Goal: Task Accomplishment & Management: Use online tool/utility

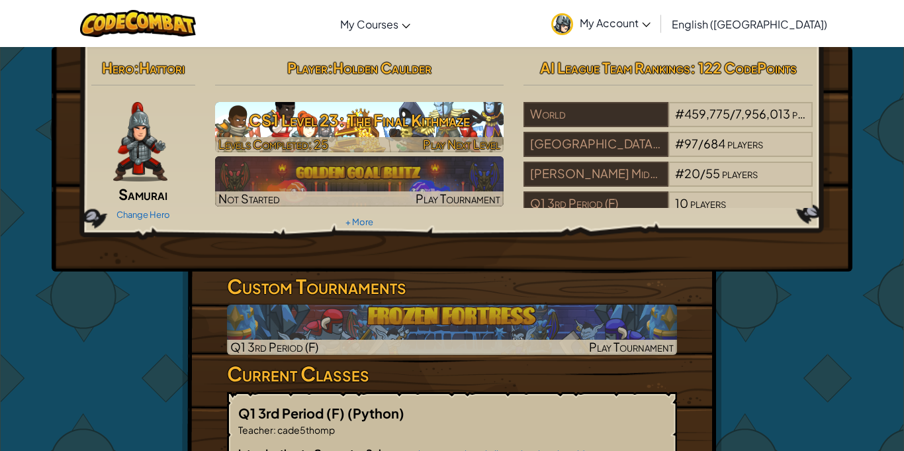
click at [377, 125] on h3 "CS1 Level 23: The Final Kithmaze" at bounding box center [359, 120] width 289 height 30
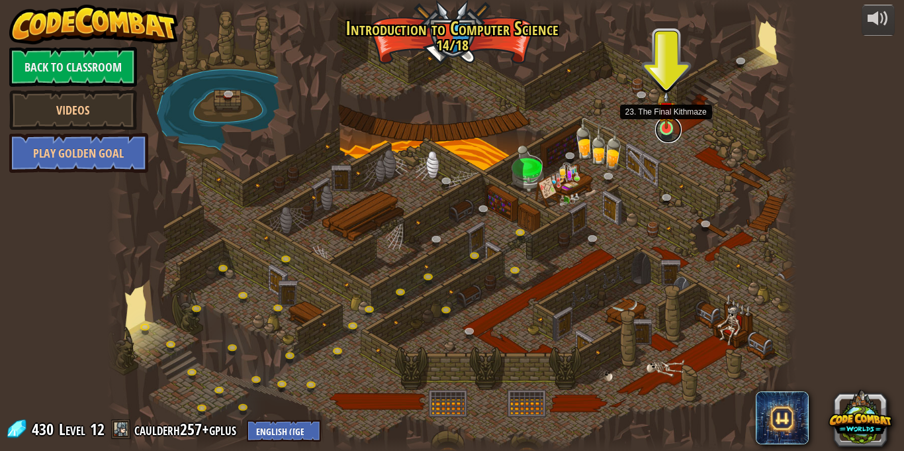
click at [664, 129] on link at bounding box center [668, 129] width 26 height 26
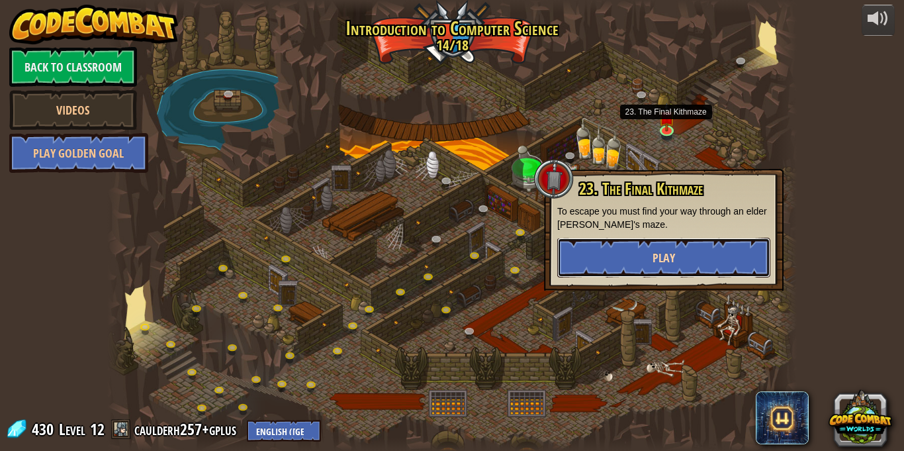
click at [677, 253] on button "Play" at bounding box center [663, 258] width 213 height 40
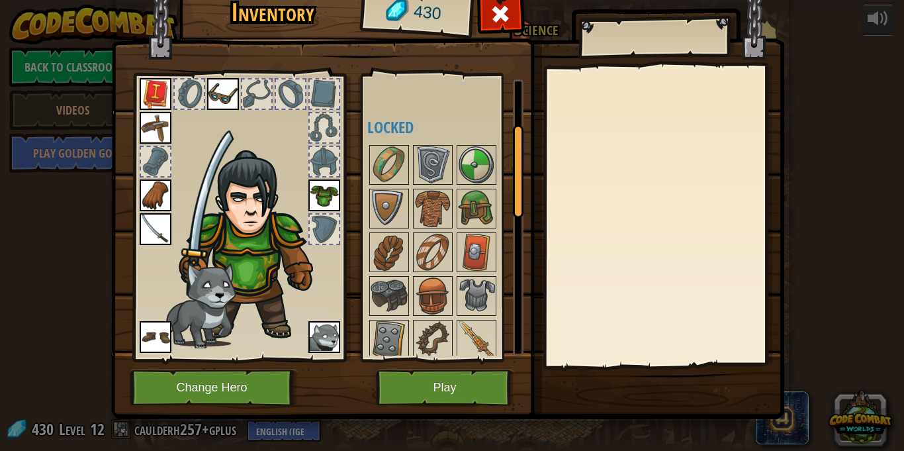
scroll to position [134, 0]
click at [474, 290] on img at bounding box center [476, 295] width 37 height 37
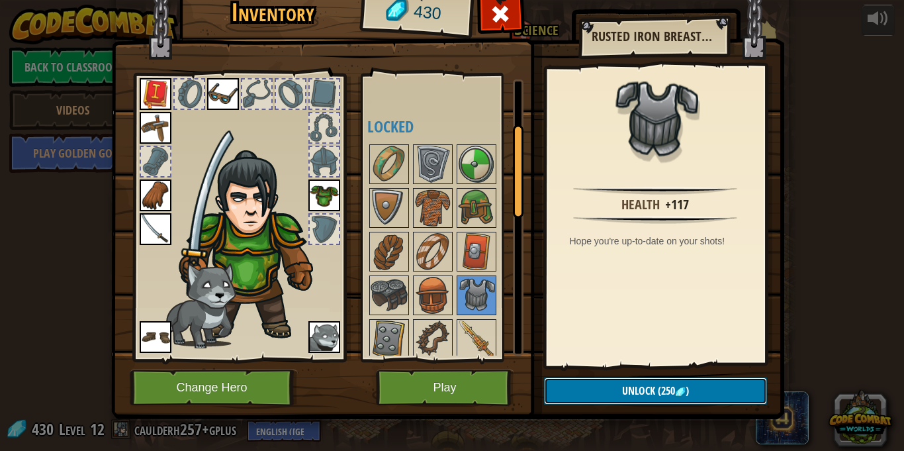
click at [593, 399] on button "Unlock (250 )" at bounding box center [655, 390] width 223 height 27
click at [593, 396] on button "Confirm" at bounding box center [655, 390] width 223 height 27
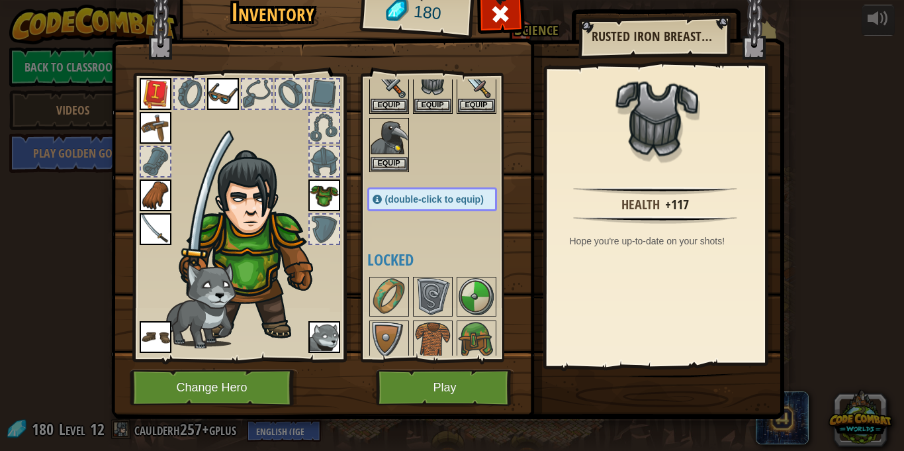
scroll to position [60, 0]
click at [421, 105] on button "Equip" at bounding box center [432, 104] width 37 height 14
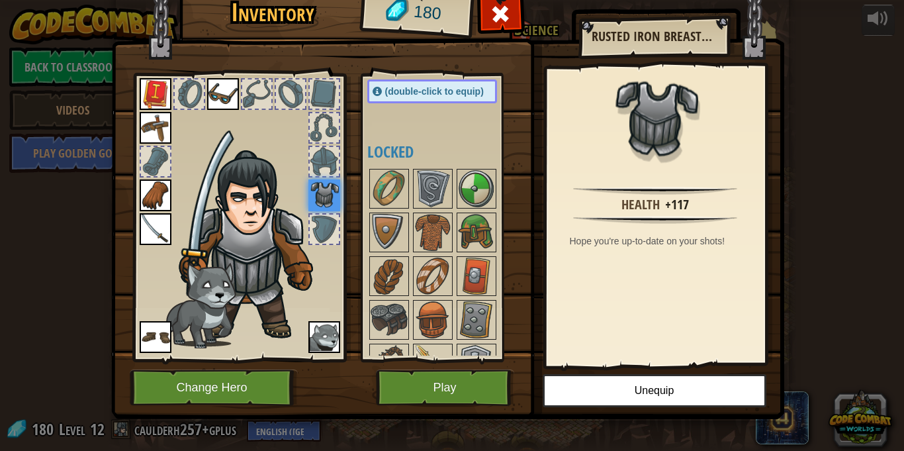
scroll to position [166, 0]
click at [421, 226] on img at bounding box center [432, 232] width 37 height 37
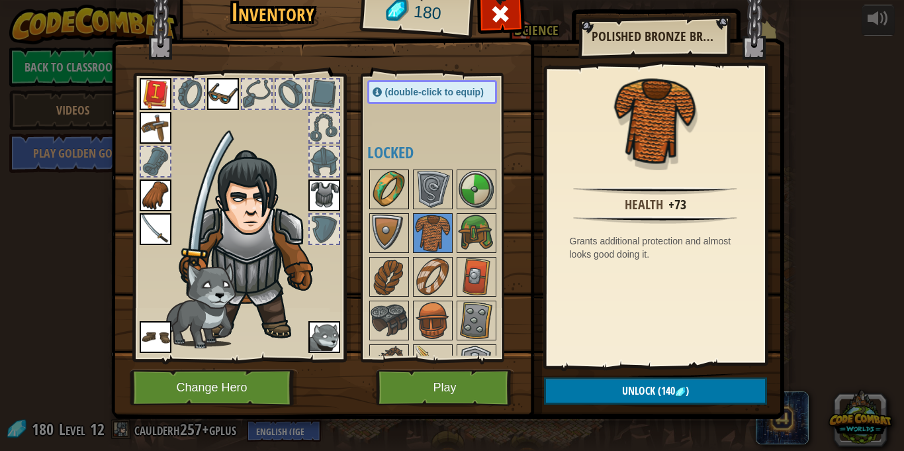
click at [392, 183] on img at bounding box center [388, 189] width 37 height 37
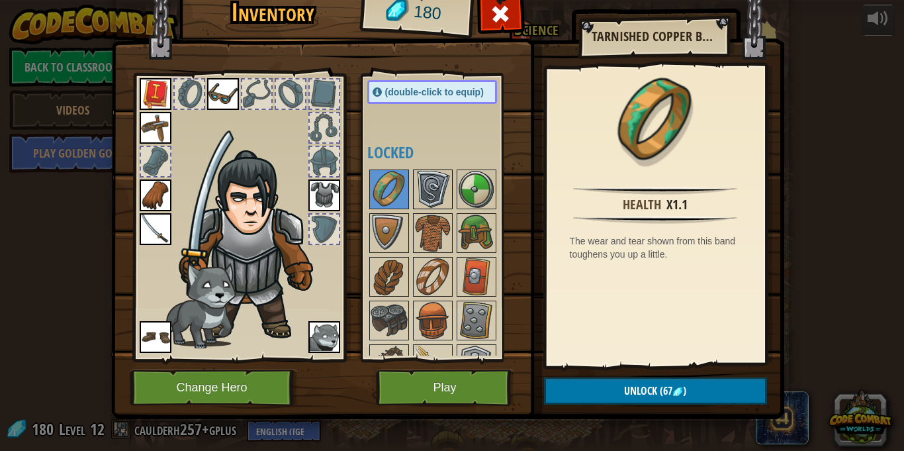
click at [413, 186] on div at bounding box center [433, 189] width 40 height 40
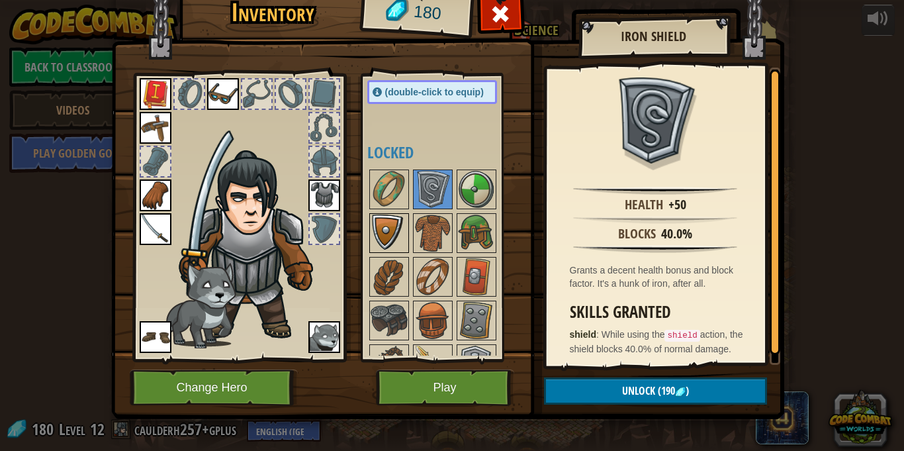
click at [380, 228] on img at bounding box center [388, 232] width 37 height 37
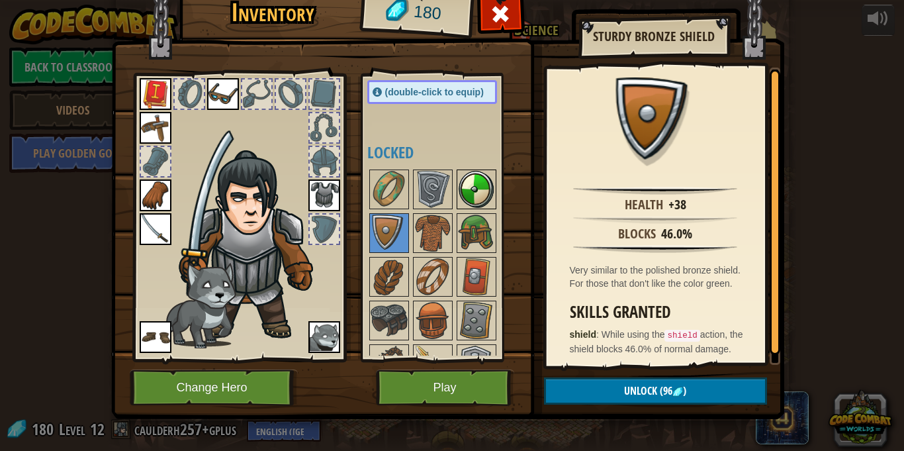
click at [476, 184] on img at bounding box center [476, 189] width 37 height 37
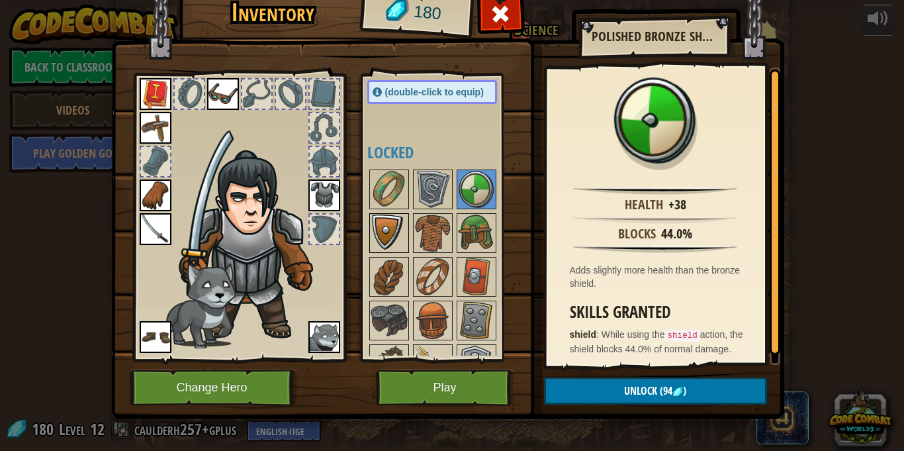
click at [393, 213] on div at bounding box center [389, 233] width 40 height 40
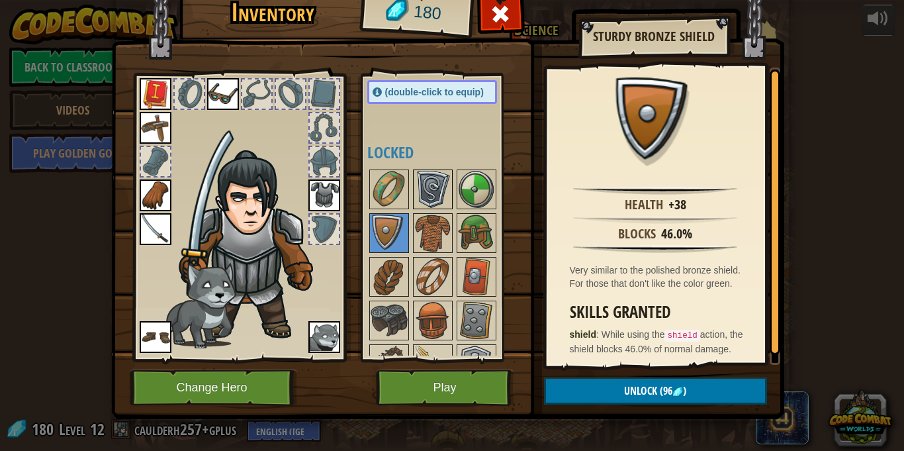
click at [422, 185] on img at bounding box center [432, 189] width 37 height 37
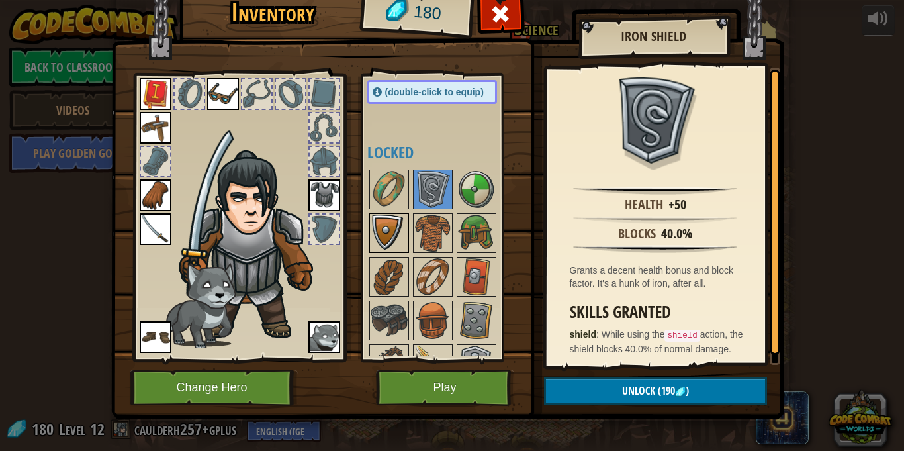
click at [383, 222] on img at bounding box center [388, 232] width 37 height 37
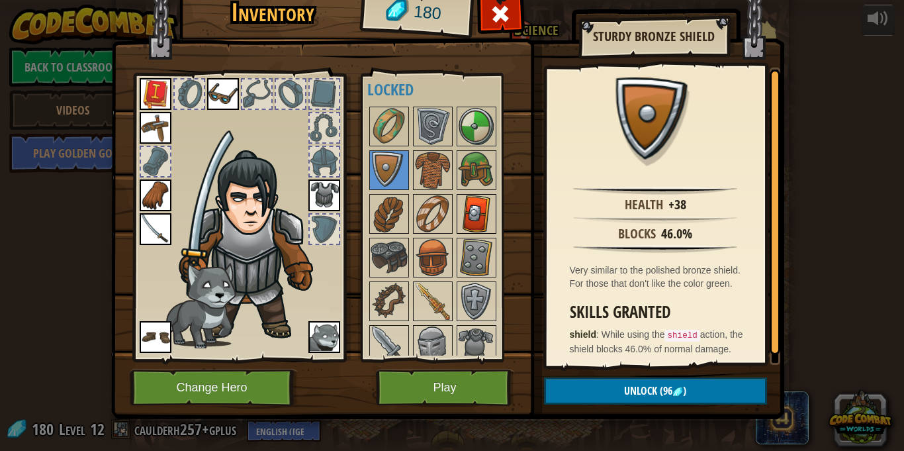
scroll to position [230, 0]
click at [482, 277] on div at bounding box center [445, 431] width 156 height 655
click at [480, 261] on img at bounding box center [476, 256] width 37 height 37
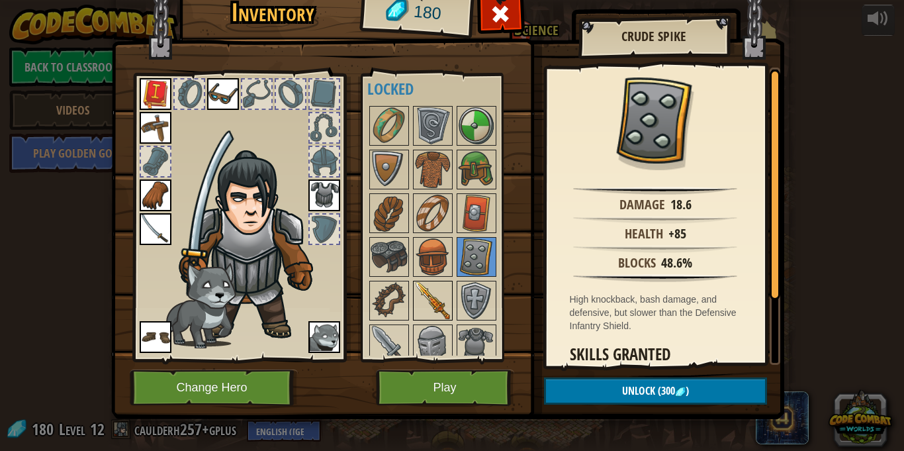
click at [436, 292] on img at bounding box center [432, 300] width 37 height 37
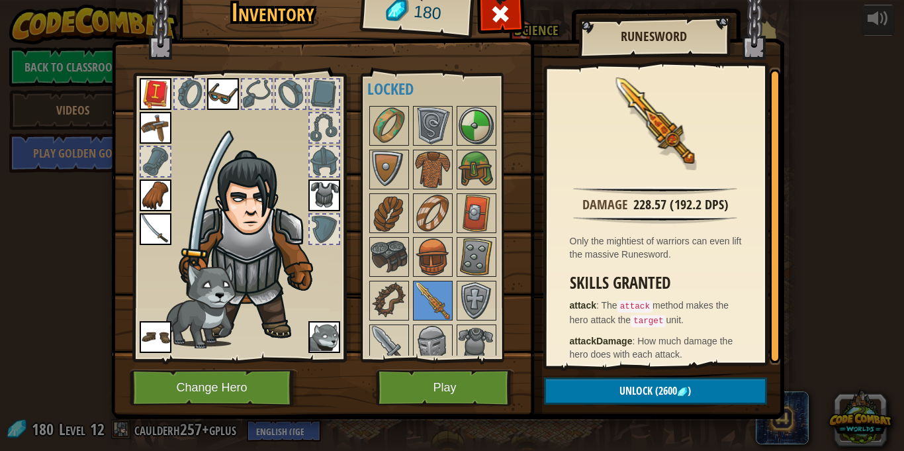
click at [453, 295] on div at bounding box center [445, 431] width 156 height 655
click at [485, 299] on img at bounding box center [476, 300] width 37 height 37
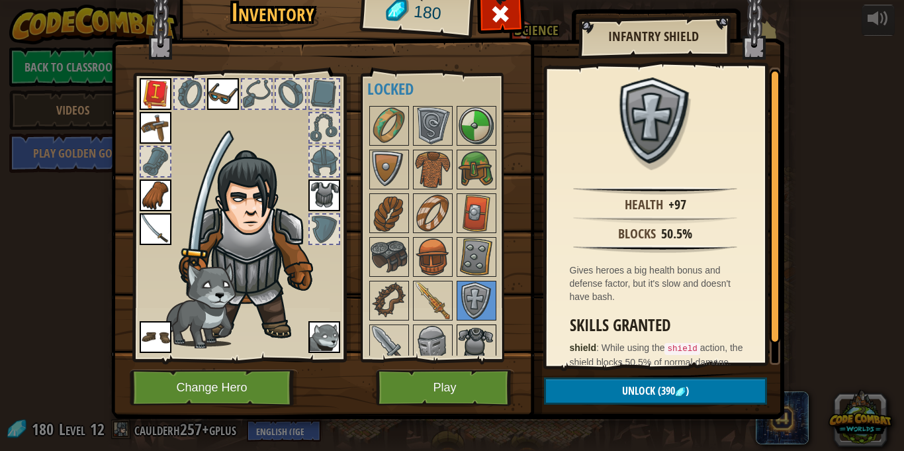
click at [480, 335] on img at bounding box center [476, 344] width 37 height 37
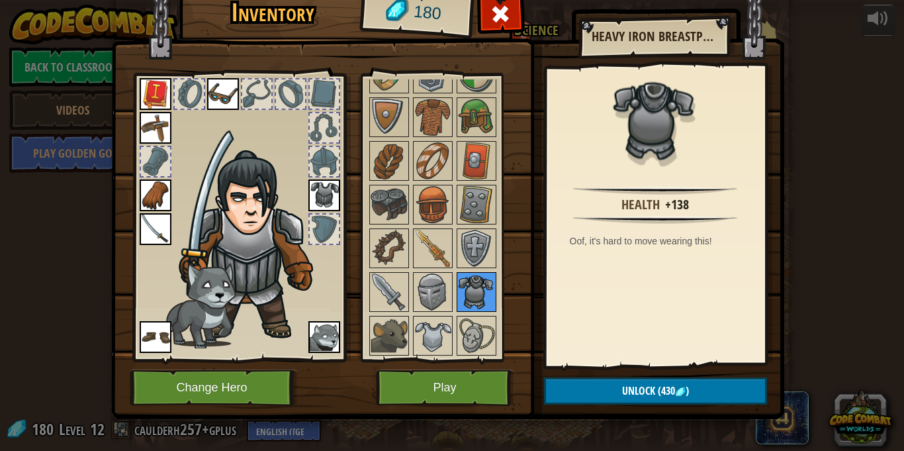
scroll to position [284, 0]
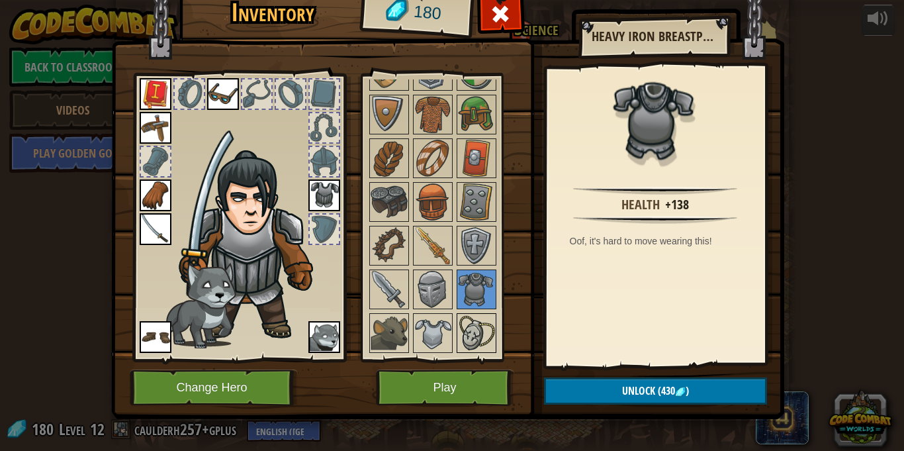
click at [482, 333] on img at bounding box center [476, 332] width 37 height 37
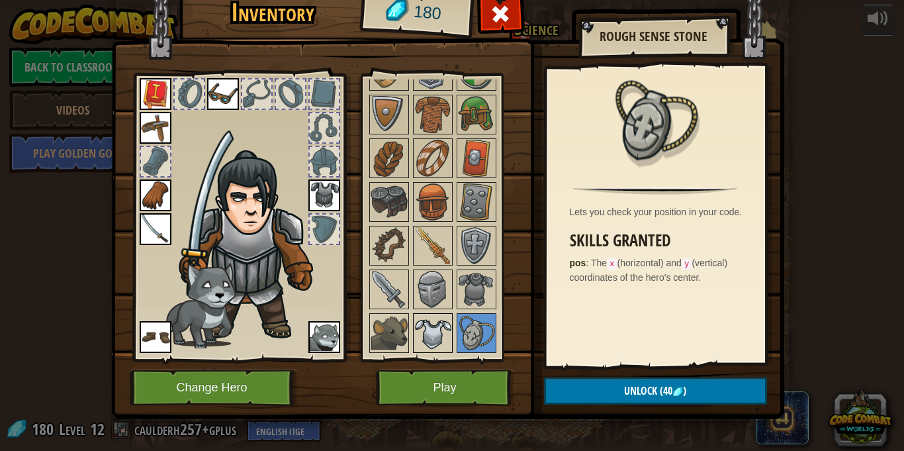
click at [437, 327] on img at bounding box center [432, 332] width 37 height 37
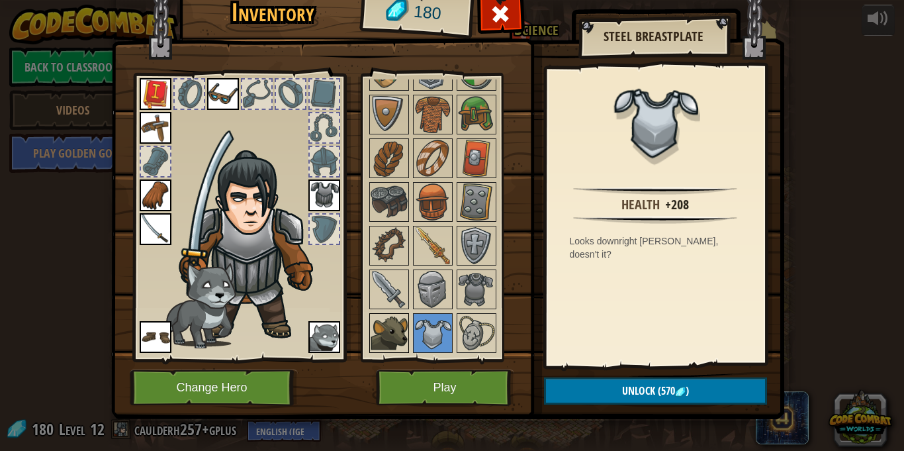
click at [396, 320] on img at bounding box center [388, 332] width 37 height 37
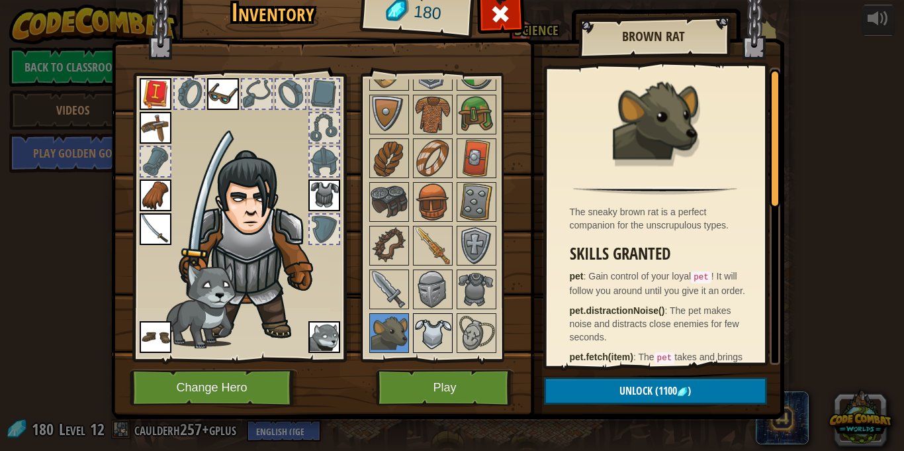
click at [439, 321] on img at bounding box center [432, 332] width 37 height 37
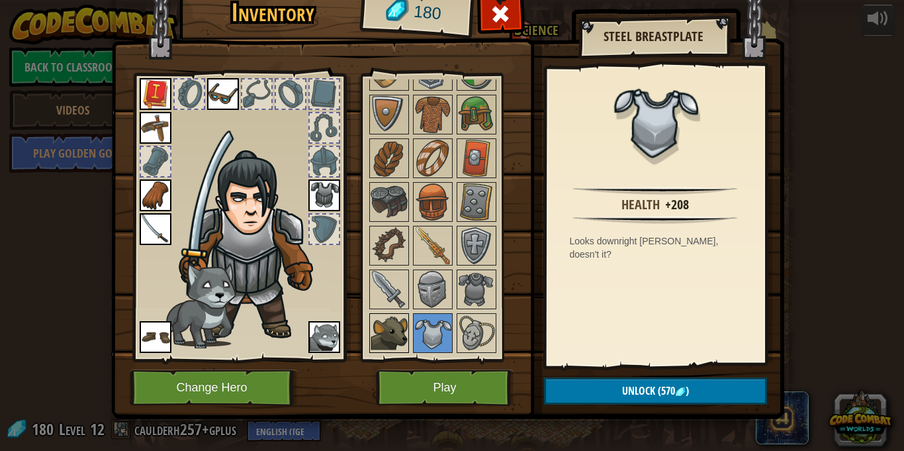
click at [402, 324] on img at bounding box center [388, 332] width 37 height 37
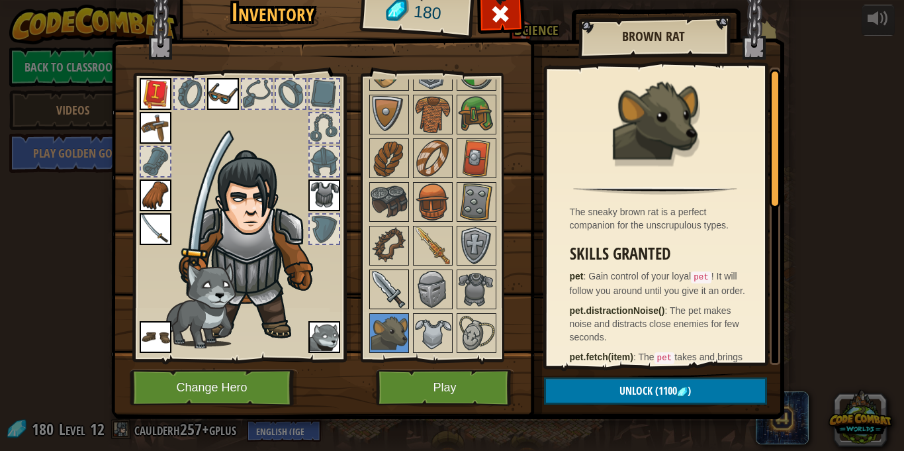
click at [393, 290] on img at bounding box center [388, 289] width 37 height 37
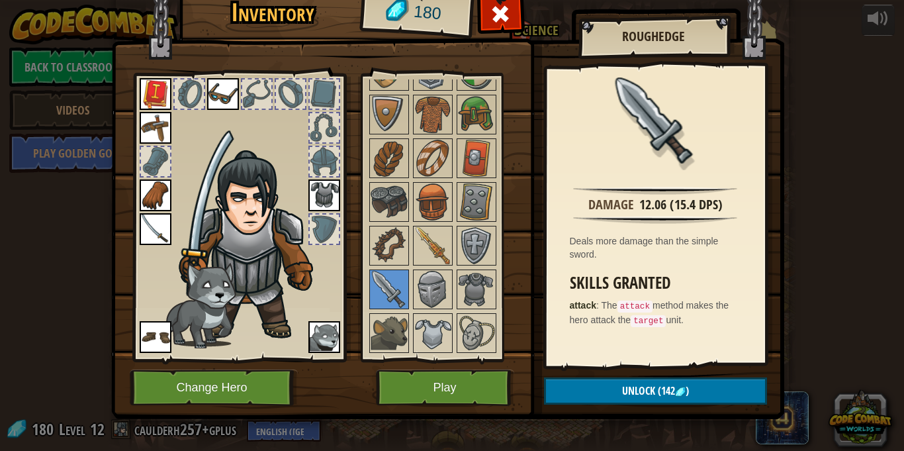
click at [169, 231] on img at bounding box center [156, 229] width 32 height 32
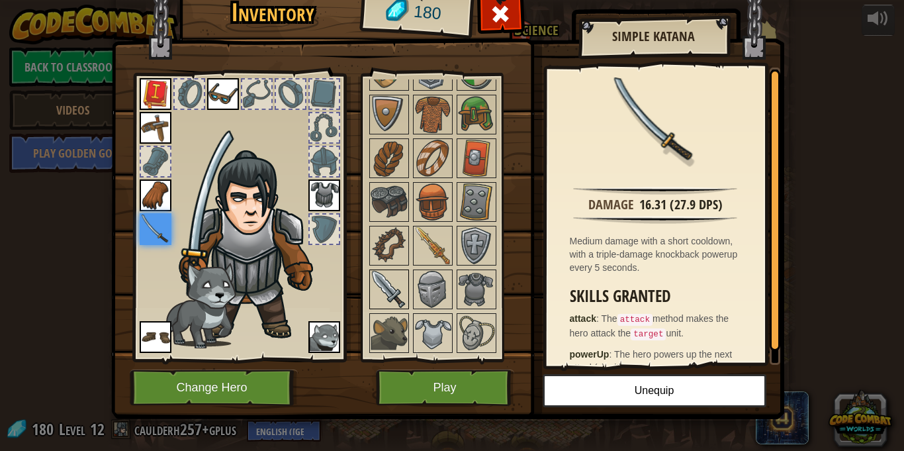
click at [388, 287] on img at bounding box center [388, 289] width 37 height 37
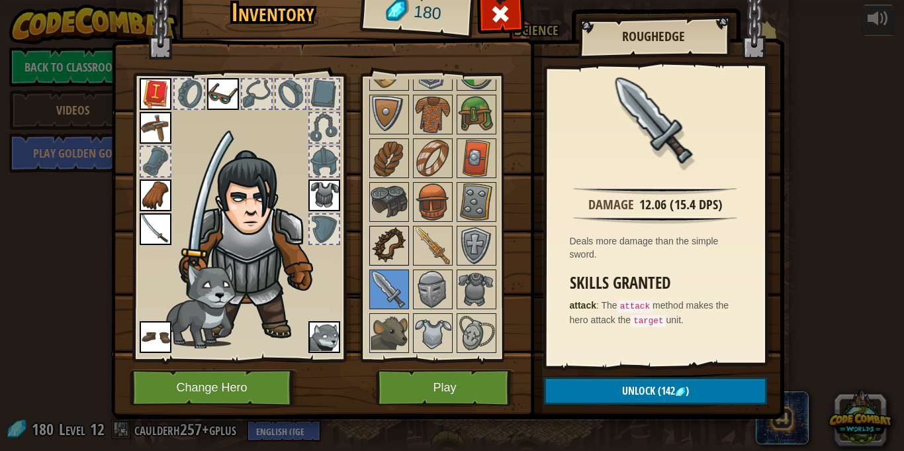
click at [388, 242] on img at bounding box center [388, 245] width 37 height 37
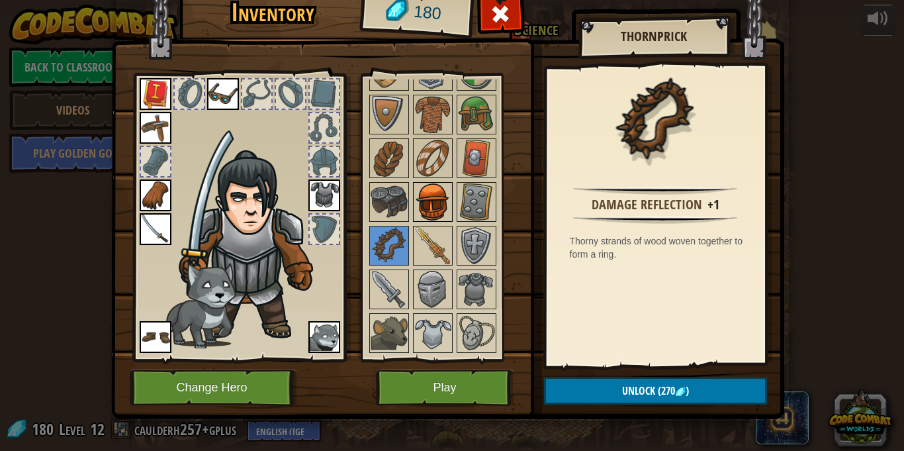
click at [433, 204] on img at bounding box center [432, 201] width 37 height 37
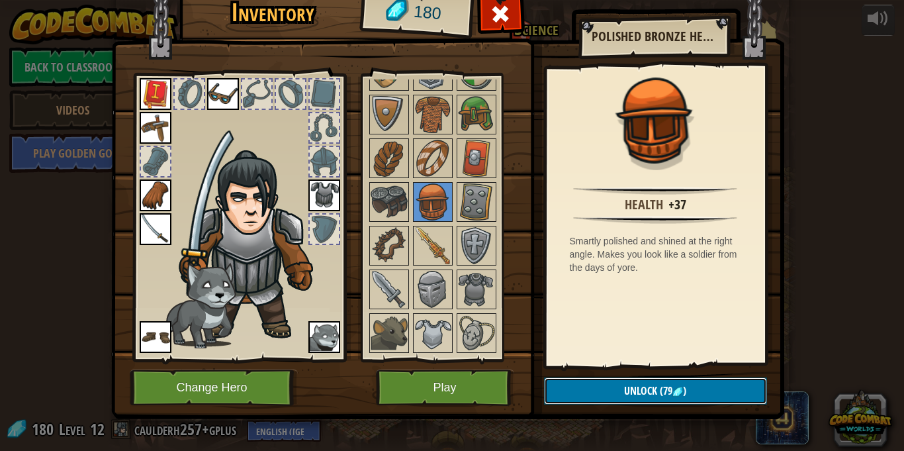
click at [588, 386] on button "Unlock (79 )" at bounding box center [655, 390] width 223 height 27
click at [588, 386] on button "Confirm" at bounding box center [655, 390] width 223 height 27
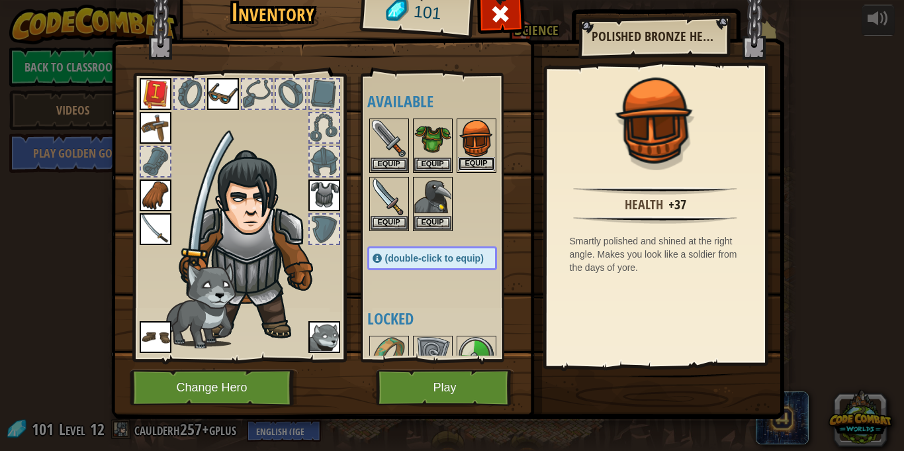
click at [482, 163] on button "Equip" at bounding box center [476, 164] width 37 height 14
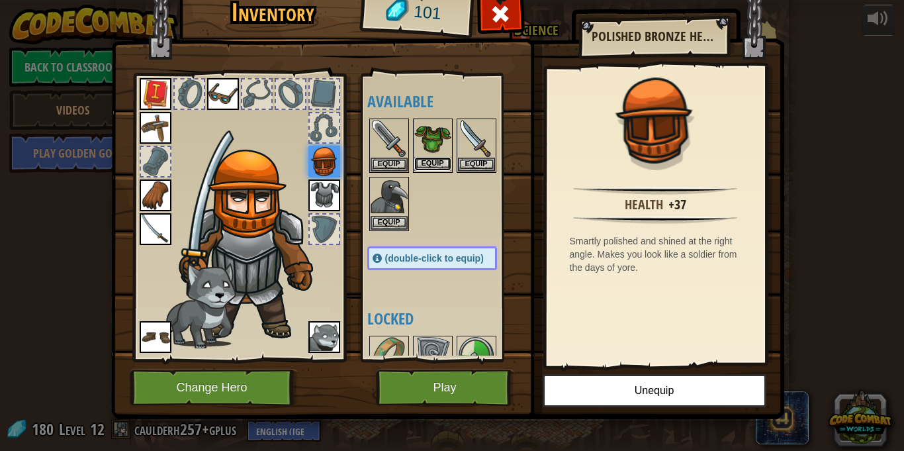
click at [438, 161] on button "Equip" at bounding box center [432, 164] width 37 height 14
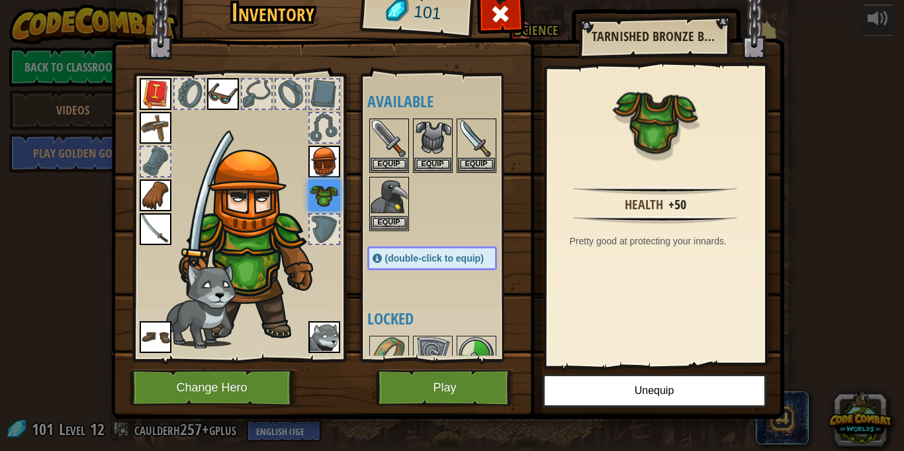
click at [323, 192] on img at bounding box center [324, 195] width 32 height 32
click at [438, 165] on button "Equip" at bounding box center [432, 164] width 37 height 14
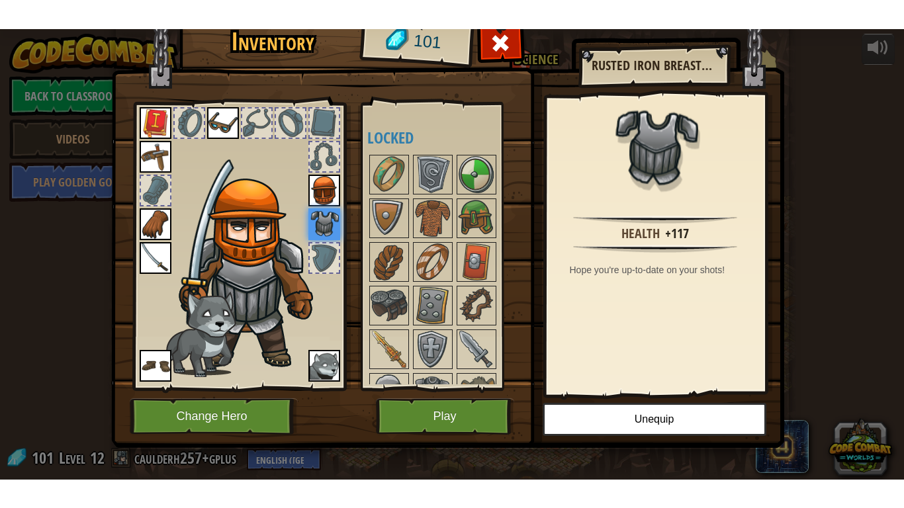
scroll to position [212, 0]
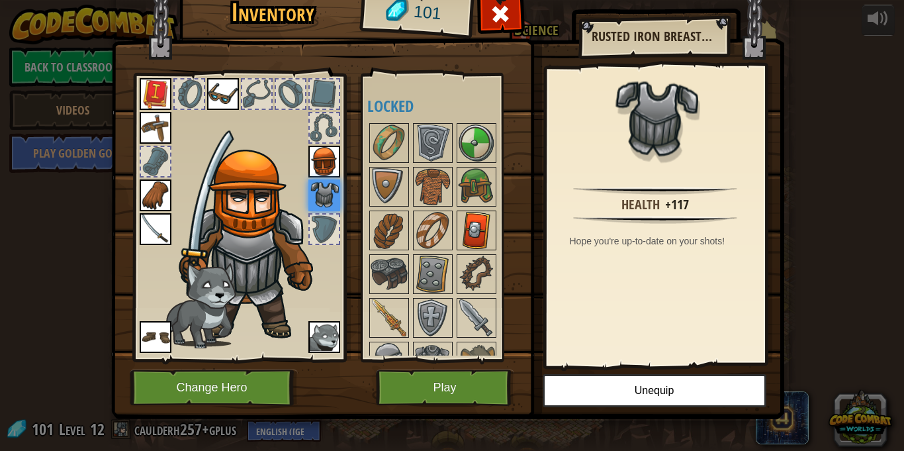
click at [471, 222] on img at bounding box center [476, 230] width 37 height 37
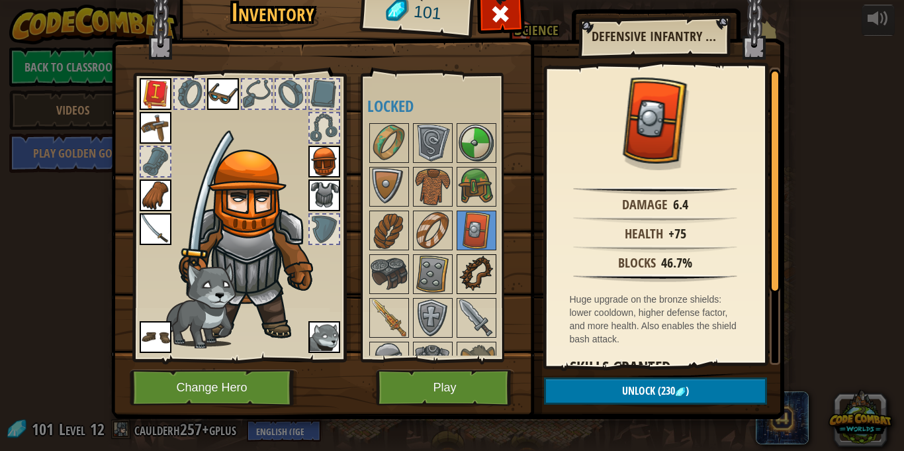
click at [468, 259] on img at bounding box center [476, 273] width 37 height 37
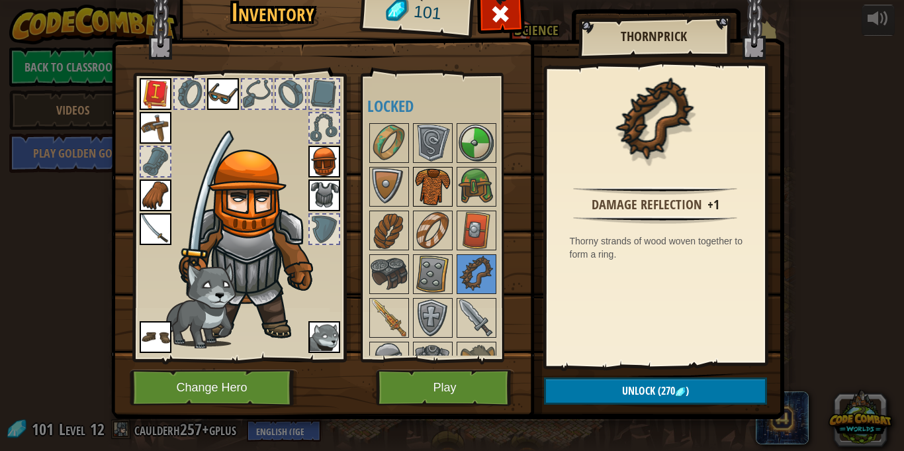
click at [429, 187] on img at bounding box center [432, 186] width 37 height 37
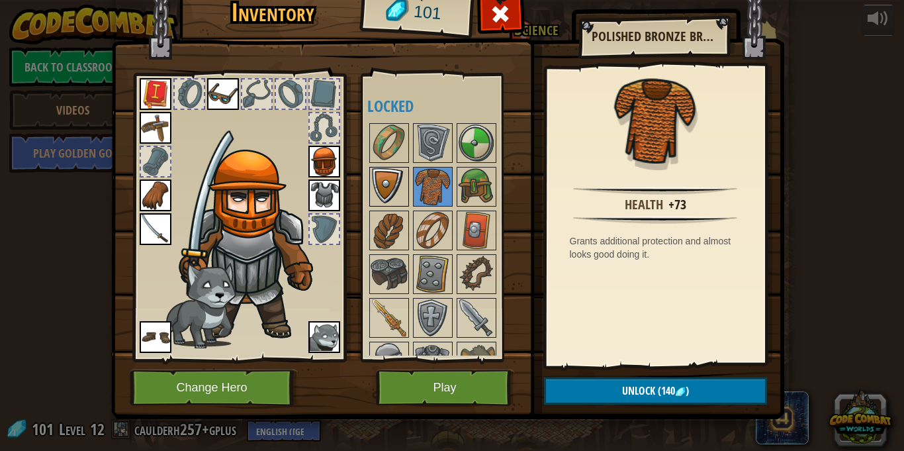
click at [390, 175] on img at bounding box center [388, 186] width 37 height 37
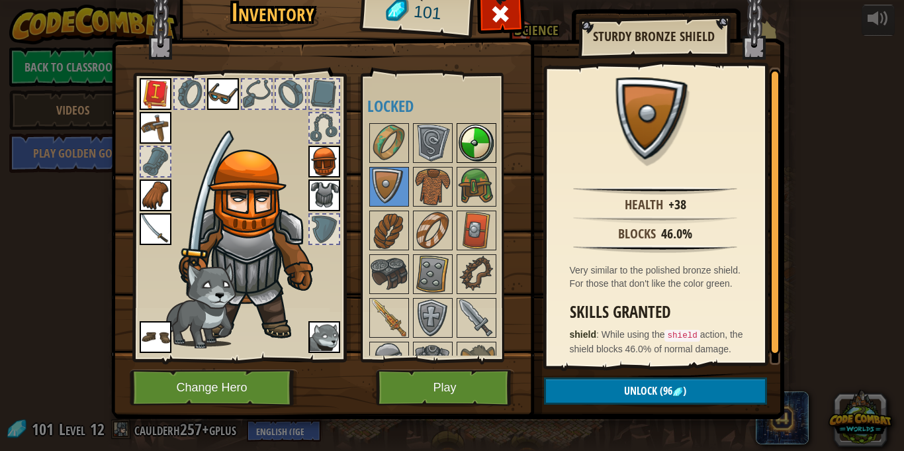
click at [472, 148] on img at bounding box center [476, 142] width 37 height 37
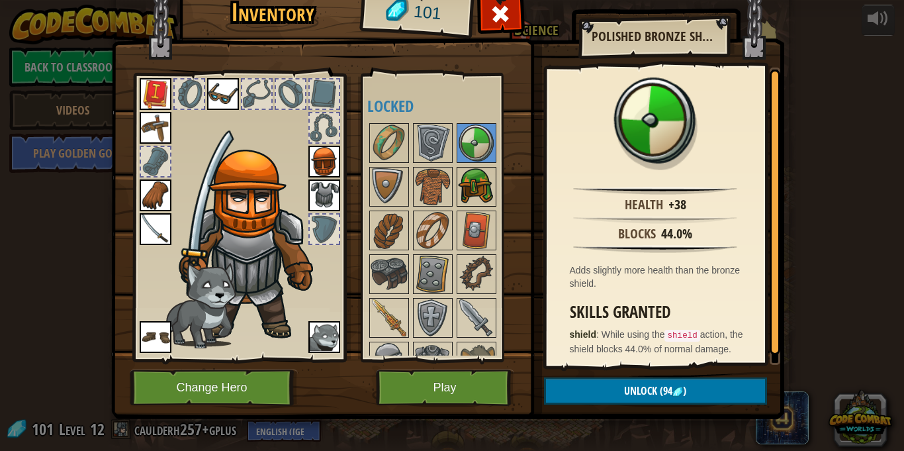
click at [468, 177] on img at bounding box center [476, 186] width 37 height 37
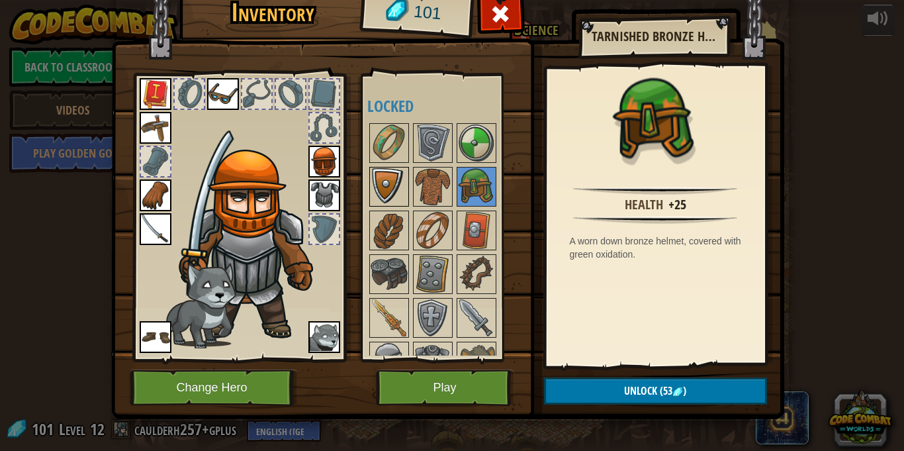
click at [379, 183] on img at bounding box center [388, 186] width 37 height 37
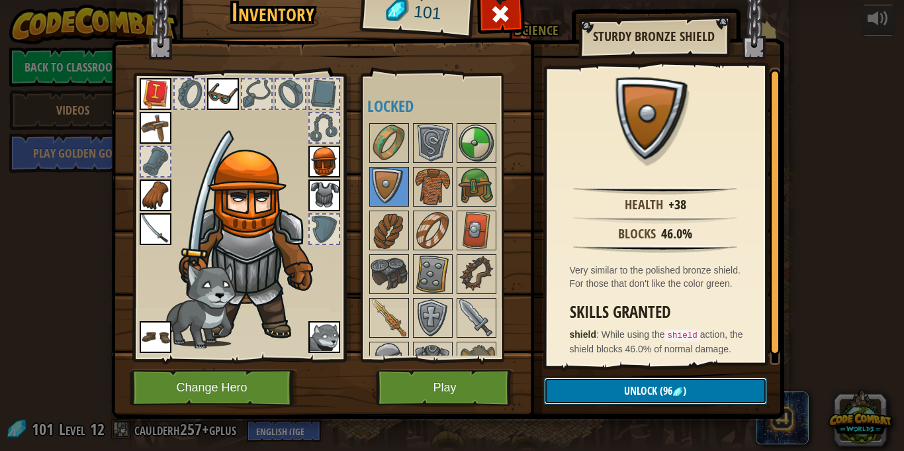
click at [604, 392] on button "Unlock (96 )" at bounding box center [655, 390] width 223 height 27
click at [603, 393] on button "Confirm" at bounding box center [655, 390] width 223 height 27
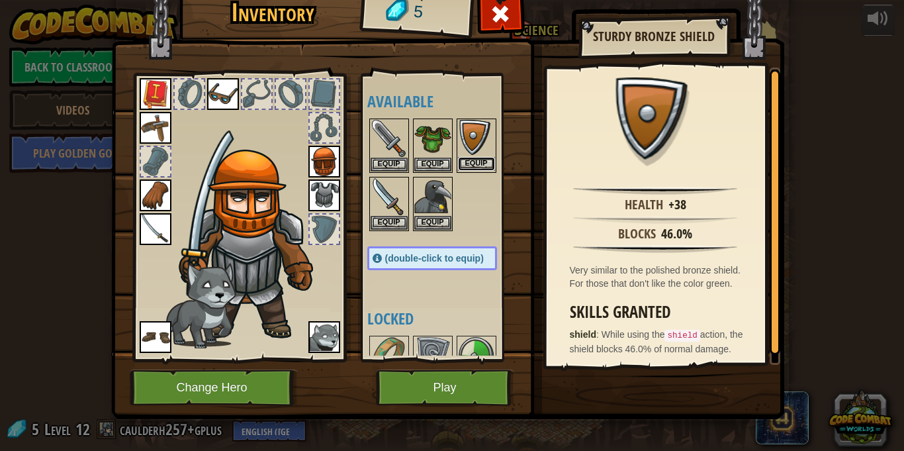
click at [466, 166] on button "Equip" at bounding box center [476, 164] width 37 height 14
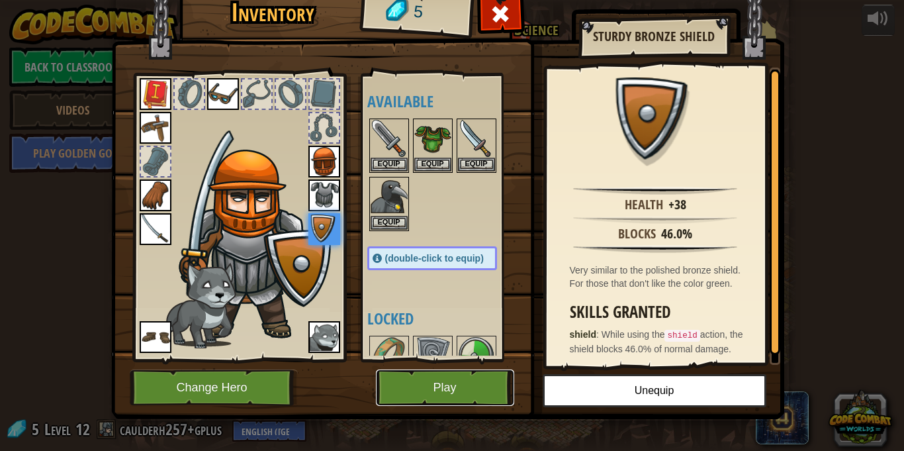
click at [449, 386] on button "Play" at bounding box center [445, 387] width 138 height 36
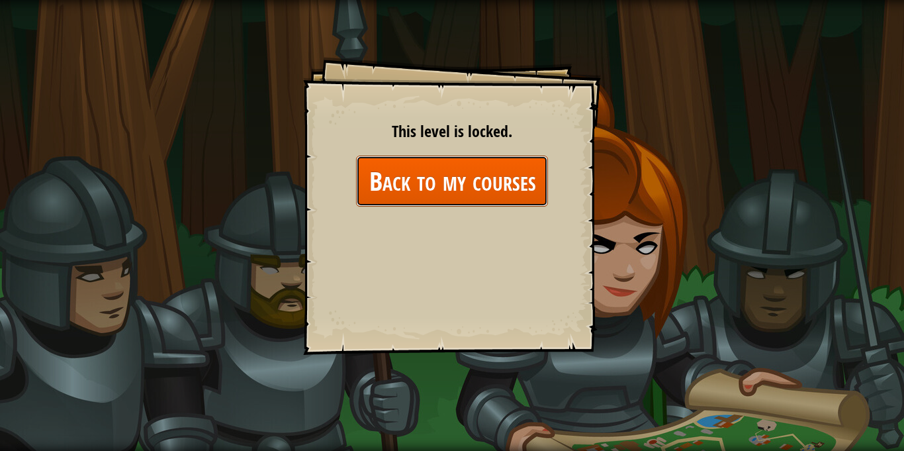
click at [503, 166] on link "Back to my courses" at bounding box center [452, 180] width 192 height 51
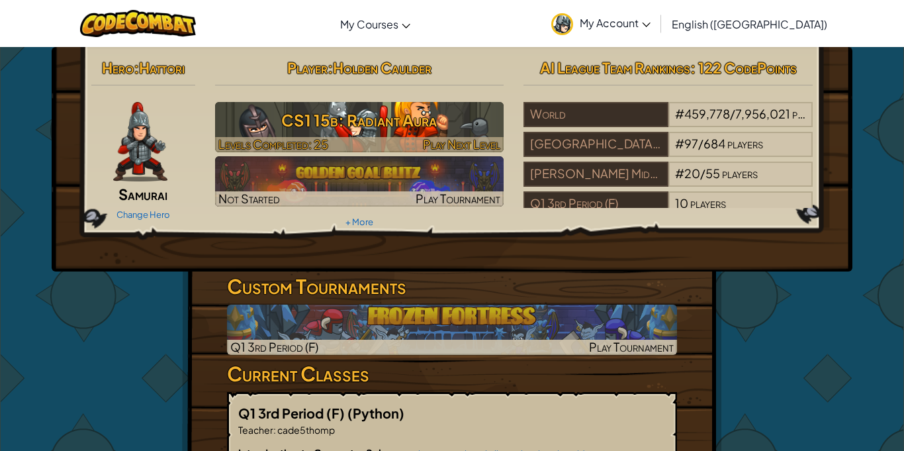
click at [444, 132] on h3 "CS1 15b: Radiant Aura" at bounding box center [359, 120] width 289 height 30
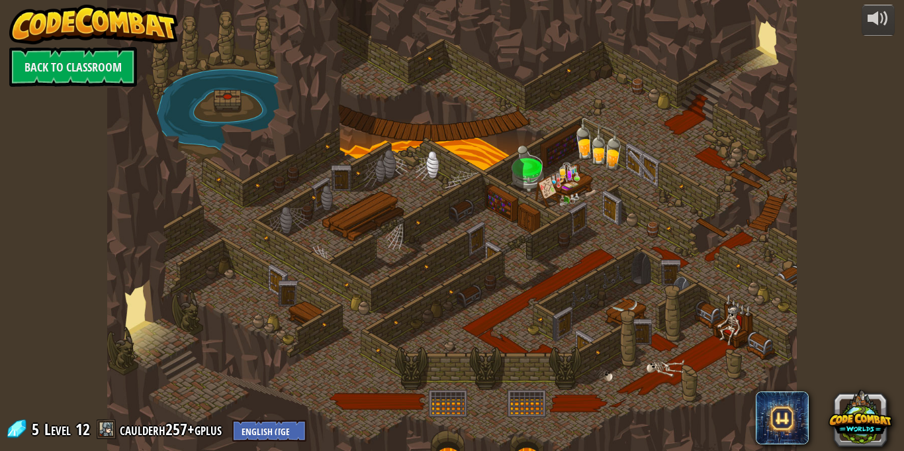
click at [683, 127] on div at bounding box center [451, 225] width 689 height 451
click at [681, 127] on div at bounding box center [451, 225] width 689 height 451
click at [687, 130] on div at bounding box center [451, 225] width 689 height 451
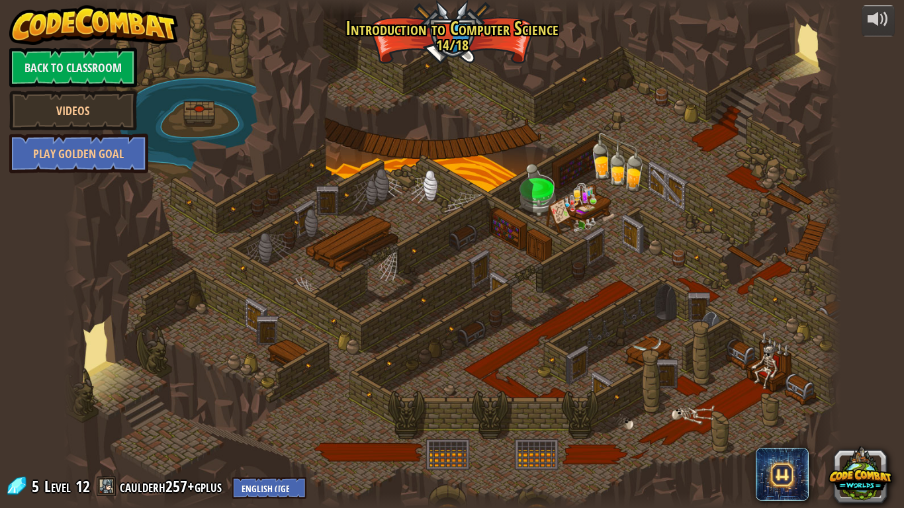
click at [717, 130] on div at bounding box center [452, 254] width 777 height 508
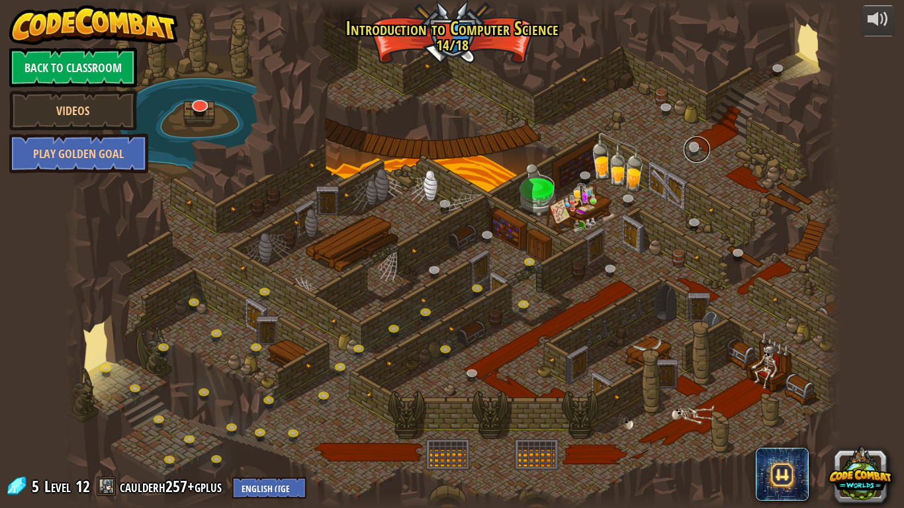
click at [698, 144] on link at bounding box center [696, 149] width 26 height 26
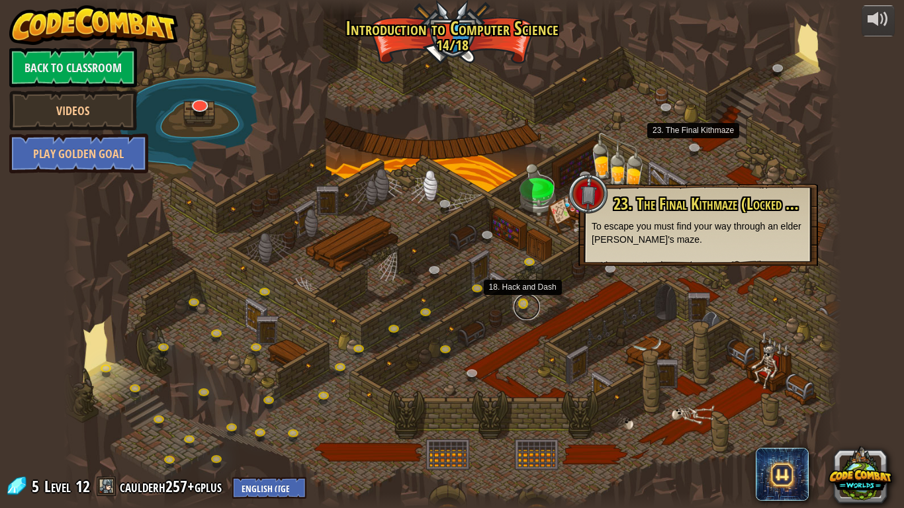
click at [519, 308] on link at bounding box center [526, 307] width 26 height 26
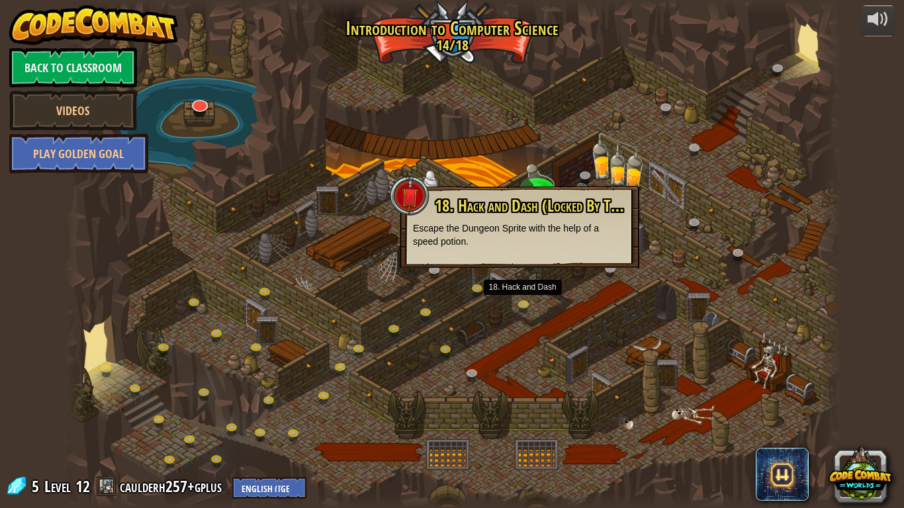
click at [553, 308] on div at bounding box center [452, 254] width 777 height 508
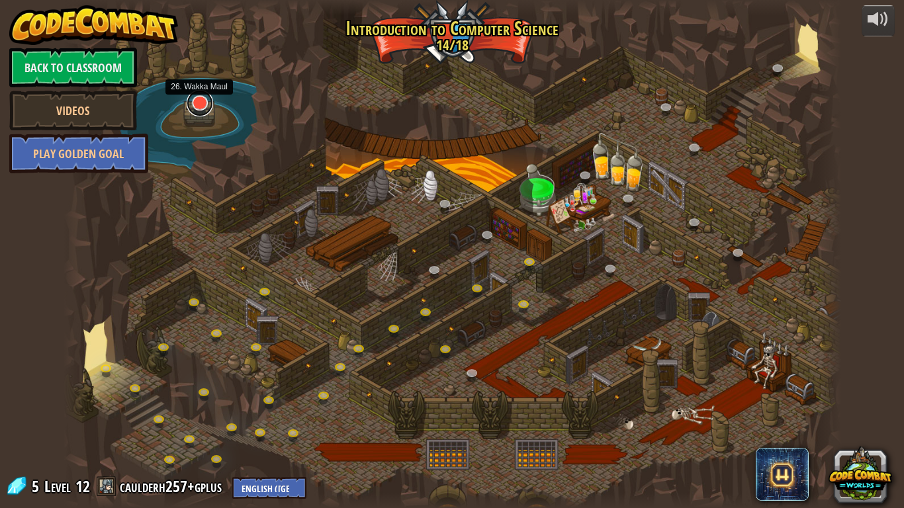
click at [200, 106] on link at bounding box center [200, 103] width 26 height 26
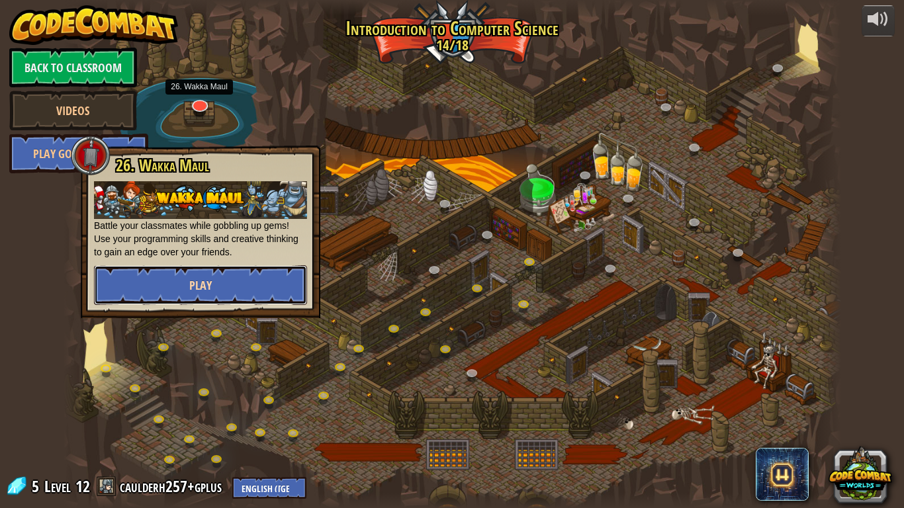
click at [228, 270] on button "Play" at bounding box center [200, 285] width 213 height 40
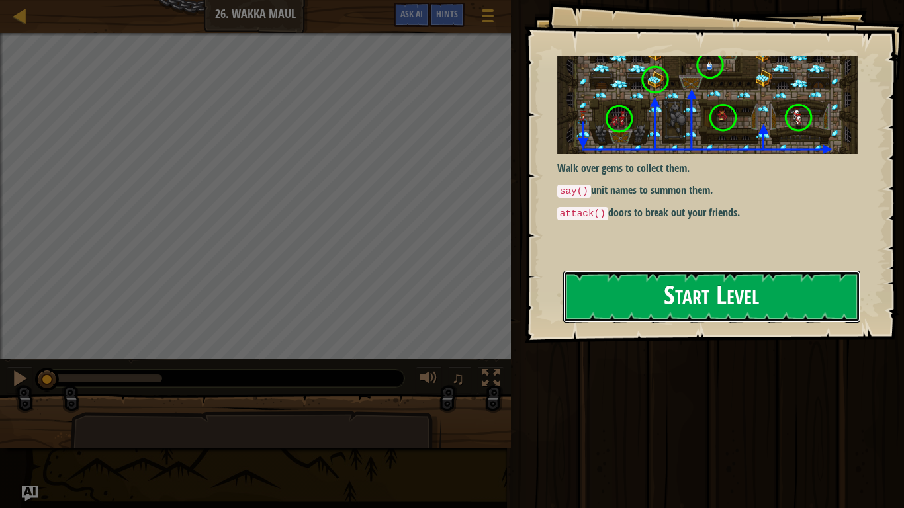
click at [654, 271] on button "Start Level" at bounding box center [711, 297] width 297 height 52
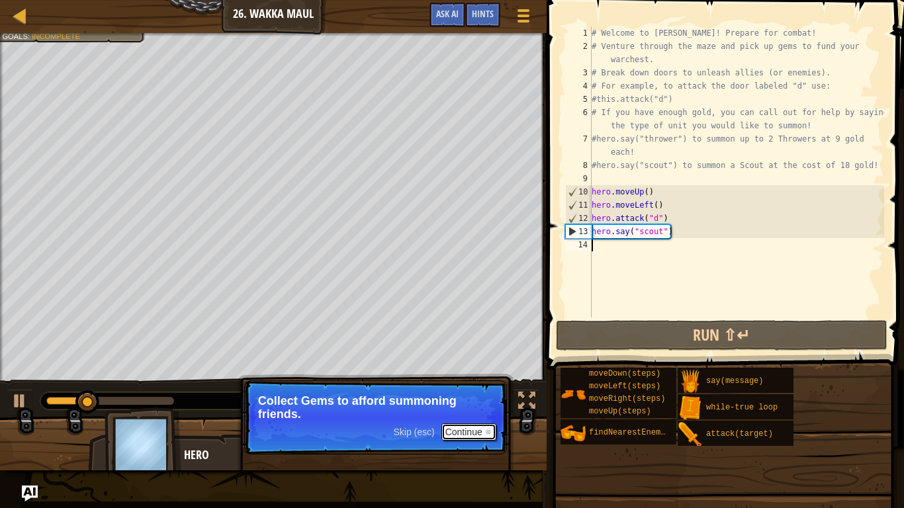
click at [482, 431] on button "Continue" at bounding box center [468, 431] width 55 height 17
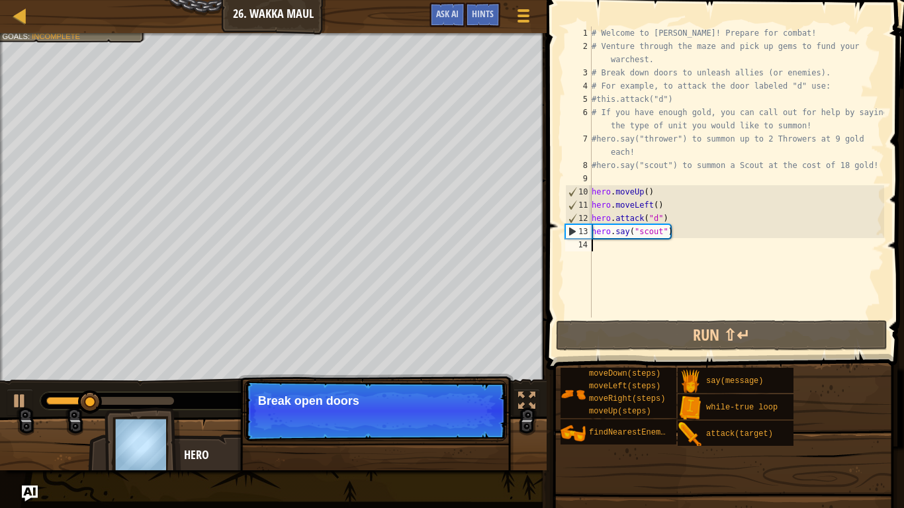
click at [490, 420] on p "Skip (esc) Continue Break open doors" at bounding box center [375, 410] width 263 height 61
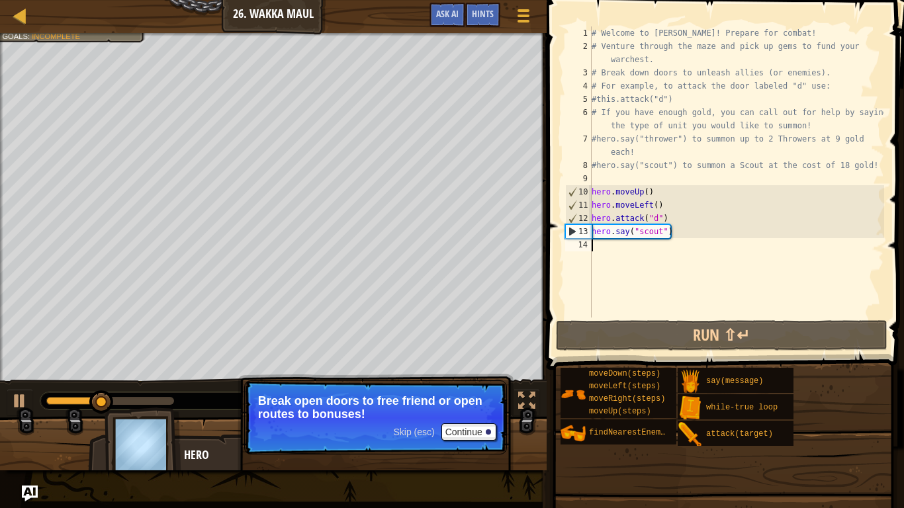
click at [473, 450] on p "Skip (esc) Continue Break open doors to free friend or open routes to bonuses!" at bounding box center [375, 417] width 263 height 74
click at [466, 437] on button "Continue" at bounding box center [468, 431] width 55 height 17
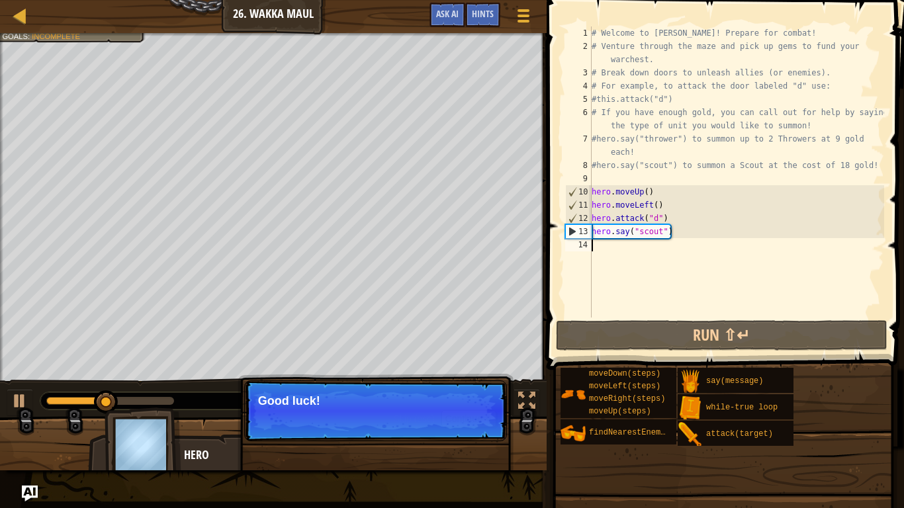
click at [493, 418] on button "Continue" at bounding box center [468, 418] width 55 height 17
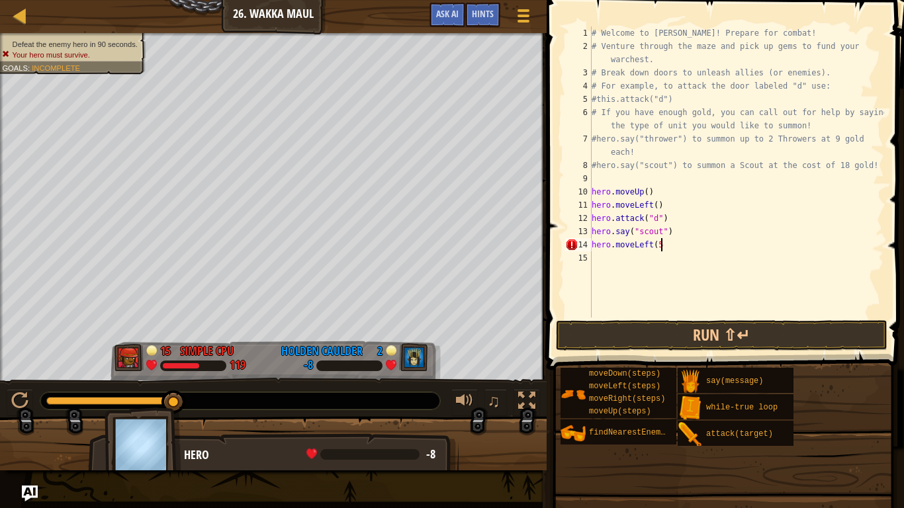
scroll to position [6, 10]
type textarea "hero.moveLeft(5)"
click at [769, 334] on button "Run ⇧↵" at bounding box center [721, 335] width 331 height 30
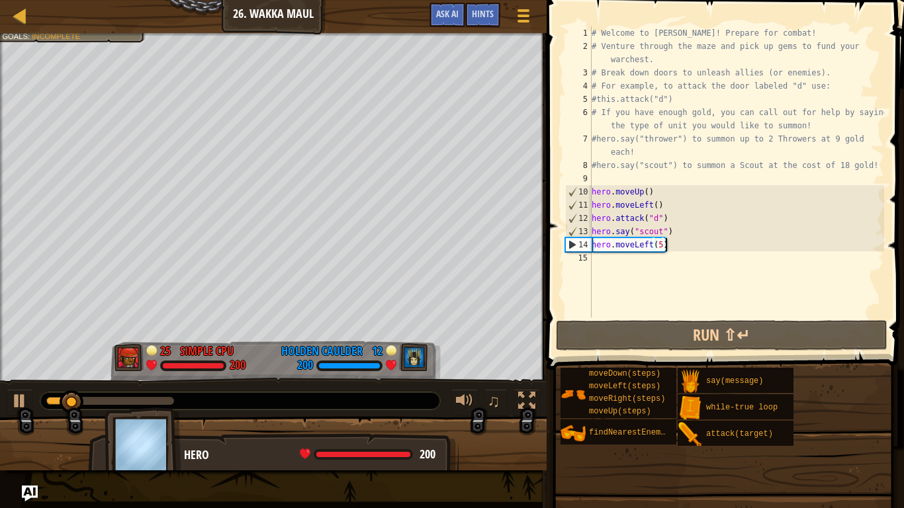
click at [666, 259] on div "# Welcome to [PERSON_NAME]! Prepare for combat! # Venture through the maze and …" at bounding box center [736, 185] width 295 height 318
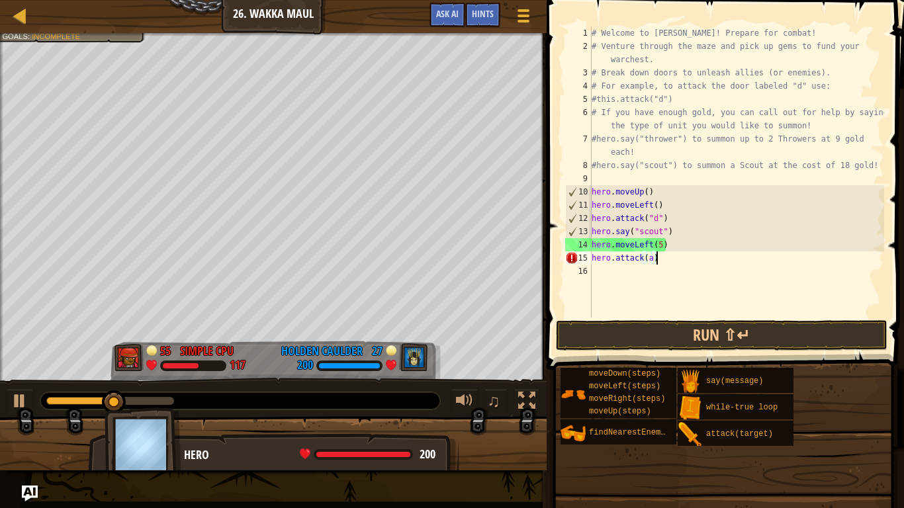
scroll to position [6, 9]
click at [705, 328] on button "Run ⇧↵" at bounding box center [721, 335] width 331 height 30
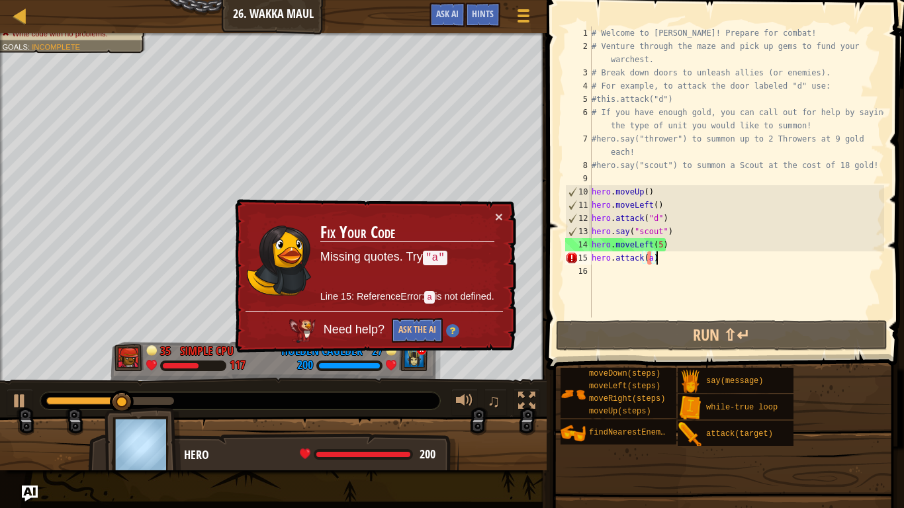
click at [644, 257] on div "# Welcome to [PERSON_NAME]! Prepare for combat! # Venture through the maze and …" at bounding box center [736, 185] width 295 height 318
click at [643, 260] on div "# Welcome to [PERSON_NAME]! Prepare for combat! # Venture through the maze and …" at bounding box center [736, 185] width 295 height 318
click at [644, 257] on div "# Welcome to [PERSON_NAME]! Prepare for combat! # Venture through the maze and …" at bounding box center [736, 185] width 295 height 318
click at [649, 256] on div "# Welcome to [PERSON_NAME]! Prepare for combat! # Venture through the maze and …" at bounding box center [736, 185] width 295 height 318
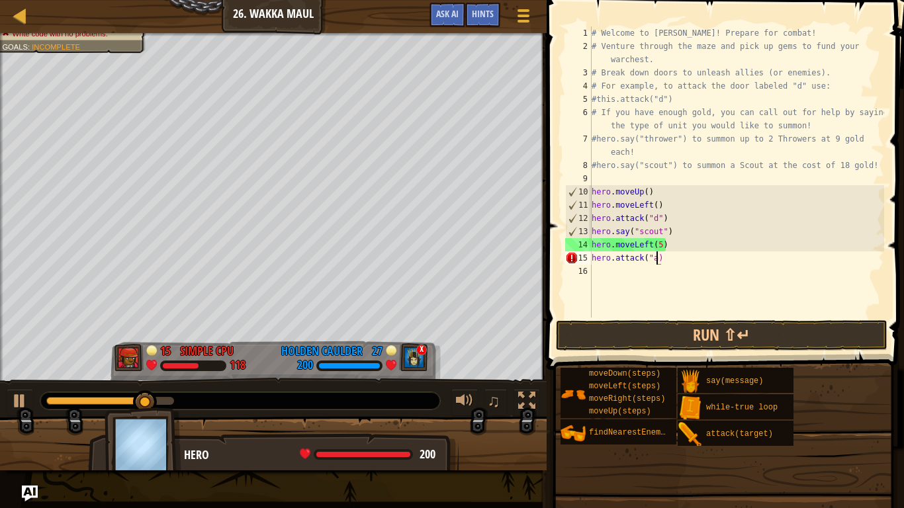
type textarea "hero.attack("a")"
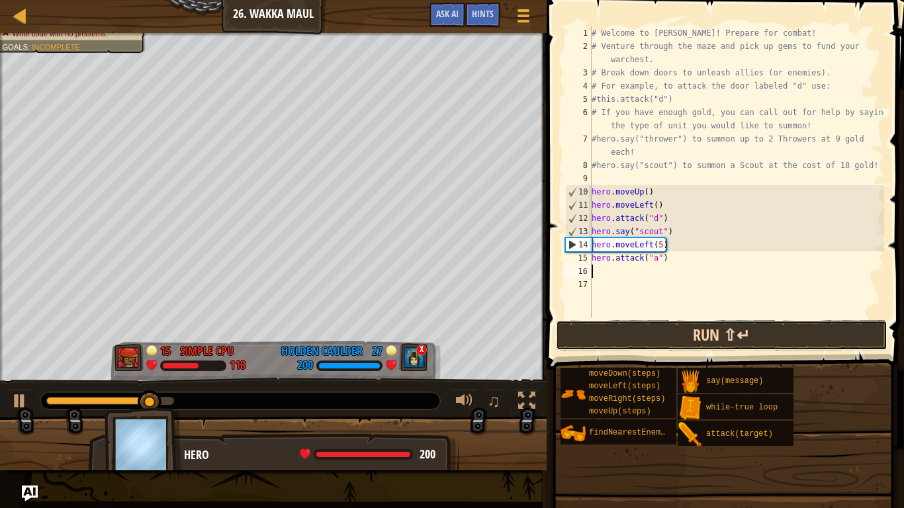
click at [810, 336] on button "Run ⇧↵" at bounding box center [721, 335] width 331 height 30
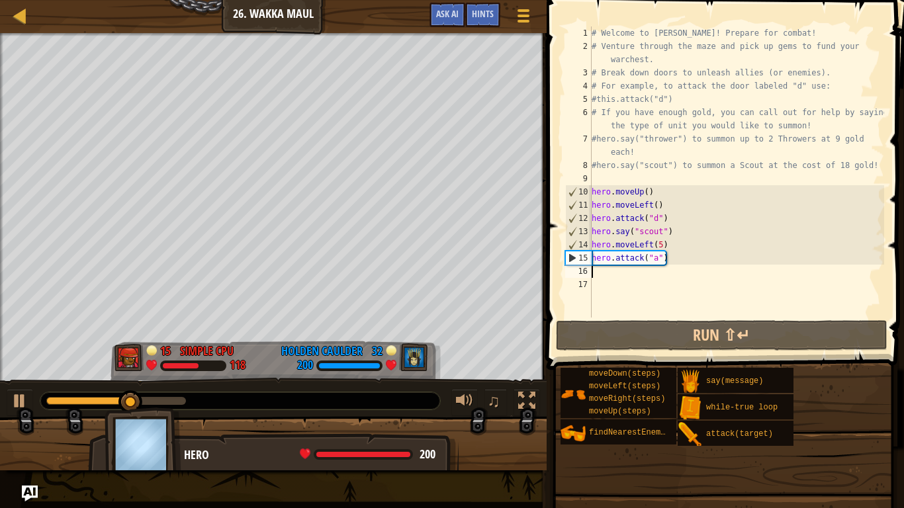
click at [659, 245] on div "# Welcome to [PERSON_NAME]! Prepare for combat! # Venture through the maze and …" at bounding box center [736, 185] width 295 height 318
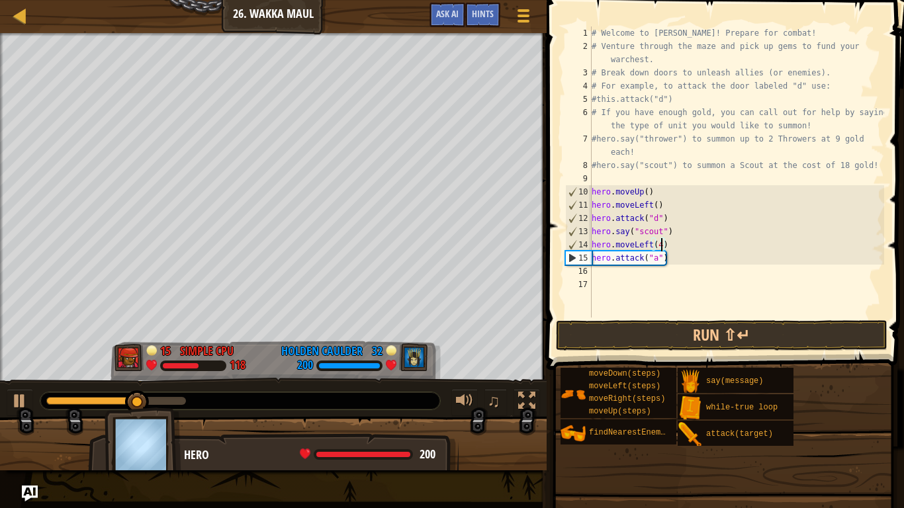
scroll to position [6, 10]
click at [805, 335] on button "Run ⇧↵" at bounding box center [721, 335] width 331 height 30
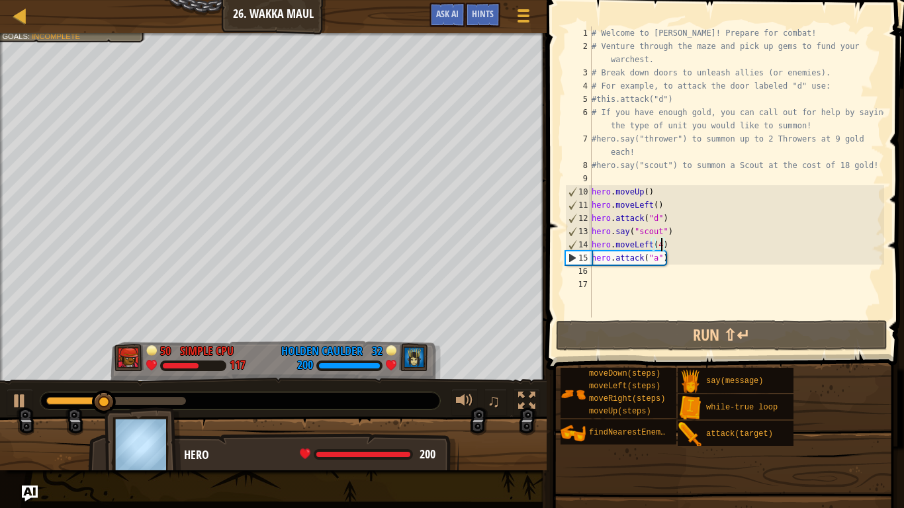
click at [650, 259] on div "# Welcome to [PERSON_NAME]! Prepare for combat! # Venture through the maze and …" at bounding box center [736, 185] width 295 height 318
click at [656, 257] on div "# Welcome to [PERSON_NAME]! Prepare for combat! # Venture through the maze and …" at bounding box center [736, 185] width 295 height 318
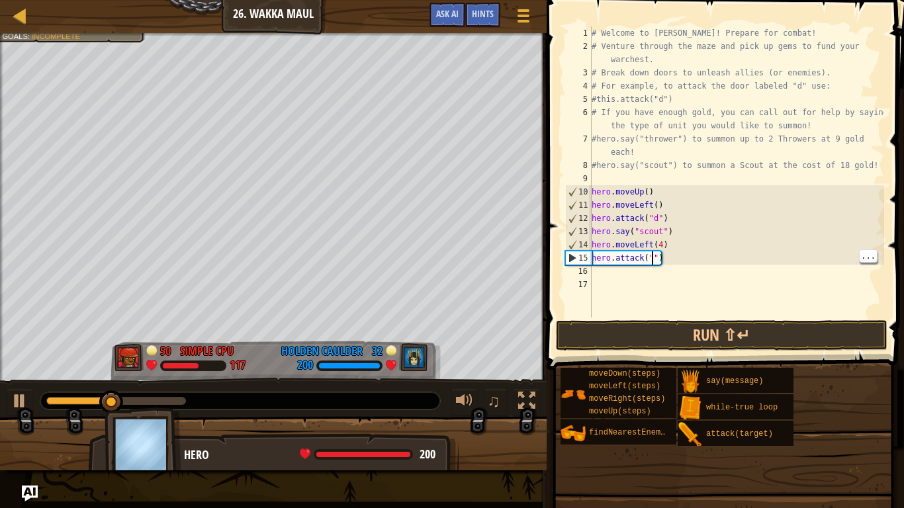
scroll to position [6, 9]
type textarea "hero.attack("c")"
click at [733, 318] on span at bounding box center [727, 166] width 368 height 409
click at [737, 337] on button "Run ⇧↵" at bounding box center [721, 335] width 331 height 30
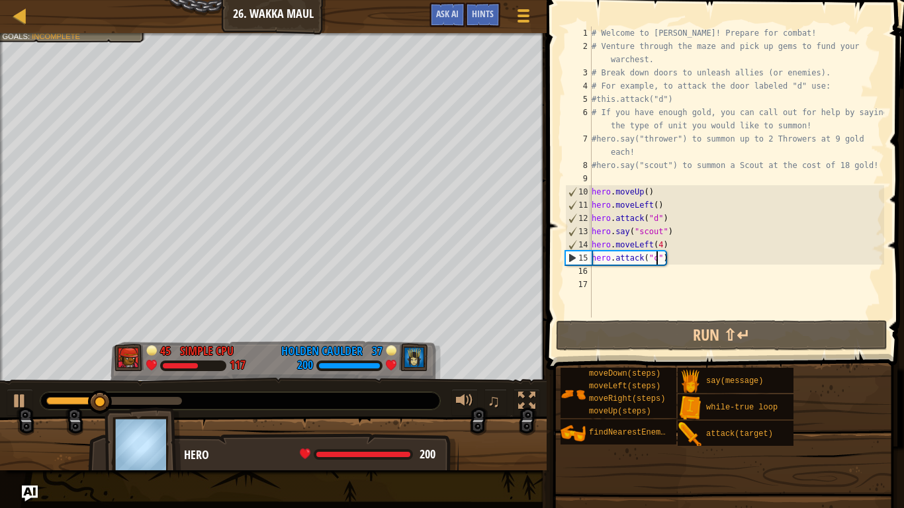
click at [669, 279] on div "# Welcome to [PERSON_NAME]! Prepare for combat! # Venture through the maze and …" at bounding box center [736, 185] width 295 height 318
click at [668, 271] on div "# Welcome to [PERSON_NAME]! Prepare for combat! # Venture through the maze and …" at bounding box center [736, 185] width 295 height 318
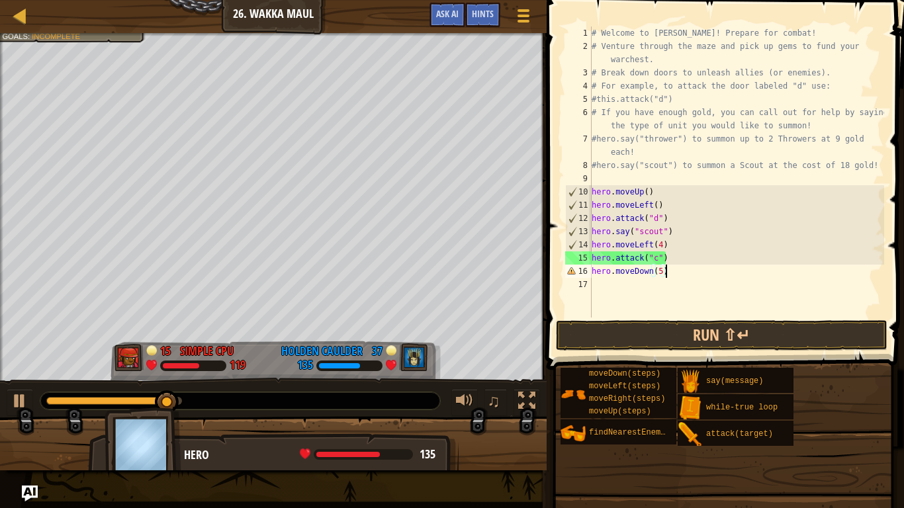
scroll to position [6, 10]
type textarea "hero.moveDown(5)"
click at [732, 336] on button "Run ⇧↵" at bounding box center [721, 335] width 331 height 30
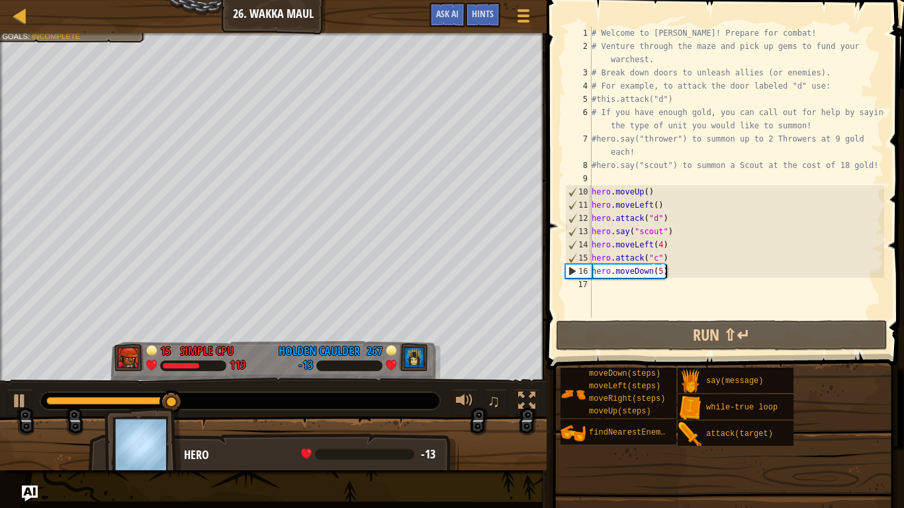
click at [633, 286] on div "# Welcome to [PERSON_NAME]! Prepare for combat! # Venture through the maze and …" at bounding box center [736, 185] width 295 height 318
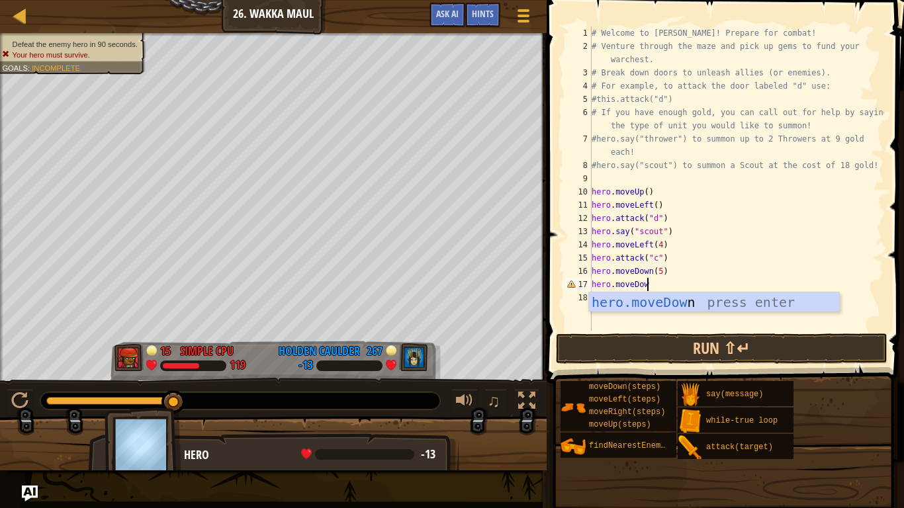
scroll to position [6, 8]
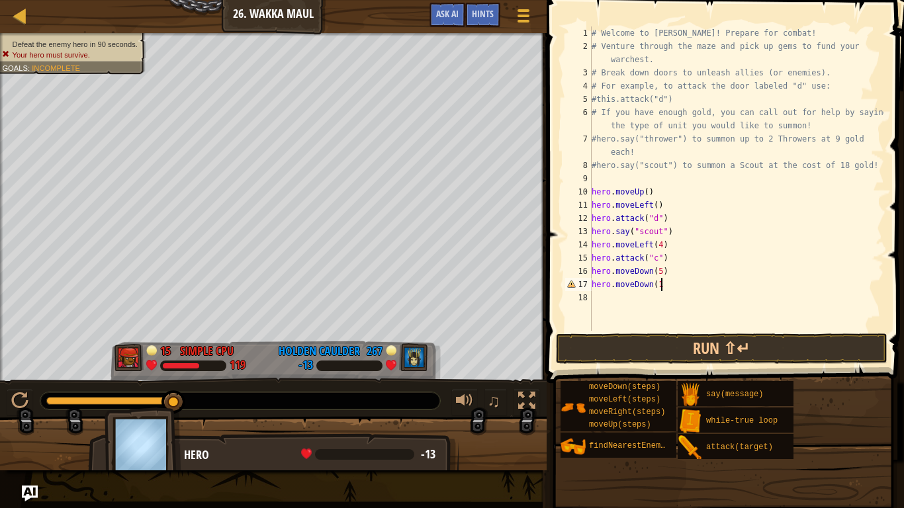
type textarea "hero.moveDown(1)"
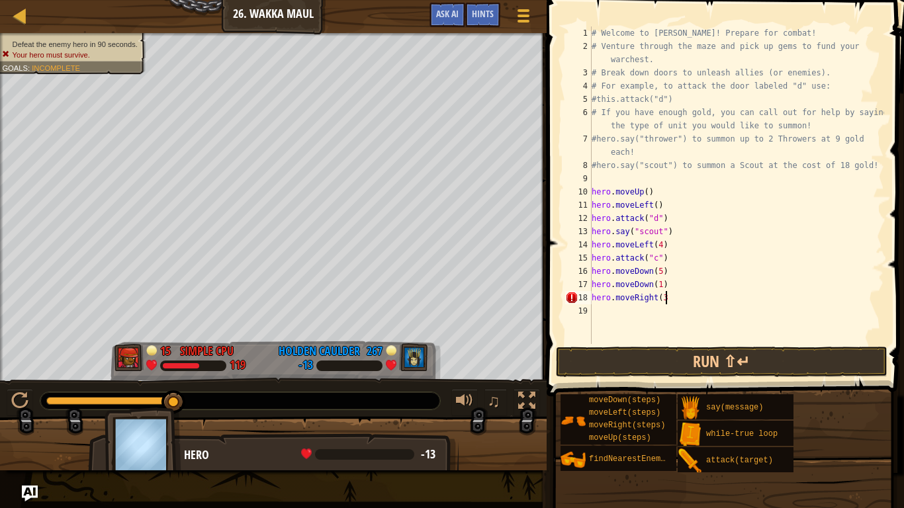
scroll to position [6, 11]
click at [789, 365] on button "Run ⇧↵" at bounding box center [721, 362] width 331 height 30
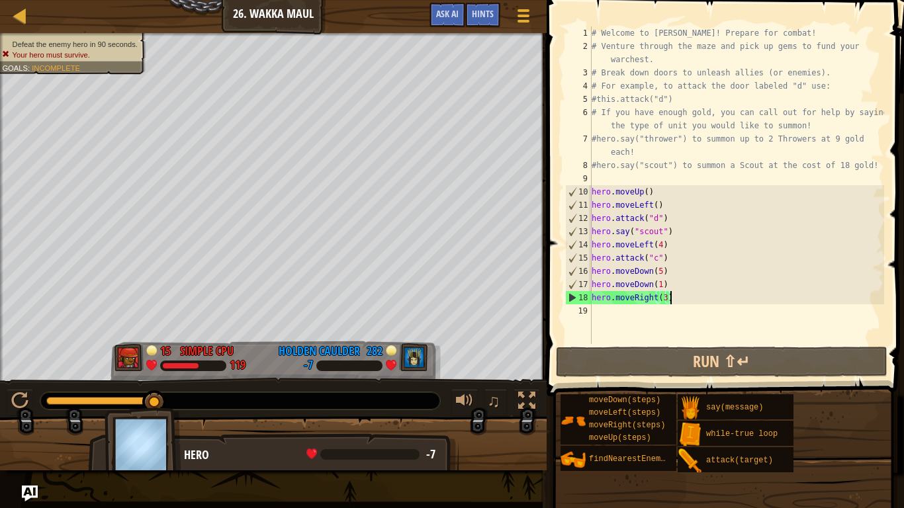
click at [681, 259] on div "# Welcome to [PERSON_NAME]! Prepare for combat! # Venture through the maze and …" at bounding box center [736, 198] width 295 height 344
type textarea "hero.attack("c")"
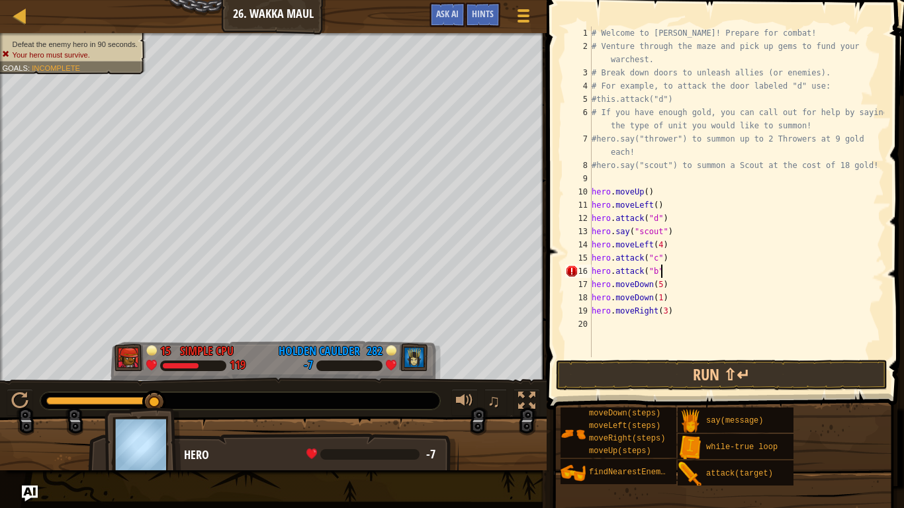
scroll to position [6, 10]
type textarea "hero.attack("b")"
click at [782, 370] on button "Run ⇧↵" at bounding box center [721, 375] width 331 height 30
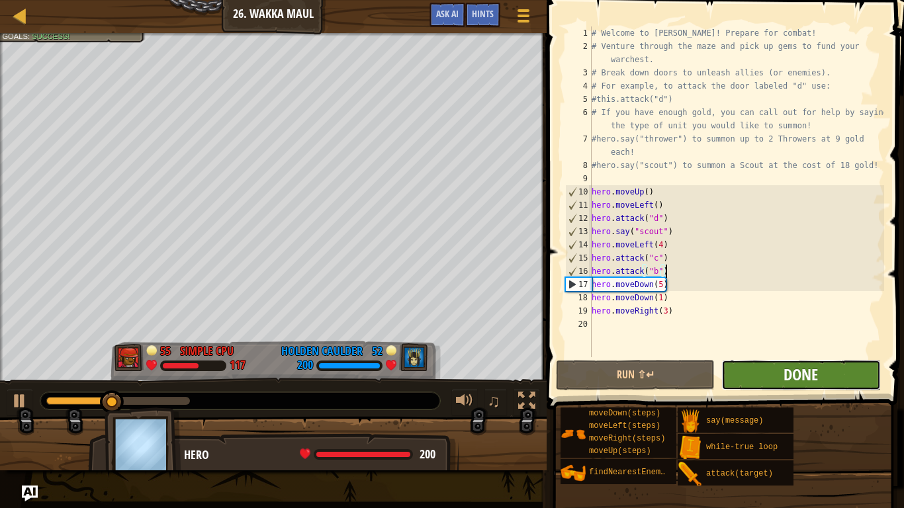
click at [803, 383] on span "Done" at bounding box center [800, 374] width 34 height 21
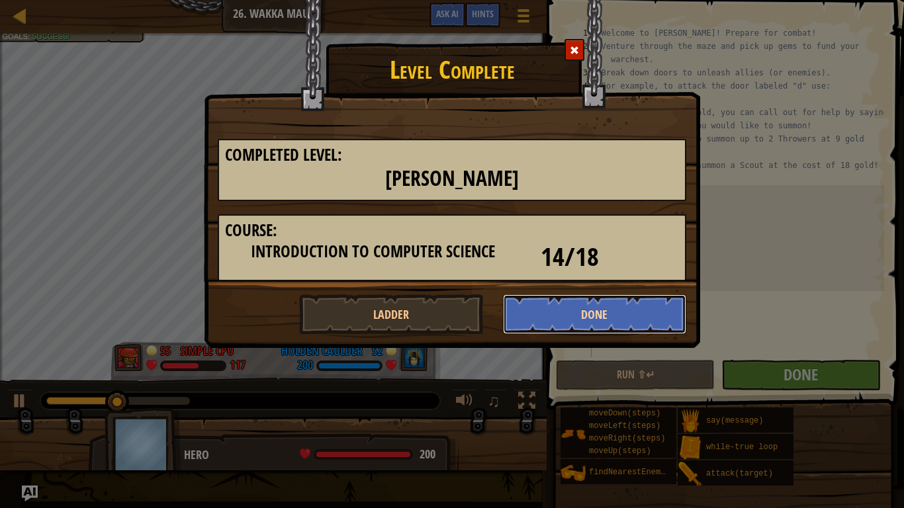
click at [637, 313] on button "Done" at bounding box center [595, 314] width 184 height 40
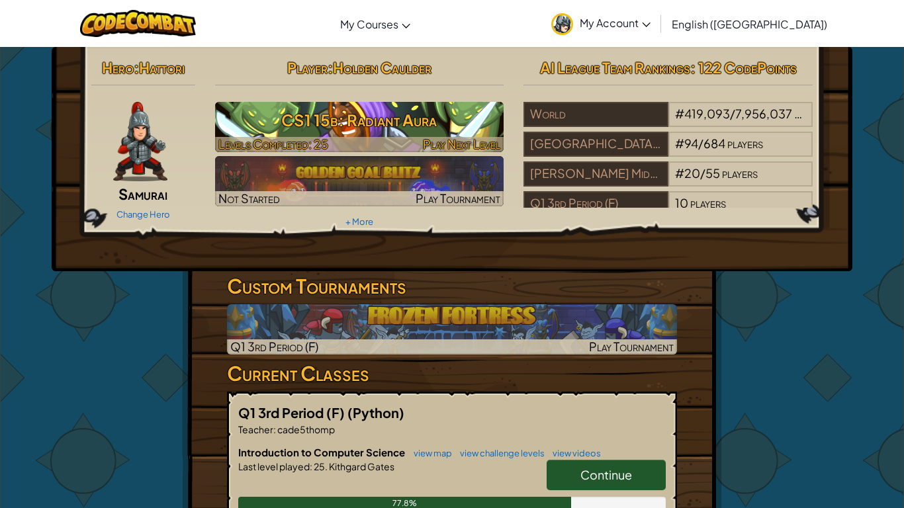
click at [456, 121] on h3 "CS1 15b: Radiant Aura" at bounding box center [359, 120] width 289 height 30
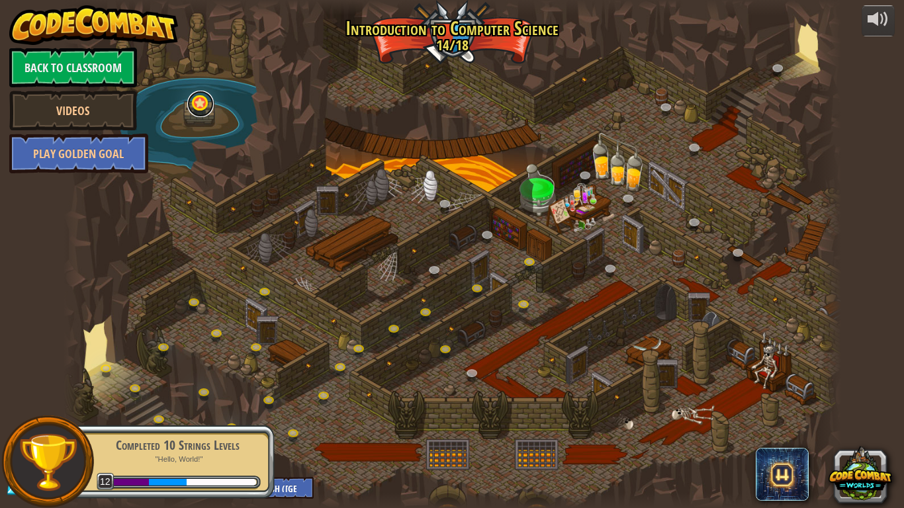
click at [202, 105] on link at bounding box center [200, 104] width 26 height 26
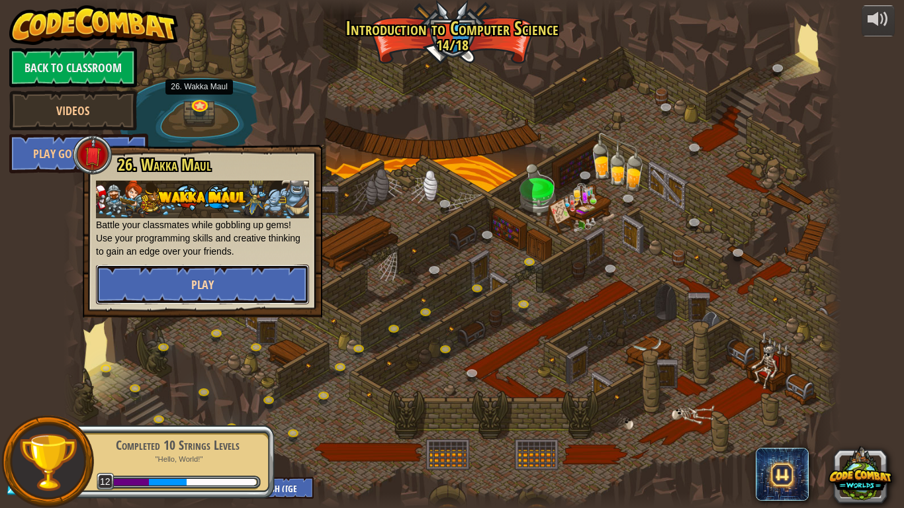
click at [241, 296] on button "Play" at bounding box center [202, 285] width 213 height 40
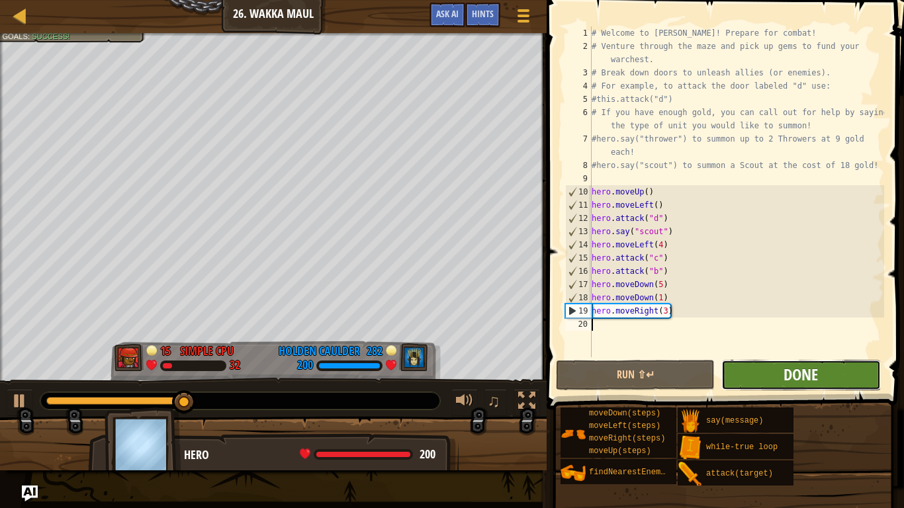
click at [816, 370] on span "Done" at bounding box center [800, 374] width 34 height 21
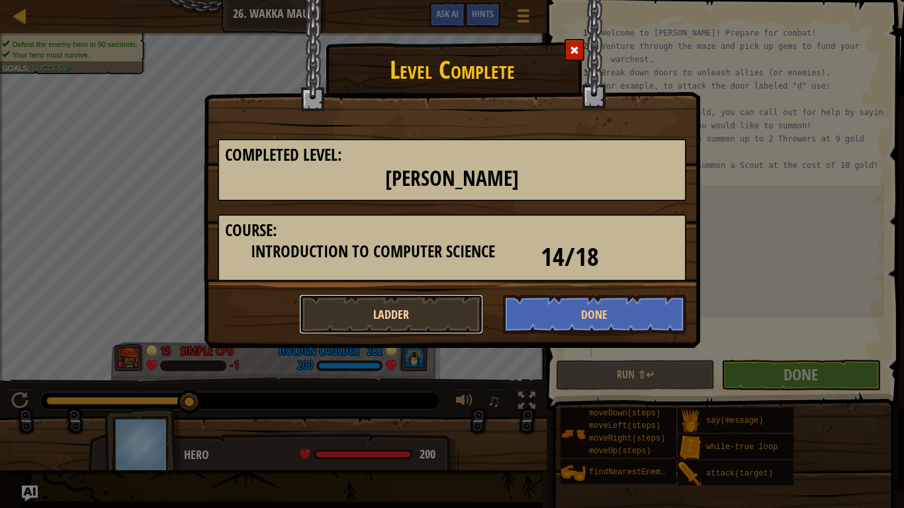
click at [389, 313] on button "Ladder" at bounding box center [391, 314] width 184 height 40
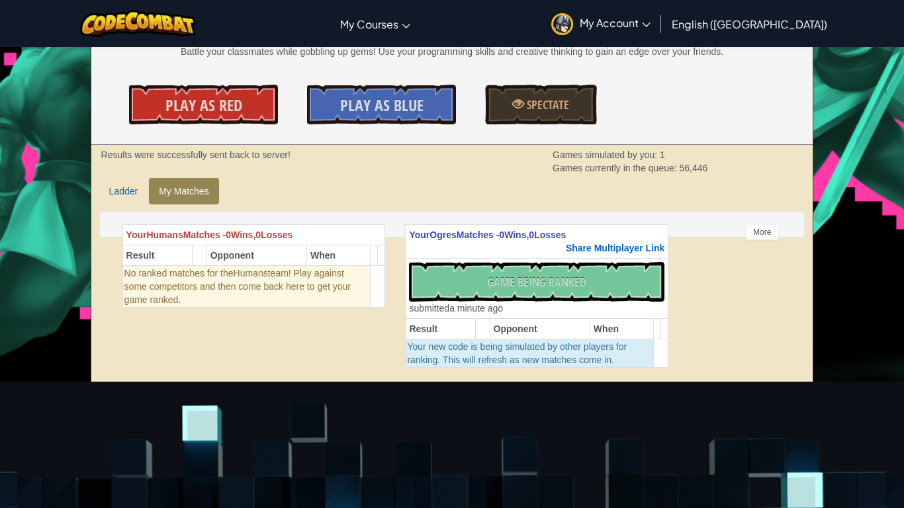
scroll to position [181, 0]
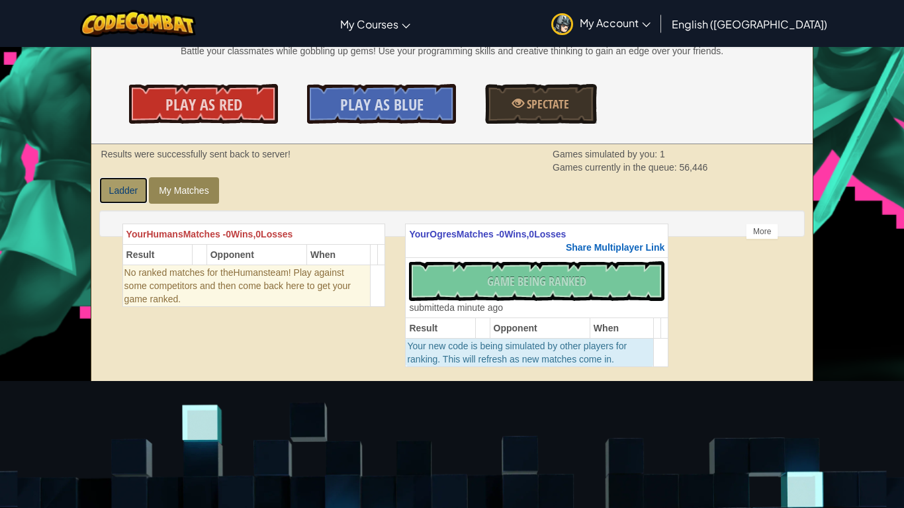
click at [120, 184] on link "Ladder" at bounding box center [123, 190] width 49 height 26
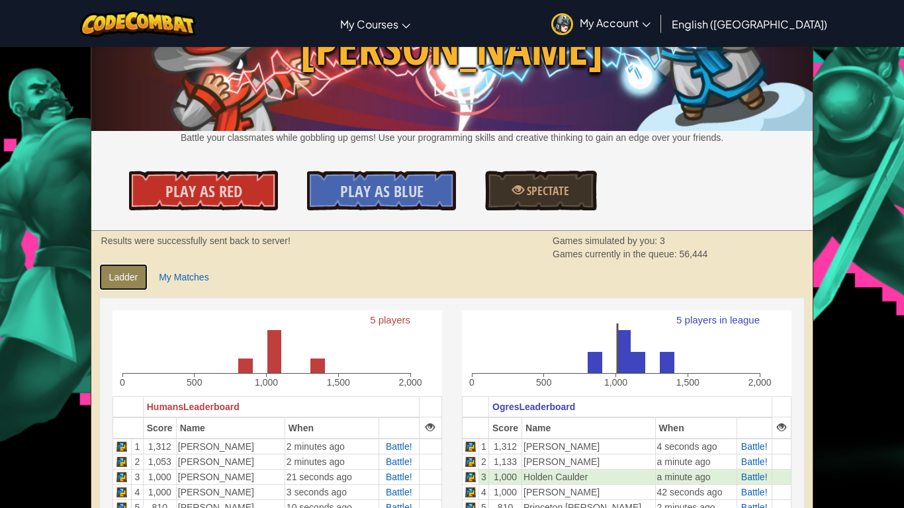
scroll to position [93, 0]
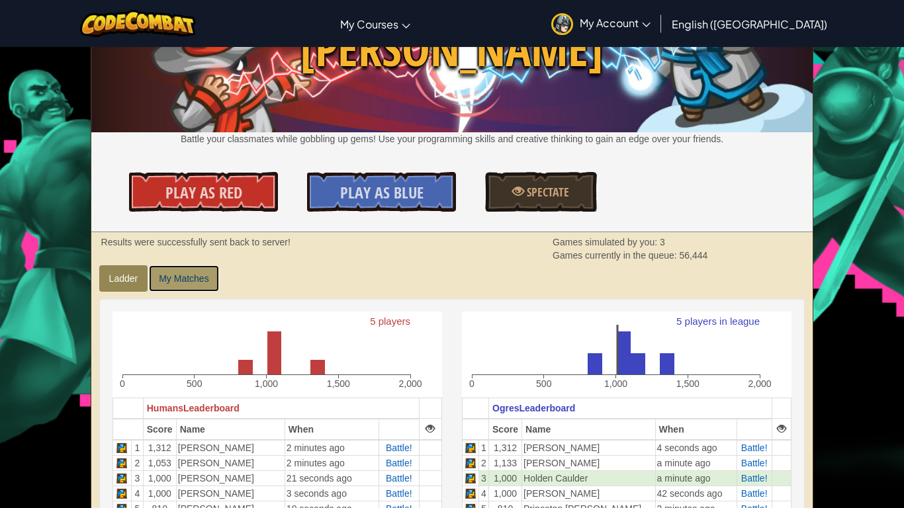
click at [192, 278] on link "My Matches" at bounding box center [183, 278] width 69 height 26
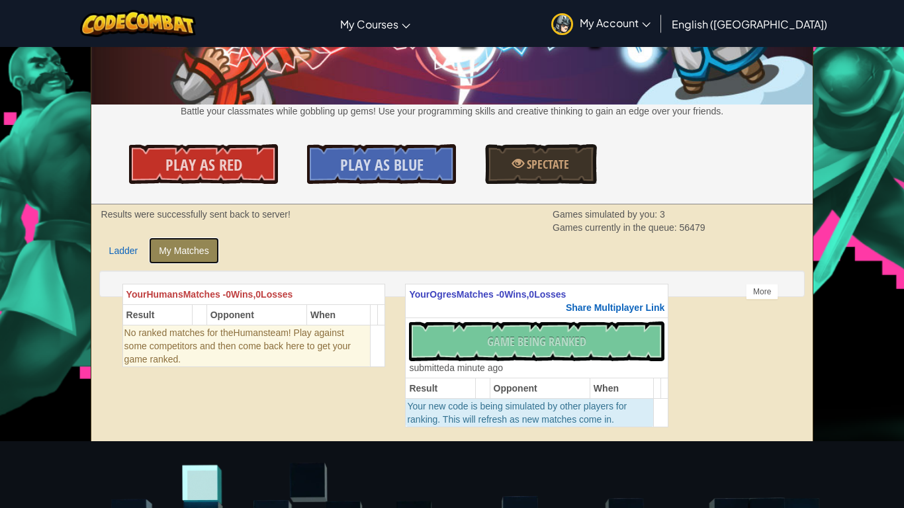
scroll to position [106, 0]
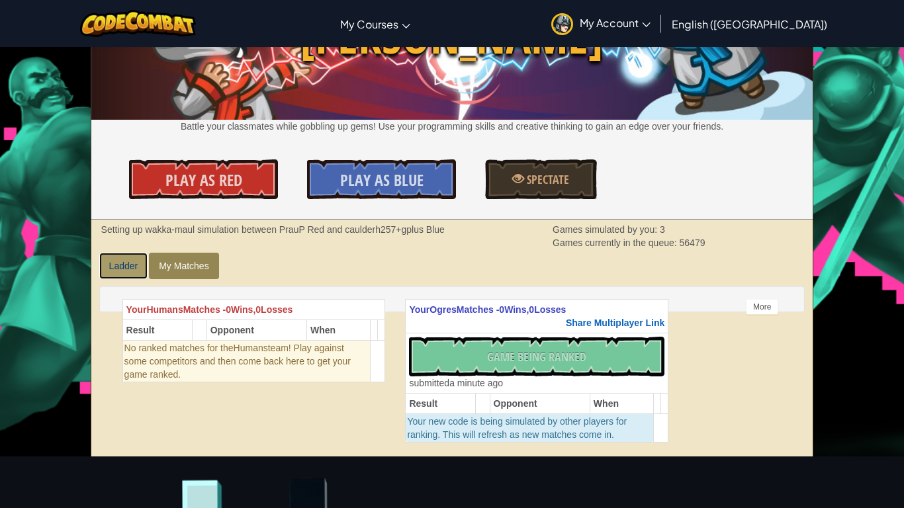
click at [122, 266] on link "Ladder" at bounding box center [123, 266] width 49 height 26
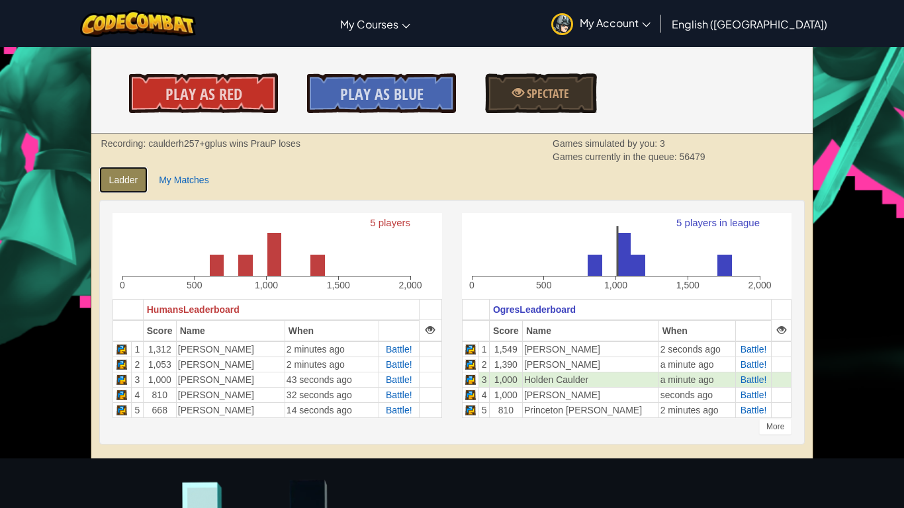
scroll to position [193, 0]
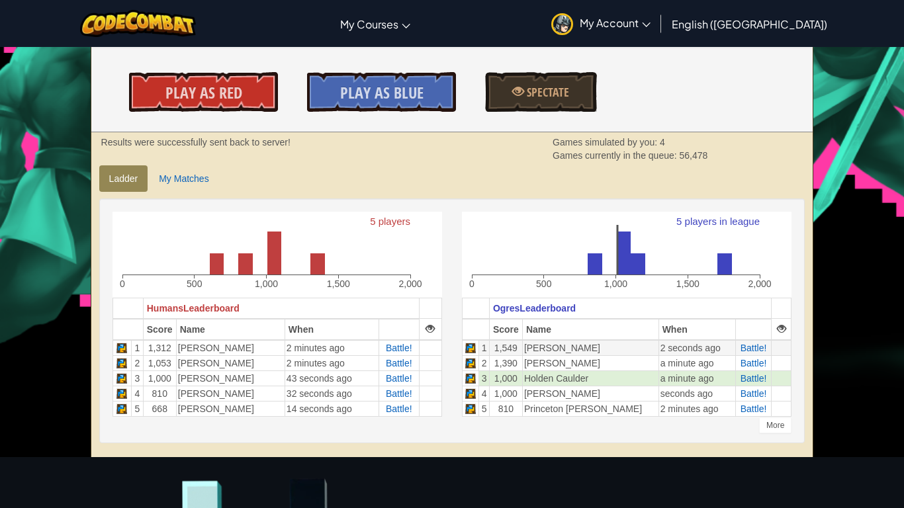
click at [553, 349] on td "[PERSON_NAME]" at bounding box center [590, 348] width 136 height 16
click at [744, 347] on span "Battle!" at bounding box center [753, 348] width 26 height 11
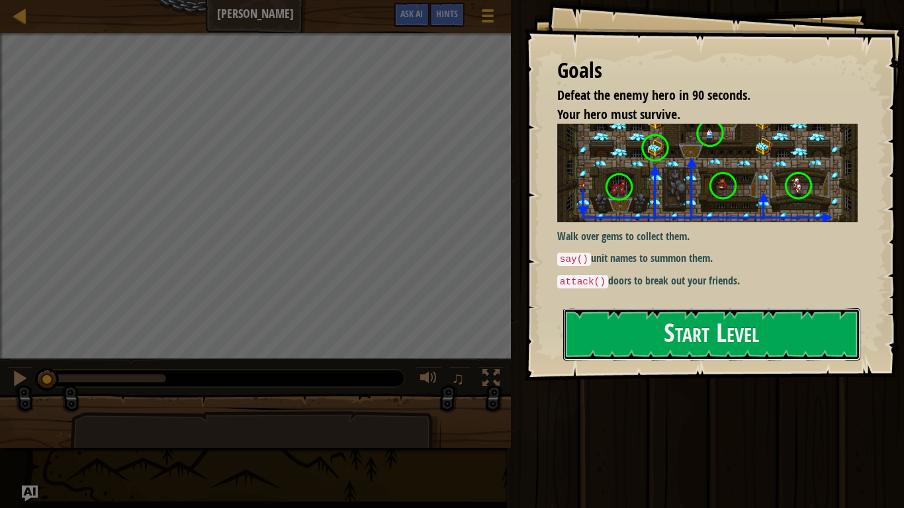
click at [744, 347] on button "Start Level" at bounding box center [711, 334] width 297 height 52
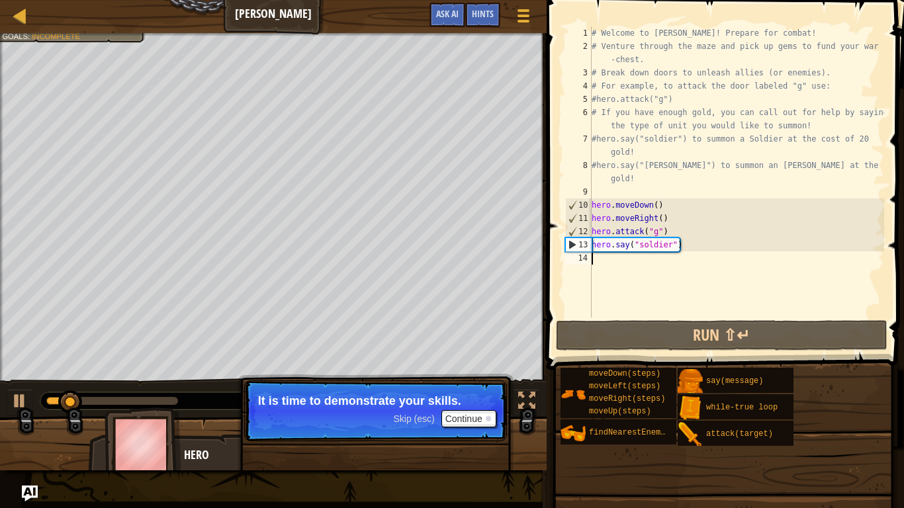
click at [626, 264] on div "# Welcome to [PERSON_NAME]! Prepare for combat! # Venture through the maze and …" at bounding box center [736, 185] width 295 height 318
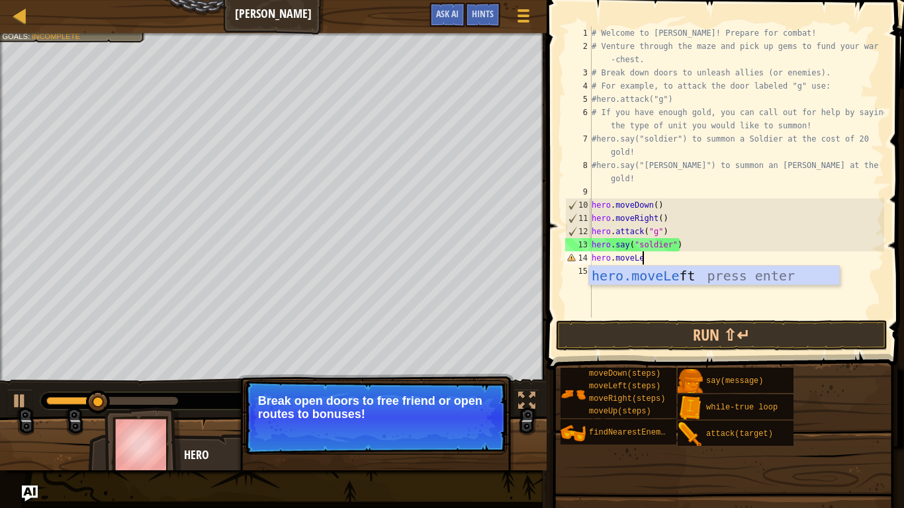
scroll to position [6, 8]
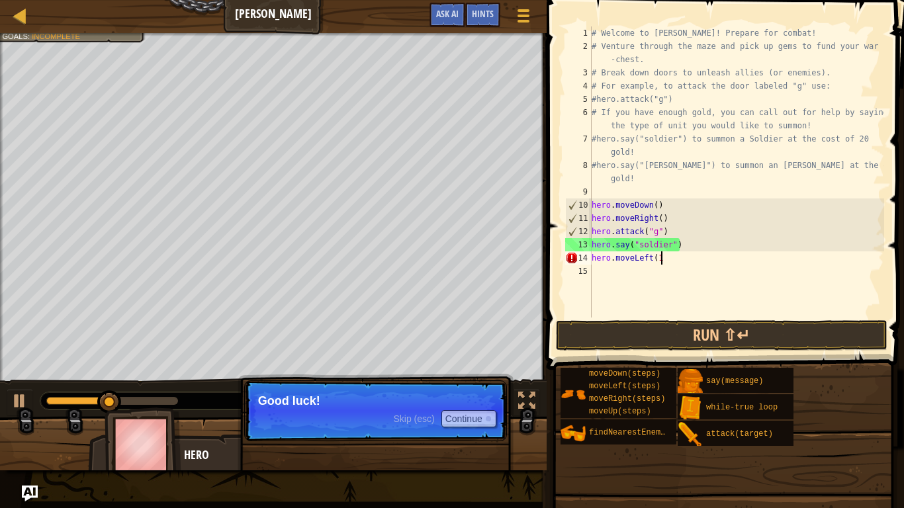
type textarea "hero.moveLeft(1)"
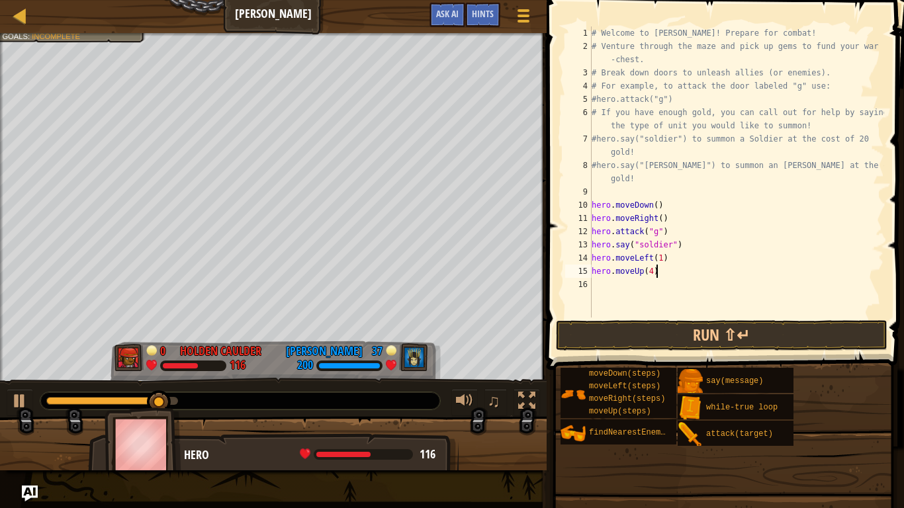
scroll to position [6, 9]
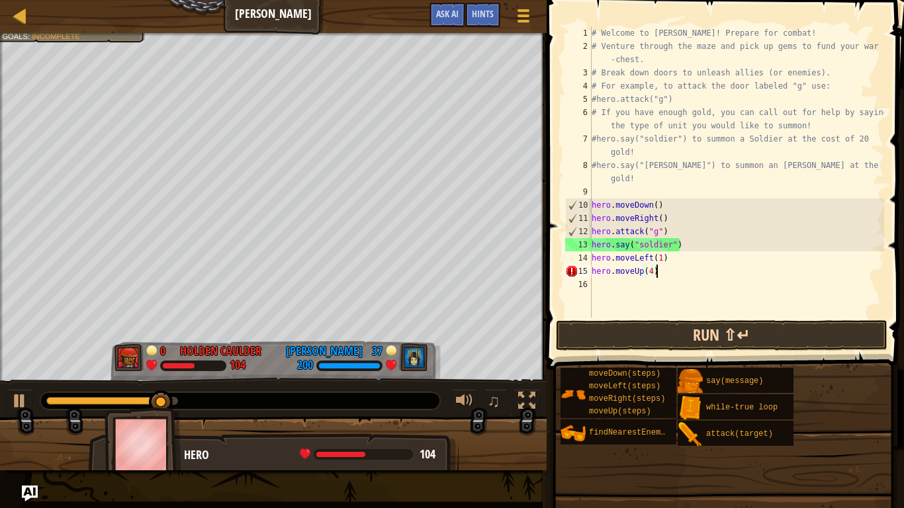
type textarea "hero.moveUp(4)"
click at [730, 326] on button "Run ⇧↵" at bounding box center [721, 335] width 331 height 30
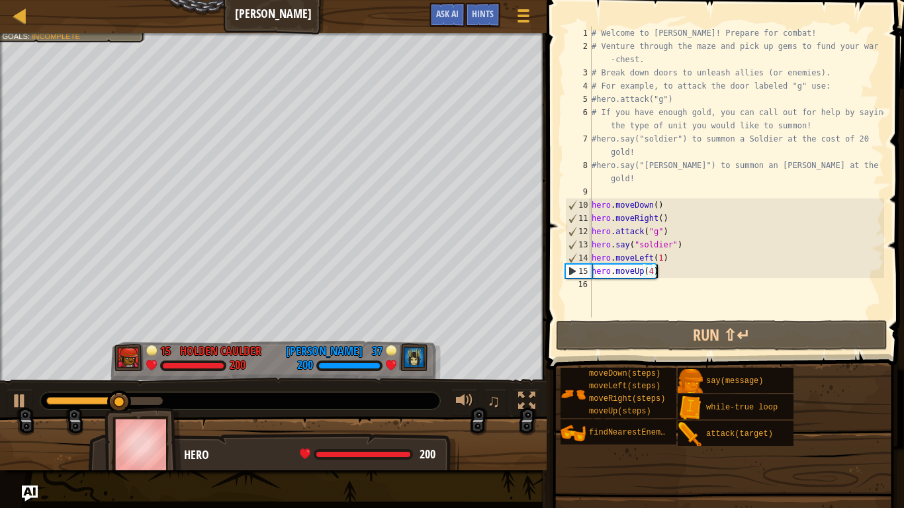
click at [658, 283] on div "# Welcome to [PERSON_NAME]! Prepare for combat! # Venture through the maze and …" at bounding box center [736, 185] width 295 height 318
click at [652, 273] on div "# Welcome to [PERSON_NAME]! Prepare for combat! # Venture through the maze and …" at bounding box center [736, 185] width 295 height 318
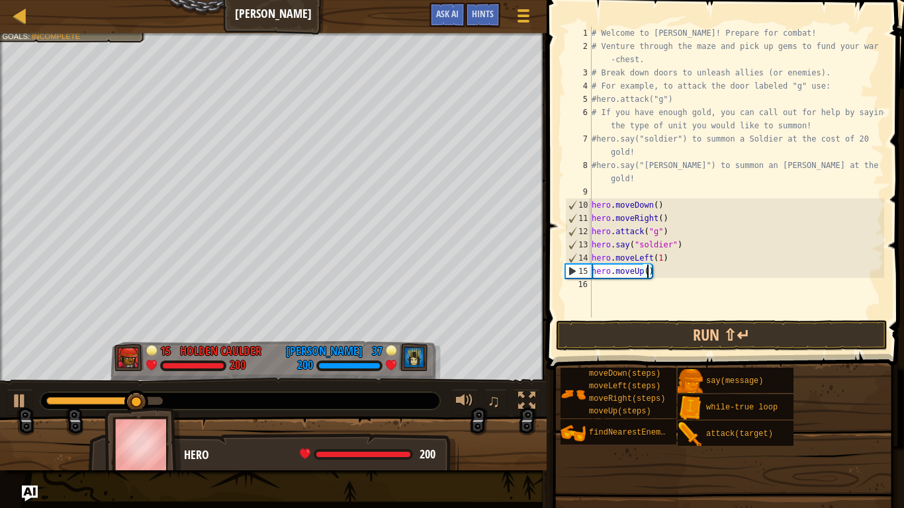
type textarea "hero.moveUp(6)"
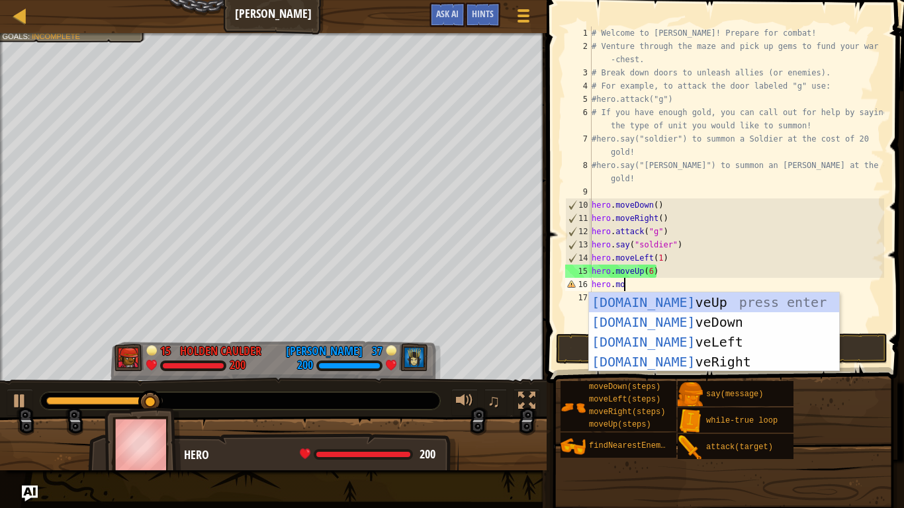
scroll to position [6, 5]
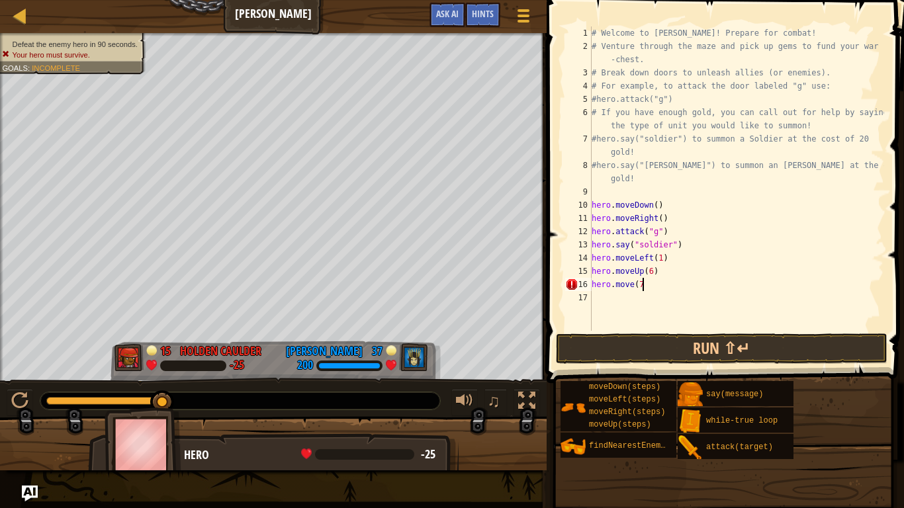
type textarea "hero.move(7)"
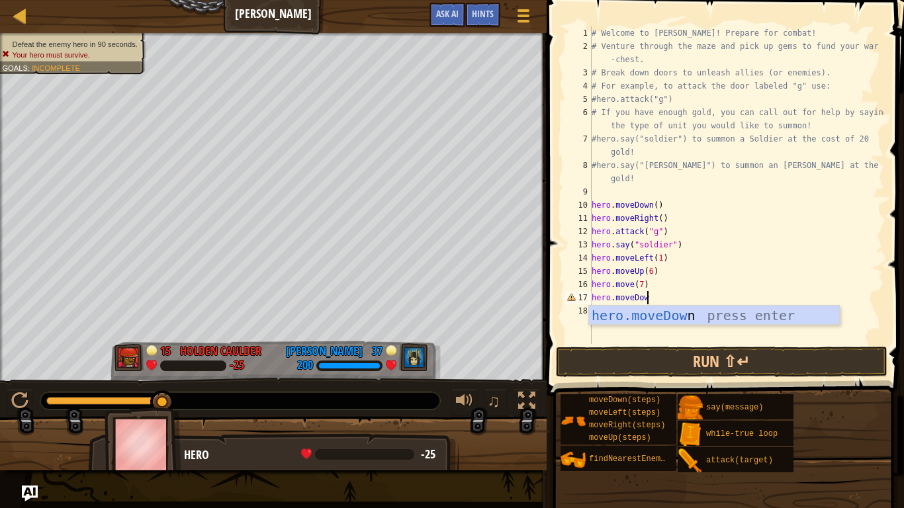
scroll to position [6, 8]
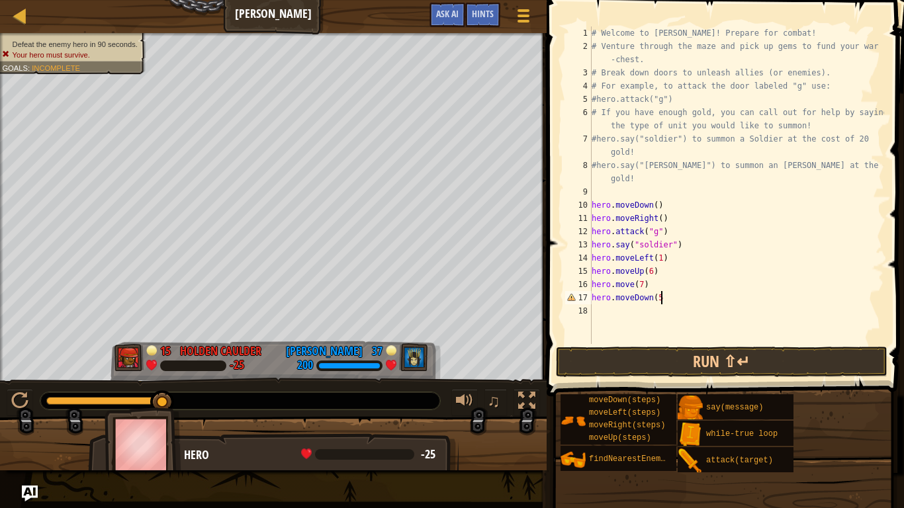
type textarea "hero.moveDown(5)"
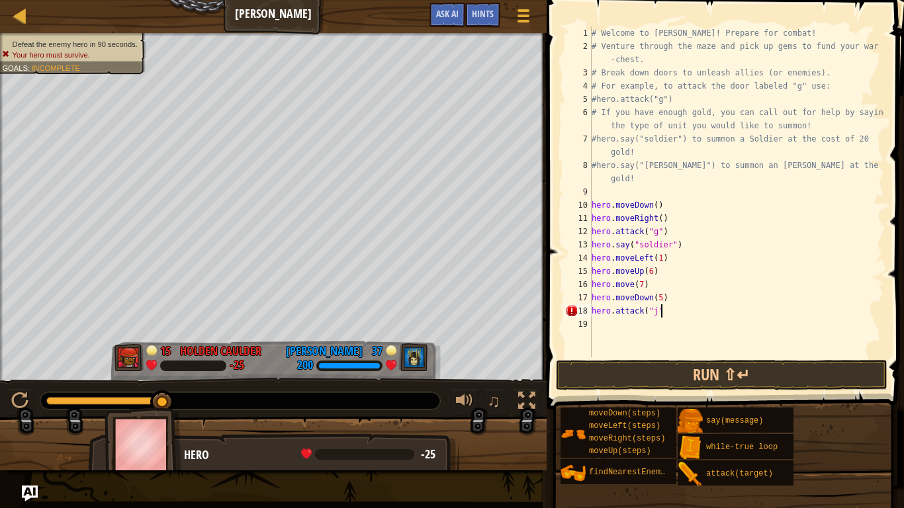
scroll to position [6, 10]
click at [826, 374] on button "Run ⇧↵" at bounding box center [721, 375] width 331 height 30
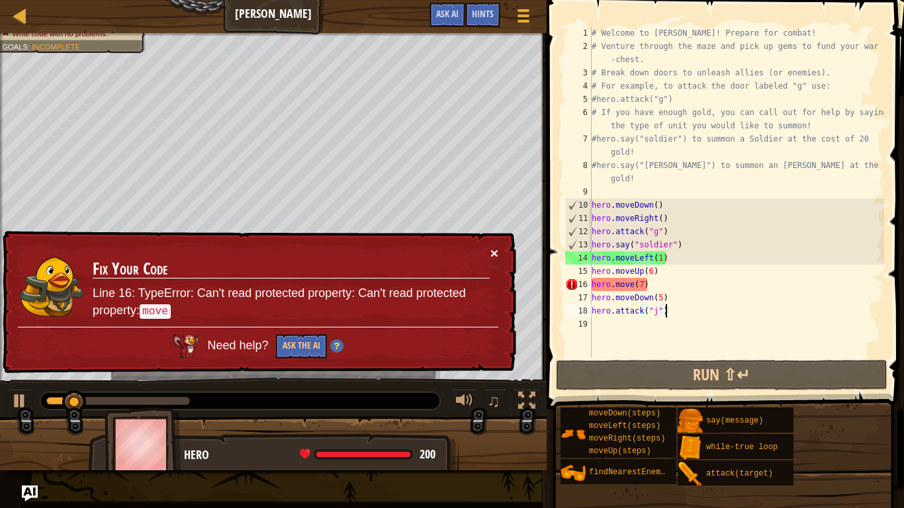
click at [494, 247] on button "×" at bounding box center [494, 253] width 8 height 14
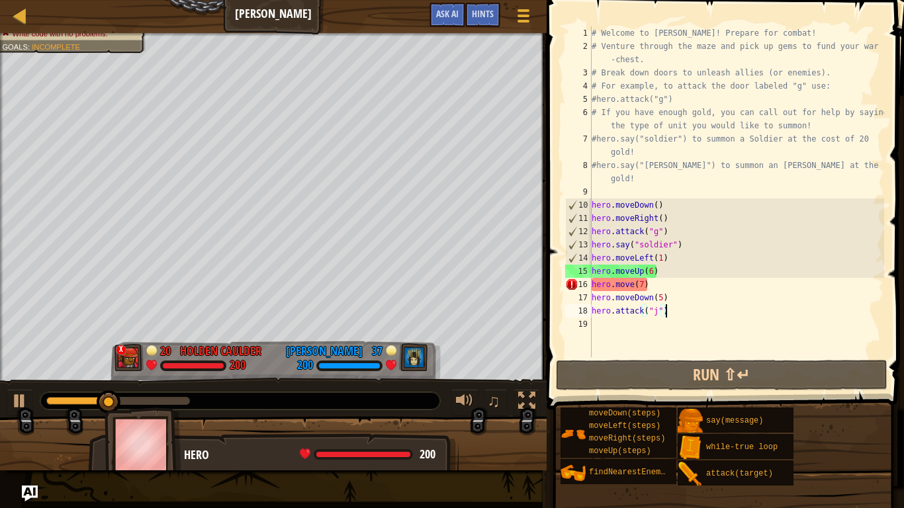
click at [632, 283] on div "# Welcome to [PERSON_NAME]! Prepare for combat! # Venture through the maze and …" at bounding box center [736, 204] width 295 height 357
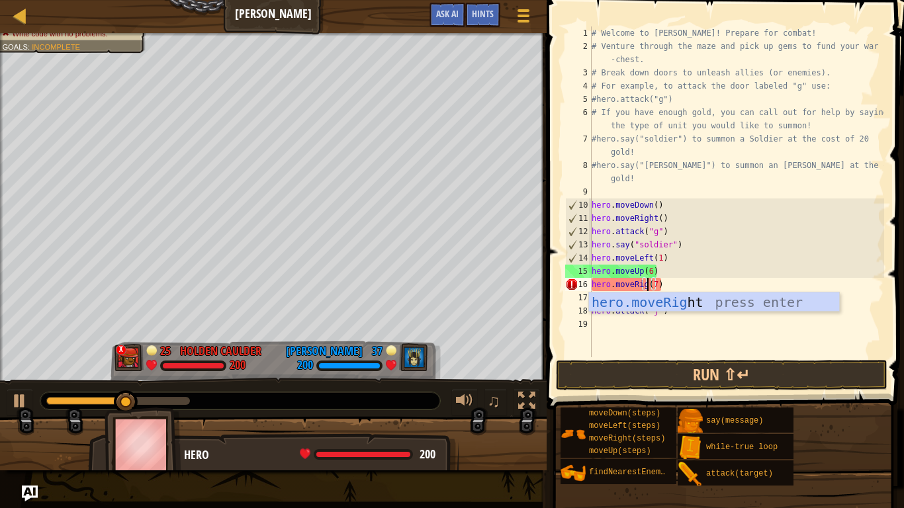
scroll to position [6, 9]
click at [803, 380] on button "Run ⇧↵" at bounding box center [721, 375] width 331 height 30
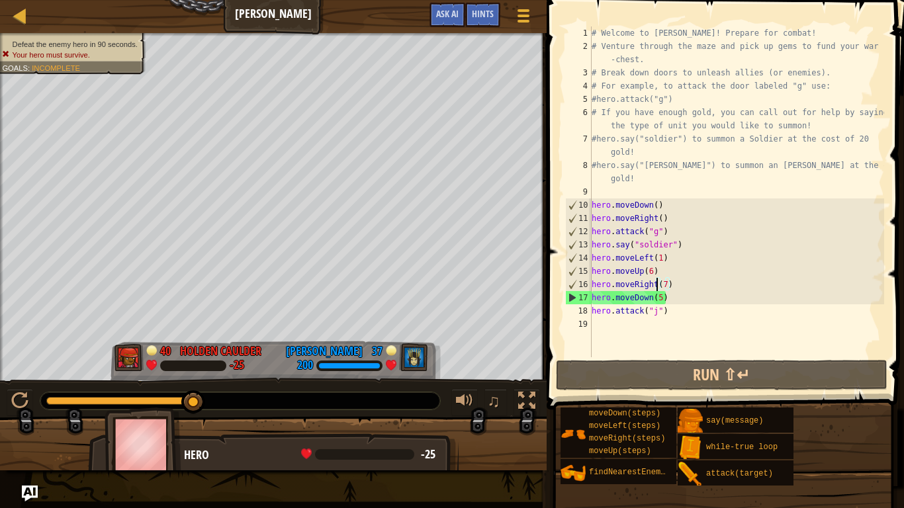
click at [662, 285] on div "# Welcome to [PERSON_NAME]! Prepare for combat! # Venture through the maze and …" at bounding box center [736, 204] width 295 height 357
click at [666, 281] on div "# Welcome to [PERSON_NAME]! Prepare for combat! # Venture through the maze and …" at bounding box center [736, 204] width 295 height 357
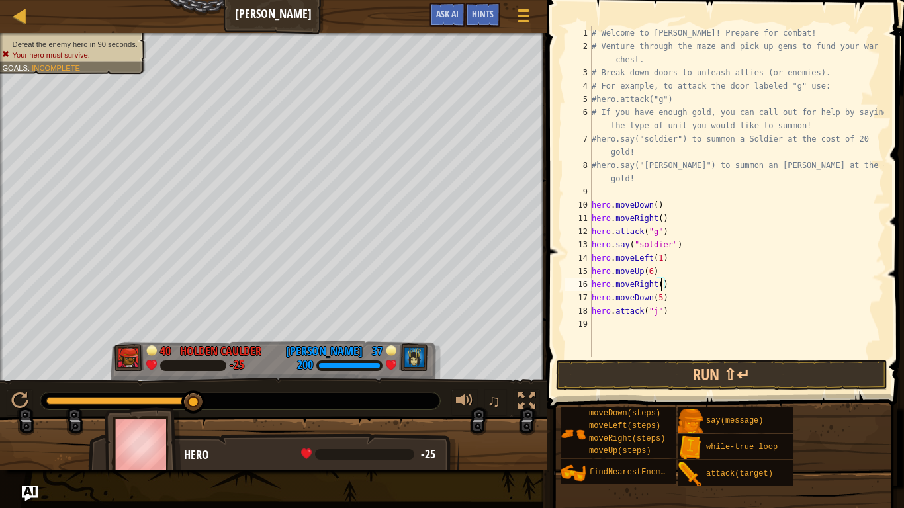
type textarea "hero.moveRight(5)"
click at [660, 322] on div "# Welcome to [PERSON_NAME]! Prepare for combat! # Venture through the maze and …" at bounding box center [736, 204] width 295 height 357
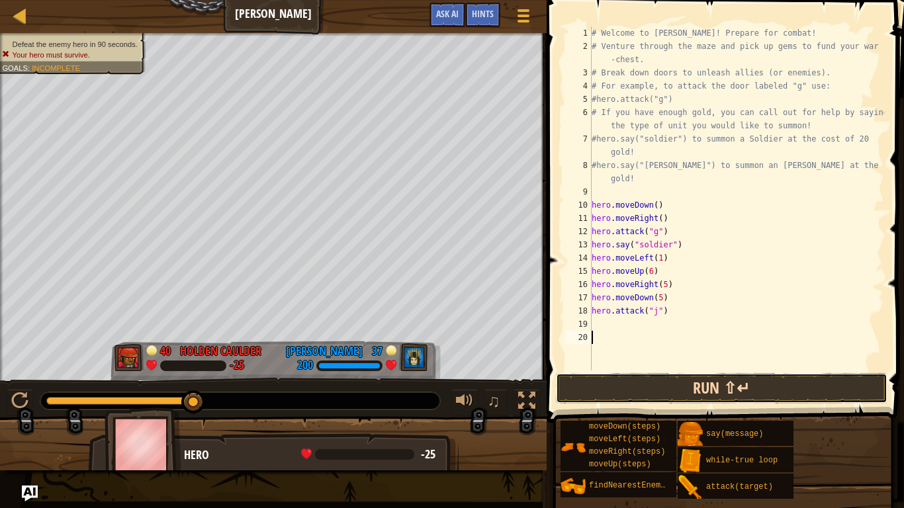
click at [824, 378] on button "Run ⇧↵" at bounding box center [721, 388] width 331 height 30
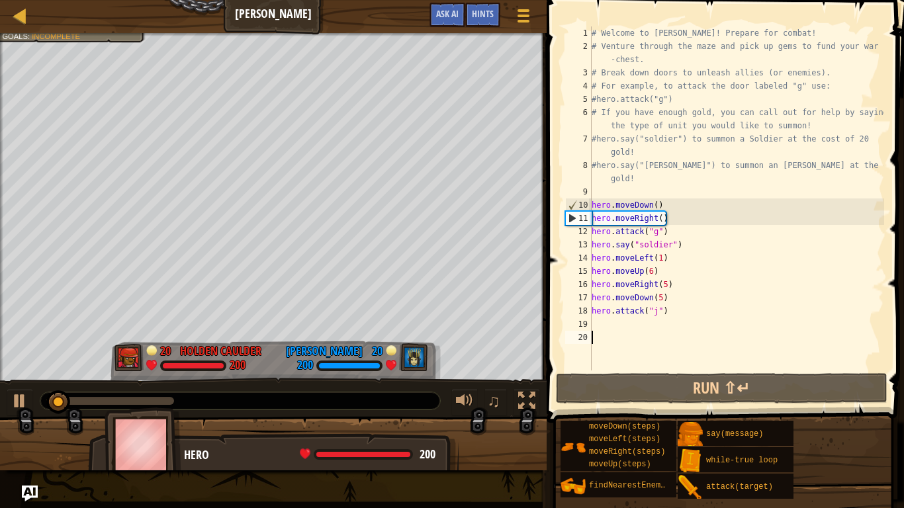
click at [649, 322] on div "# Welcome to [PERSON_NAME]! Prepare for combat! # Venture through the maze and …" at bounding box center [736, 211] width 295 height 370
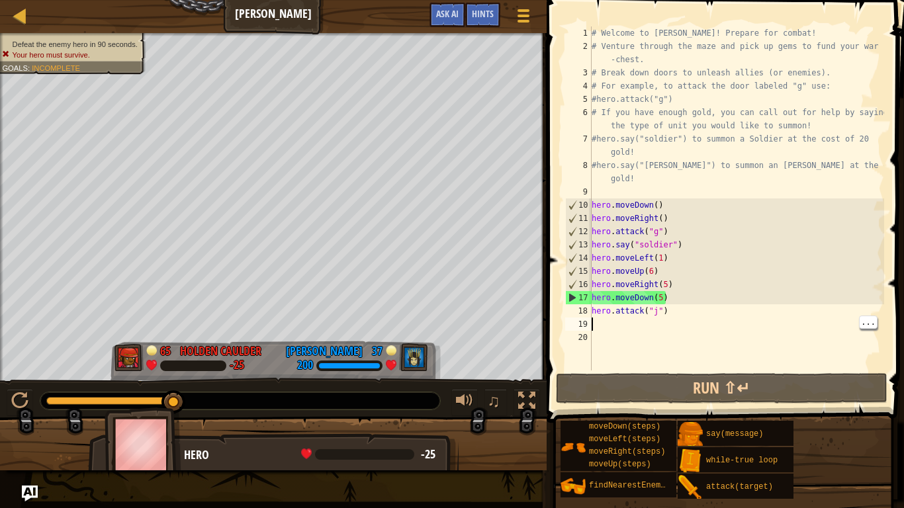
click at [660, 294] on div "# Welcome to [PERSON_NAME]! Prepare for combat! # Venture through the maze and …" at bounding box center [736, 211] width 295 height 370
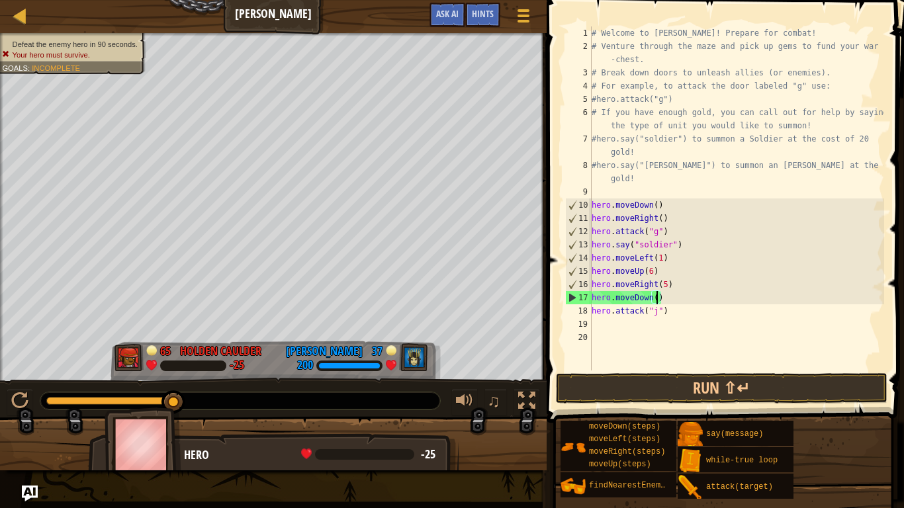
type textarea "hero.moveDown(4)"
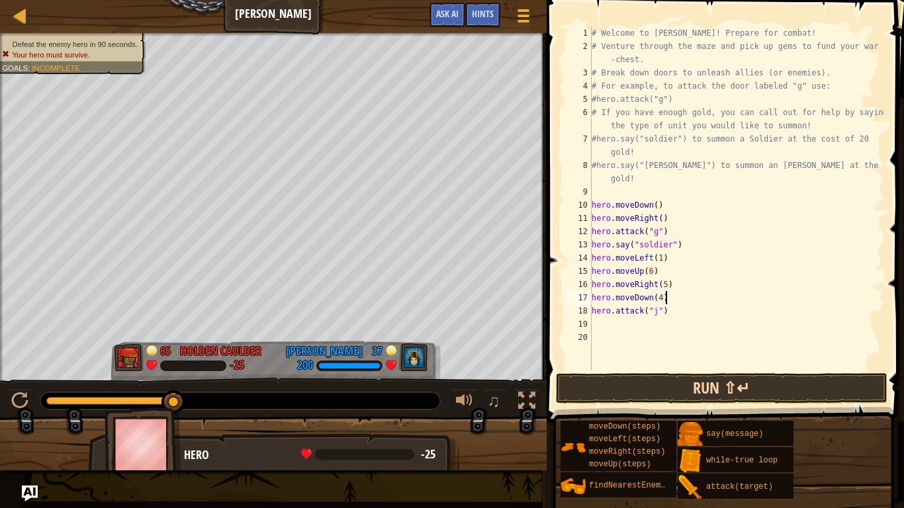
type textarea "hero.moveDown(4)"
click at [791, 394] on button "Run ⇧↵" at bounding box center [721, 388] width 331 height 30
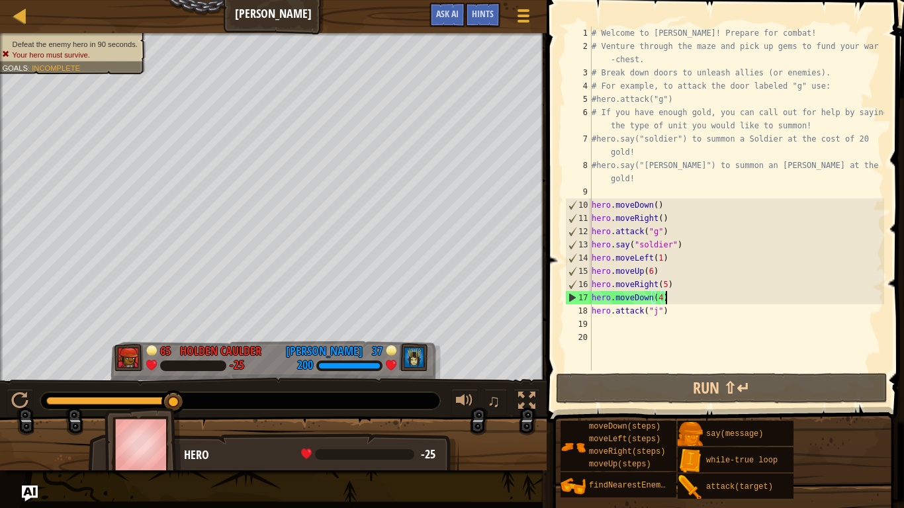
click at [724, 322] on div "# Welcome to [PERSON_NAME]! Prepare for combat! # Venture through the maze and …" at bounding box center [736, 211] width 295 height 370
click at [736, 311] on div "# Welcome to [PERSON_NAME]! Prepare for combat! # Venture through the maze and …" at bounding box center [736, 211] width 295 height 370
click at [690, 310] on div "# Welcome to [PERSON_NAME]! Prepare for combat! # Venture through the maze and …" at bounding box center [736, 211] width 295 height 370
click at [701, 292] on div "# Welcome to [PERSON_NAME]! Prepare for combat! # Venture through the maze and …" at bounding box center [736, 211] width 295 height 370
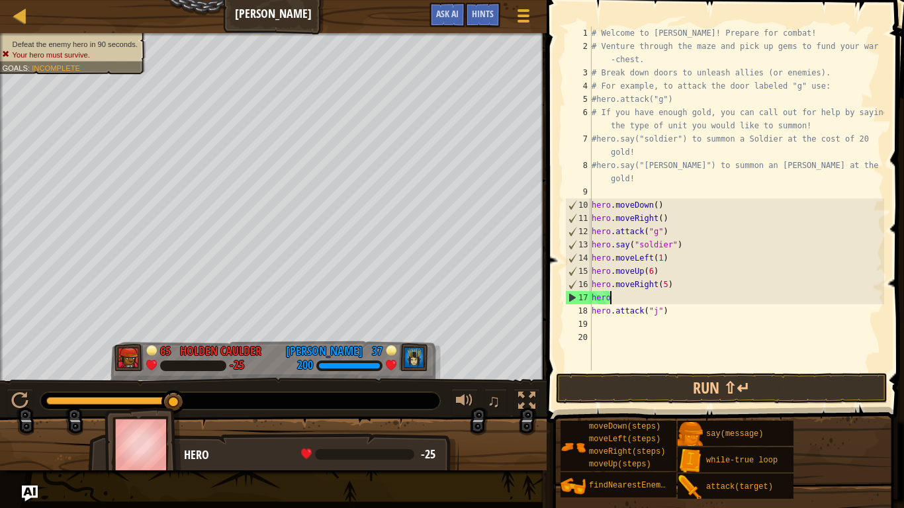
type textarea "h"
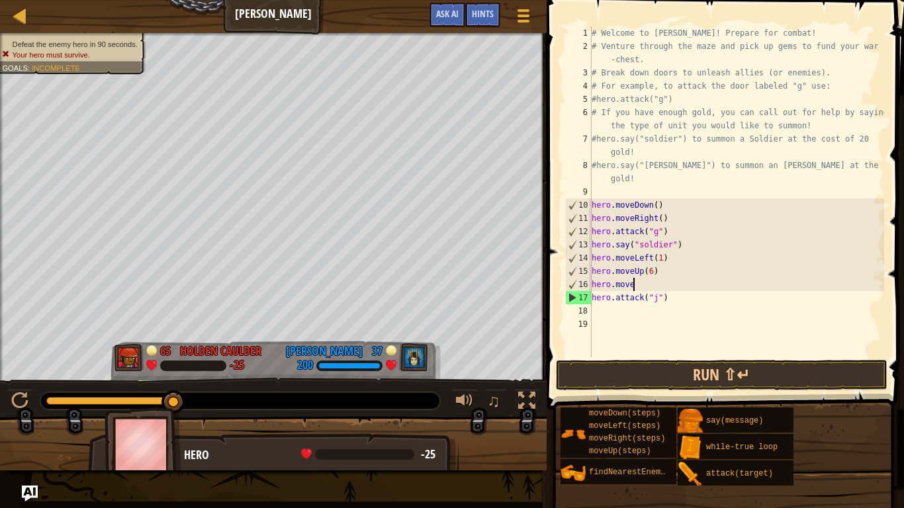
type textarea "h"
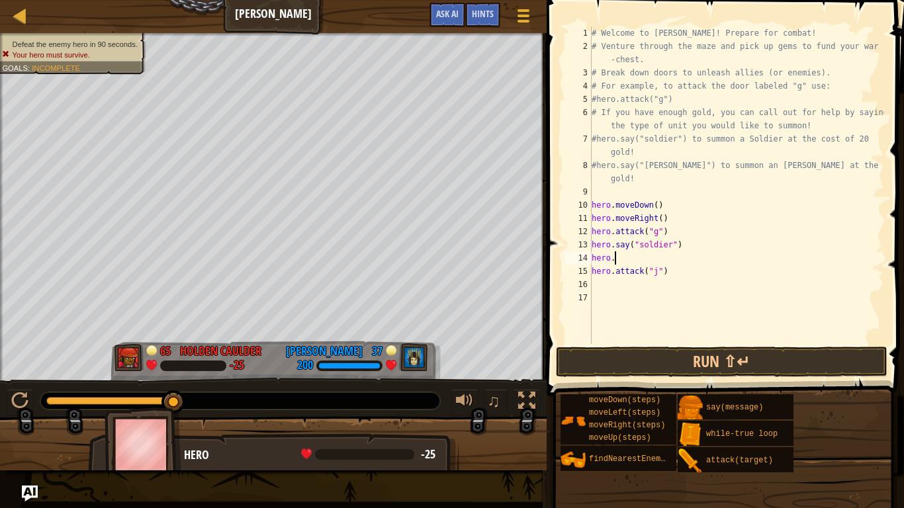
type textarea "h"
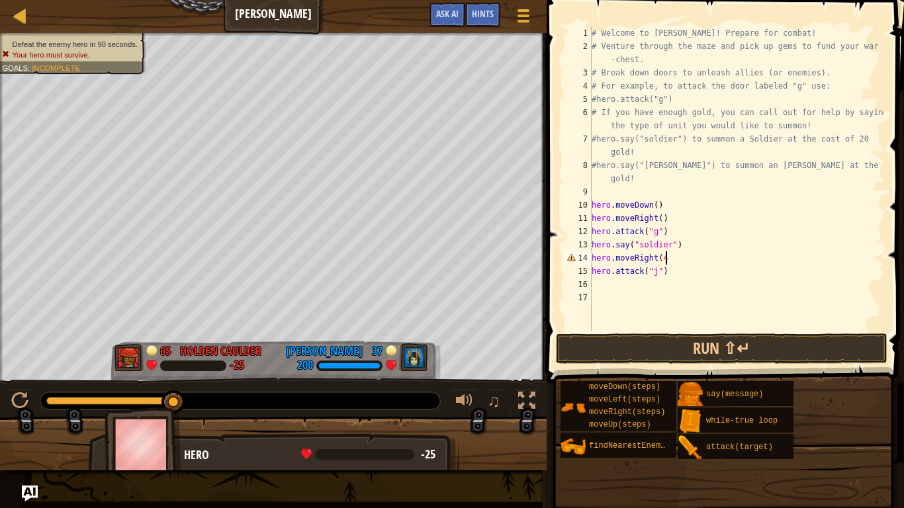
type textarea "hero.moveRight(4)"
click at [648, 288] on div "# Welcome to [PERSON_NAME]! Prepare for combat! # Venture through the maze and …" at bounding box center [736, 191] width 295 height 331
click at [686, 258] on div "# Welcome to [PERSON_NAME]! Prepare for combat! # Venture through the maze and …" at bounding box center [736, 191] width 295 height 331
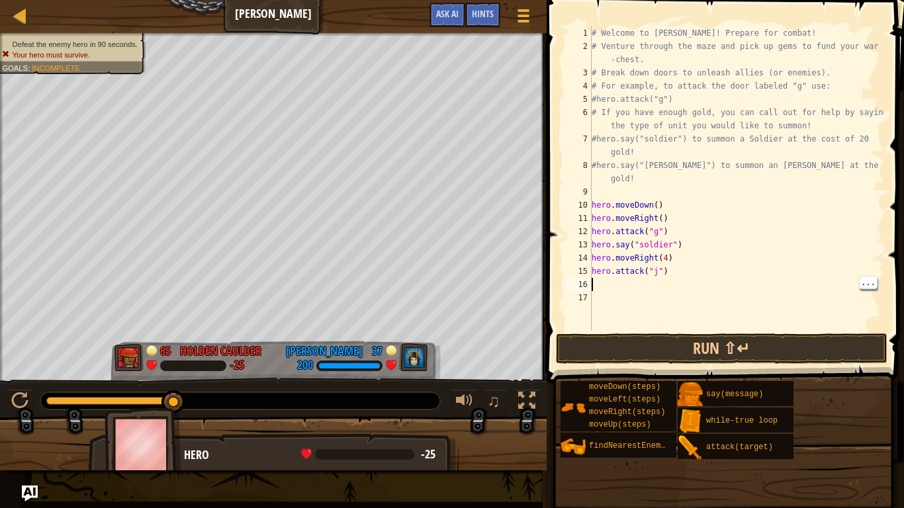
type textarea "hero.moveRight(4)"
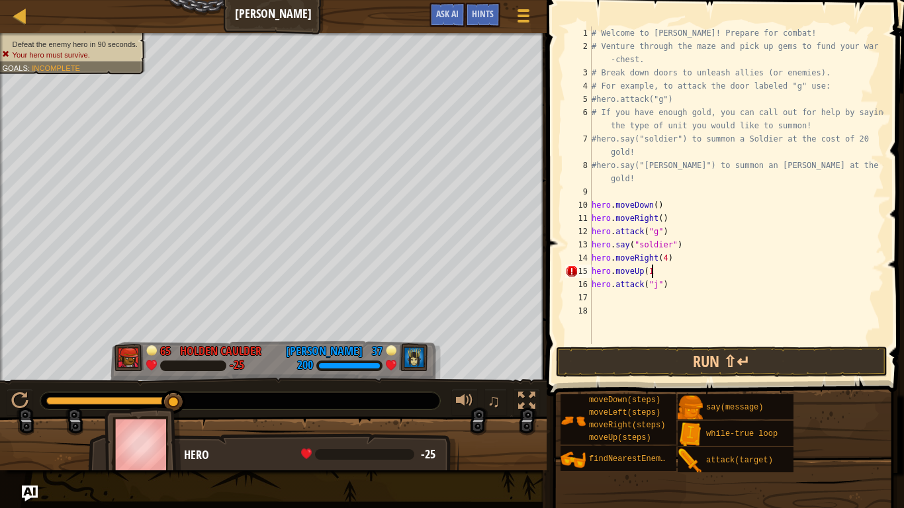
scroll to position [6, 9]
click at [654, 283] on div "# Welcome to [PERSON_NAME]! Prepare for combat! # Venture through the maze and …" at bounding box center [736, 198] width 295 height 344
click at [655, 288] on div "# Welcome to [PERSON_NAME]! Prepare for combat! # Venture through the maze and …" at bounding box center [736, 198] width 295 height 344
type textarea "hero.attack("h")"
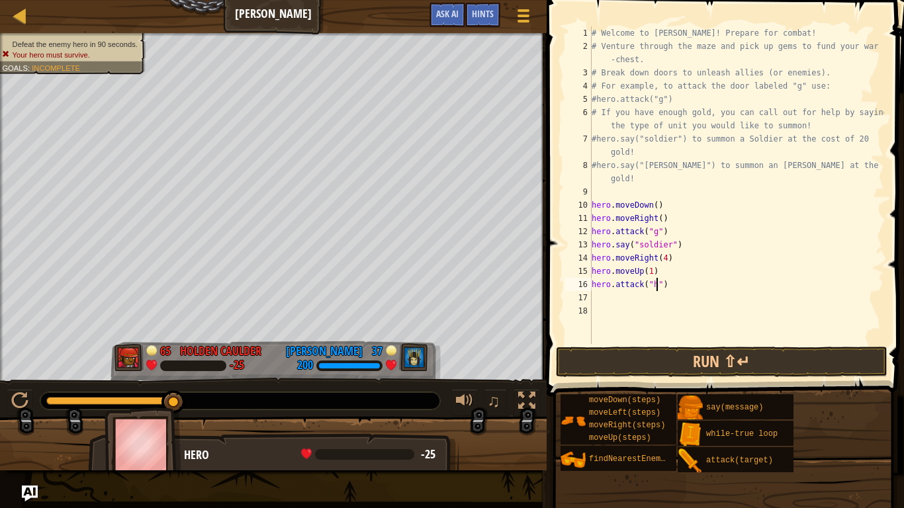
click at [627, 294] on div "# Welcome to [PERSON_NAME]! Prepare for combat! # Venture through the maze and …" at bounding box center [736, 198] width 295 height 344
type textarea "hero.attack("i")"
click at [787, 363] on button "Run ⇧↵" at bounding box center [721, 362] width 331 height 30
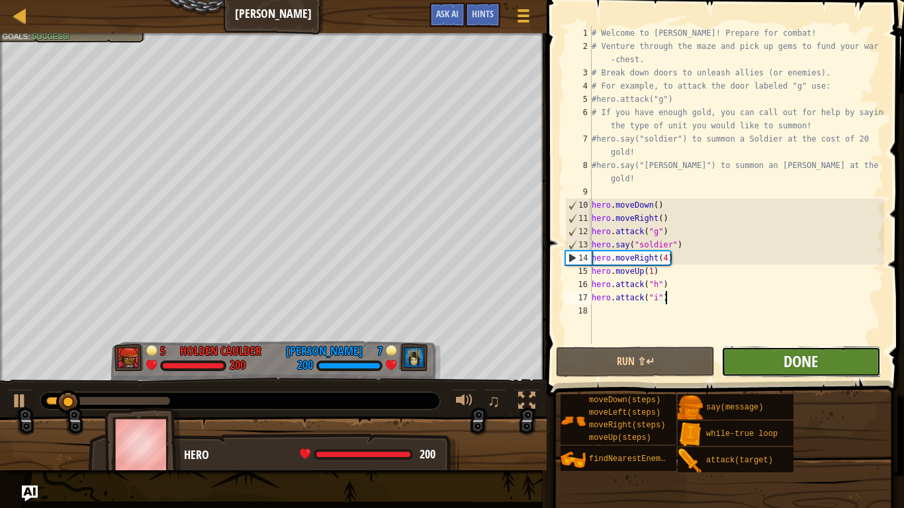
click at [816, 367] on span "Done" at bounding box center [800, 361] width 34 height 21
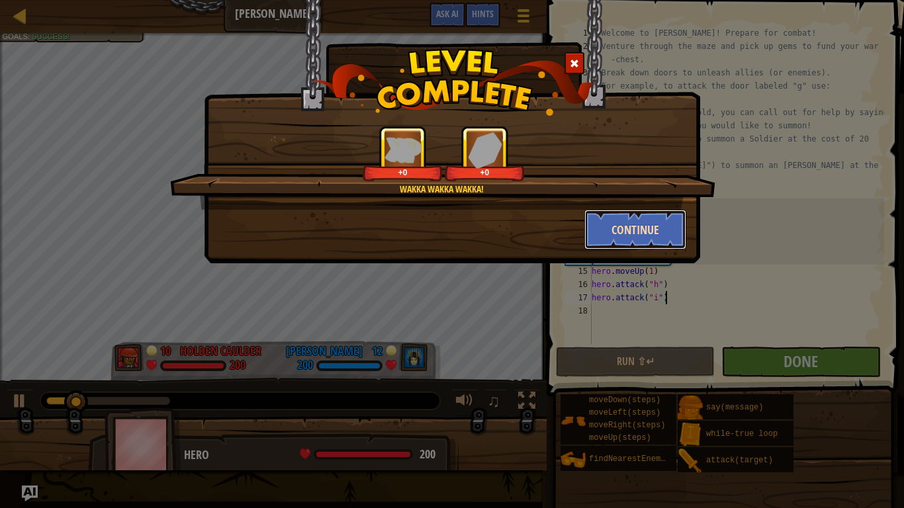
click at [658, 234] on button "Continue" at bounding box center [635, 230] width 103 height 40
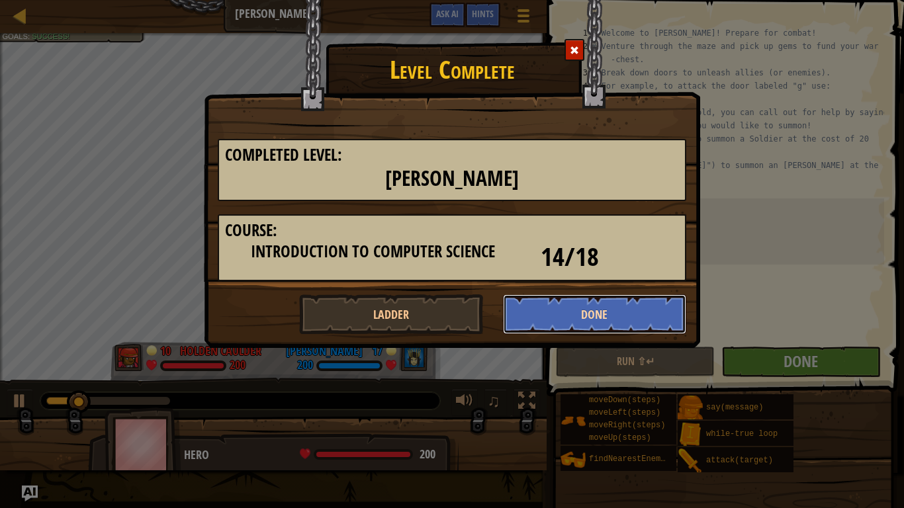
click at [650, 304] on button "Done" at bounding box center [595, 314] width 184 height 40
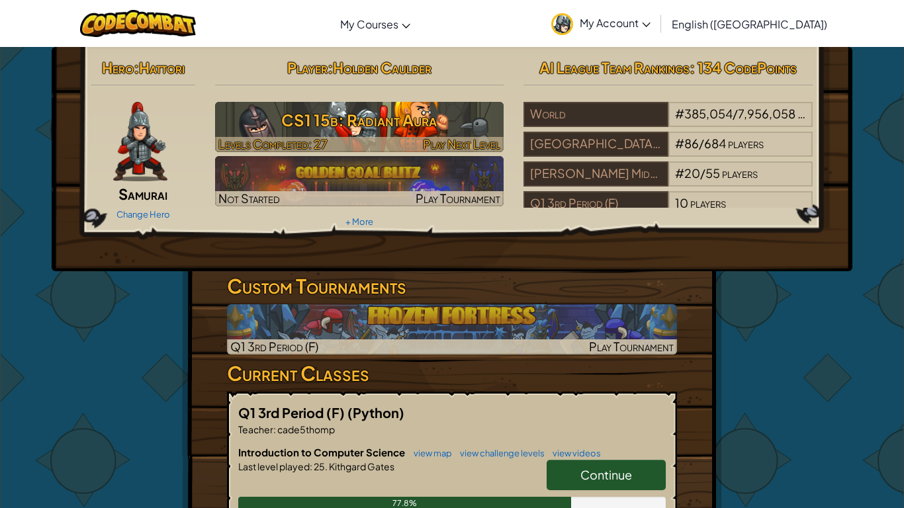
click at [450, 130] on h3 "CS1 15b: Radiant Aura" at bounding box center [359, 120] width 289 height 30
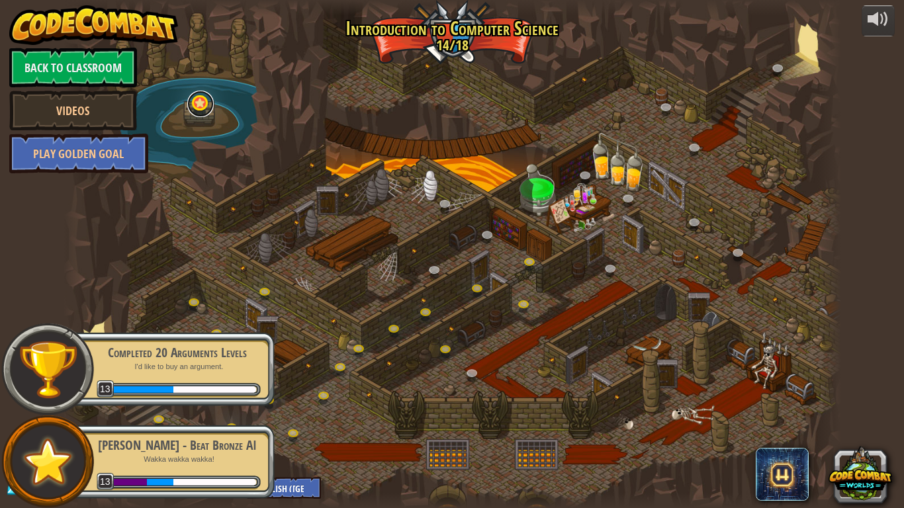
click at [196, 114] on link at bounding box center [200, 104] width 26 height 26
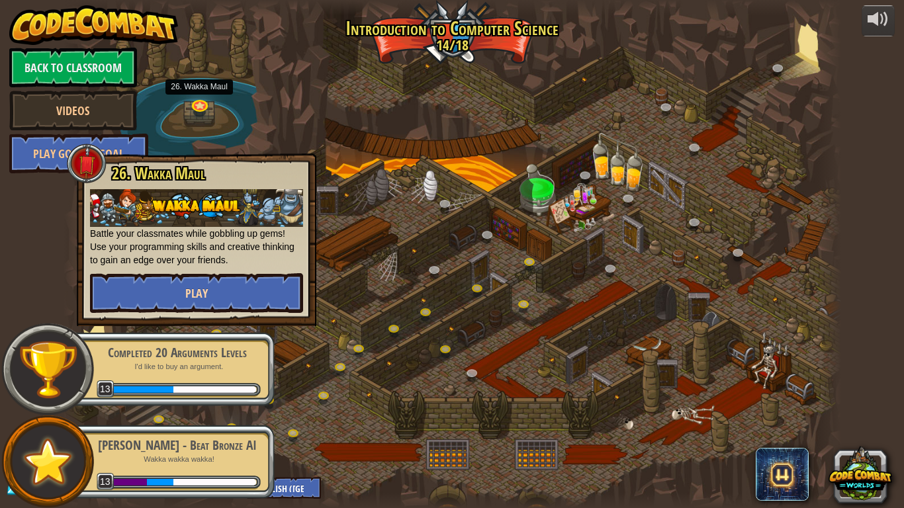
click at [257, 295] on button "Play" at bounding box center [196, 293] width 213 height 40
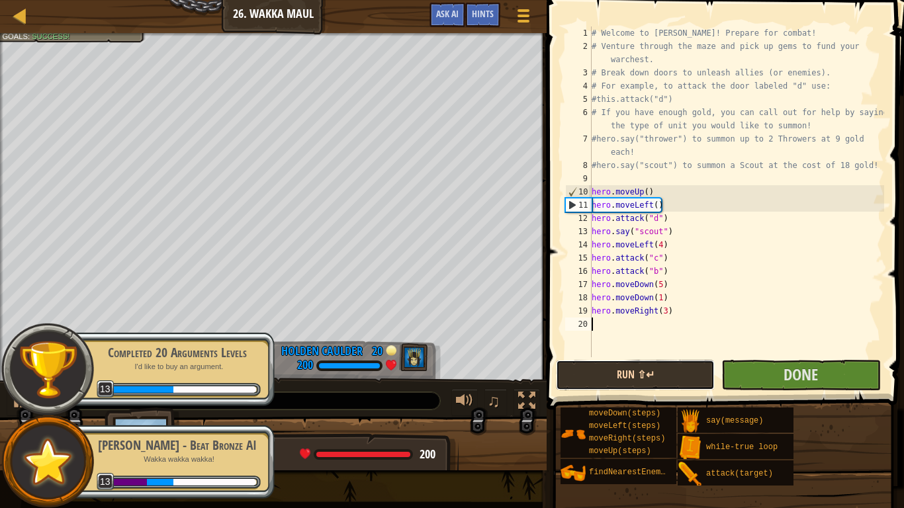
click at [671, 377] on button "Run ⇧↵" at bounding box center [635, 375] width 159 height 30
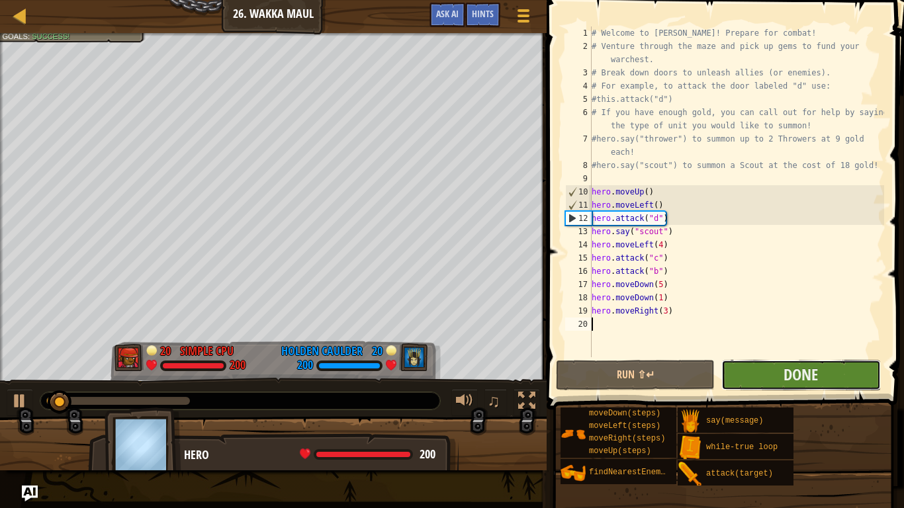
click at [826, 387] on button "Done" at bounding box center [800, 375] width 159 height 30
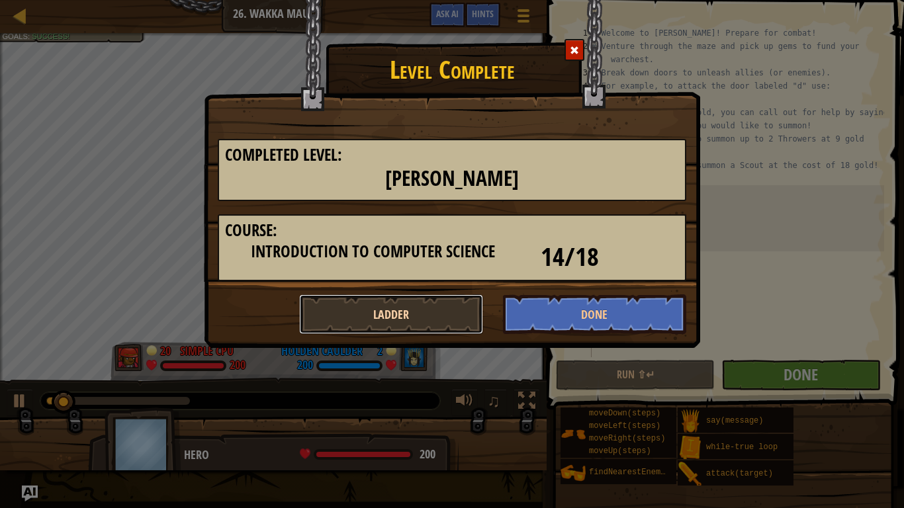
click at [428, 310] on button "Ladder" at bounding box center [391, 314] width 184 height 40
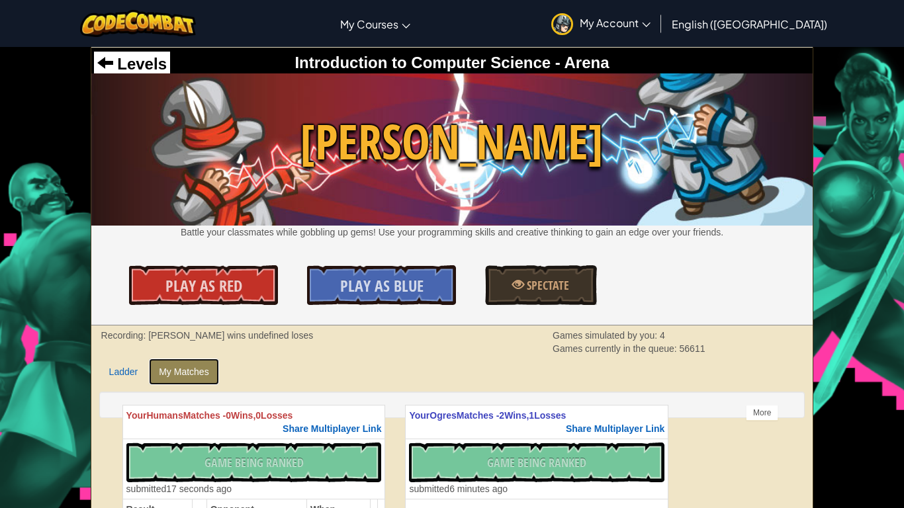
click at [208, 370] on link "My Matches" at bounding box center [183, 372] width 69 height 26
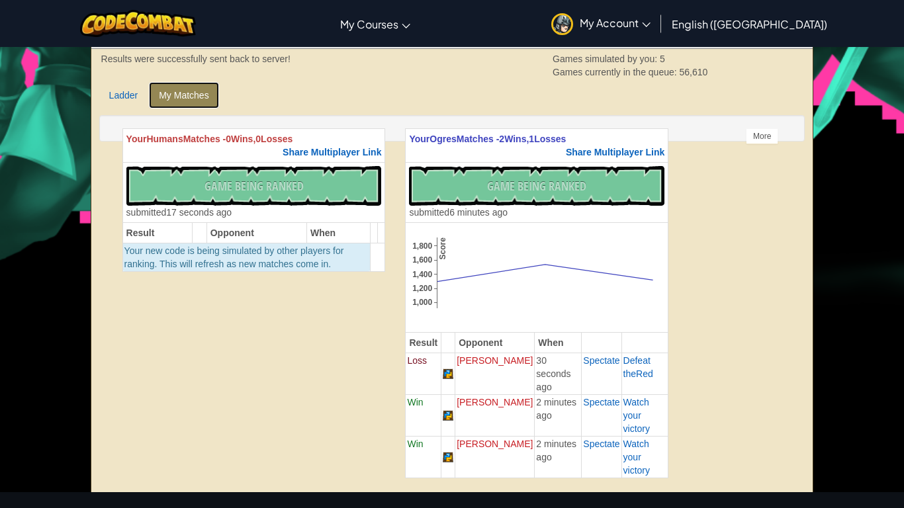
scroll to position [275, 0]
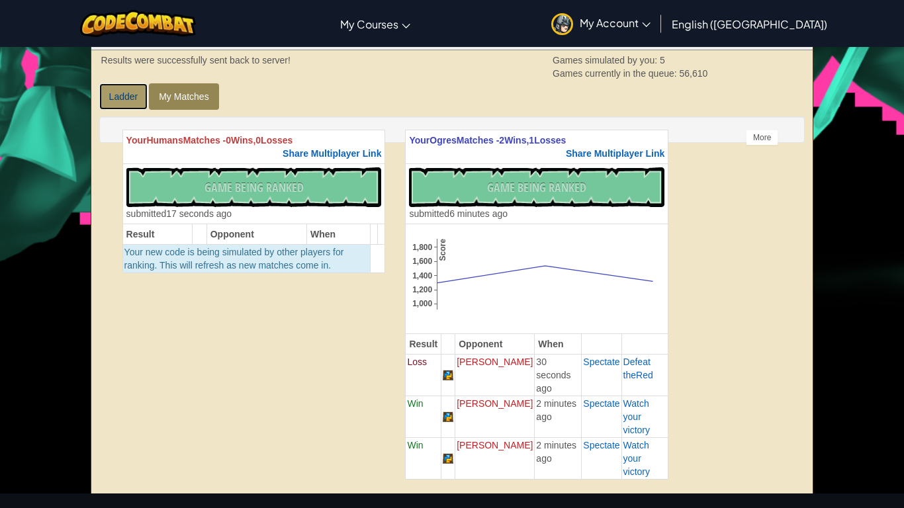
click at [114, 109] on link "Ladder" at bounding box center [123, 96] width 49 height 26
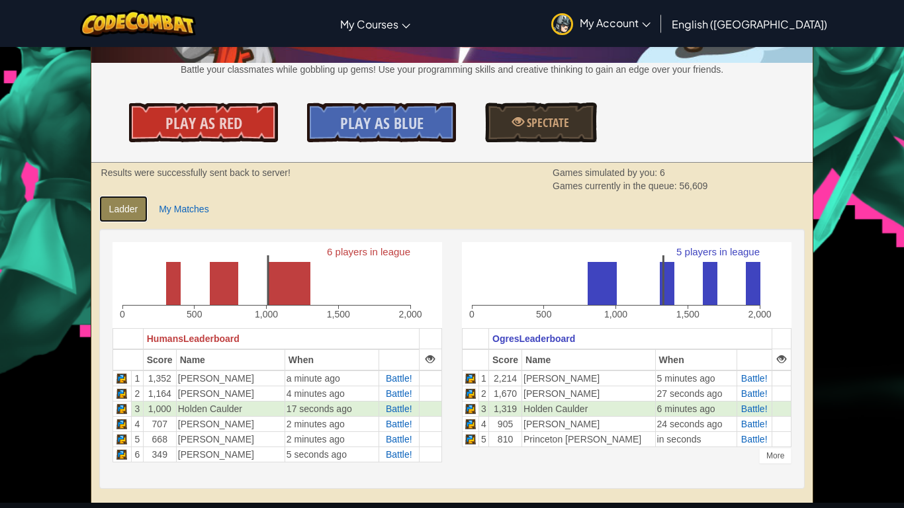
scroll to position [162, 0]
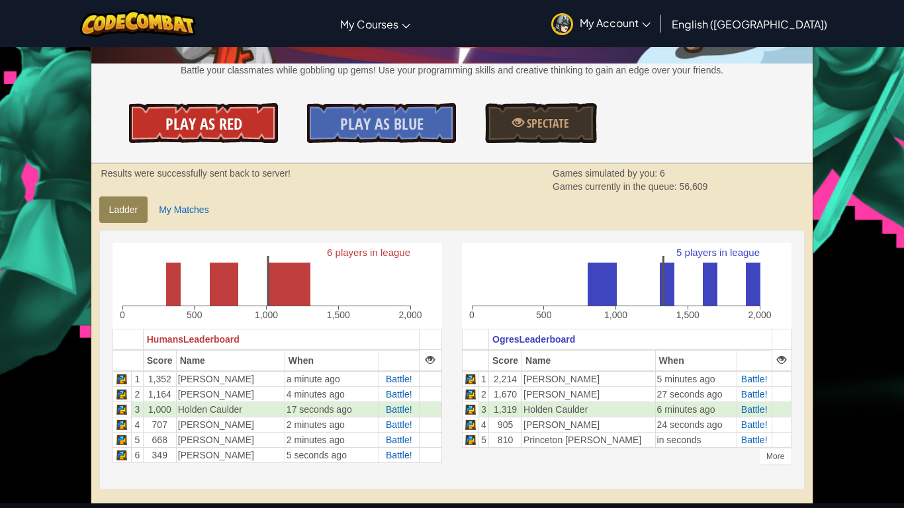
click at [224, 130] on span "Play As Red" at bounding box center [203, 123] width 77 height 21
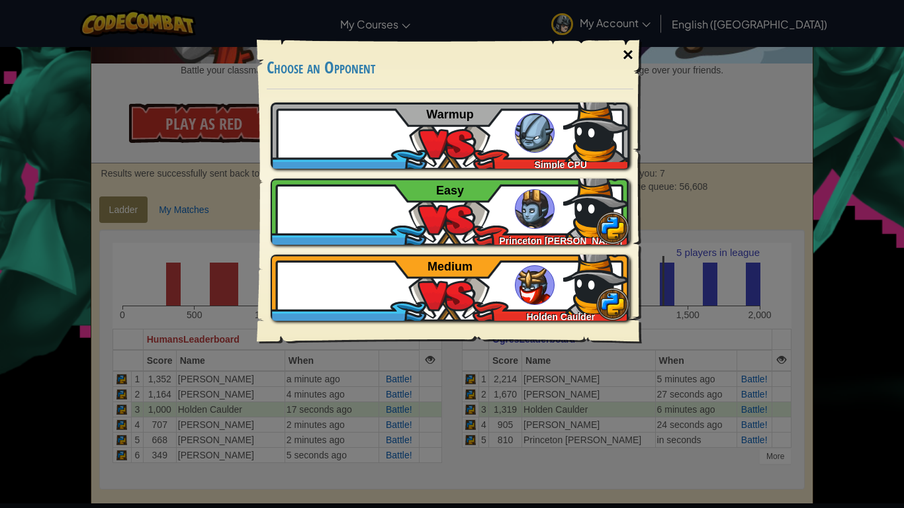
click at [627, 56] on div "×" at bounding box center [628, 55] width 30 height 38
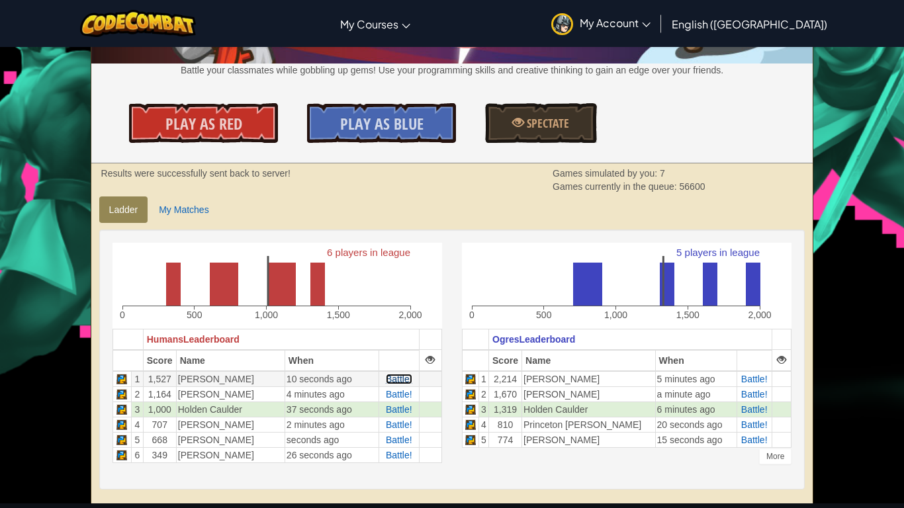
click at [387, 377] on span "Battle!" at bounding box center [399, 379] width 26 height 11
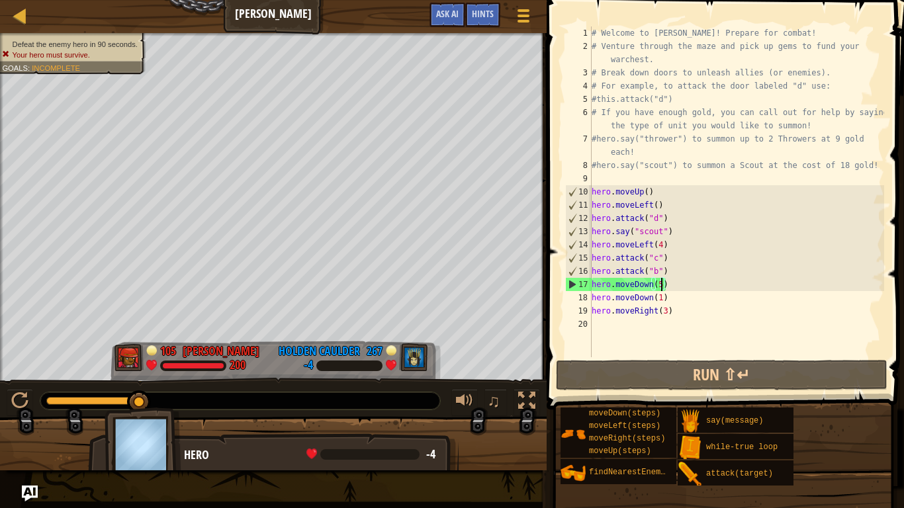
click at [660, 285] on div "# Welcome to [PERSON_NAME]! Prepare for combat! # Venture through the maze and …" at bounding box center [736, 204] width 295 height 357
click at [646, 286] on div "# Welcome to [PERSON_NAME]! Prepare for combat! # Venture through the maze and …" at bounding box center [736, 204] width 295 height 357
click at [650, 288] on div "# Welcome to [PERSON_NAME]! Prepare for combat! # Venture through the maze and …" at bounding box center [736, 204] width 295 height 357
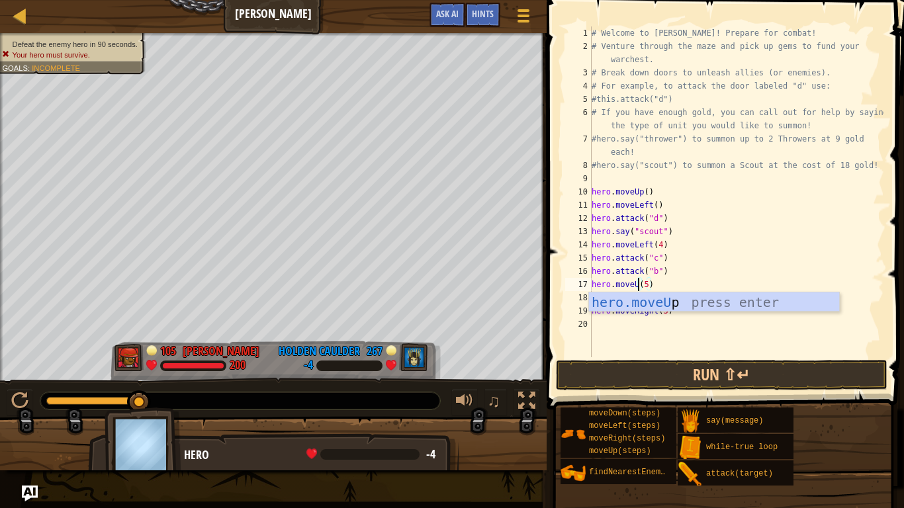
scroll to position [6, 7]
type textarea "hero.moveUp(5)"
click at [779, 372] on button "Run ⇧↵" at bounding box center [721, 375] width 331 height 30
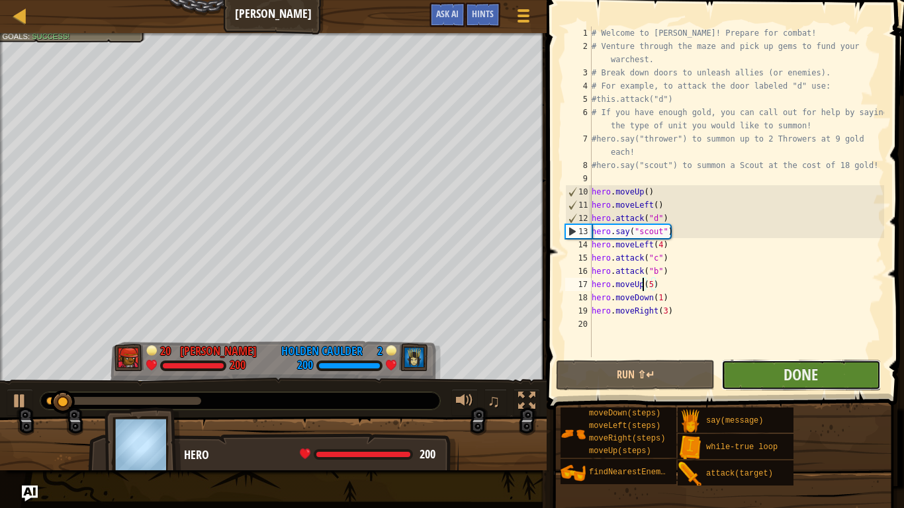
click at [848, 385] on button "Done" at bounding box center [800, 375] width 159 height 30
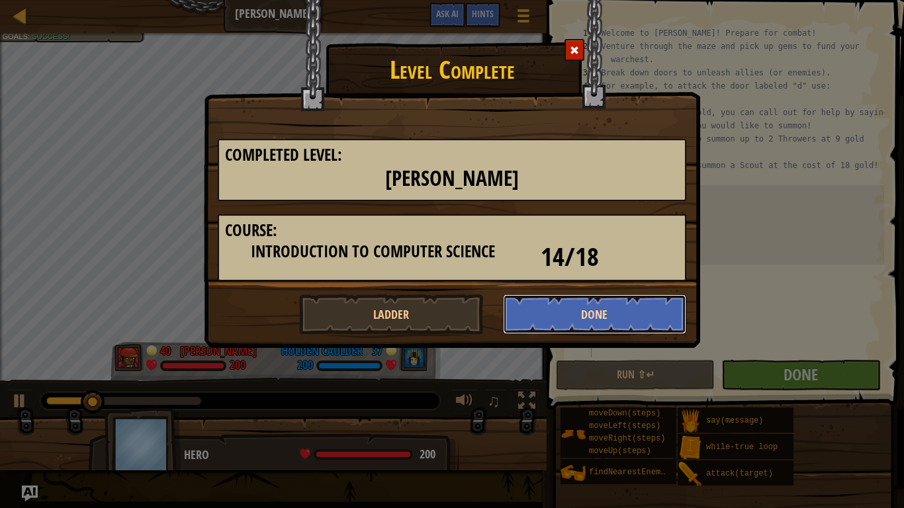
click at [617, 322] on button "Done" at bounding box center [595, 314] width 184 height 40
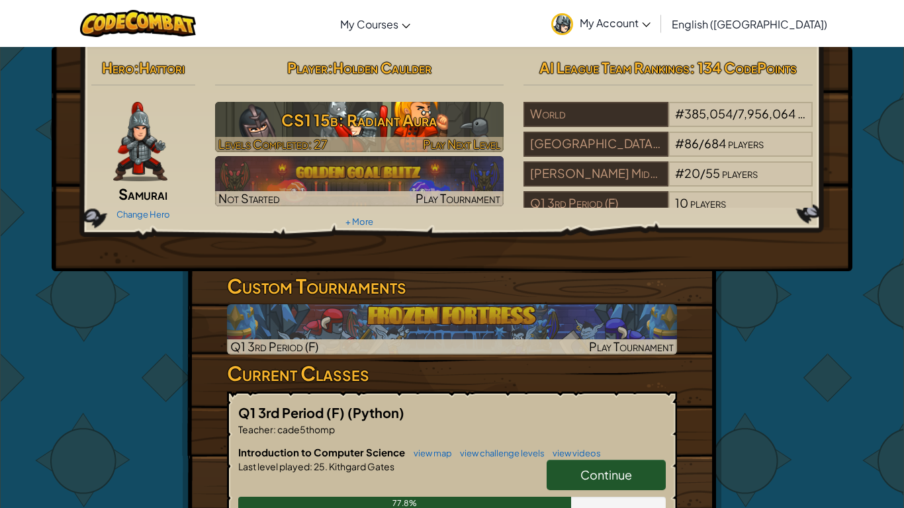
click at [347, 112] on h3 "CS1 15b: Radiant Aura" at bounding box center [359, 120] width 289 height 30
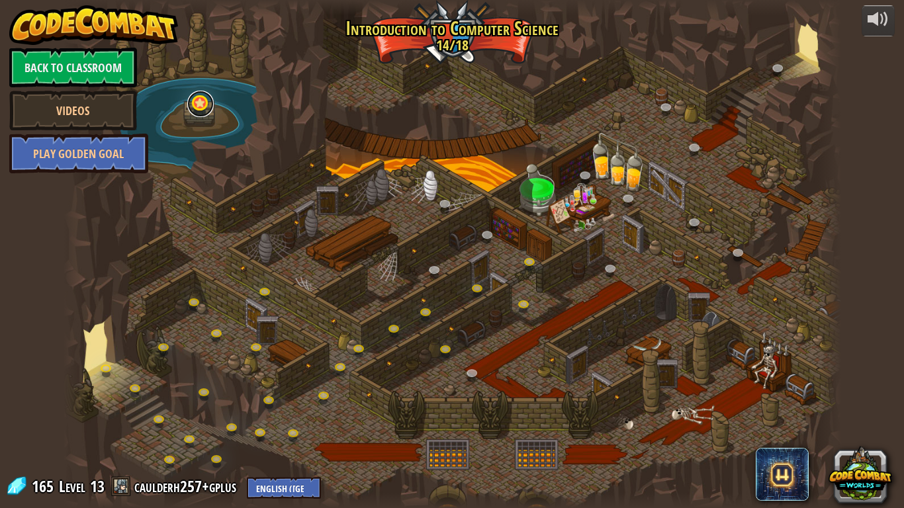
click at [206, 114] on link at bounding box center [200, 104] width 26 height 26
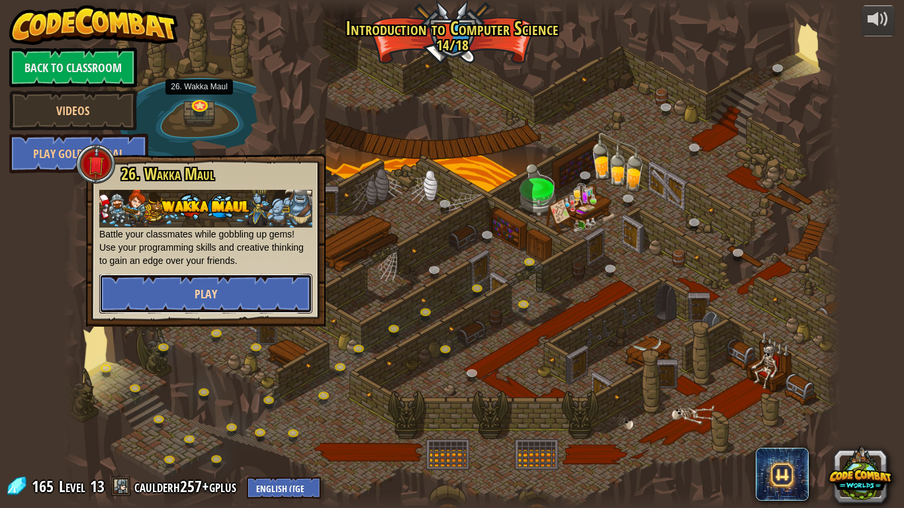
click at [188, 285] on button "Play" at bounding box center [205, 294] width 213 height 40
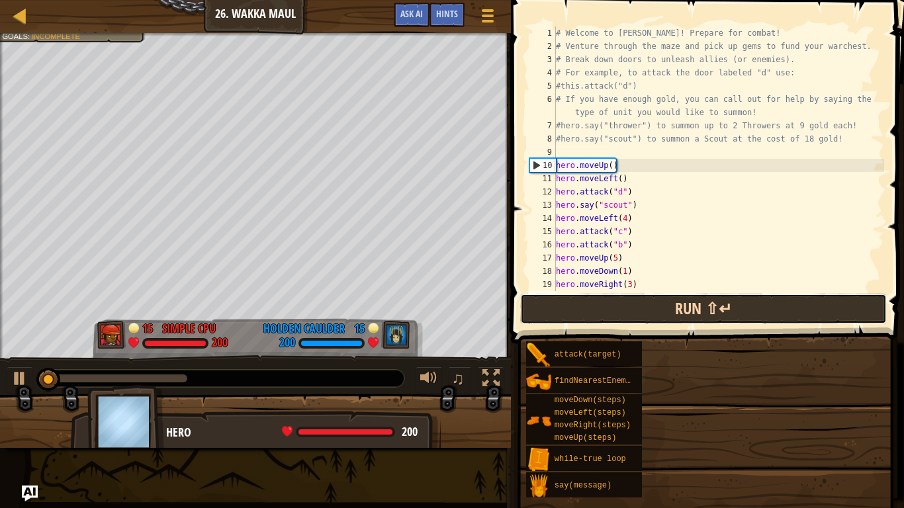
click at [812, 306] on button "Run ⇧↵" at bounding box center [703, 309] width 366 height 30
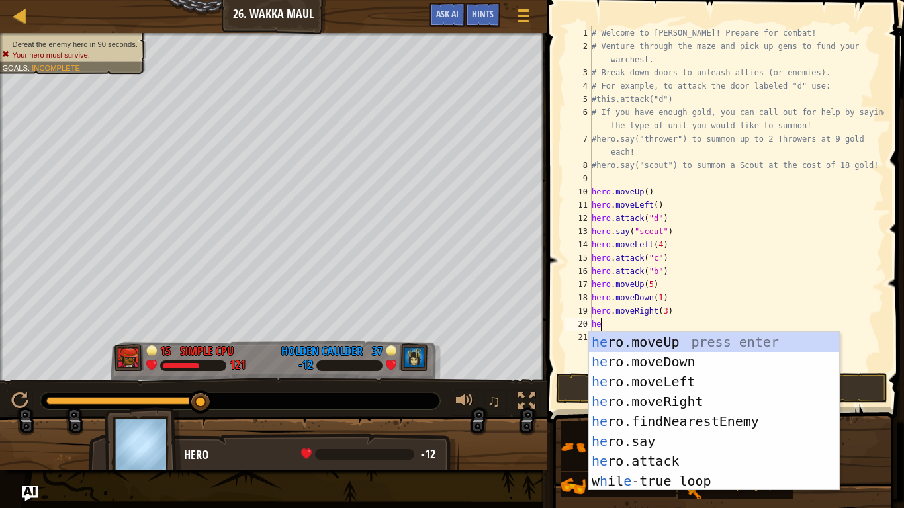
scroll to position [6, 1]
type textarea "h"
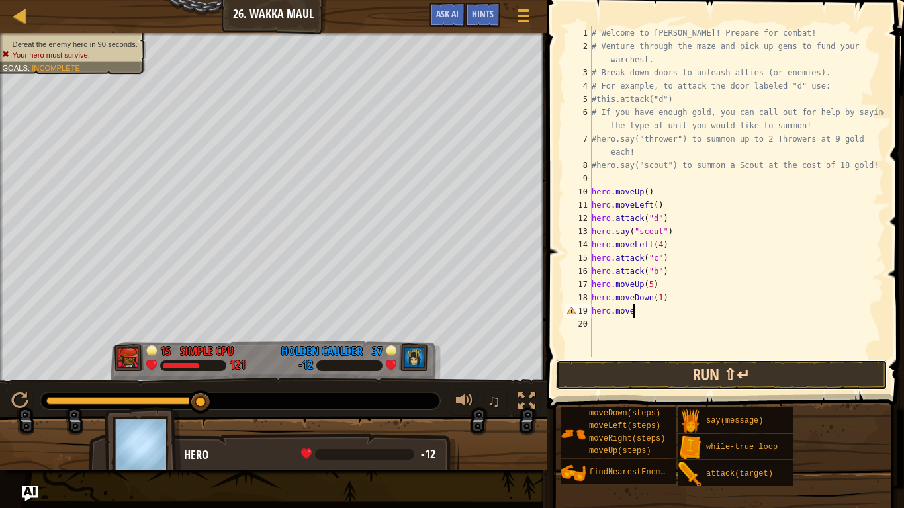
click at [792, 378] on button "Run ⇧↵" at bounding box center [721, 375] width 331 height 30
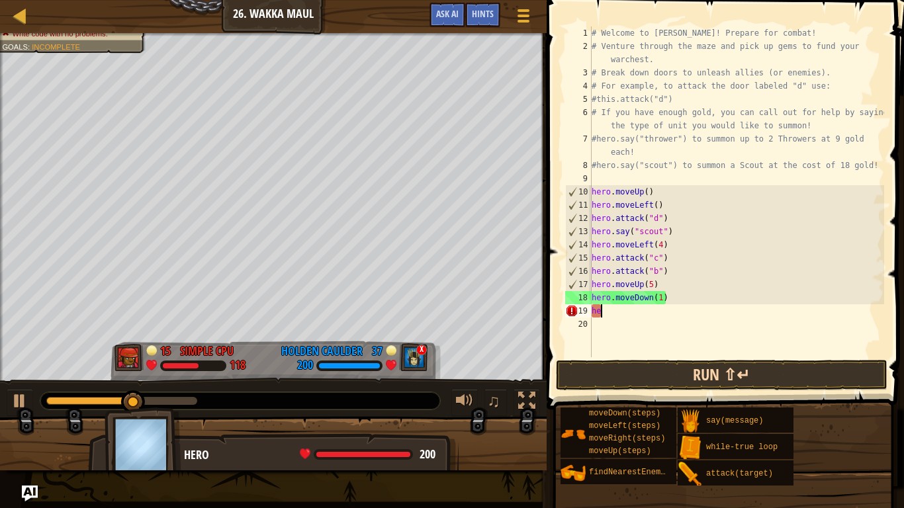
type textarea "h"
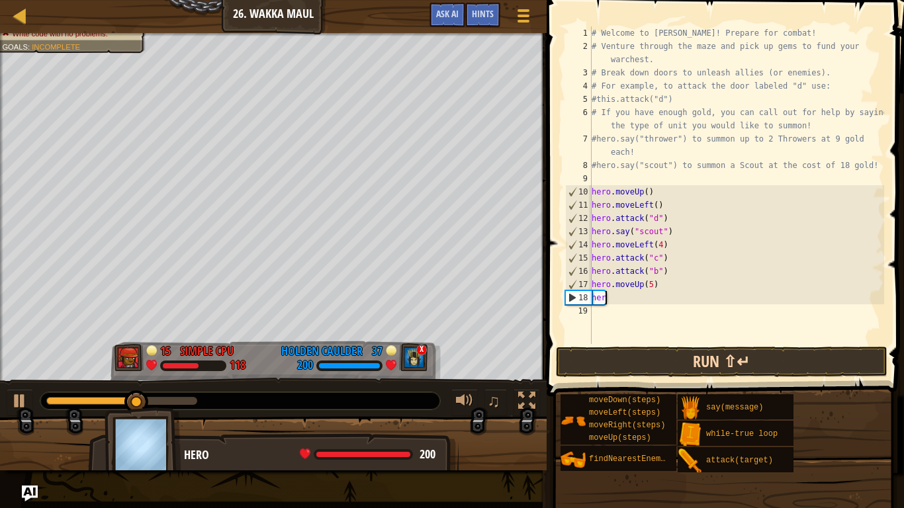
type textarea "h"
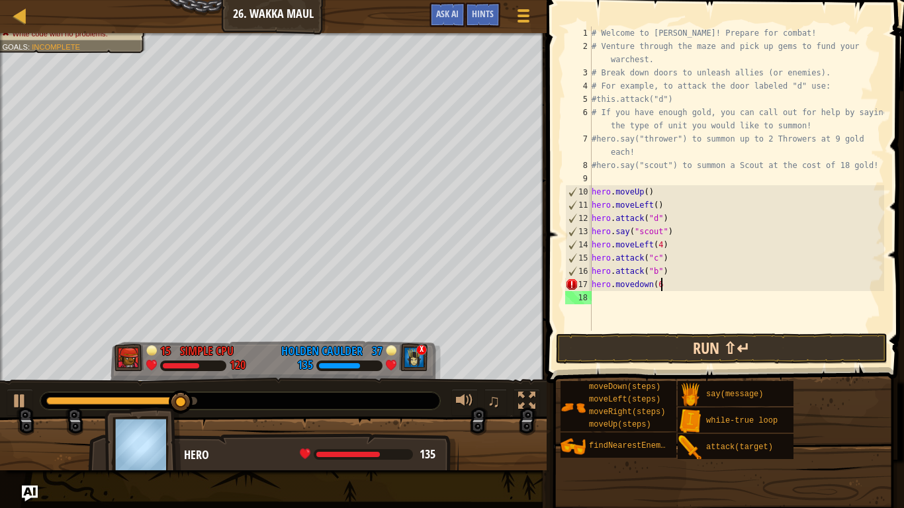
scroll to position [6, 10]
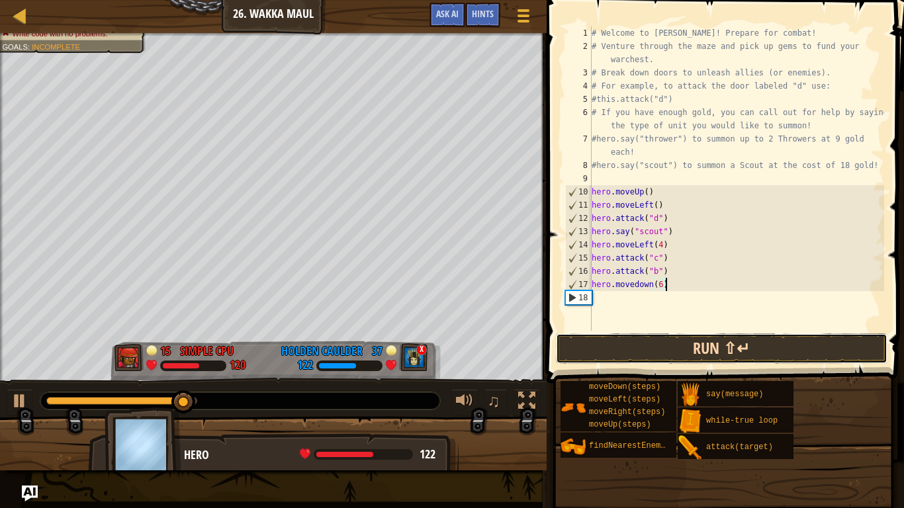
click at [806, 357] on button "Run ⇧↵" at bounding box center [721, 348] width 331 height 30
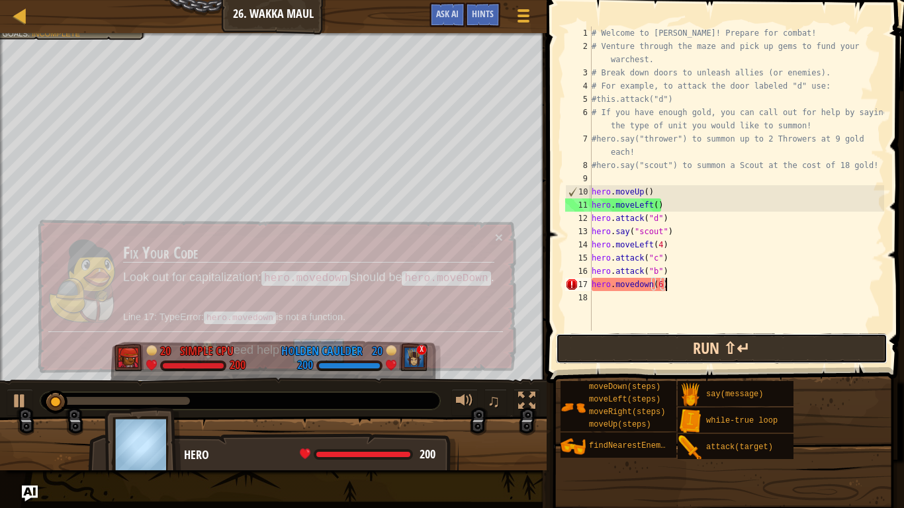
click at [832, 352] on button "Run ⇧↵" at bounding box center [721, 348] width 331 height 30
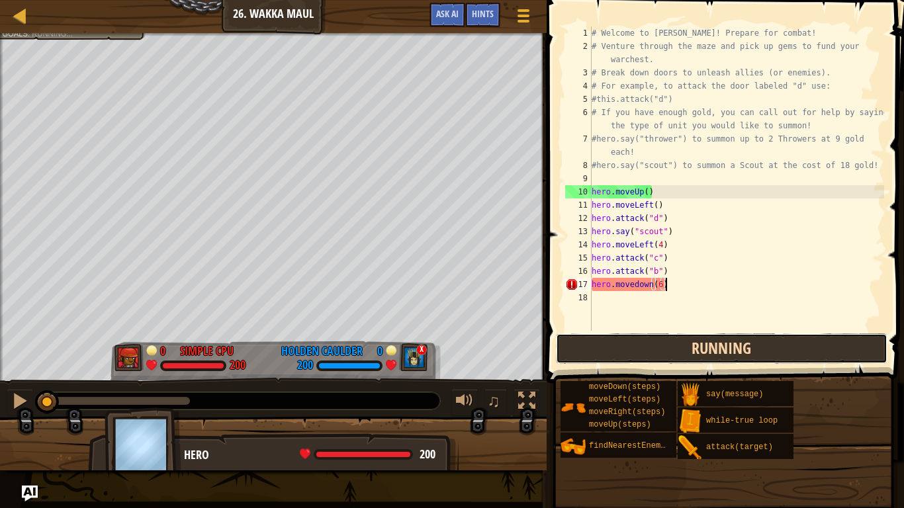
click at [834, 348] on button "Running" at bounding box center [721, 348] width 331 height 30
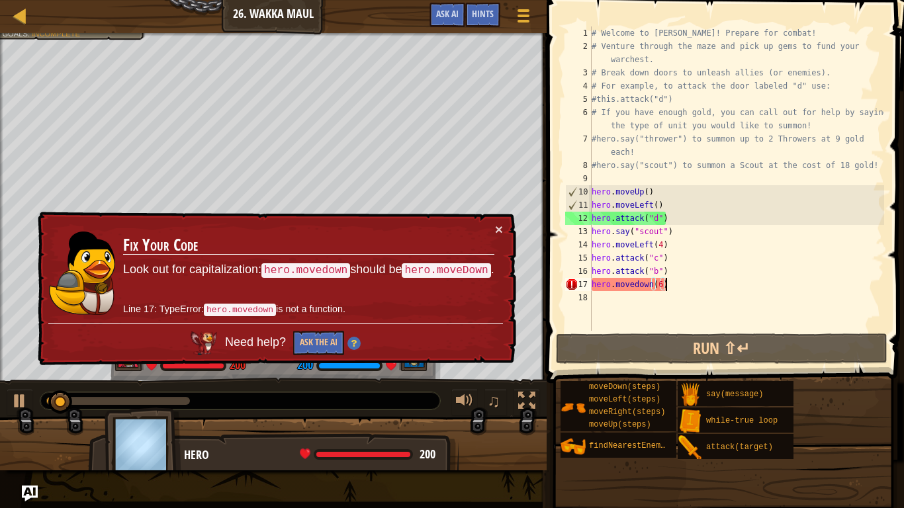
click at [632, 283] on div "# Welcome to [PERSON_NAME]! Prepare for combat! # Venture through the maze and …" at bounding box center [736, 191] width 295 height 331
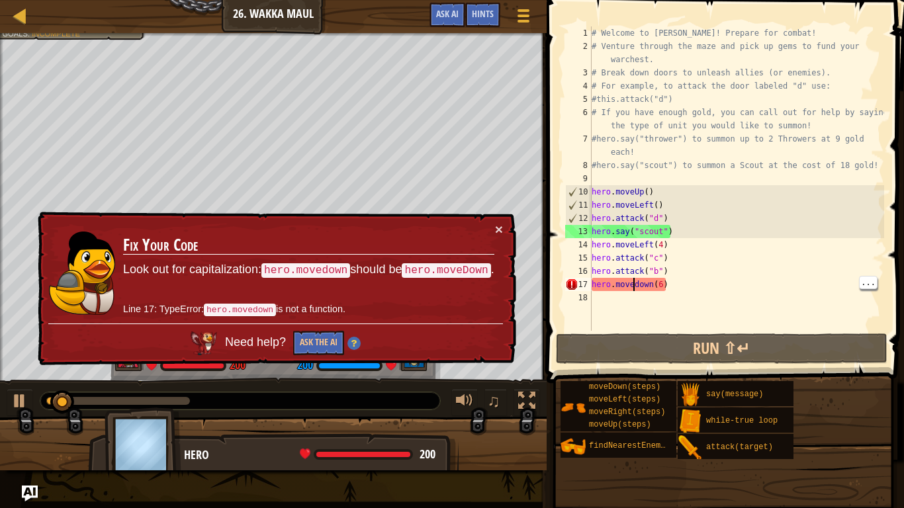
click at [640, 283] on div "# Welcome to [PERSON_NAME]! Prepare for combat! # Venture through the maze and …" at bounding box center [736, 191] width 295 height 331
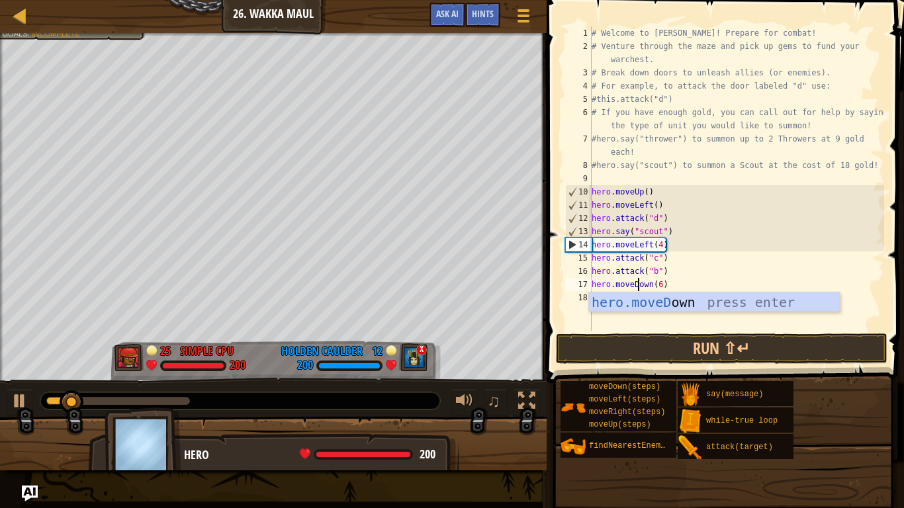
scroll to position [6, 7]
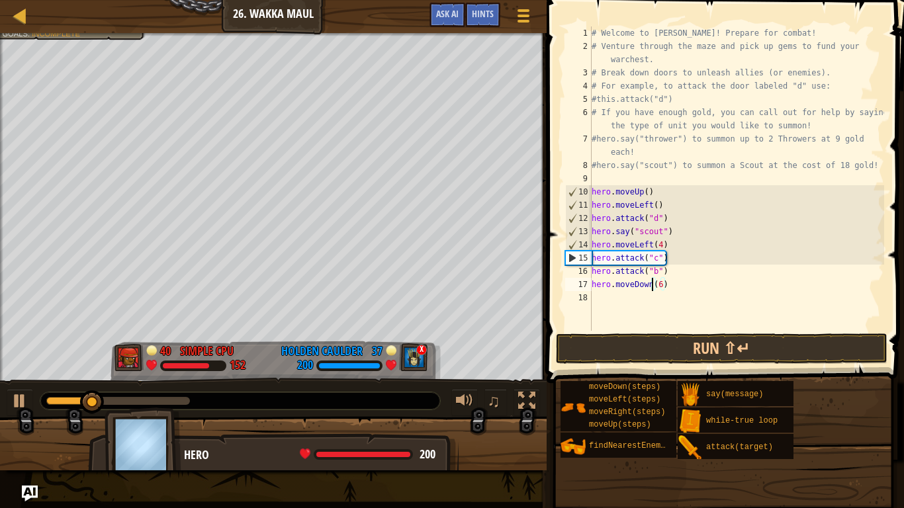
click at [742, 284] on div "# Welcome to [PERSON_NAME]! Prepare for combat! # Venture through the maze and …" at bounding box center [736, 191] width 295 height 331
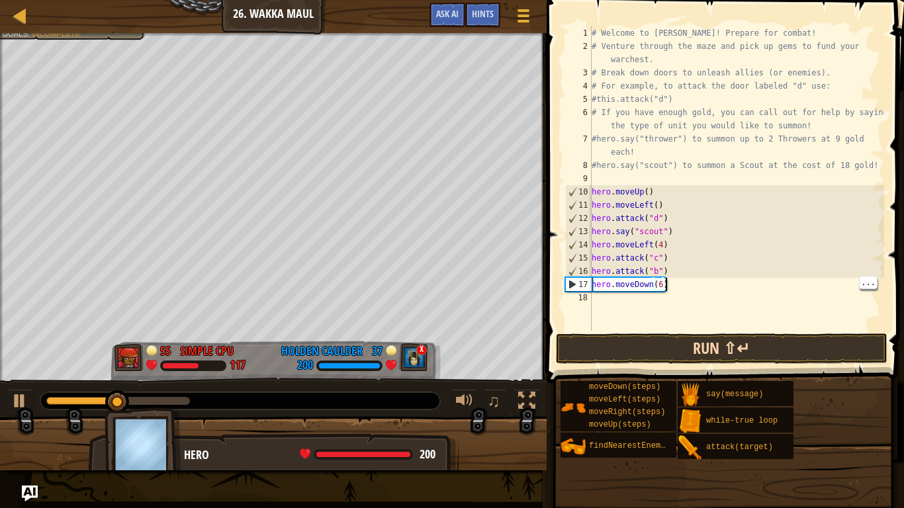
type textarea "hero.moveDown(6)"
click at [808, 350] on button "Run ⇧↵" at bounding box center [721, 348] width 331 height 30
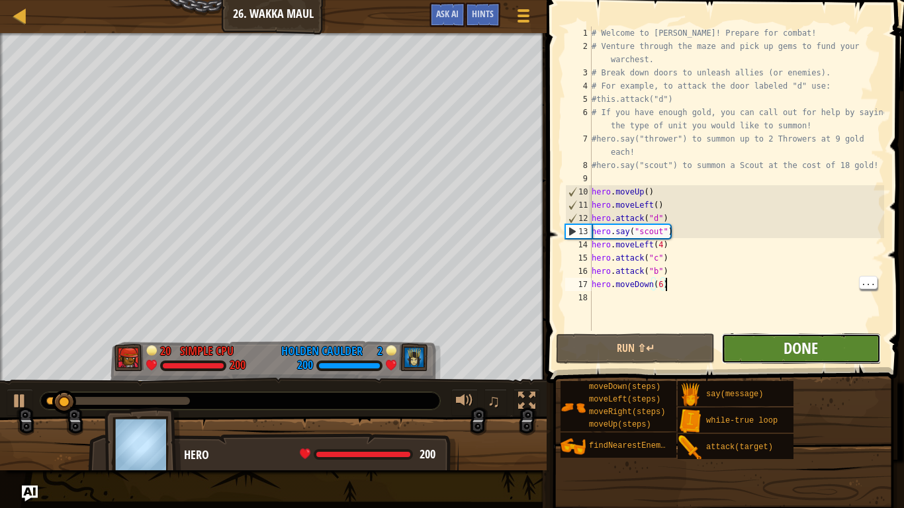
click at [816, 351] on span "Done" at bounding box center [800, 347] width 34 height 21
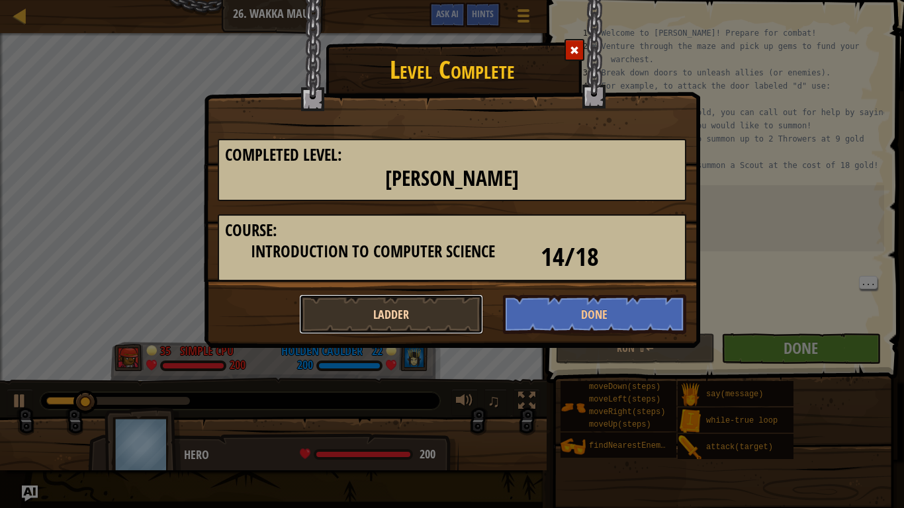
click at [454, 315] on button "Ladder" at bounding box center [391, 314] width 184 height 40
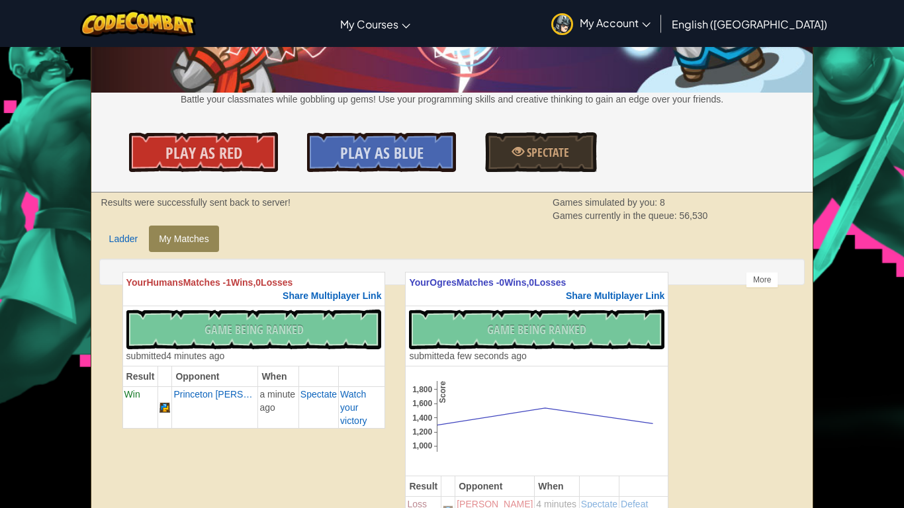
scroll to position [142, 0]
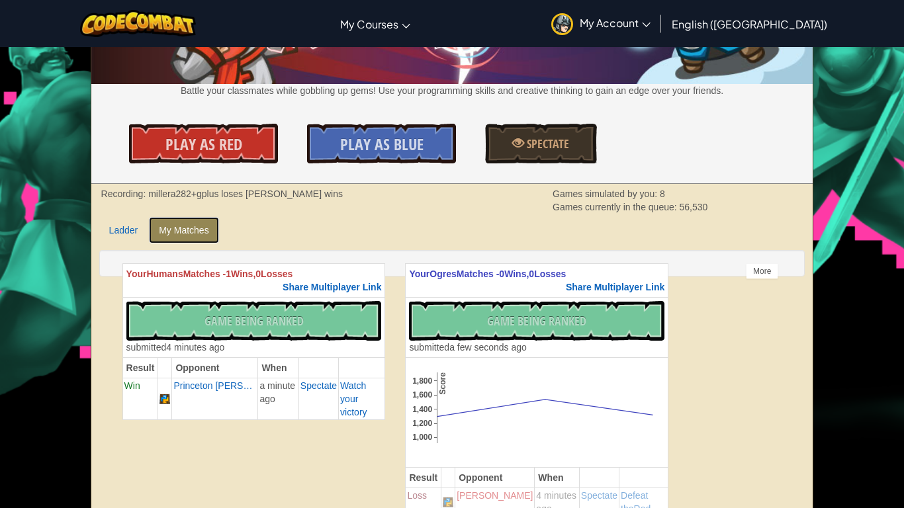
click at [192, 230] on link "My Matches" at bounding box center [183, 230] width 69 height 26
click at [121, 235] on link "Ladder" at bounding box center [123, 230] width 49 height 26
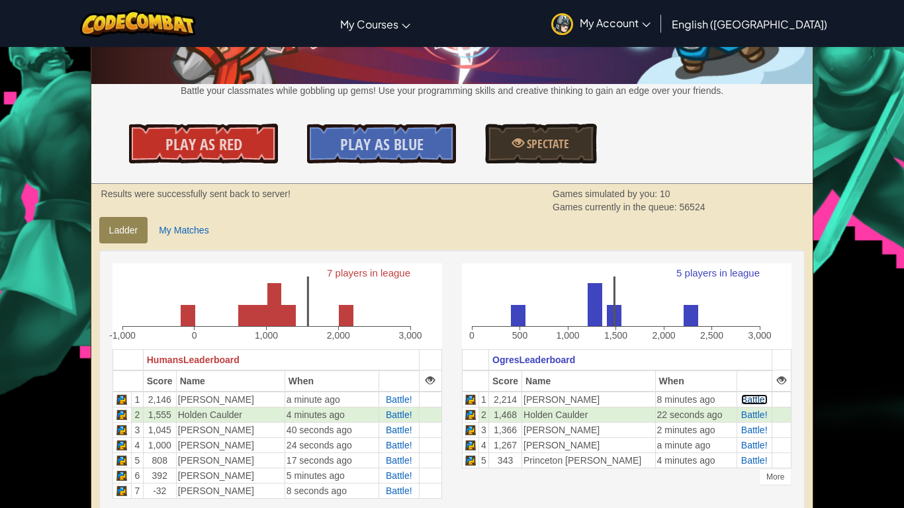
click at [750, 402] on span "Battle!" at bounding box center [754, 399] width 26 height 11
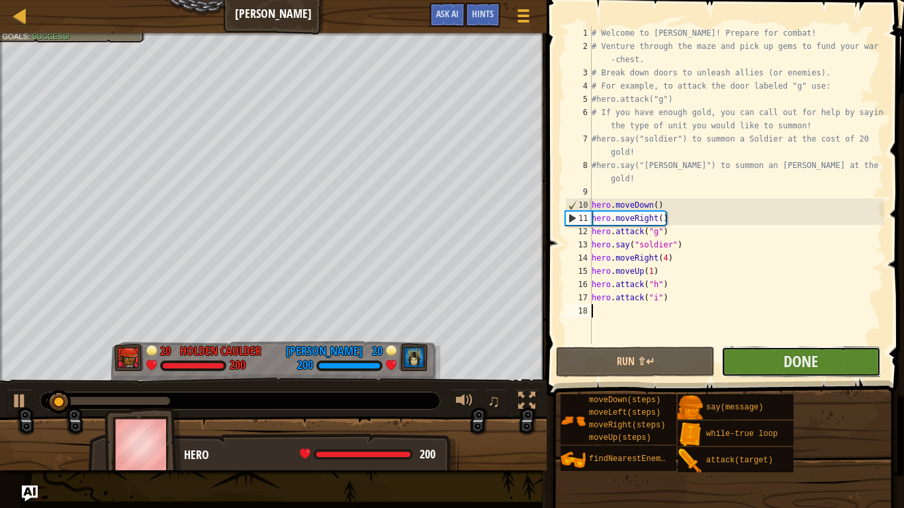
click at [772, 366] on button "Done" at bounding box center [800, 362] width 159 height 30
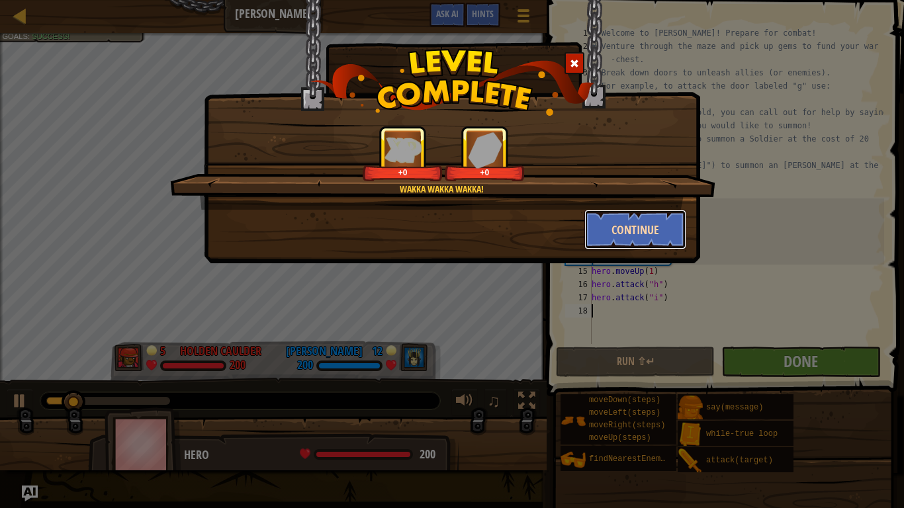
click at [642, 226] on button "Continue" at bounding box center [635, 230] width 103 height 40
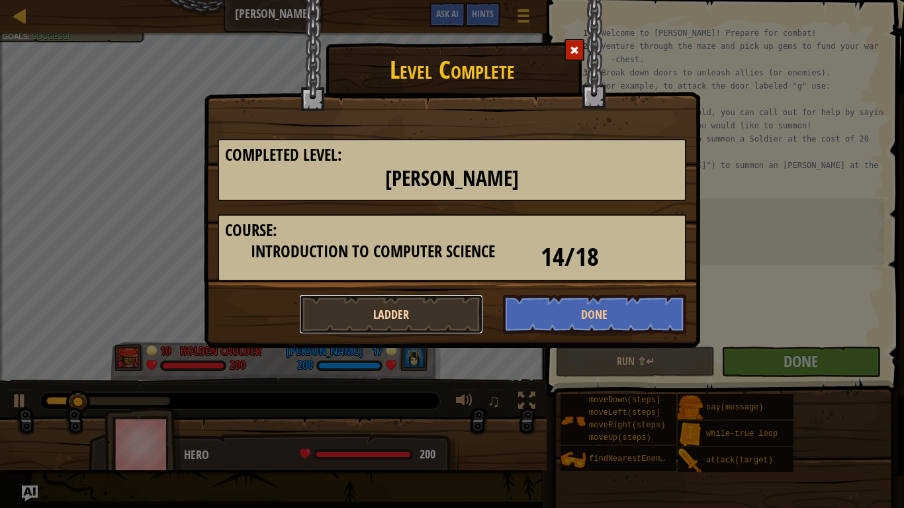
click at [415, 314] on button "Ladder" at bounding box center [391, 314] width 184 height 40
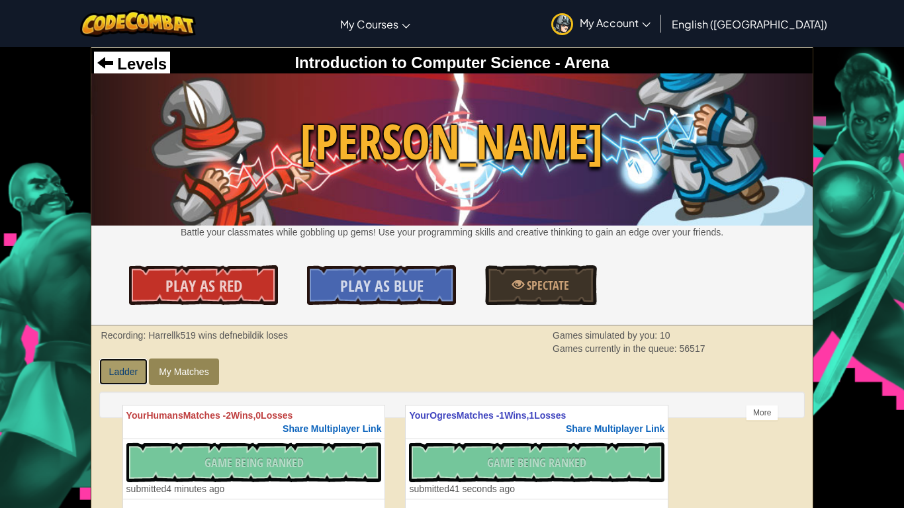
click at [129, 374] on link "Ladder" at bounding box center [123, 372] width 49 height 26
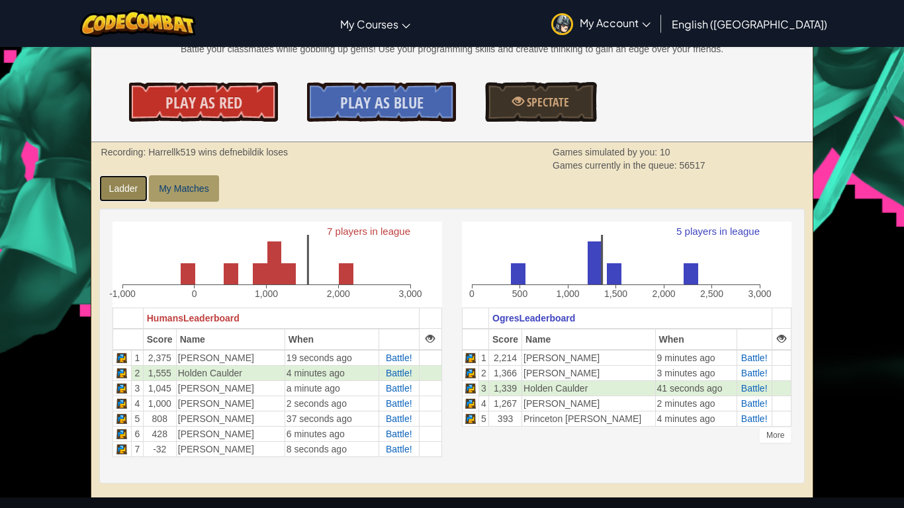
scroll to position [210, 0]
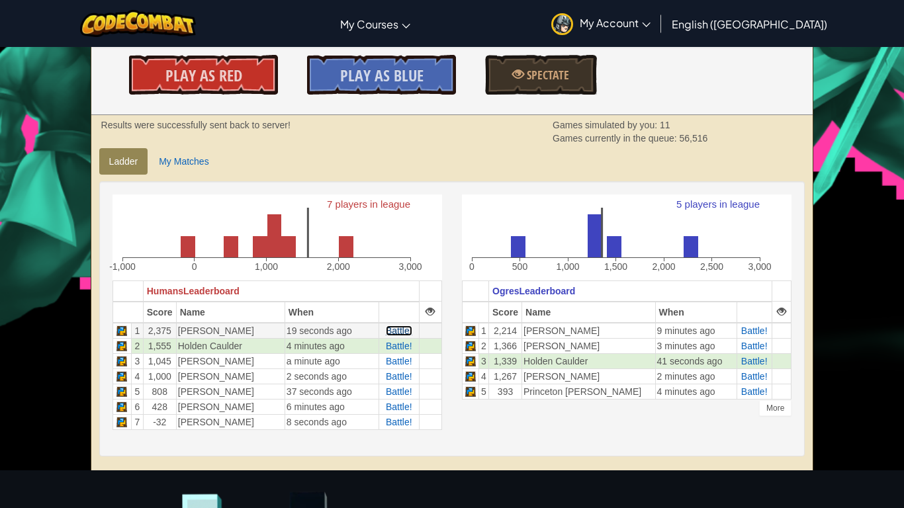
click at [400, 333] on span "Battle!" at bounding box center [399, 331] width 26 height 11
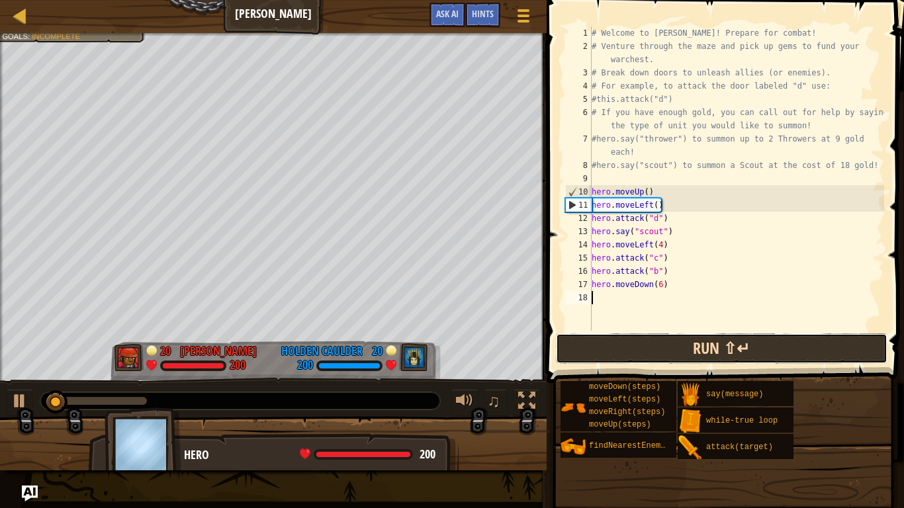
click at [655, 351] on button "Run ⇧↵" at bounding box center [721, 348] width 331 height 30
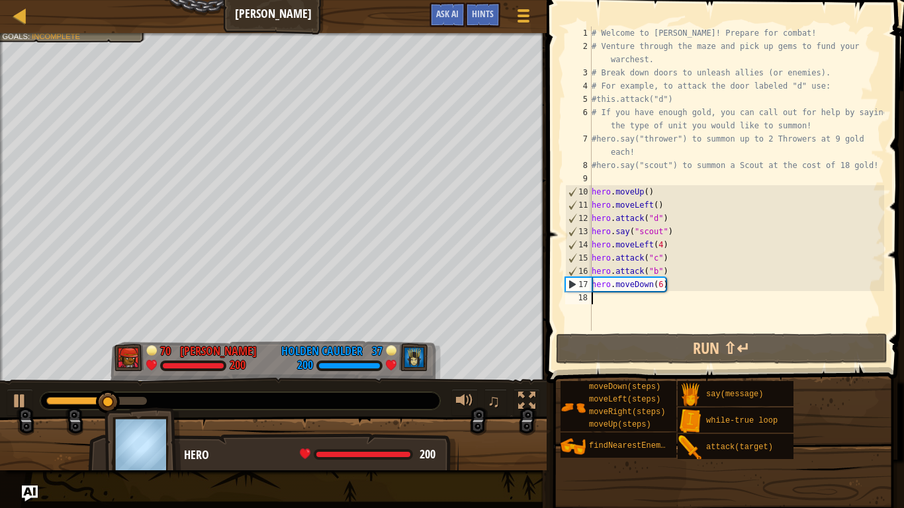
click at [660, 282] on div "# Welcome to [PERSON_NAME]! Prepare for combat! # Venture through the maze and …" at bounding box center [736, 191] width 295 height 331
click at [668, 287] on div "# Welcome to [PERSON_NAME]! Prepare for combat! # Venture through the maze and …" at bounding box center [736, 191] width 295 height 331
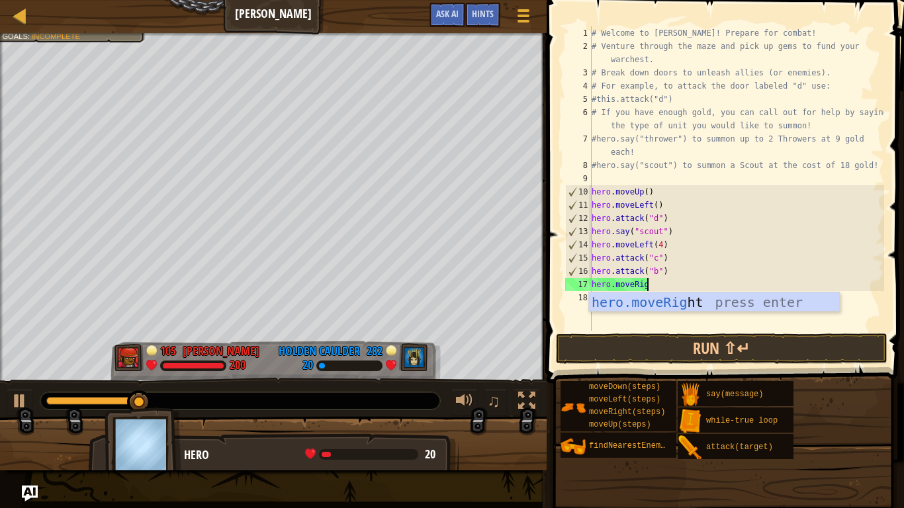
scroll to position [6, 9]
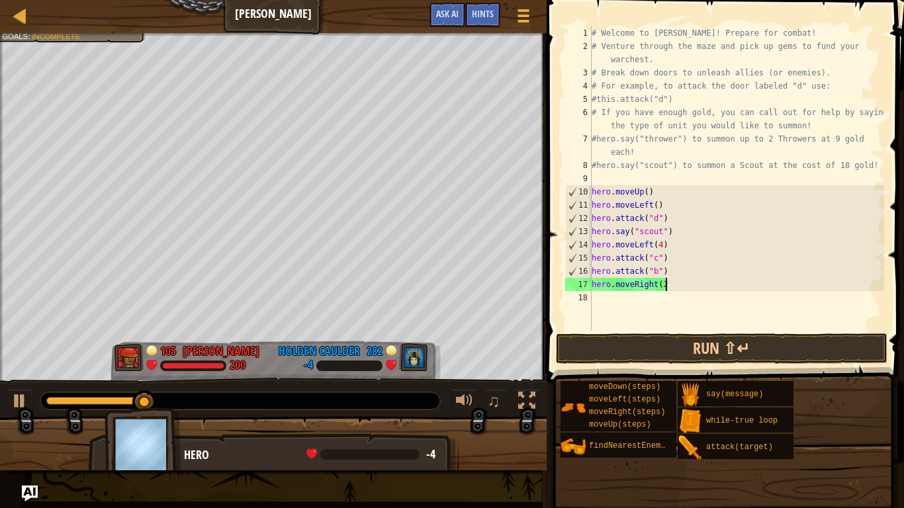
type textarea "hero.moveRight(2)"
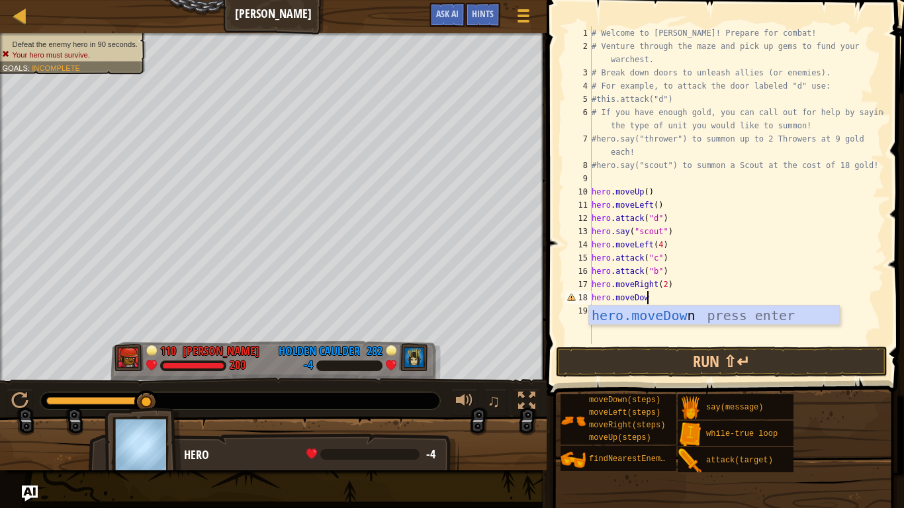
scroll to position [6, 8]
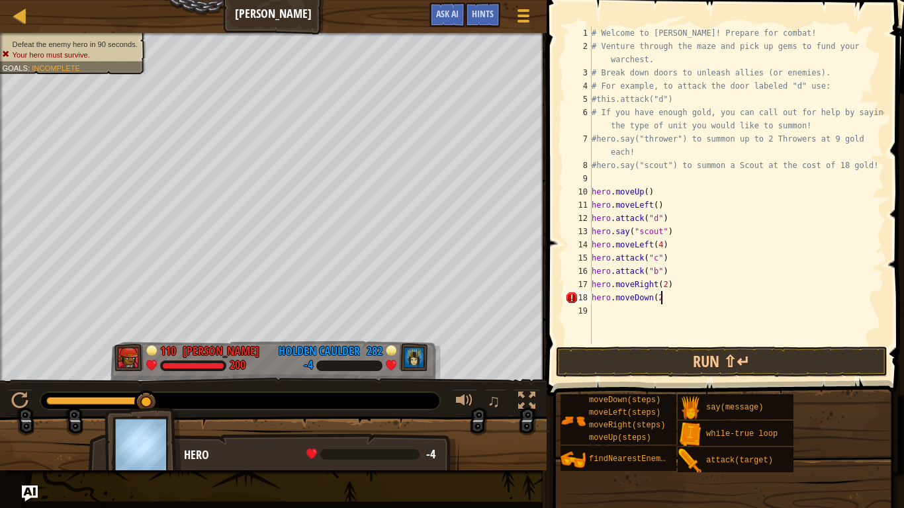
type textarea "hero.moveDown(2)"
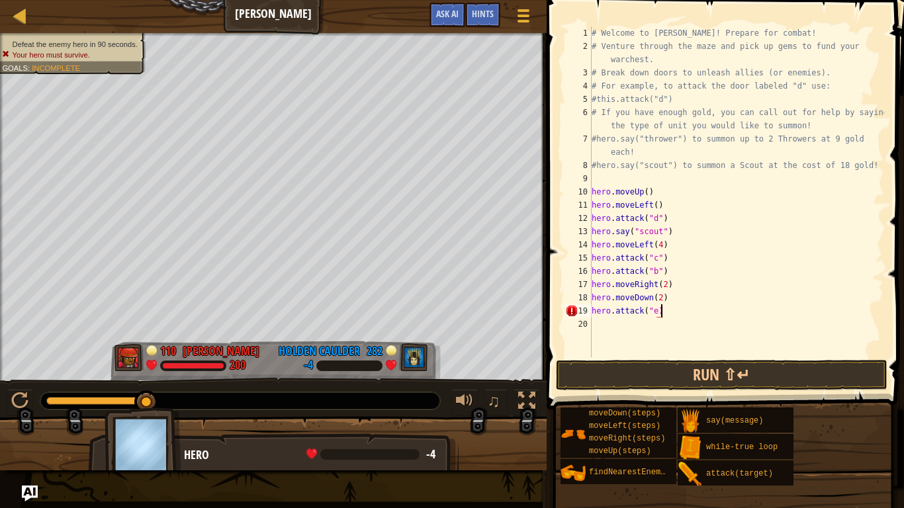
type textarea "hero.attack("e)""
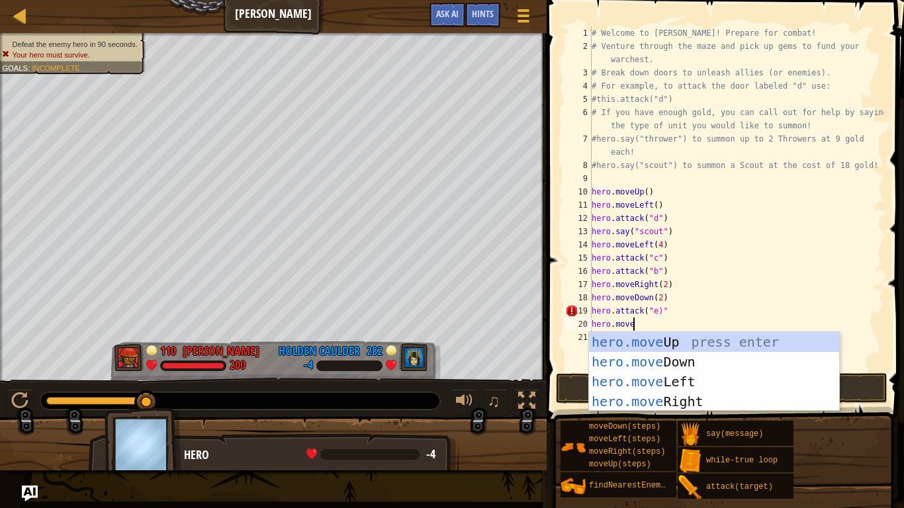
scroll to position [6, 5]
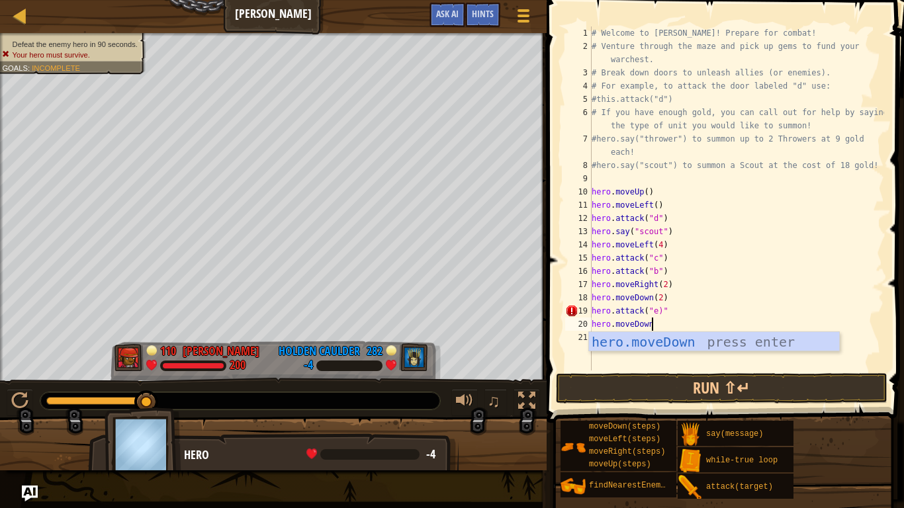
type textarea "hero.moveDown()"
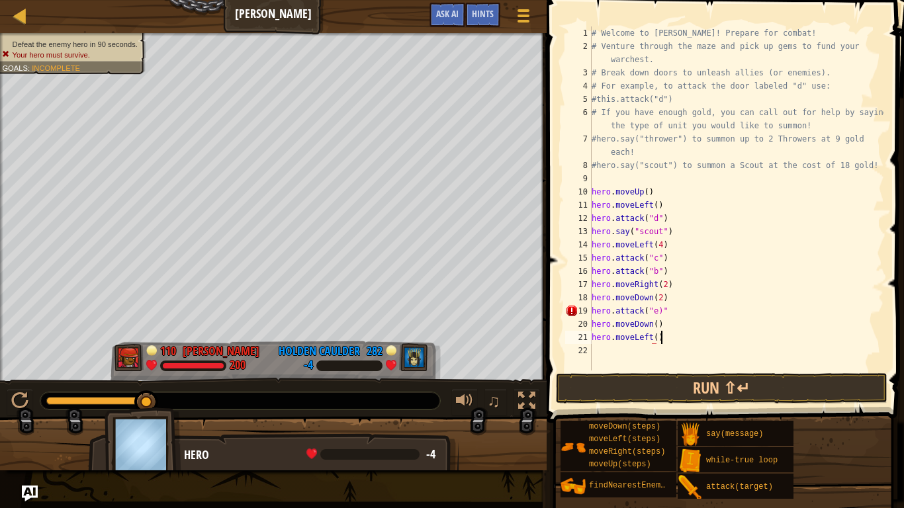
scroll to position [6, 9]
click at [675, 307] on div "# Welcome to [PERSON_NAME]! Prepare for combat! # Venture through the maze and …" at bounding box center [736, 211] width 295 height 370
type textarea "hero.attack("e")"
click at [715, 382] on button "Run ⇧↵" at bounding box center [721, 388] width 331 height 30
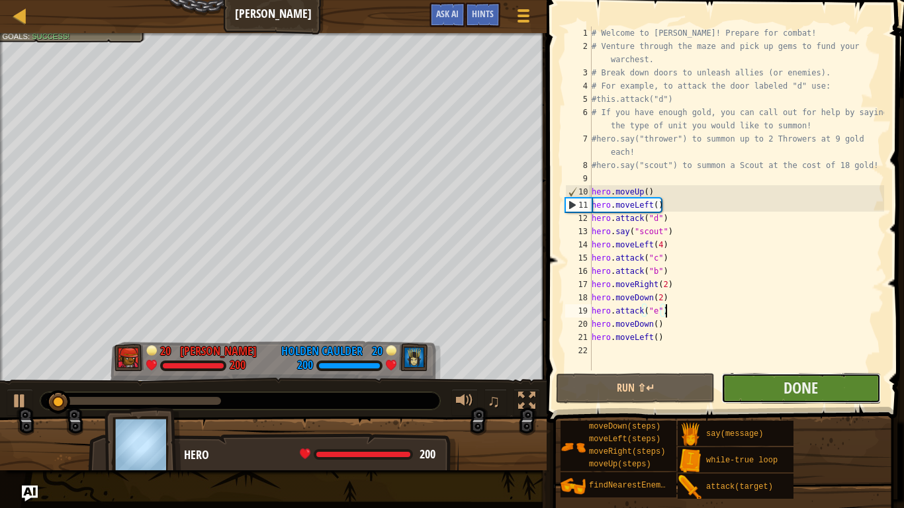
click at [846, 398] on button "Done" at bounding box center [800, 388] width 159 height 30
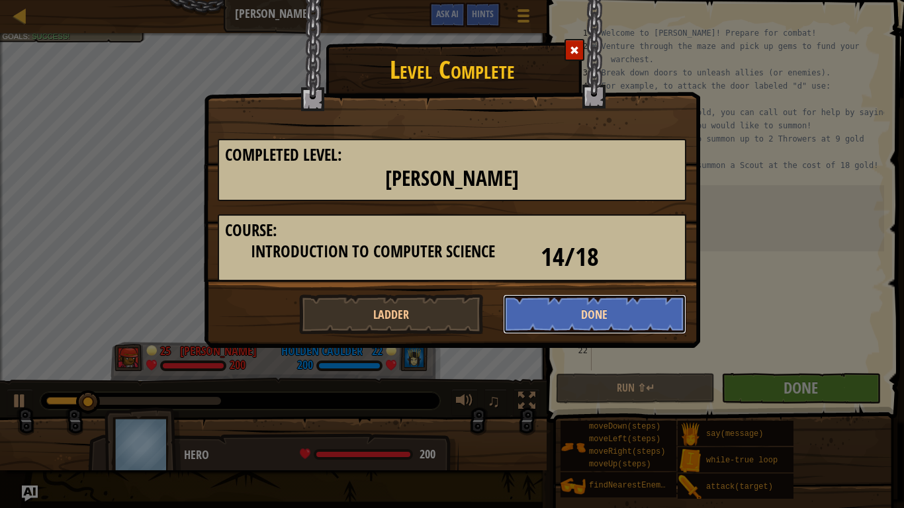
click at [597, 320] on button "Done" at bounding box center [595, 314] width 184 height 40
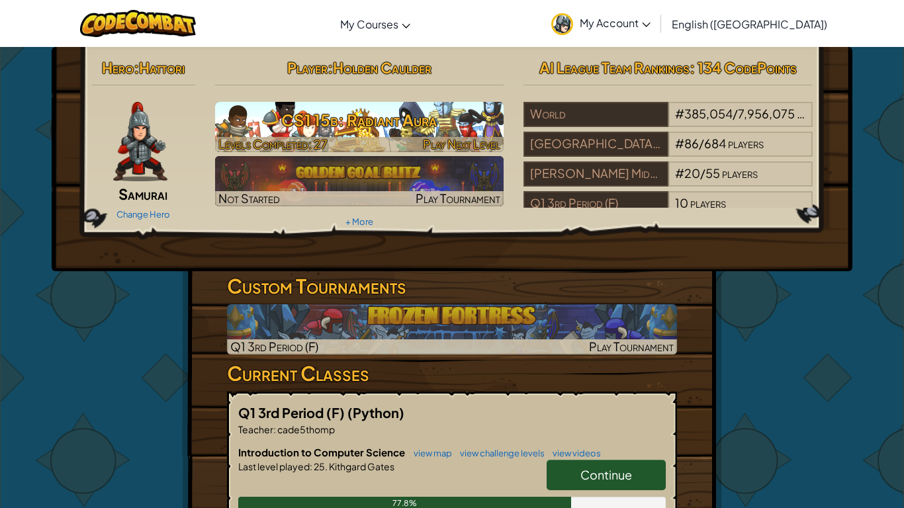
click at [468, 123] on h3 "CS1 15b: Radiant Aura" at bounding box center [359, 120] width 289 height 30
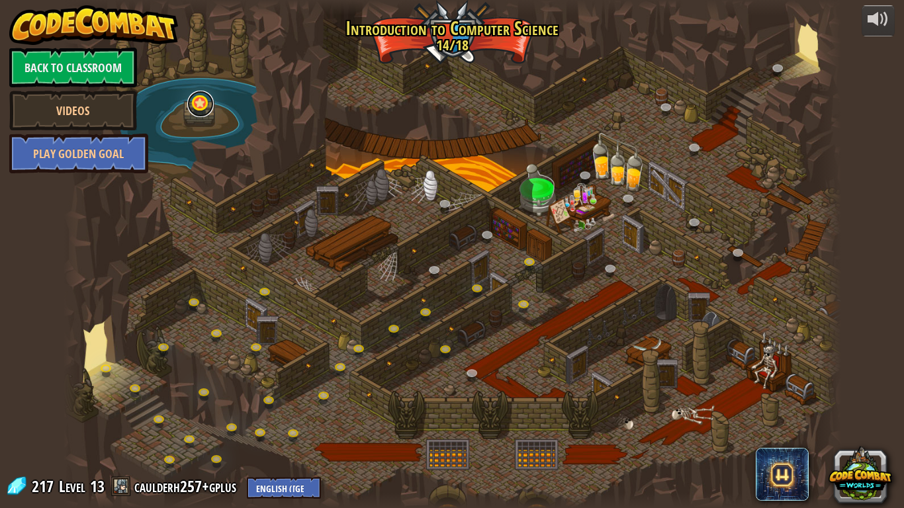
click at [198, 114] on link at bounding box center [200, 104] width 26 height 26
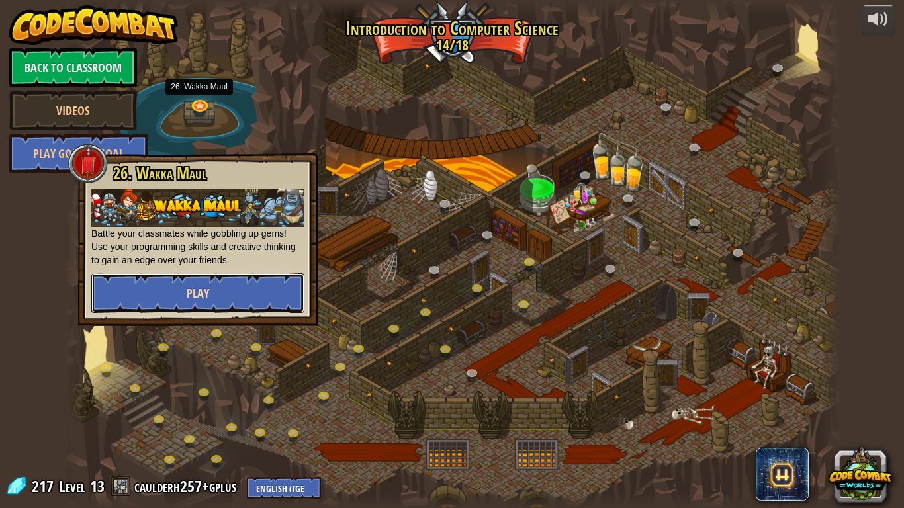
click at [239, 288] on button "Play" at bounding box center [197, 293] width 213 height 40
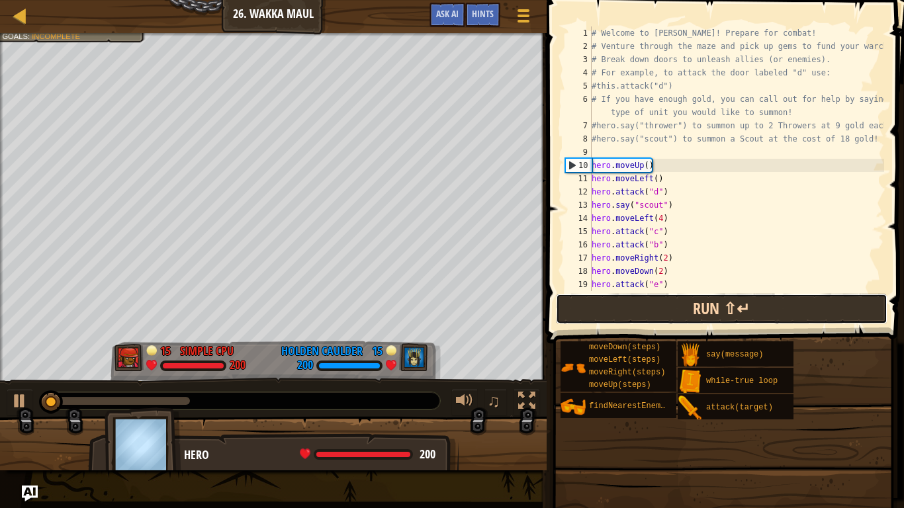
click at [666, 314] on button "Run ⇧↵" at bounding box center [721, 309] width 331 height 30
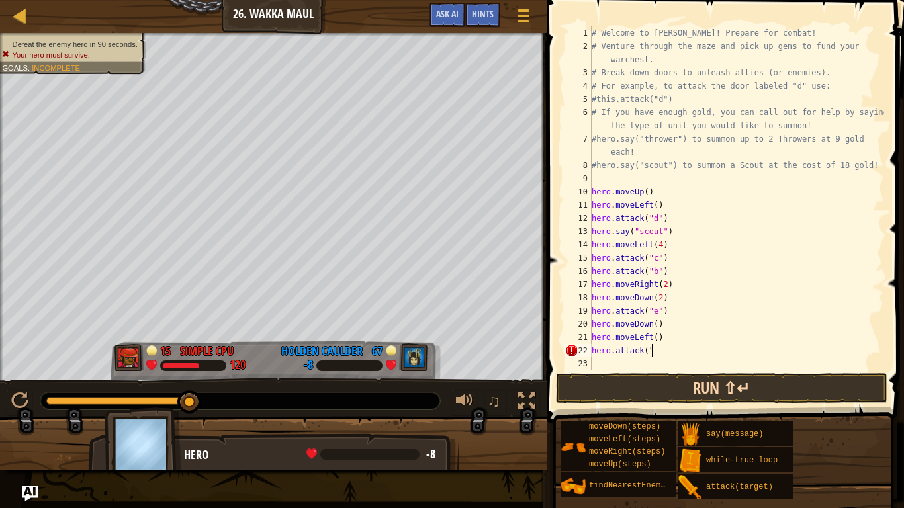
scroll to position [6, 9]
type textarea "hero.attack("F")"
click at [744, 382] on button "Run ⇧↵" at bounding box center [721, 388] width 331 height 30
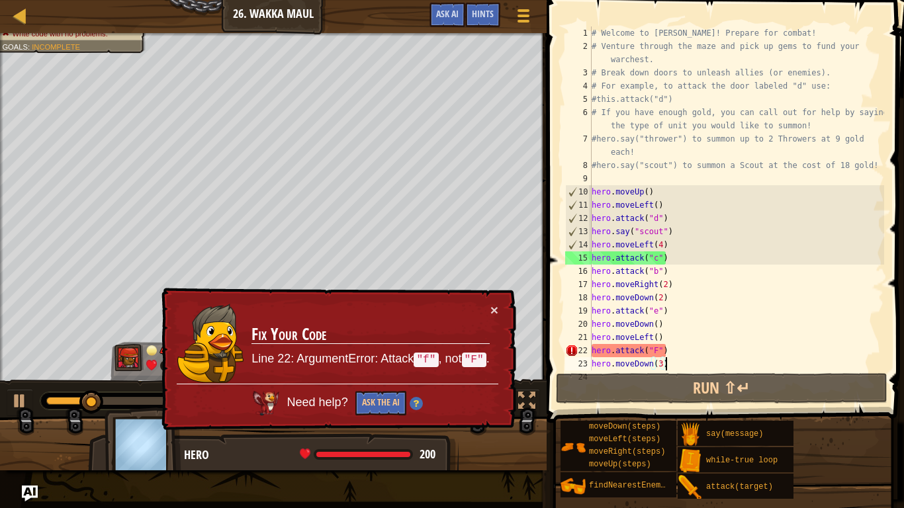
click at [654, 349] on div "# Welcome to [PERSON_NAME]! Prepare for combat! # Venture through the maze and …" at bounding box center [736, 211] width 295 height 370
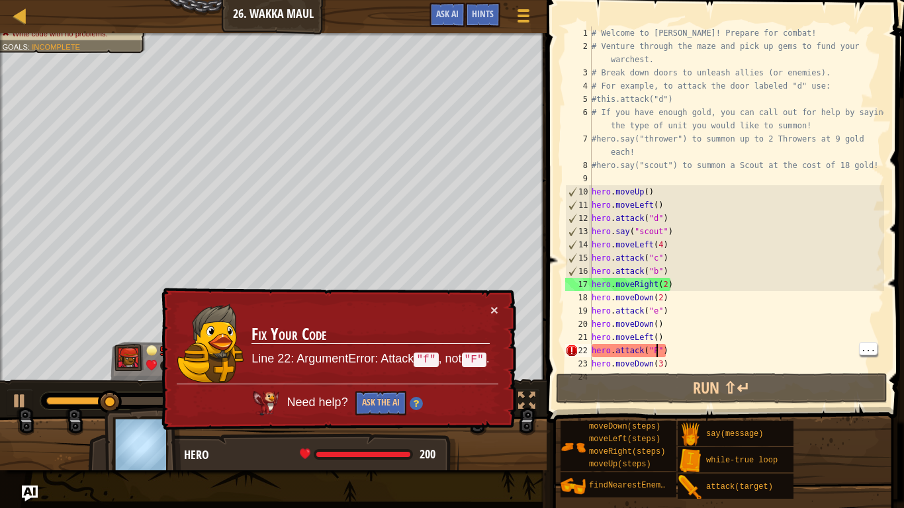
scroll to position [6, 9]
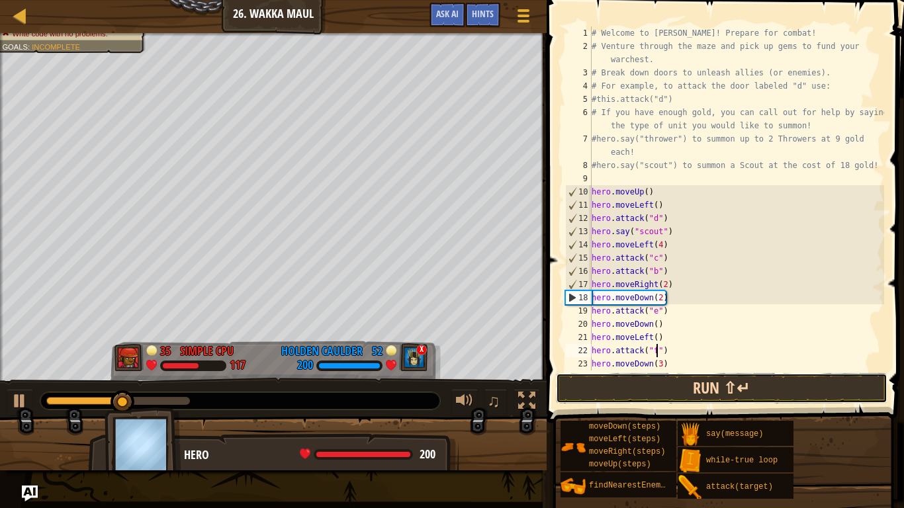
click at [810, 390] on button "Run ⇧↵" at bounding box center [721, 388] width 331 height 30
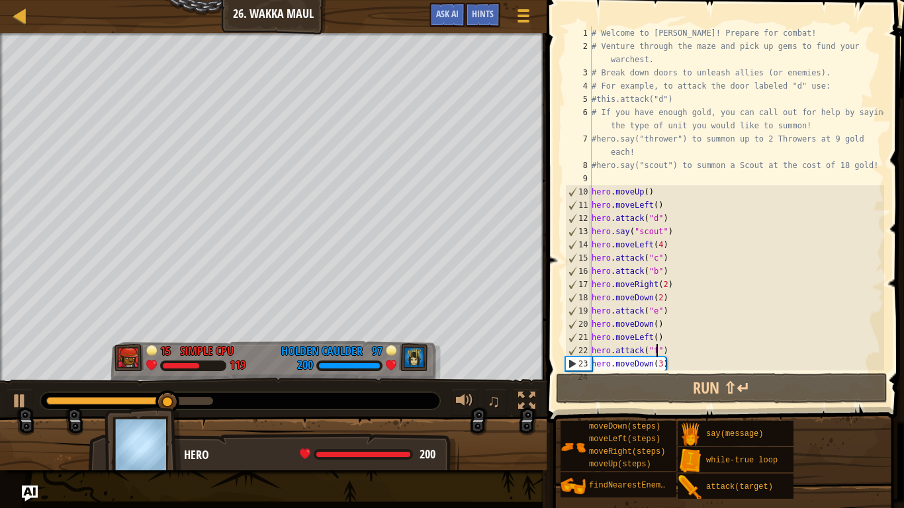
click at [726, 366] on div "# Welcome to [PERSON_NAME]! Prepare for combat! # Venture through the maze and …" at bounding box center [736, 211] width 295 height 370
type textarea "hero.moveDown(3)"
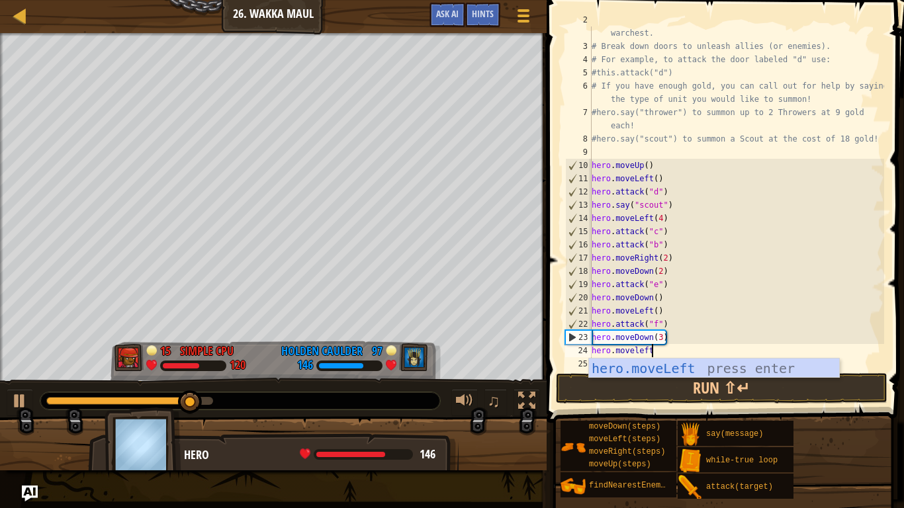
scroll to position [6, 8]
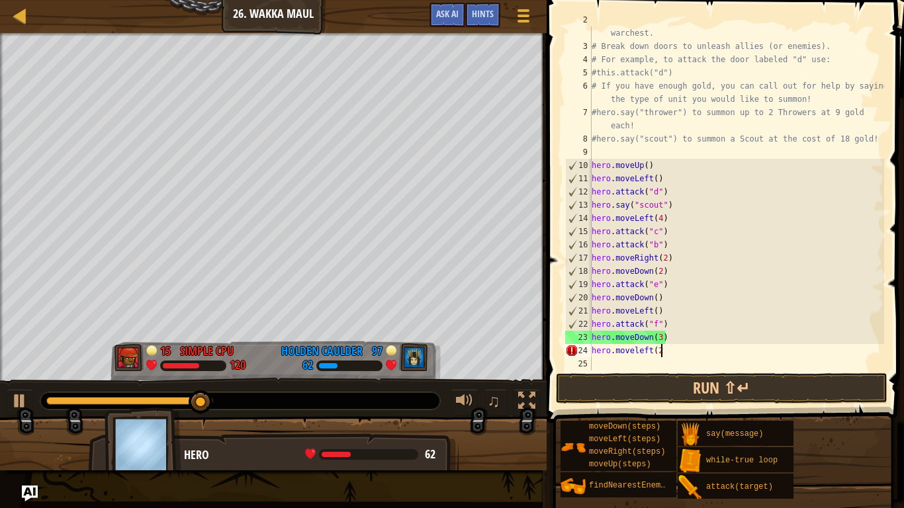
type textarea "hero.moveleft(2)"
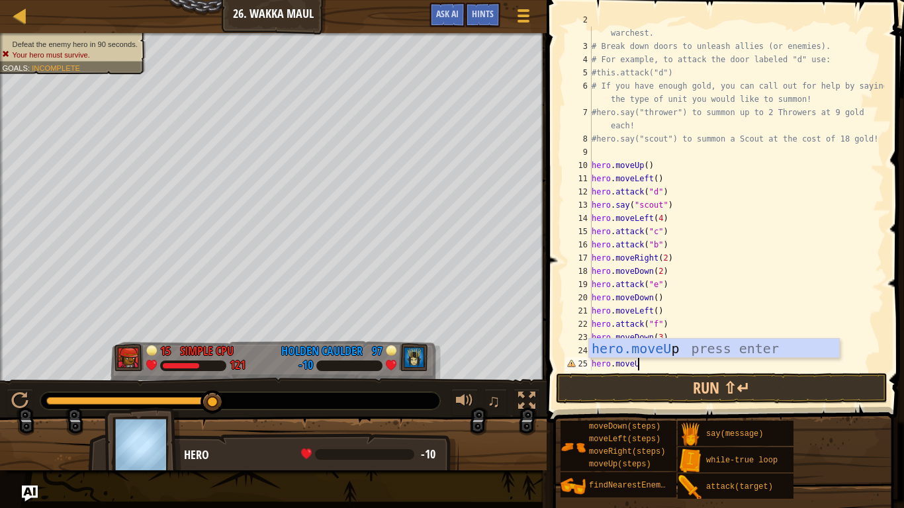
scroll to position [6, 7]
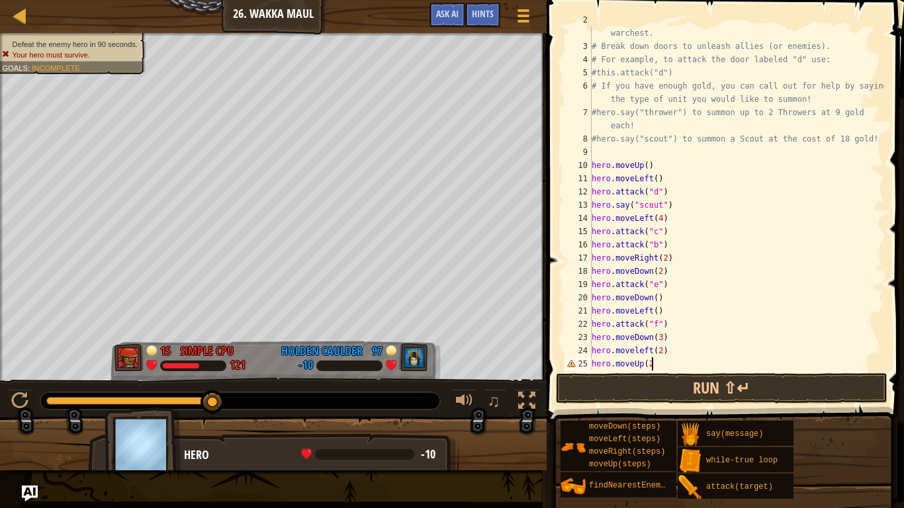
type textarea "hero.moveUp(2)"
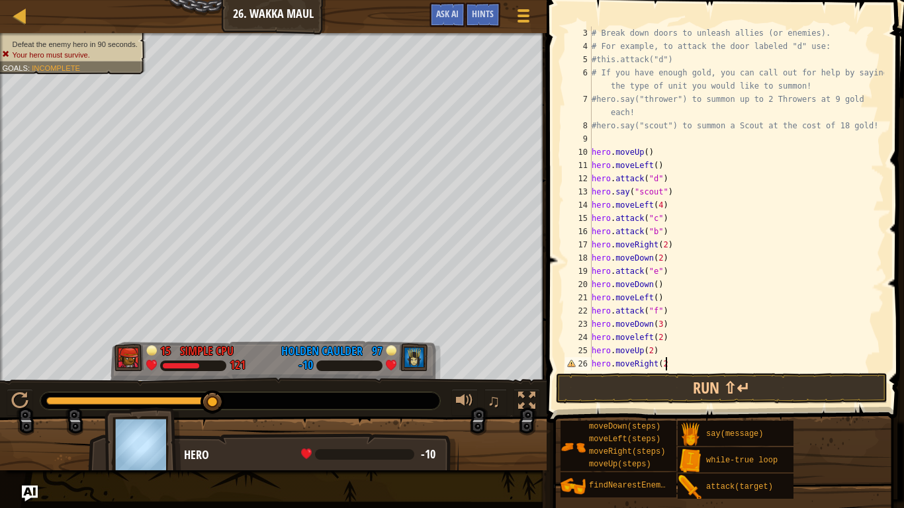
scroll to position [6, 11]
click at [773, 384] on button "Run ⇧↵" at bounding box center [721, 388] width 331 height 30
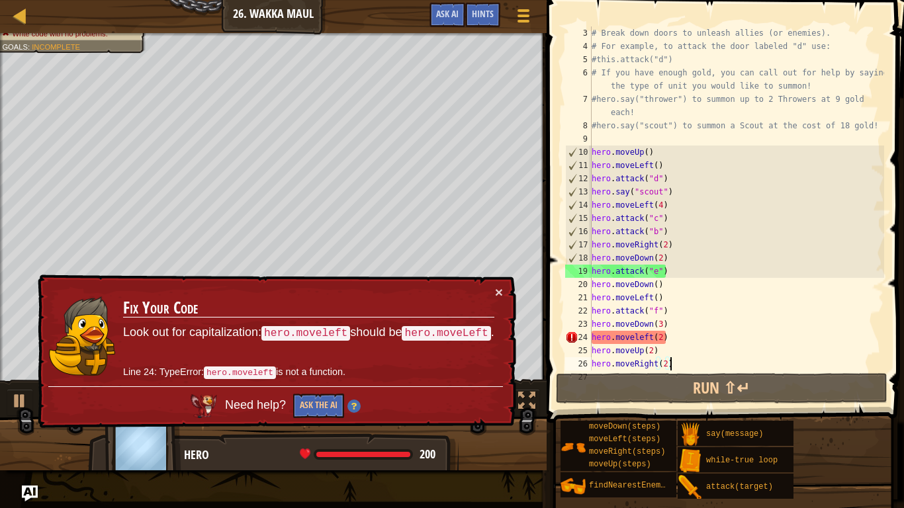
click at [636, 333] on div "# Break down doors to unleash allies (or enemies). # For example, to attack the…" at bounding box center [736, 211] width 295 height 370
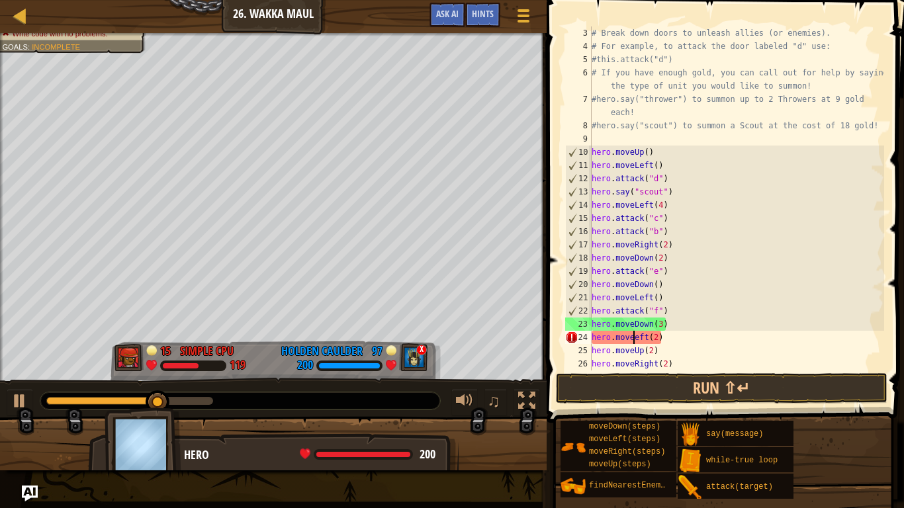
scroll to position [6, 7]
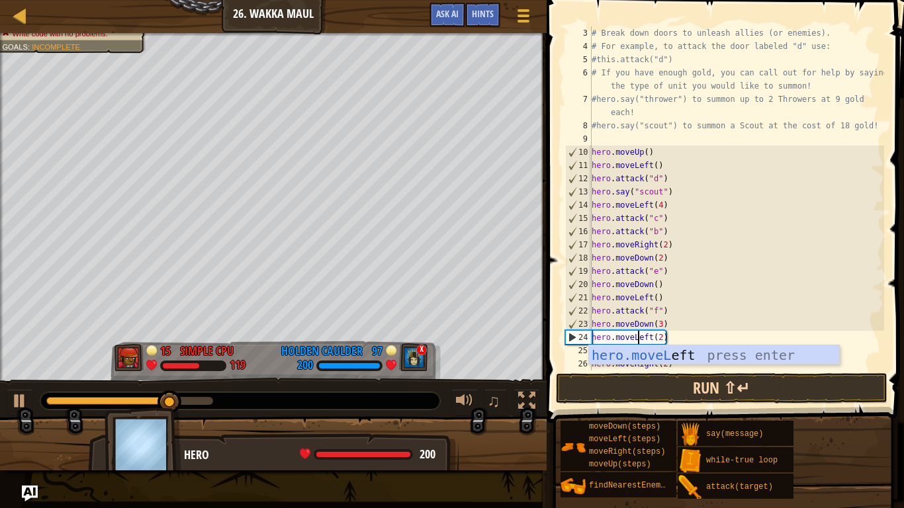
type textarea "hero.moveLeft(2)"
click at [797, 389] on button "Run ⇧↵" at bounding box center [721, 388] width 331 height 30
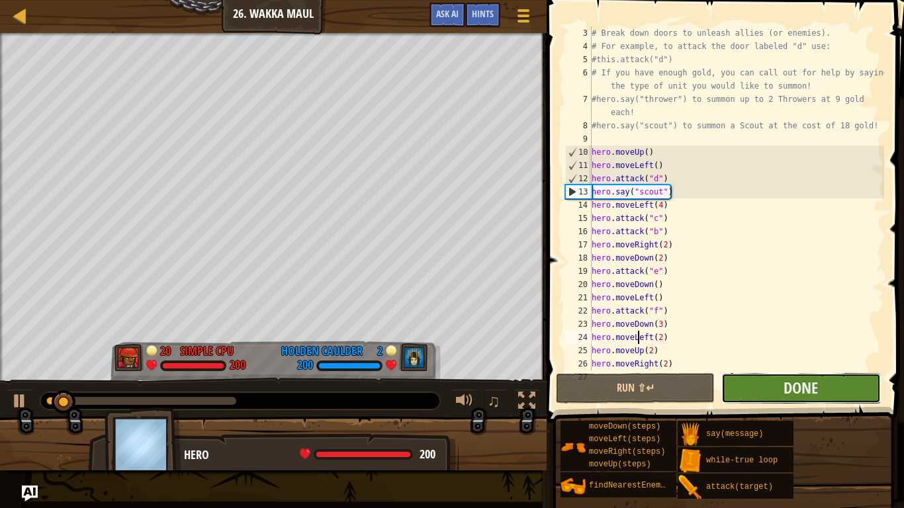
click at [826, 392] on button "Done" at bounding box center [800, 388] width 159 height 30
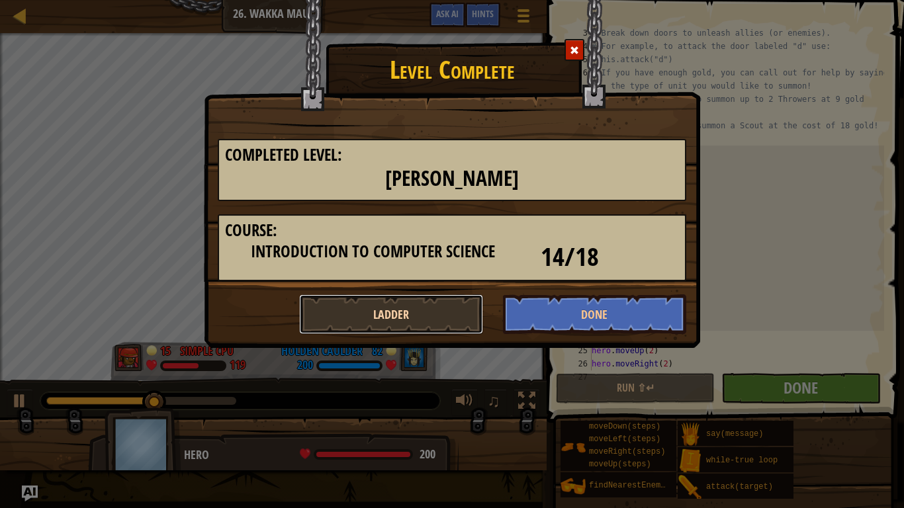
click at [396, 312] on button "Ladder" at bounding box center [391, 314] width 184 height 40
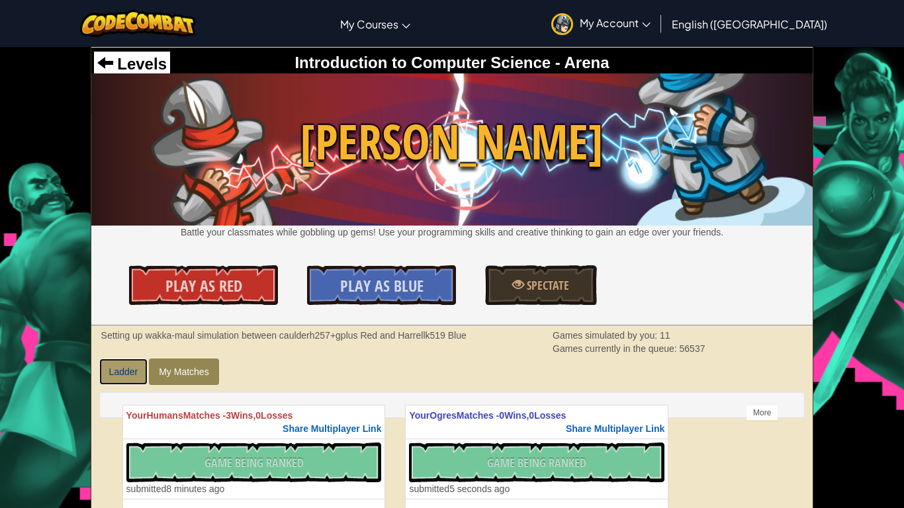
click at [126, 374] on link "Ladder" at bounding box center [123, 372] width 49 height 26
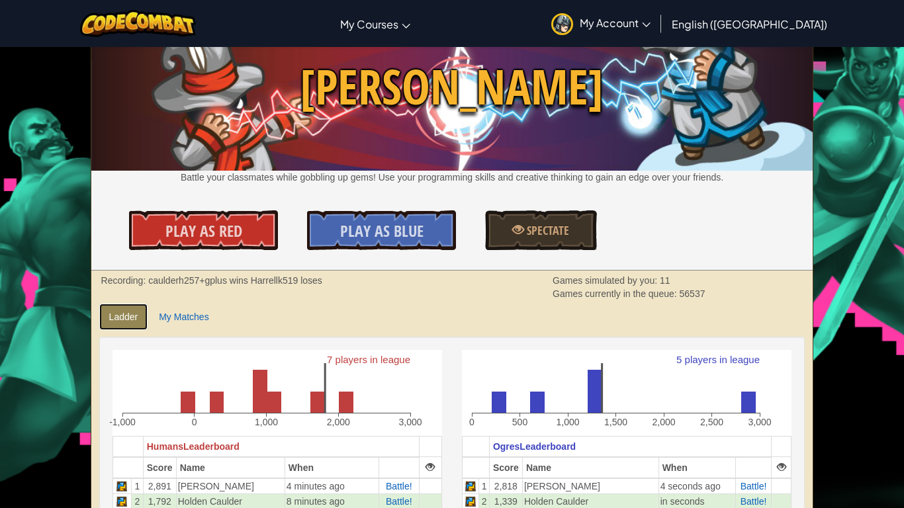
scroll to position [176, 0]
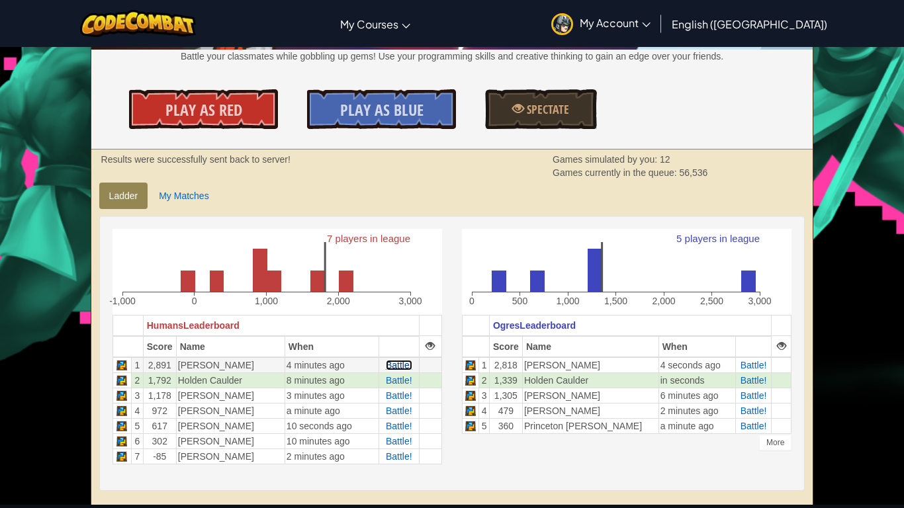
click at [404, 369] on span "Battle!" at bounding box center [399, 365] width 26 height 11
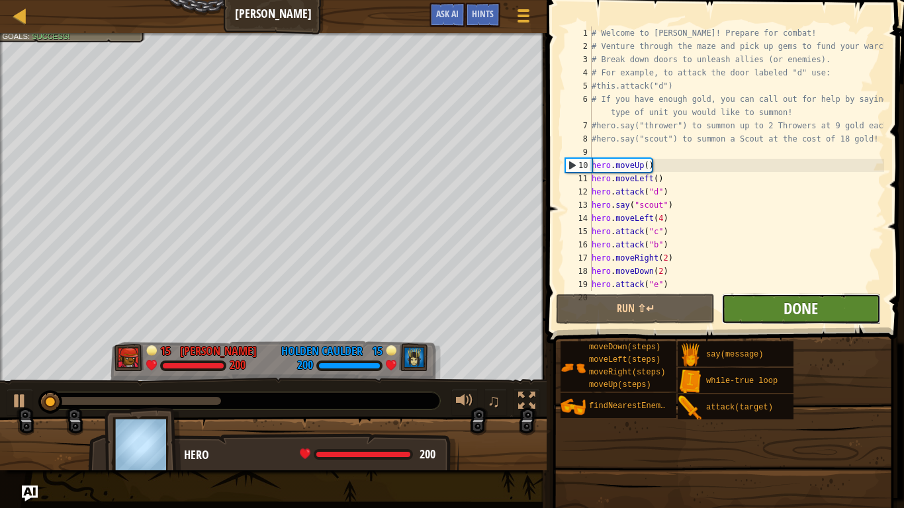
click at [789, 310] on span "Done" at bounding box center [800, 308] width 34 height 21
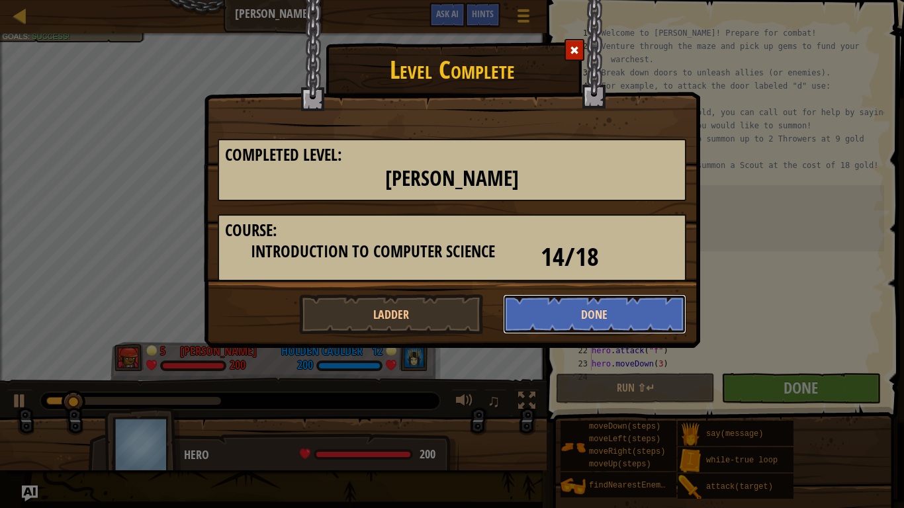
click at [540, 318] on button "Done" at bounding box center [595, 314] width 184 height 40
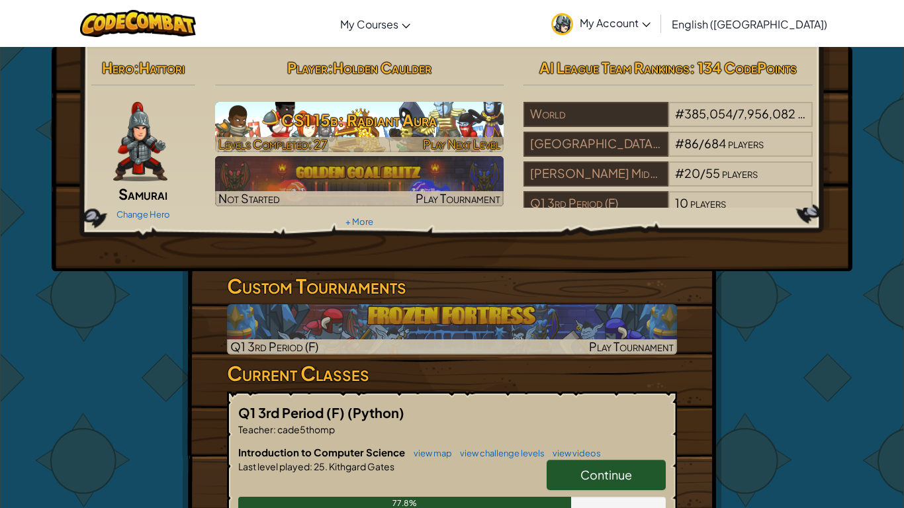
click at [451, 136] on span "Play Next Level" at bounding box center [461, 143] width 77 height 15
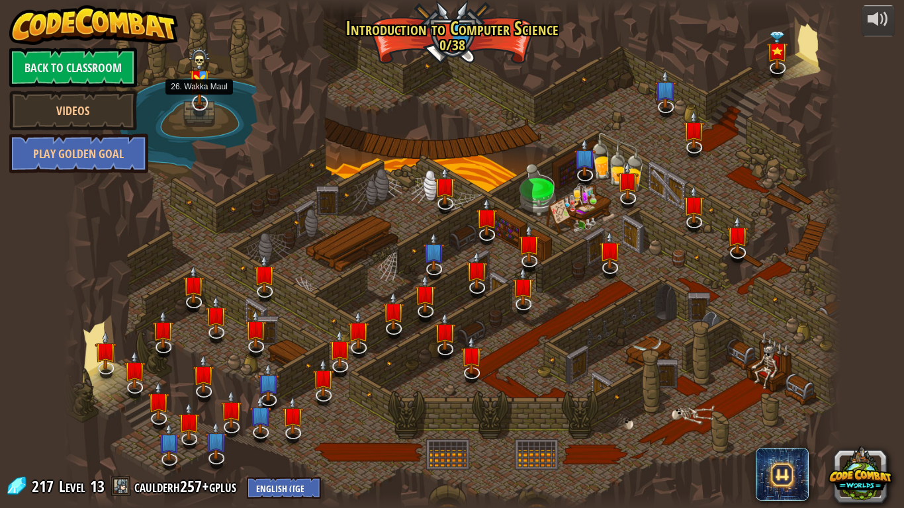
click at [196, 99] on img at bounding box center [200, 76] width 22 height 58
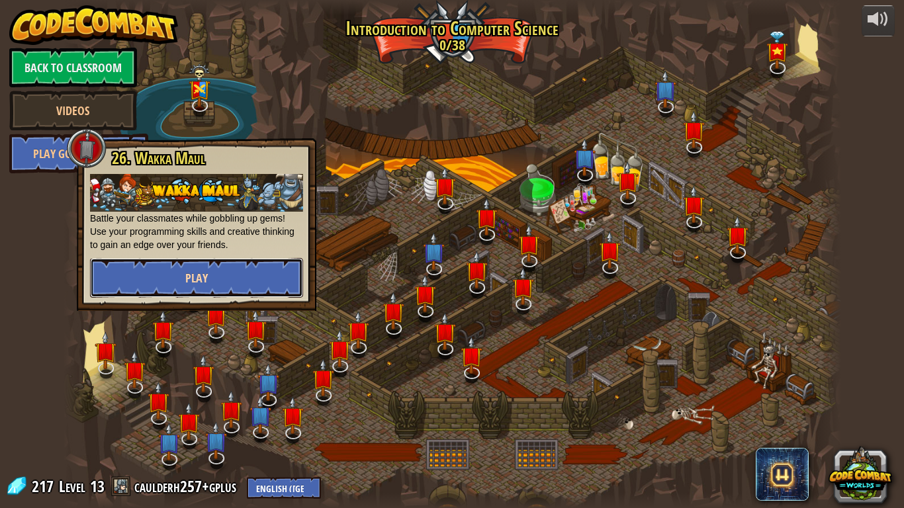
click at [225, 289] on button "Play" at bounding box center [196, 278] width 213 height 40
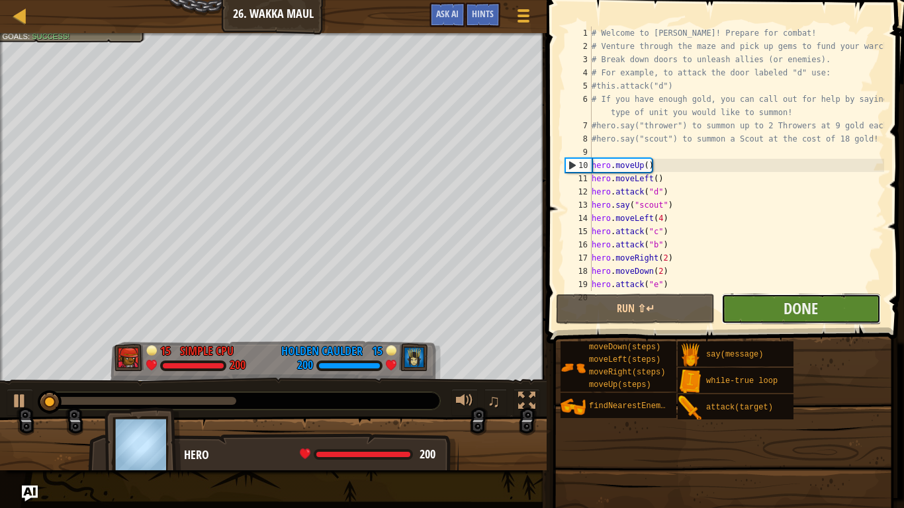
click at [758, 310] on button "Done" at bounding box center [800, 309] width 159 height 30
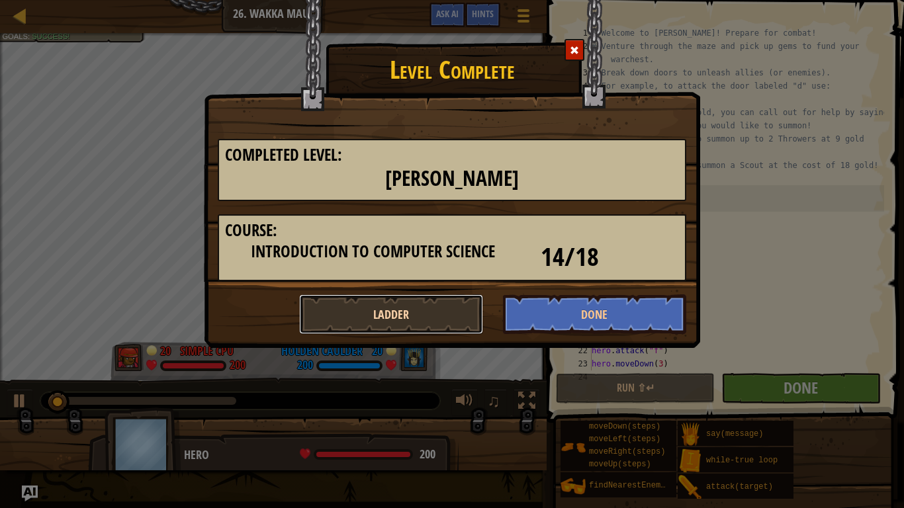
click at [369, 303] on button "Ladder" at bounding box center [391, 314] width 184 height 40
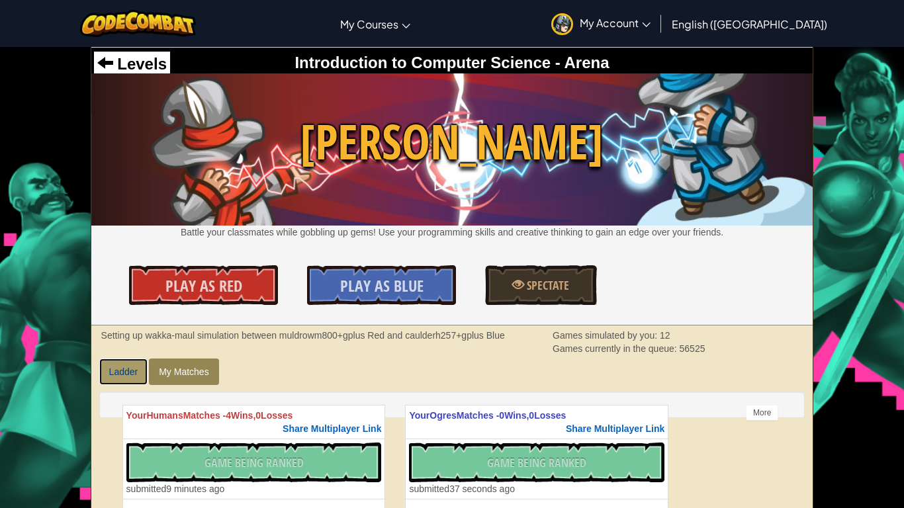
click at [125, 372] on link "Ladder" at bounding box center [123, 372] width 49 height 26
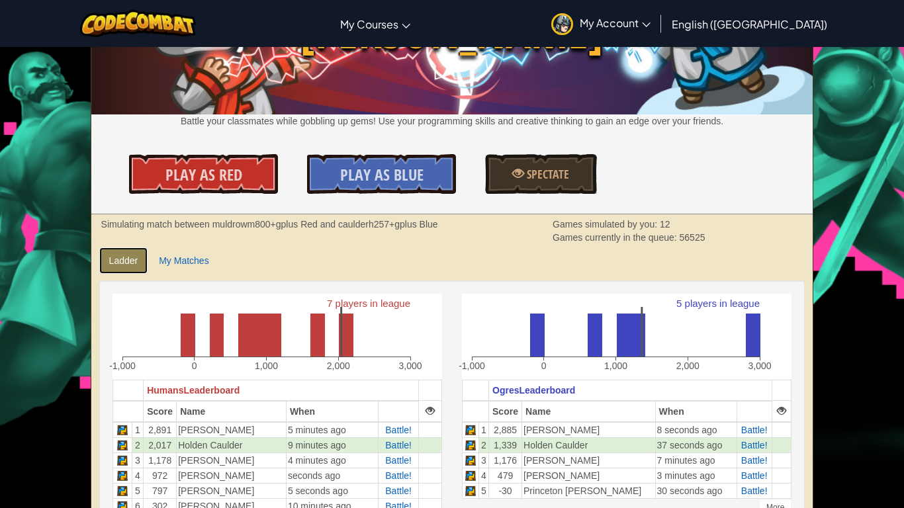
scroll to position [112, 0]
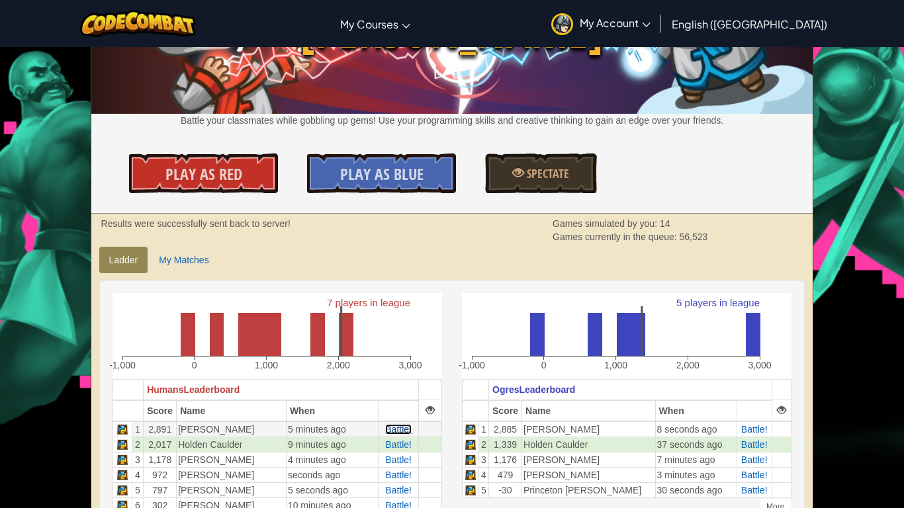
click at [394, 425] on span "Battle!" at bounding box center [398, 429] width 26 height 11
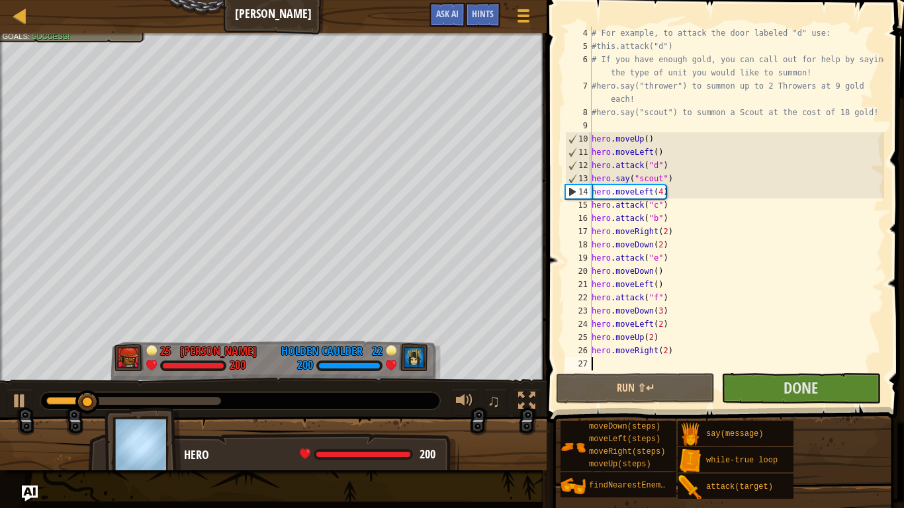
scroll to position [6, 0]
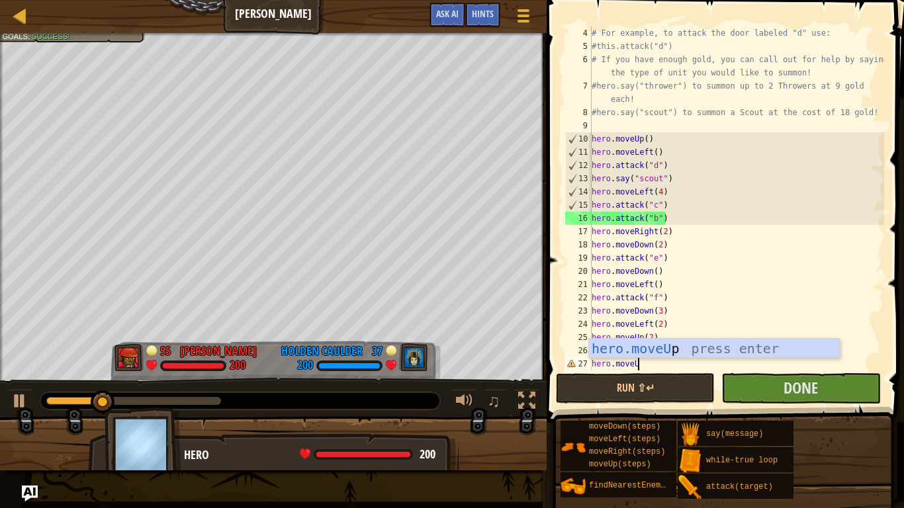
type textarea "hero.moveUp"
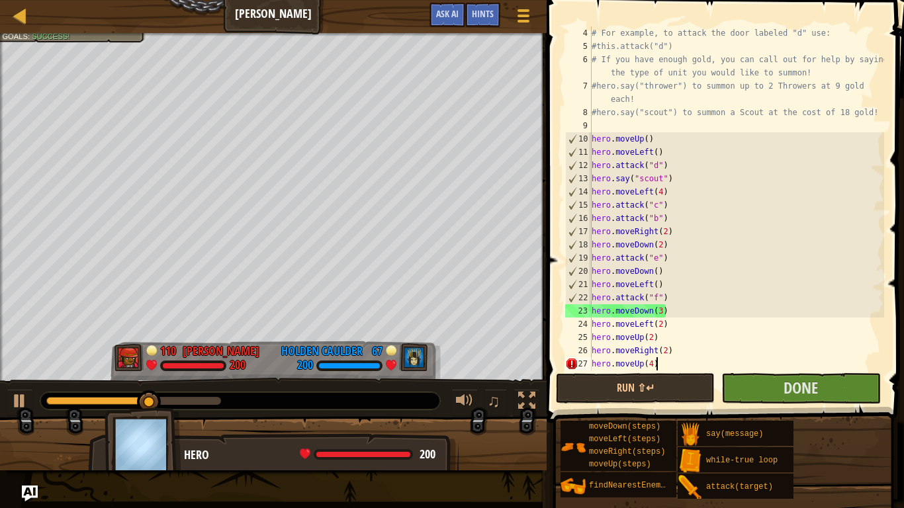
scroll to position [6, 9]
type textarea "hero.moveUp(4)"
click at [791, 391] on span "Done" at bounding box center [800, 387] width 34 height 21
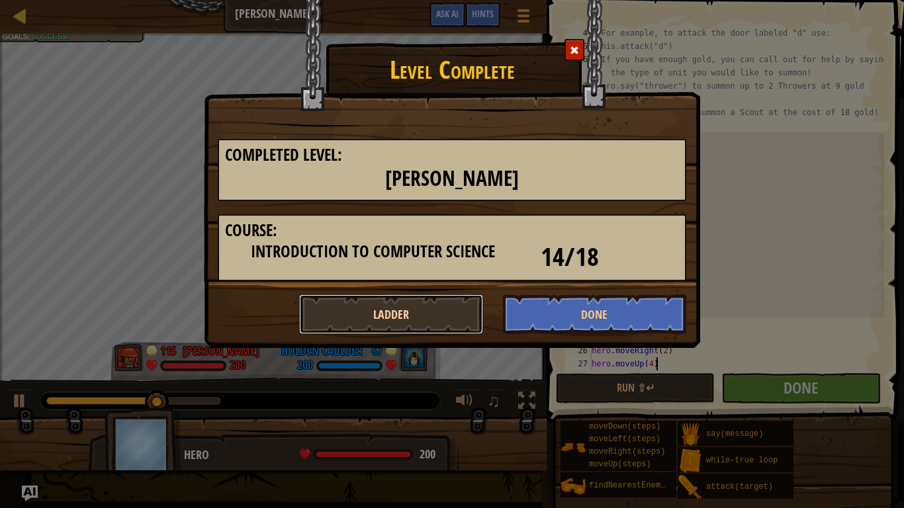
click at [438, 313] on button "Ladder" at bounding box center [391, 314] width 184 height 40
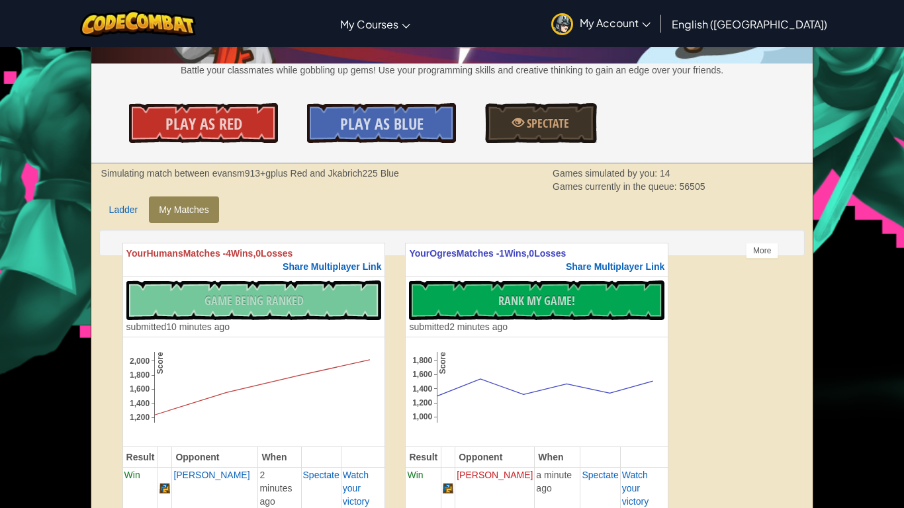
scroll to position [168, 0]
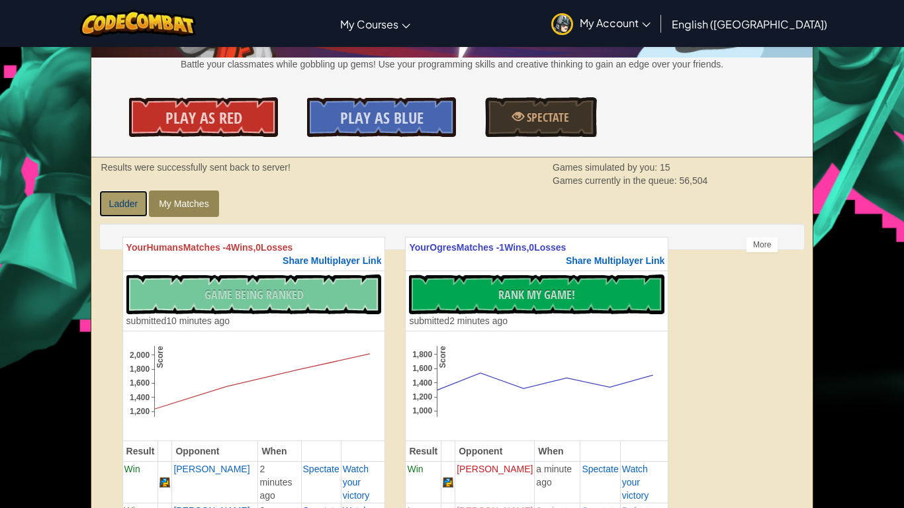
click at [116, 204] on link "Ladder" at bounding box center [123, 204] width 49 height 26
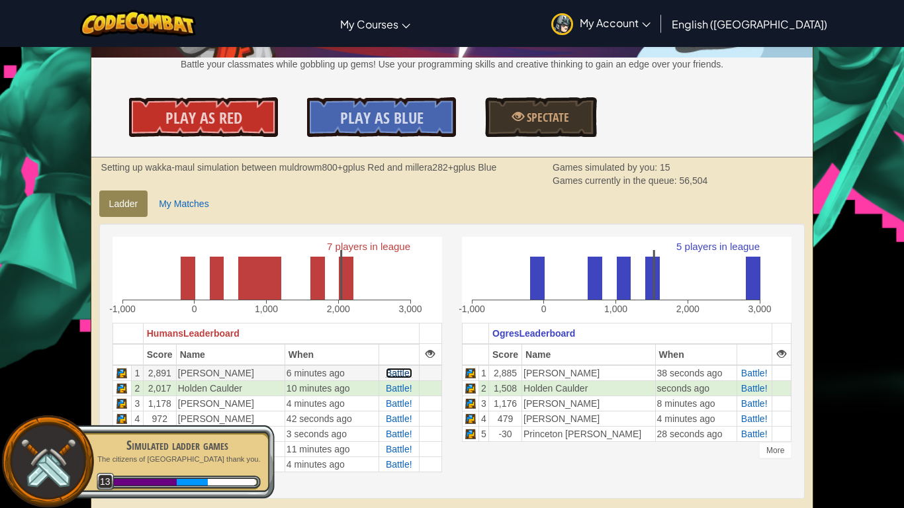
click at [408, 374] on span "Battle!" at bounding box center [399, 373] width 26 height 11
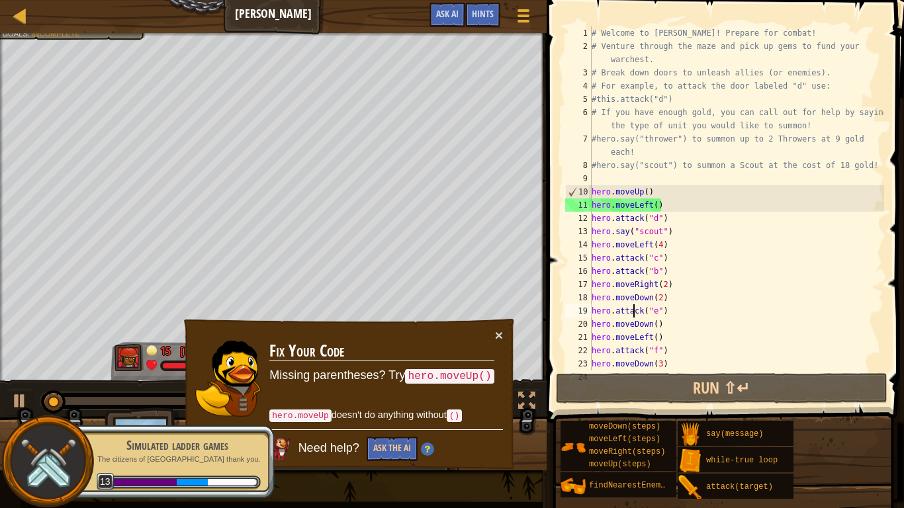
click at [634, 310] on div "# Welcome to Wakka Maul! Prepare for combat! # Venture through the maze and pic…" at bounding box center [736, 211] width 295 height 370
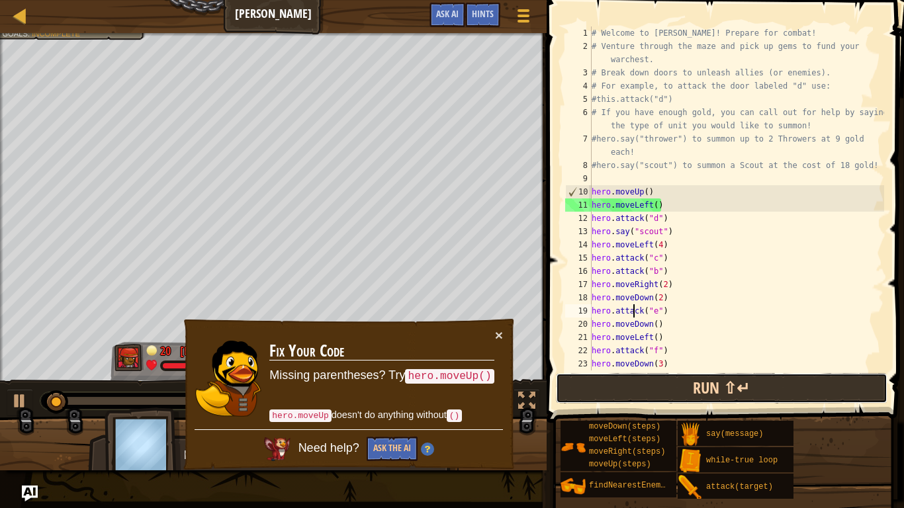
click at [639, 389] on button "Run ⇧↵" at bounding box center [721, 388] width 331 height 30
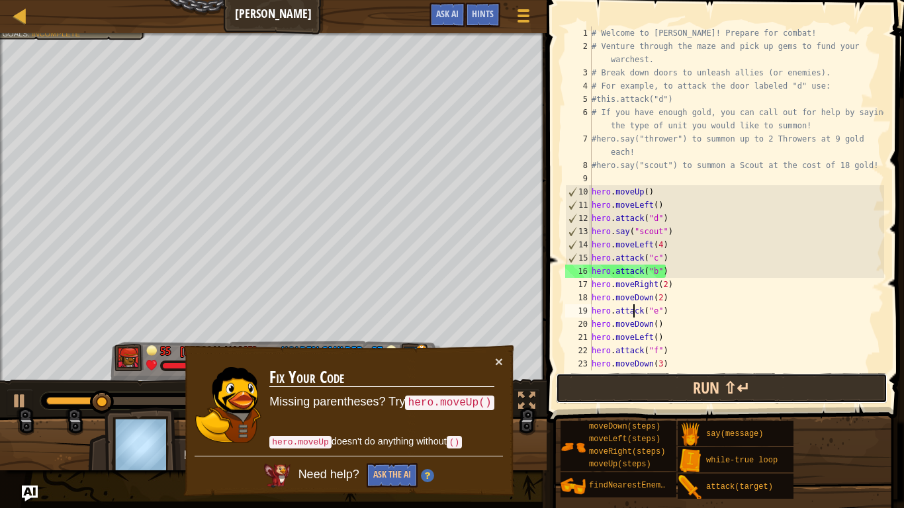
click at [640, 389] on button "Run ⇧↵" at bounding box center [721, 388] width 331 height 30
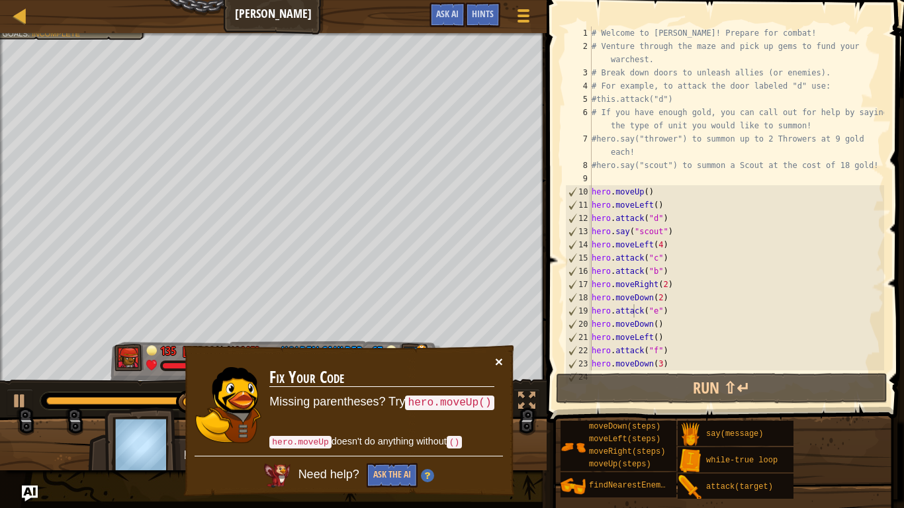
click at [498, 362] on button "×" at bounding box center [499, 362] width 8 height 14
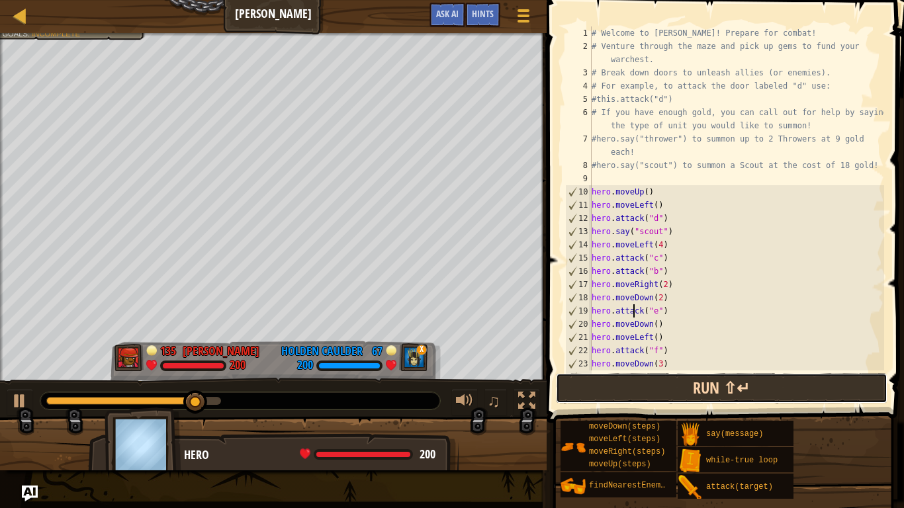
click at [606, 387] on button "Run ⇧↵" at bounding box center [721, 388] width 331 height 30
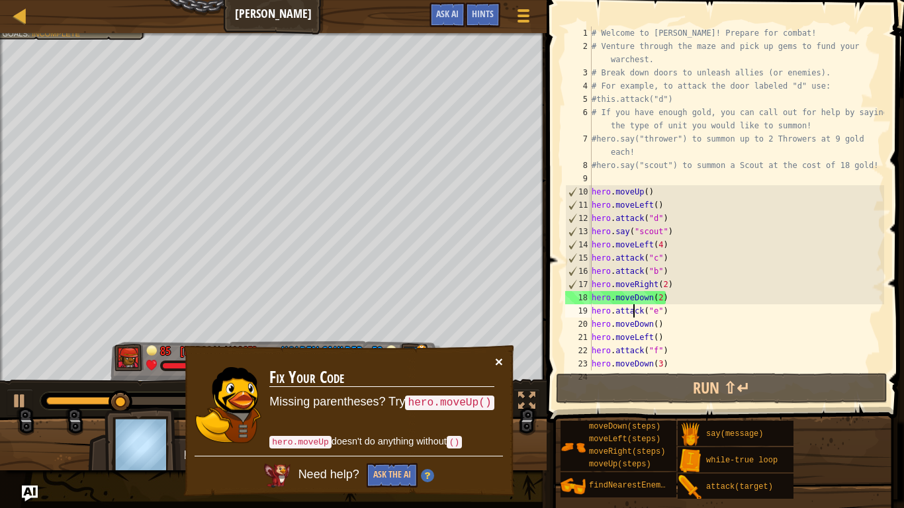
click at [499, 358] on button "×" at bounding box center [499, 362] width 8 height 14
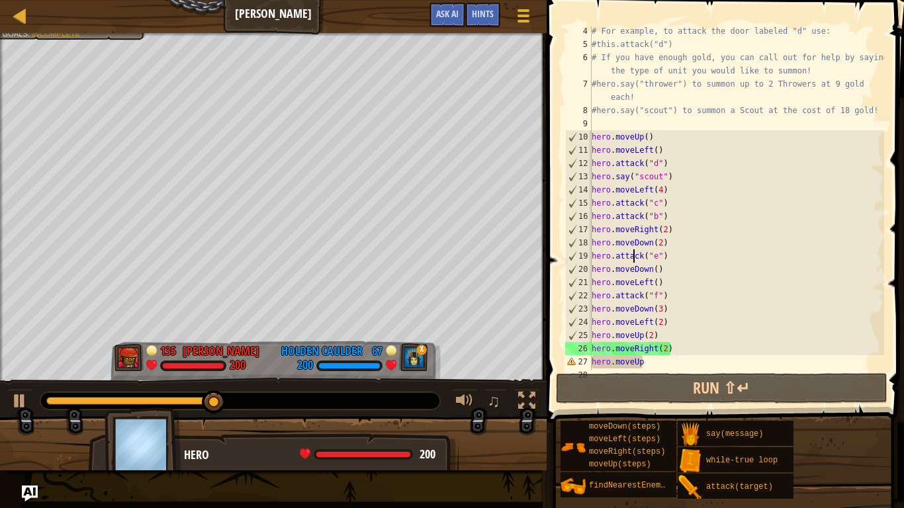
scroll to position [66, 0]
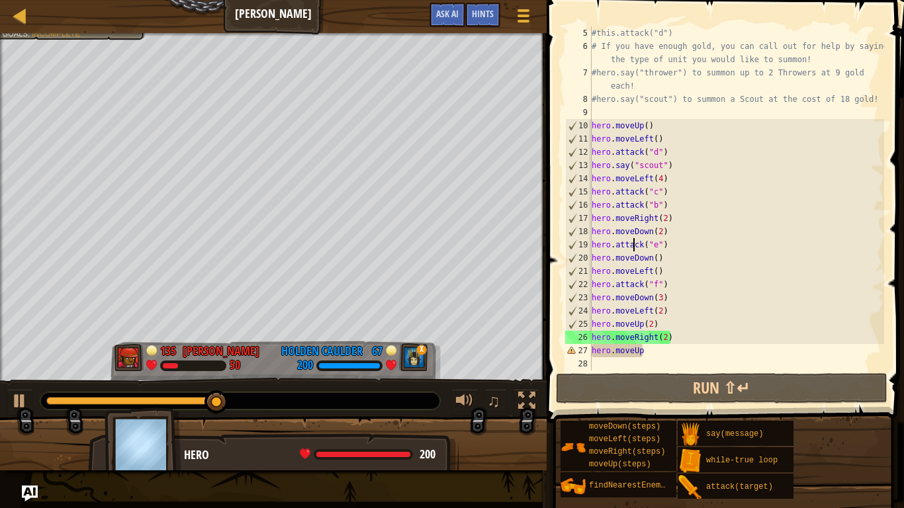
click at [652, 351] on div "#this.attack("d") # If you have enough gold, you can call out for help by sayin…" at bounding box center [736, 211] width 295 height 370
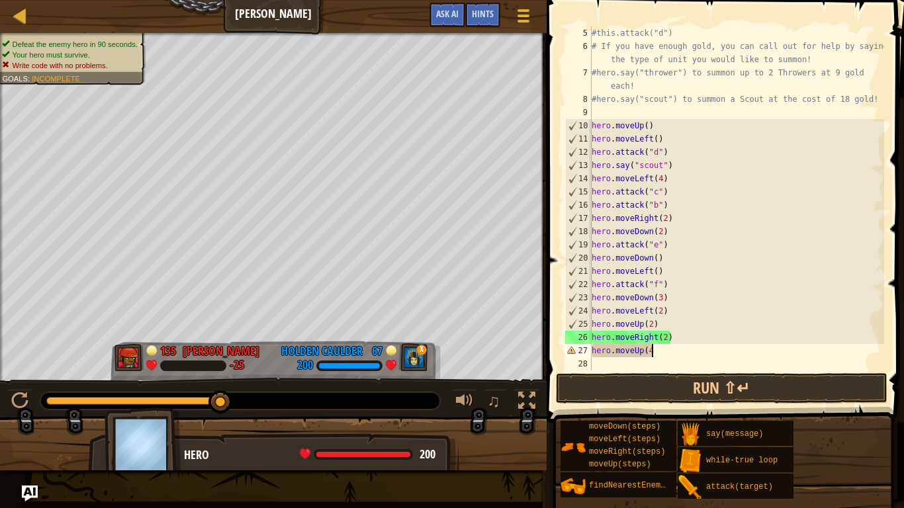
scroll to position [6, 9]
type textarea "hero.moveUp(4)"
click at [786, 393] on button "Run ⇧↵" at bounding box center [721, 388] width 331 height 30
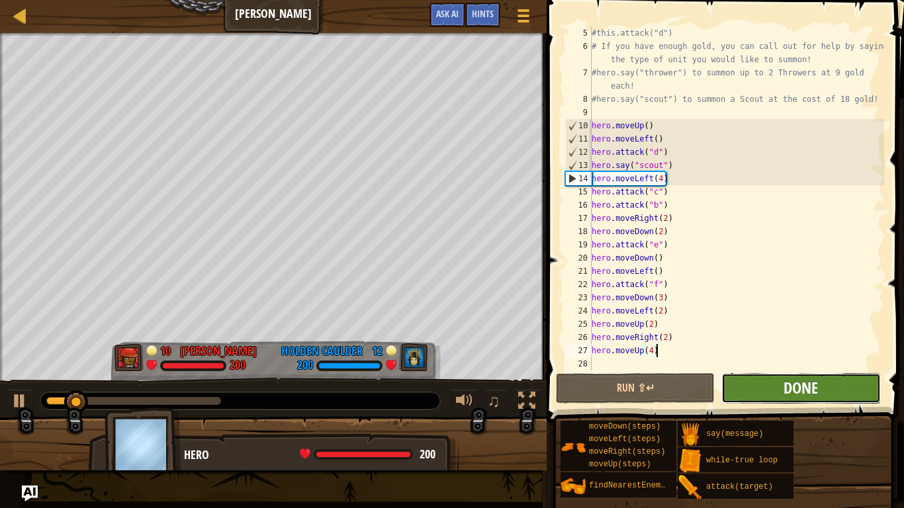
click at [812, 394] on span "Done" at bounding box center [800, 387] width 34 height 21
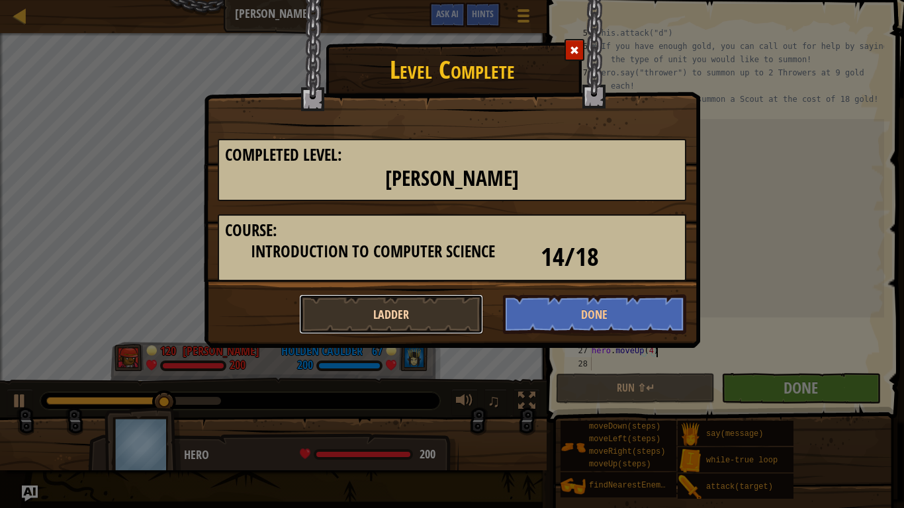
click at [393, 324] on button "Ladder" at bounding box center [391, 314] width 184 height 40
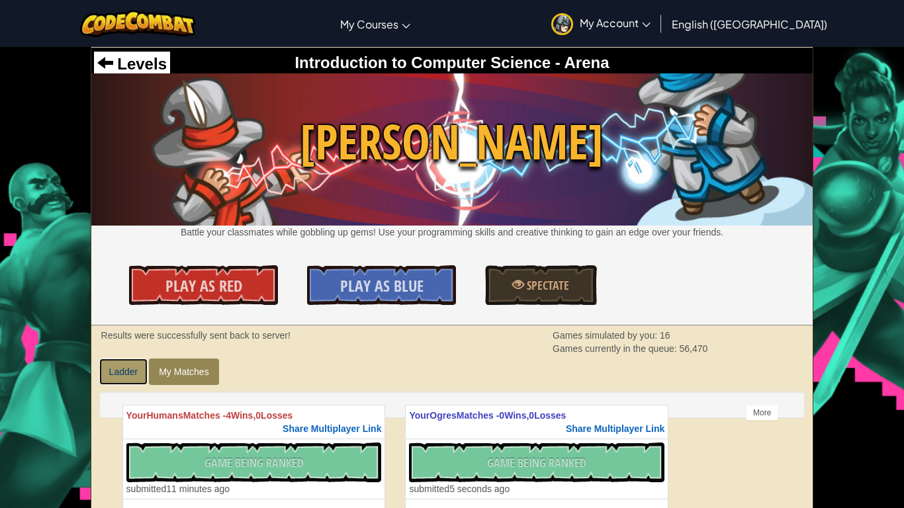
click at [113, 372] on link "Ladder" at bounding box center [123, 372] width 49 height 26
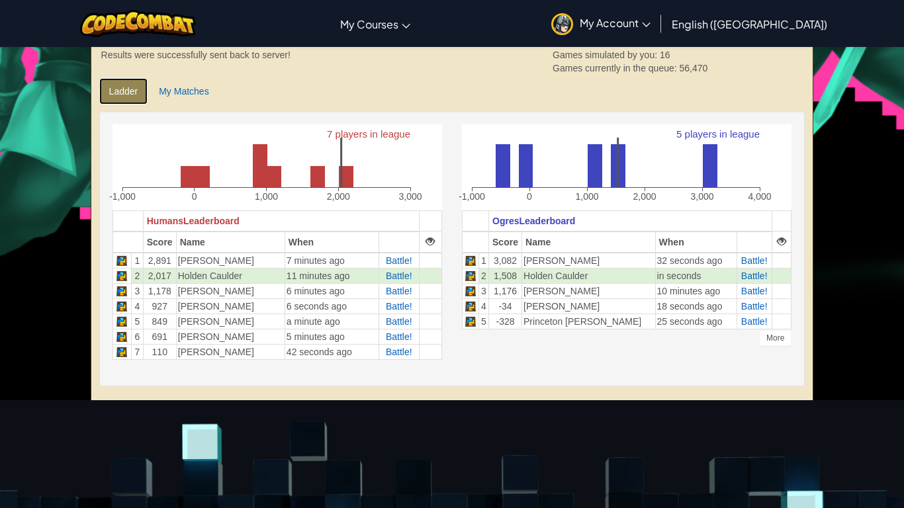
scroll to position [281, 0]
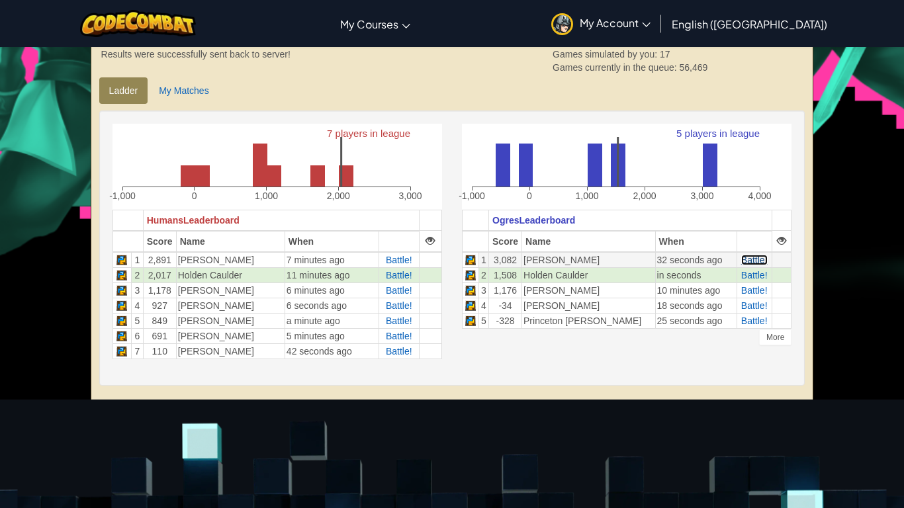
click at [748, 257] on span "Battle!" at bounding box center [754, 260] width 26 height 11
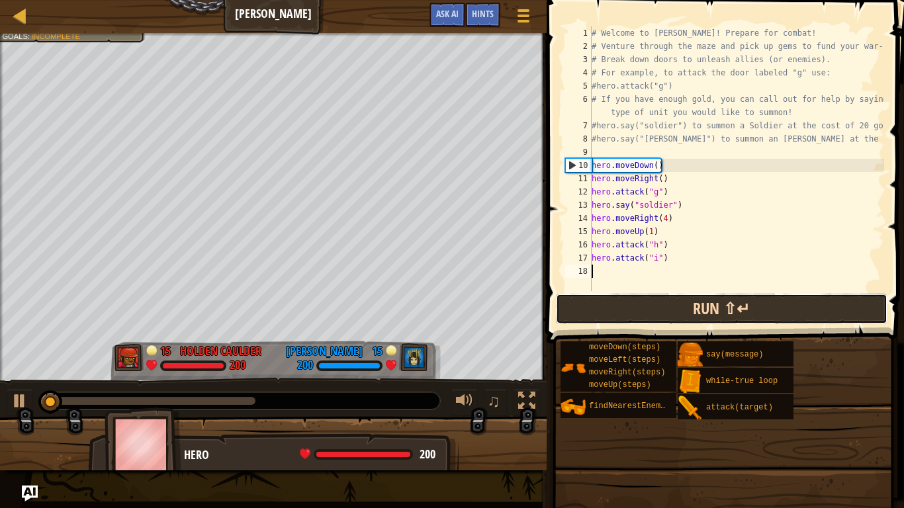
click at [656, 322] on button "Run ⇧↵" at bounding box center [721, 309] width 331 height 30
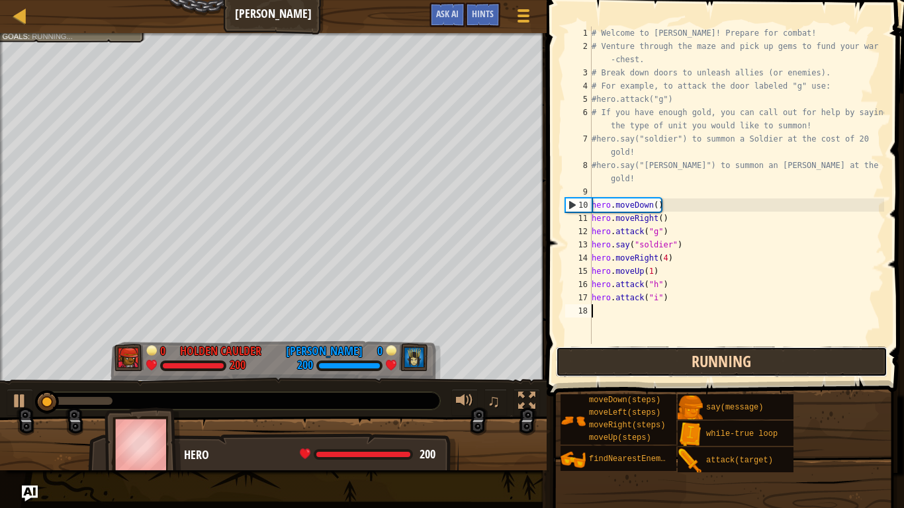
click at [669, 357] on button "Running" at bounding box center [721, 362] width 331 height 30
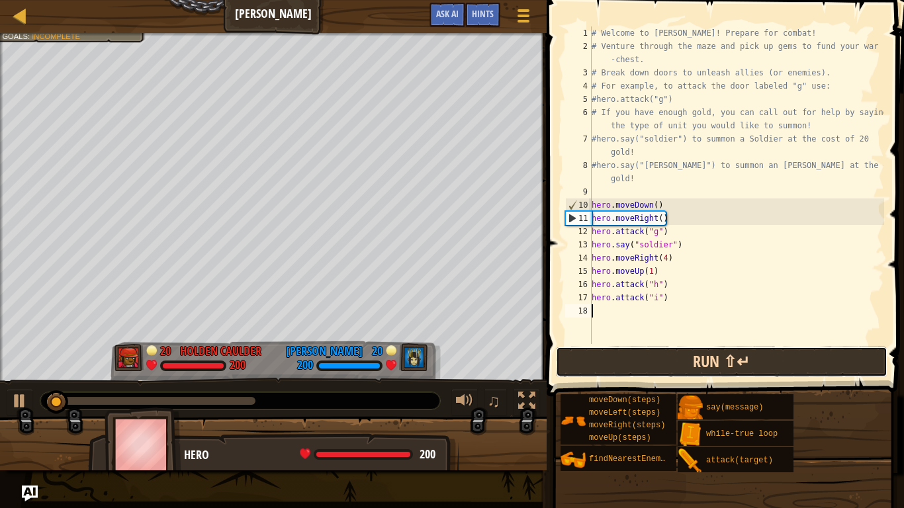
click at [787, 368] on button "Run ⇧↵" at bounding box center [721, 362] width 331 height 30
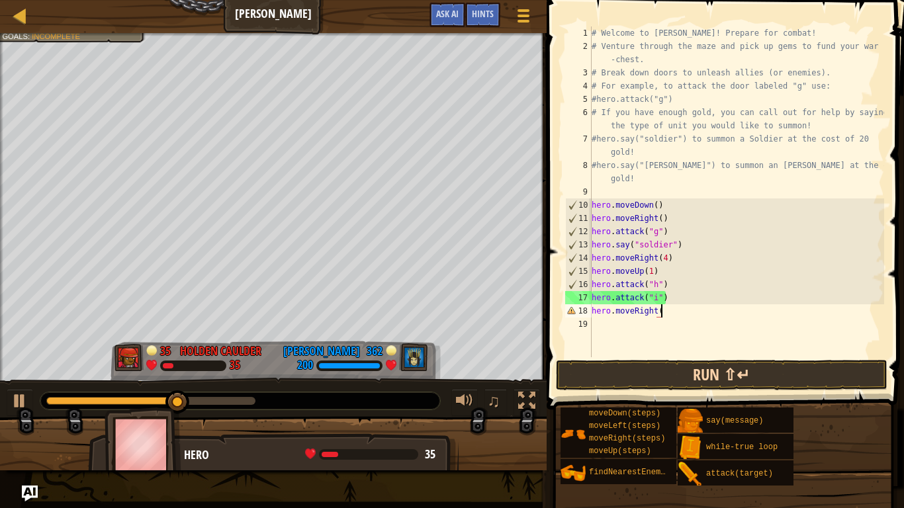
scroll to position [6, 9]
type textarea "hero.moveRight(2)"
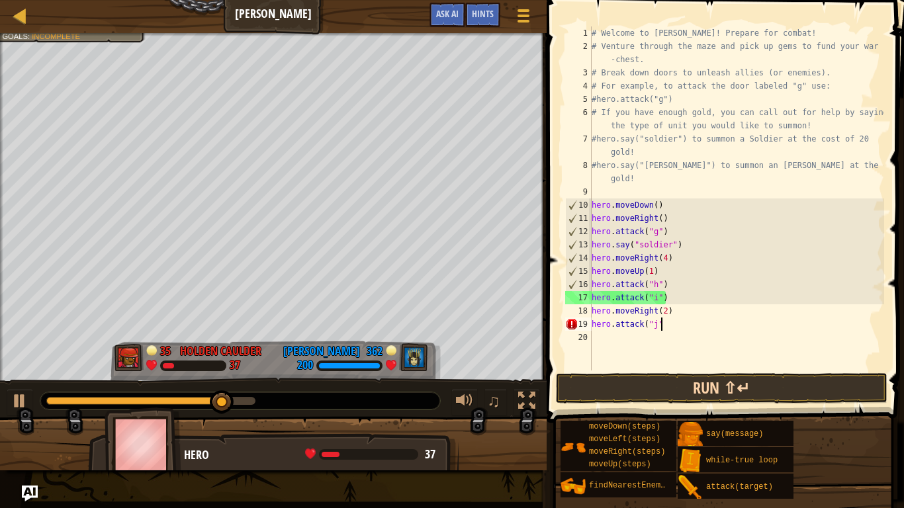
scroll to position [6, 10]
type textarea "hero.attack("j")"
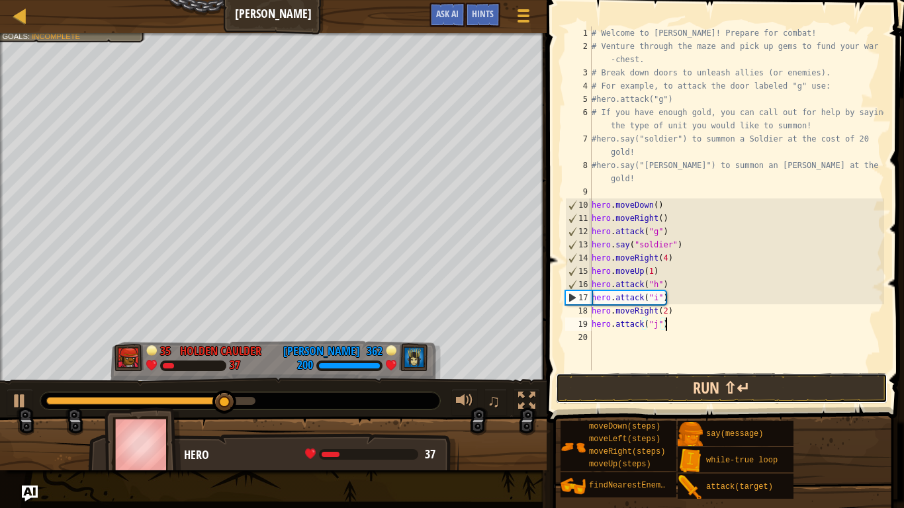
click at [766, 388] on button "Run ⇧↵" at bounding box center [721, 388] width 331 height 30
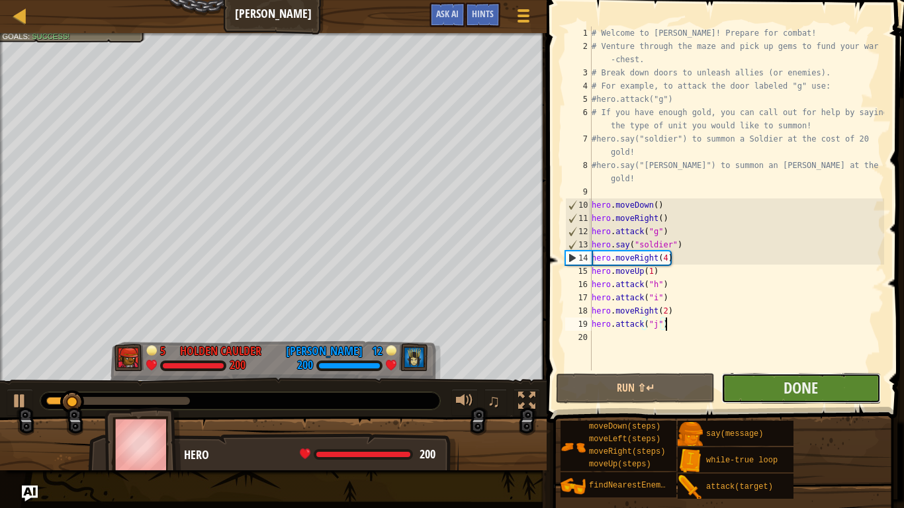
click at [840, 393] on button "Done" at bounding box center [800, 388] width 159 height 30
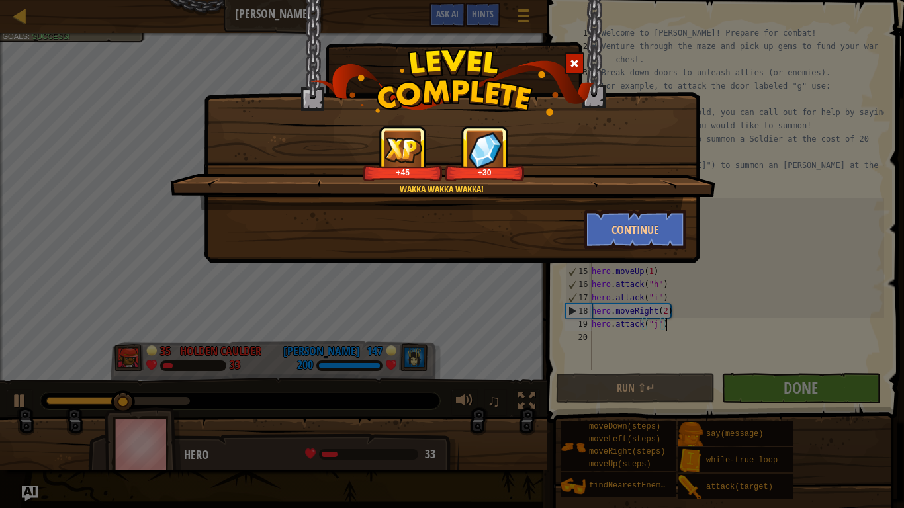
click at [500, 230] on div "Continue" at bounding box center [452, 230] width 488 height 40
click at [623, 233] on button "Continue" at bounding box center [635, 230] width 103 height 40
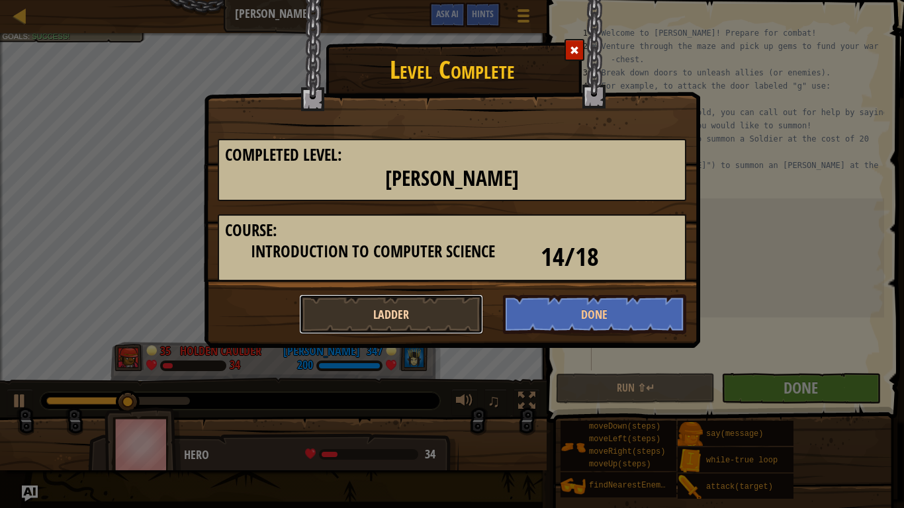
click at [439, 321] on button "Ladder" at bounding box center [391, 314] width 184 height 40
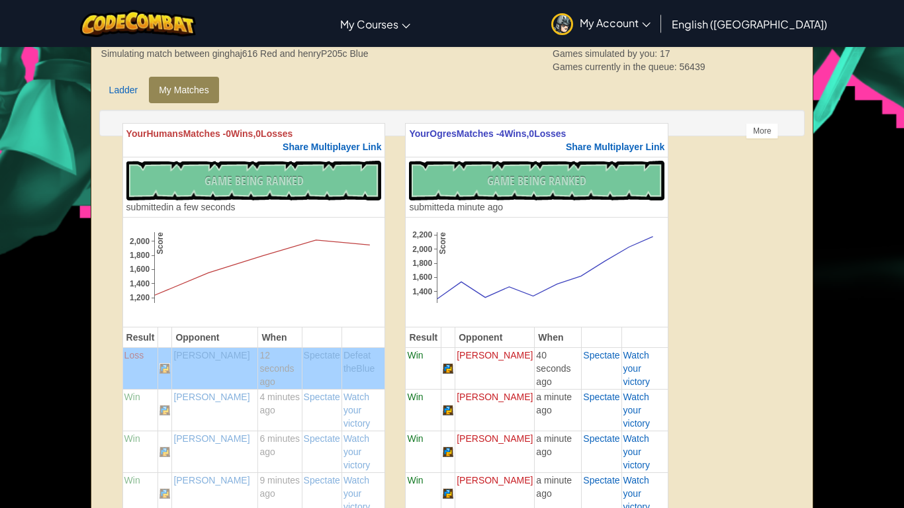
scroll to position [294, 0]
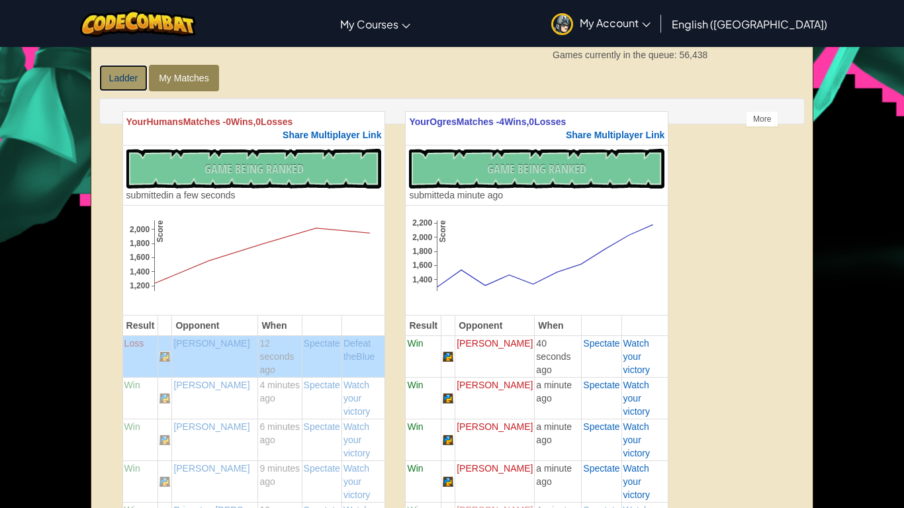
click at [129, 75] on link "Ladder" at bounding box center [123, 78] width 49 height 26
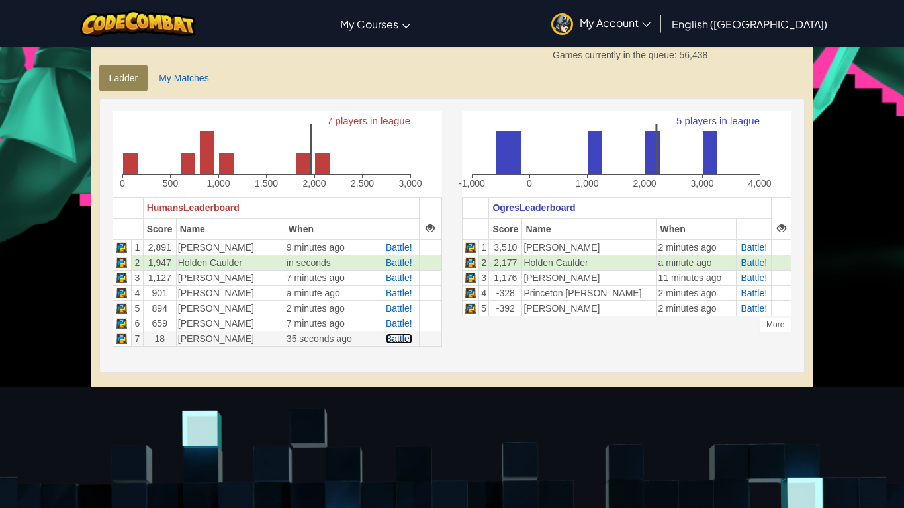
click at [394, 341] on span "Battle!" at bounding box center [399, 338] width 26 height 11
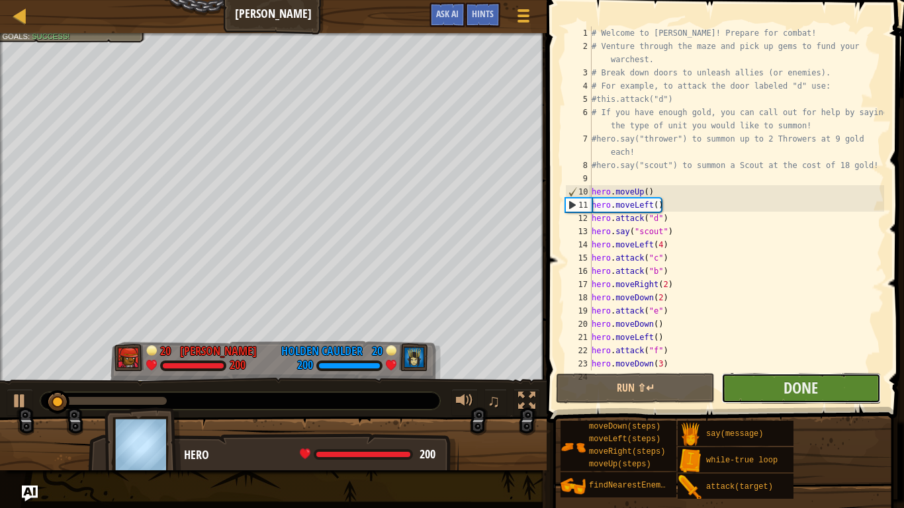
click at [783, 390] on button "Done" at bounding box center [800, 388] width 159 height 30
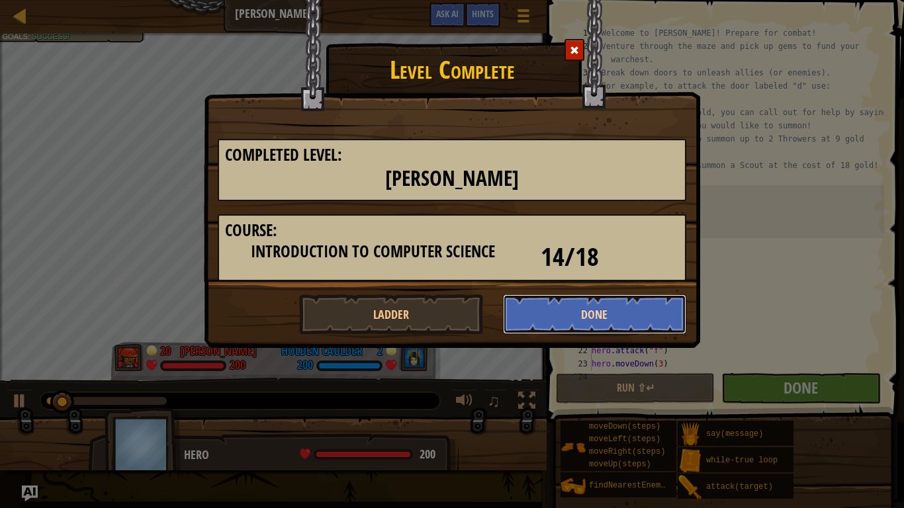
click at [642, 311] on button "Done" at bounding box center [595, 314] width 184 height 40
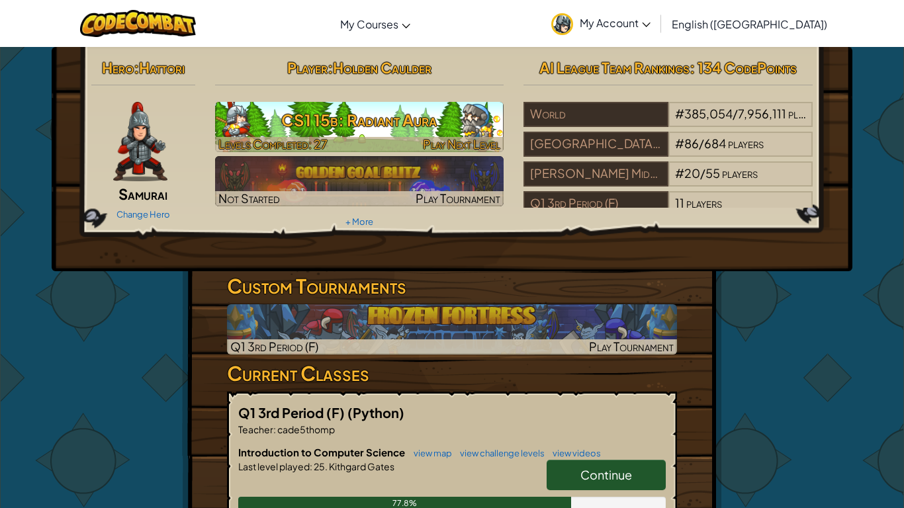
click at [425, 118] on h3 "CS1 15b: Radiant Aura" at bounding box center [359, 120] width 289 height 30
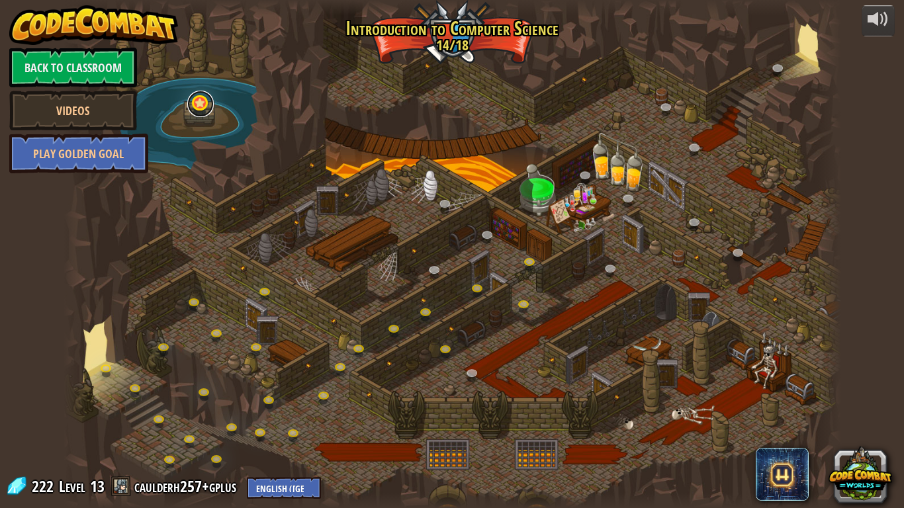
click at [203, 105] on link at bounding box center [200, 104] width 26 height 26
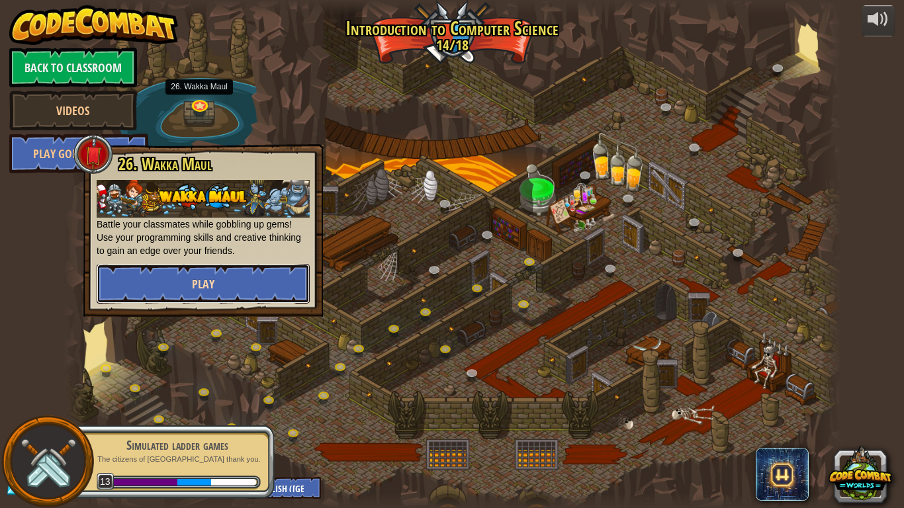
click at [202, 296] on button "Play" at bounding box center [203, 284] width 213 height 40
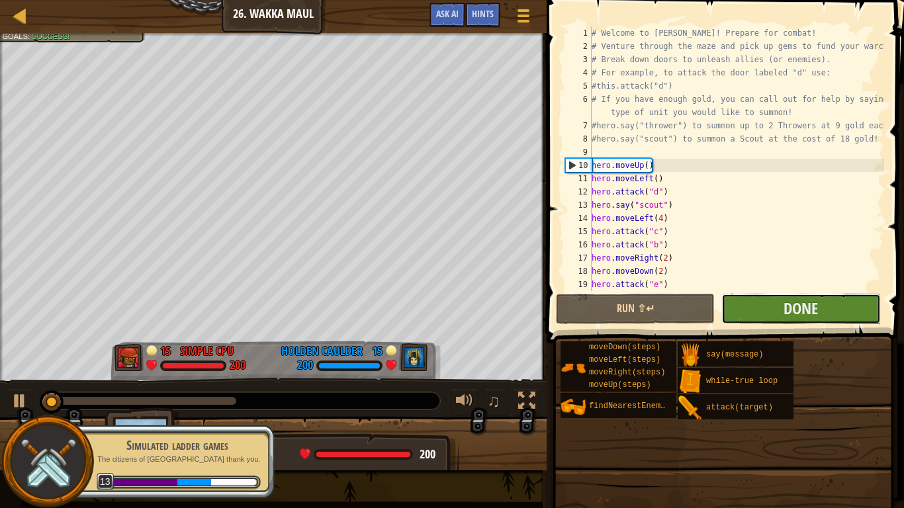
click at [748, 311] on button "Done" at bounding box center [800, 309] width 159 height 30
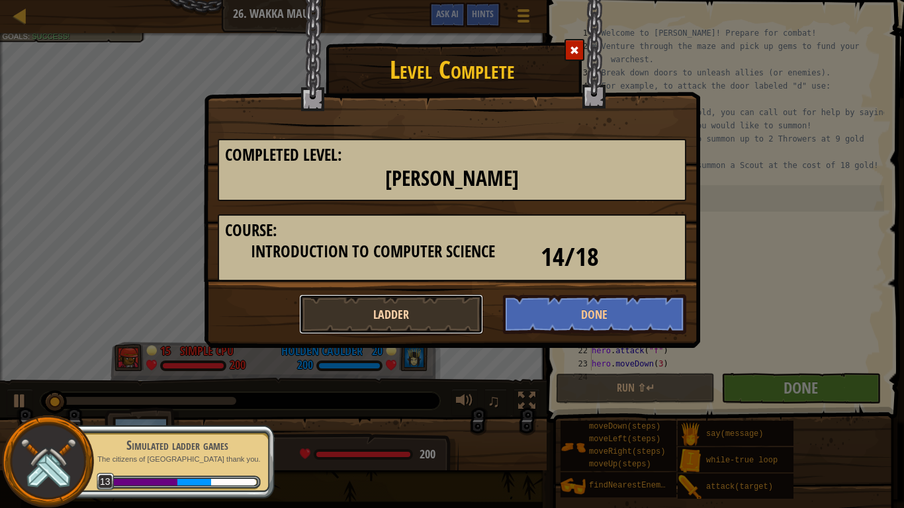
click at [406, 318] on button "Ladder" at bounding box center [391, 314] width 184 height 40
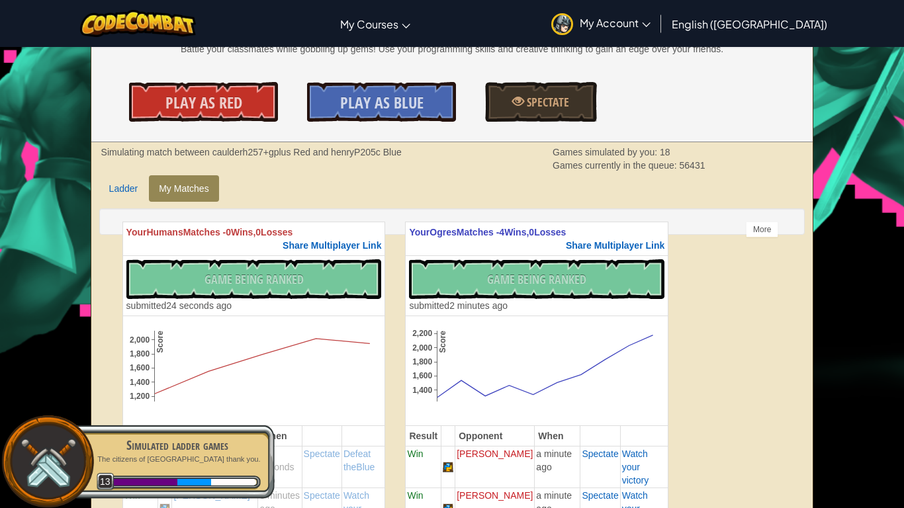
scroll to position [278, 0]
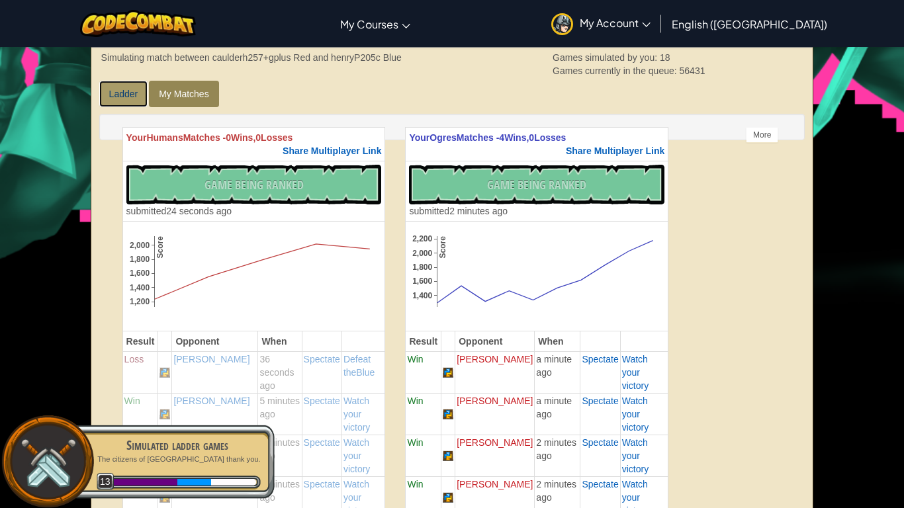
click at [134, 88] on link "Ladder" at bounding box center [123, 94] width 49 height 26
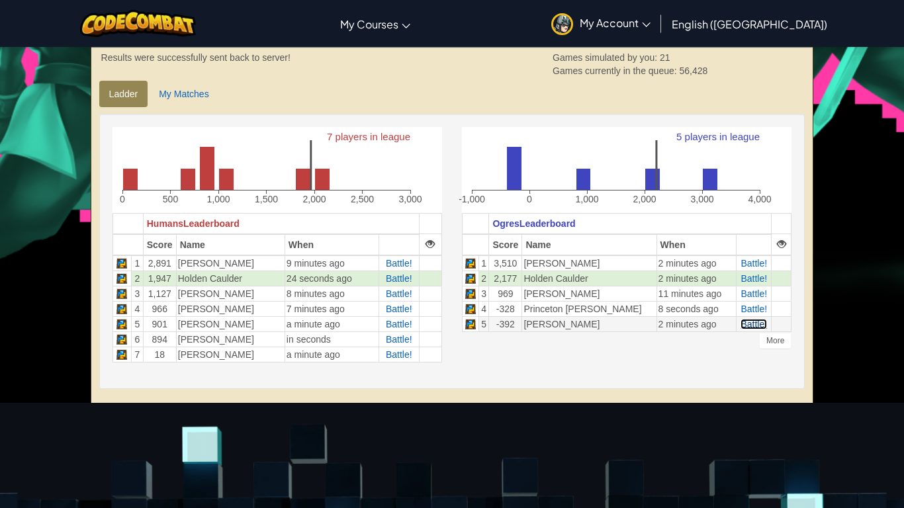
click at [745, 326] on span "Battle!" at bounding box center [753, 324] width 26 height 11
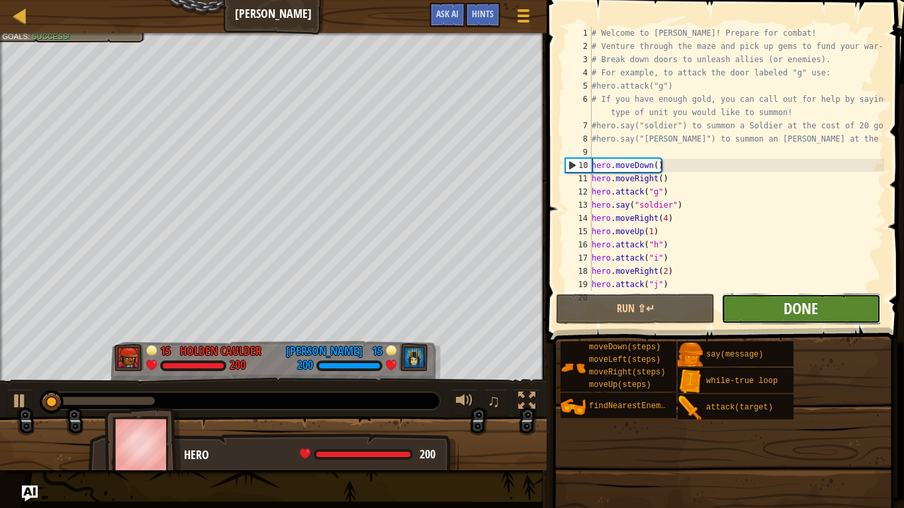
click at [797, 312] on span "Done" at bounding box center [800, 308] width 34 height 21
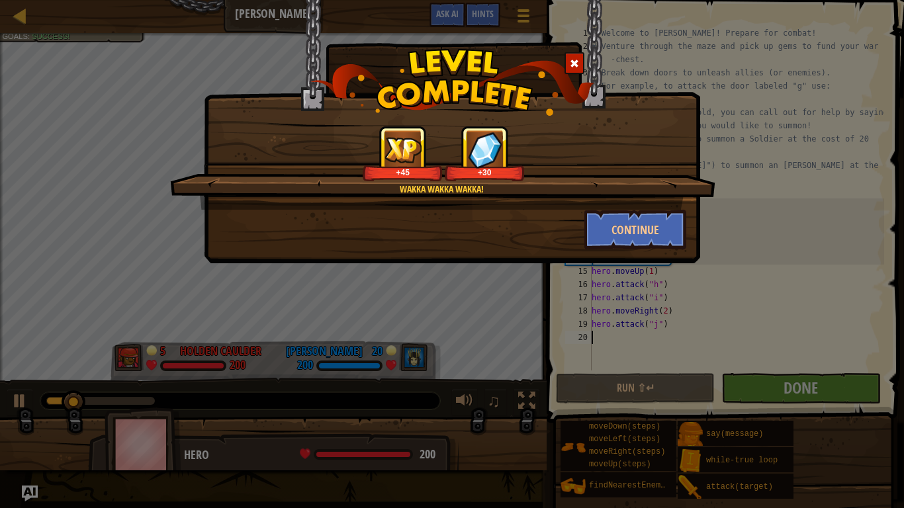
click at [446, 242] on div "Continue" at bounding box center [452, 230] width 488 height 40
click at [482, 238] on div "Continue" at bounding box center [452, 230] width 488 height 40
click at [638, 228] on button "Continue" at bounding box center [635, 230] width 103 height 40
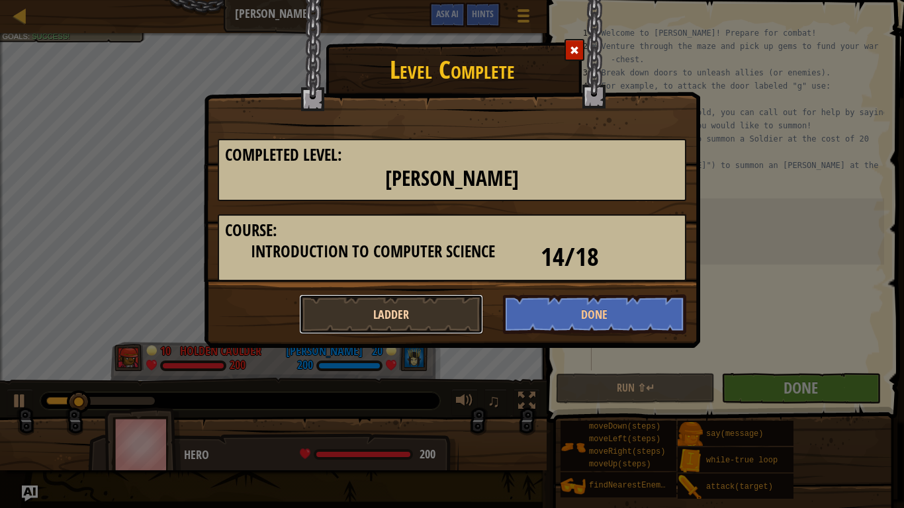
click at [397, 309] on button "Ladder" at bounding box center [391, 314] width 184 height 40
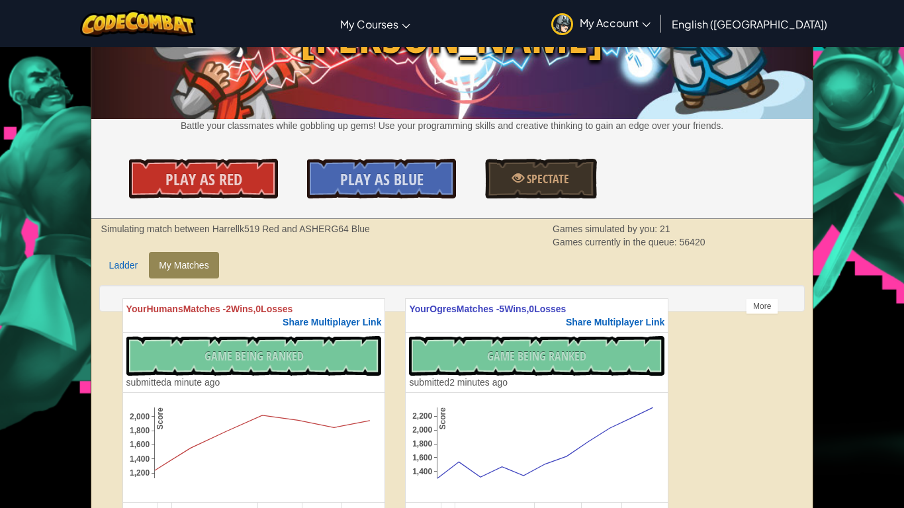
scroll to position [109, 0]
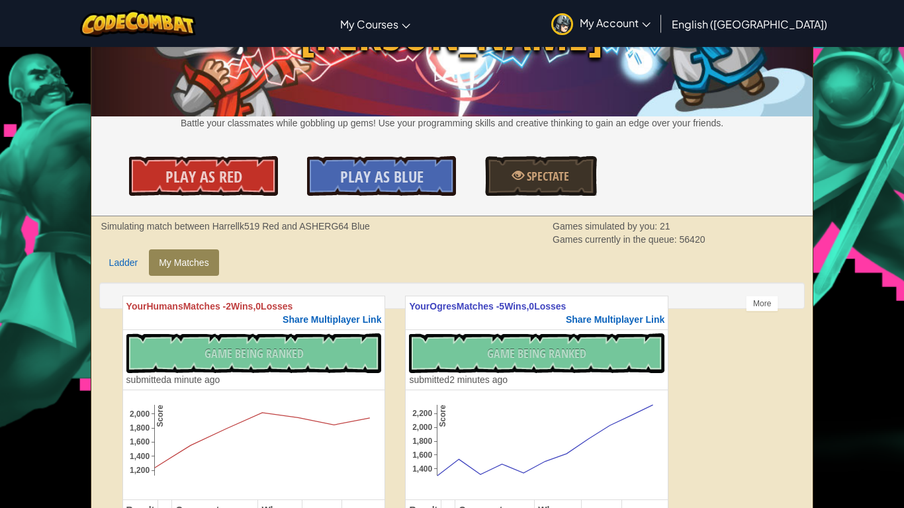
click at [126, 246] on div "Simulating match between Harrellk519 Red and ASHERG64 Blue Games simulated by y…" at bounding box center [452, 232] width 722 height 33
click at [128, 265] on link "Ladder" at bounding box center [123, 262] width 49 height 26
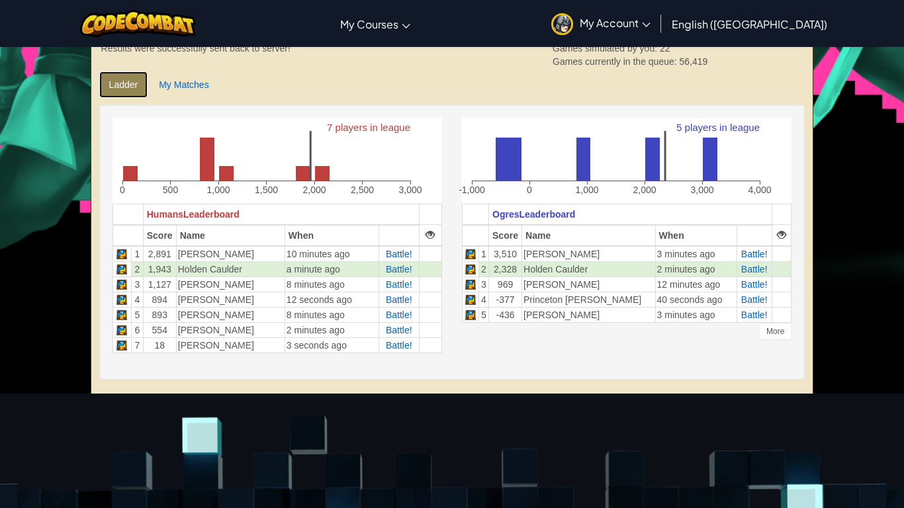
scroll to position [288, 0]
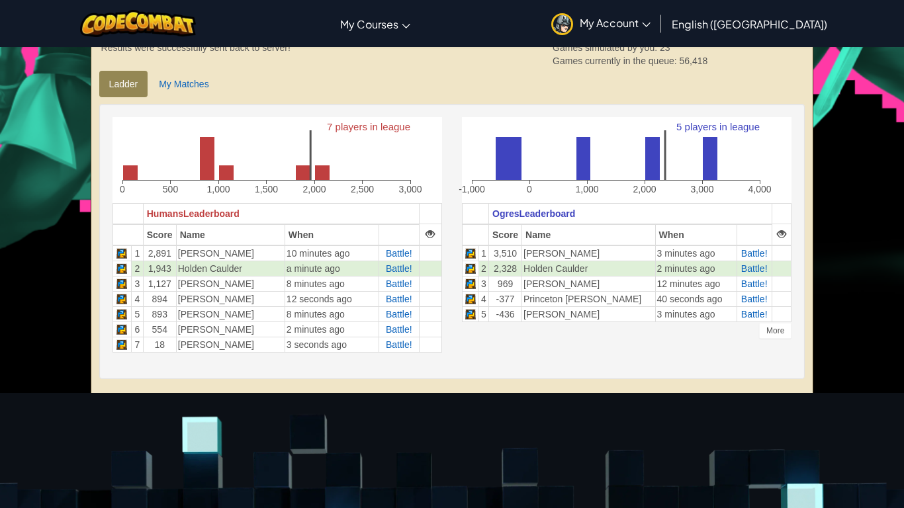
click at [777, 236] on div at bounding box center [781, 234] width 9 height 9
click at [780, 238] on div at bounding box center [781, 234] width 9 height 9
click at [749, 251] on span "Battle!" at bounding box center [754, 253] width 26 height 11
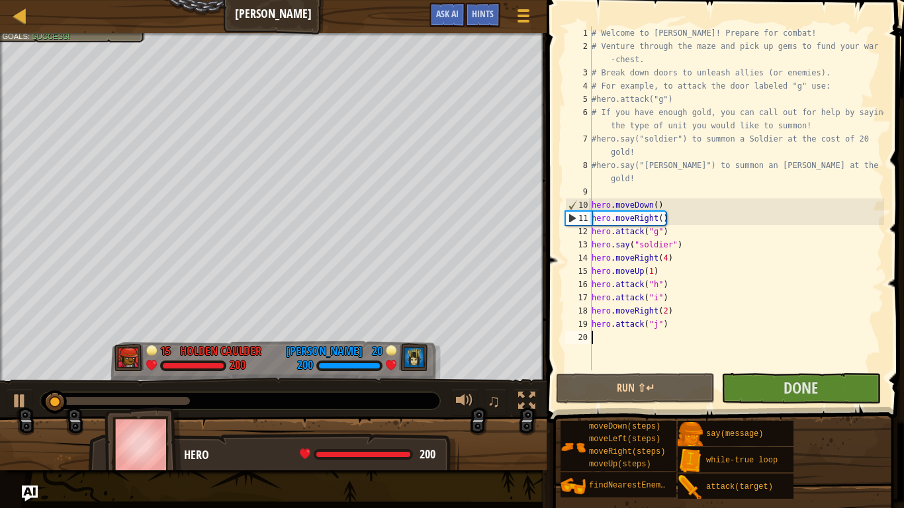
click at [618, 390] on button "Run ⇧↵" at bounding box center [635, 388] width 159 height 30
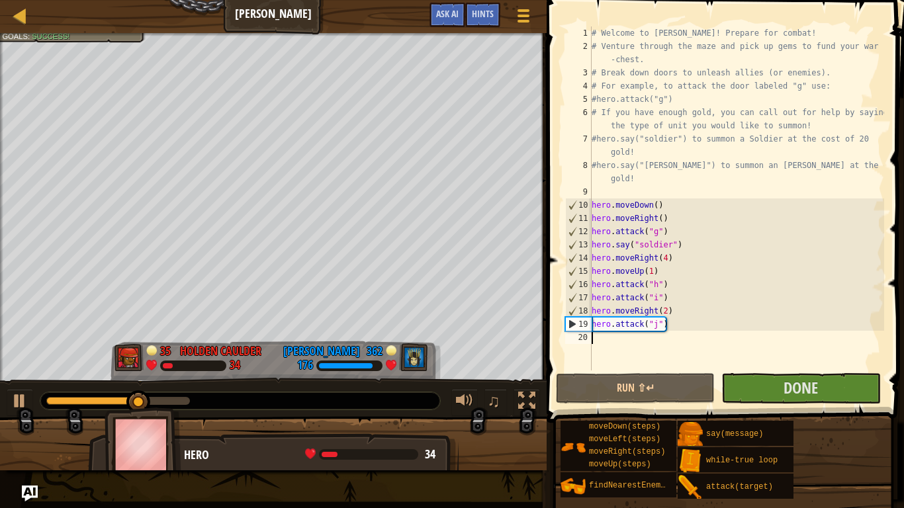
click at [670, 337] on div "# Welcome to Wakka Maul! Prepare for combat! # Venture through the maze and pic…" at bounding box center [736, 211] width 295 height 370
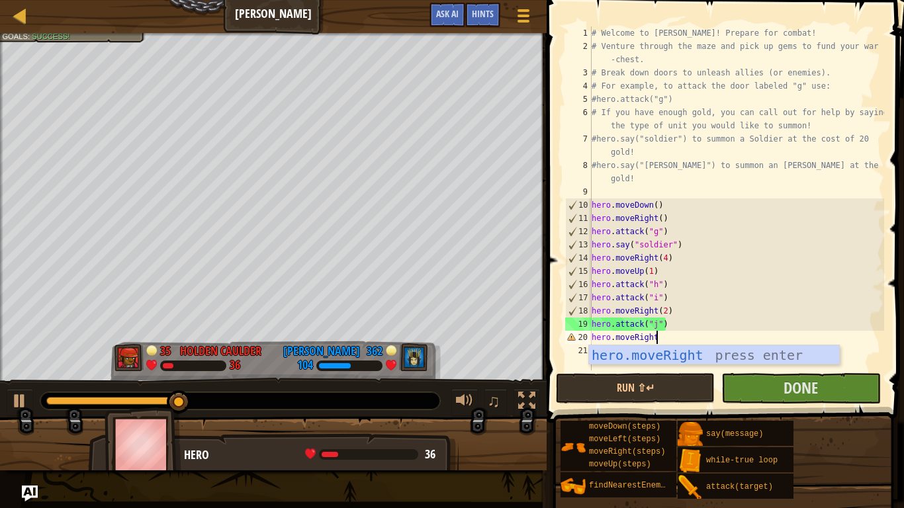
scroll to position [6, 9]
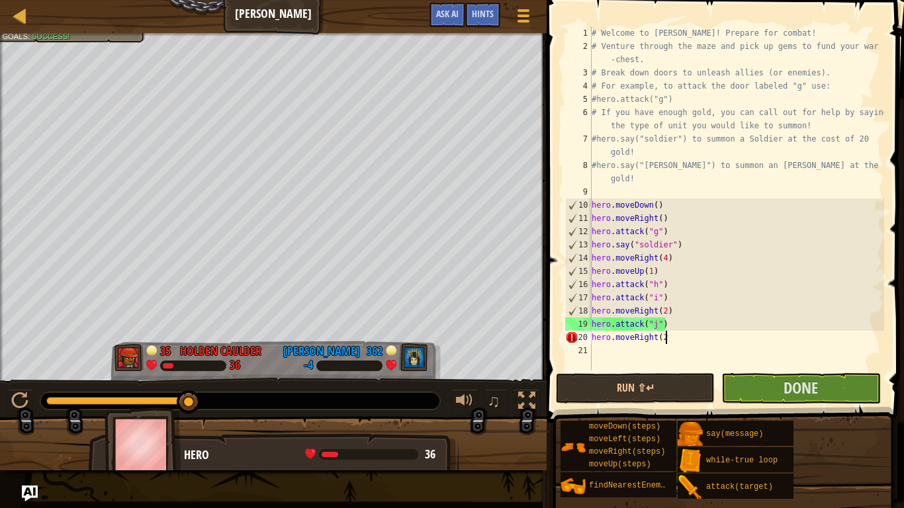
type textarea "hero.moveRight(2)"
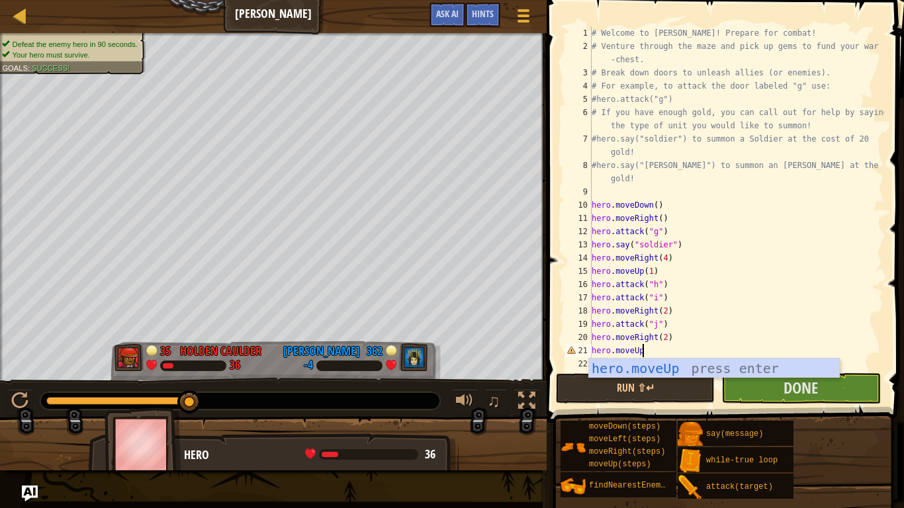
scroll to position [6, 7]
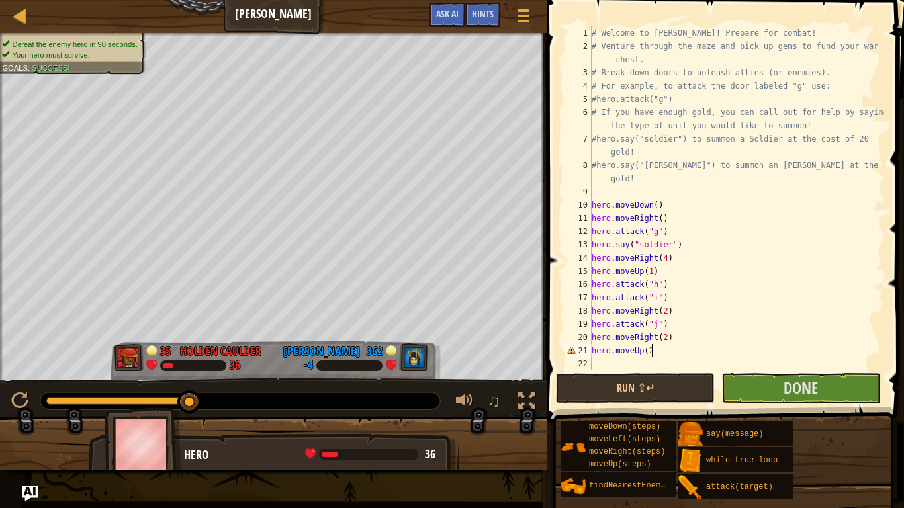
type textarea "hero.moveUp(2)"
type textarea "hero.moveRight(2)"
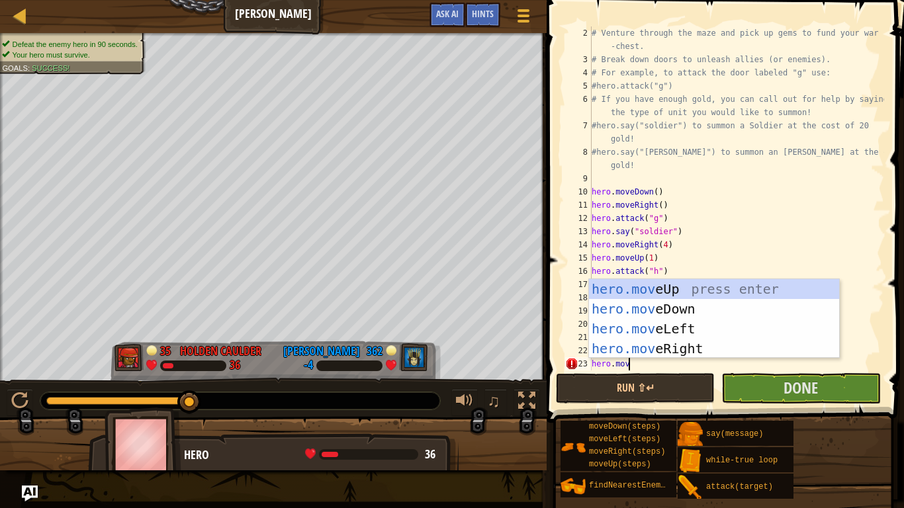
scroll to position [6, 5]
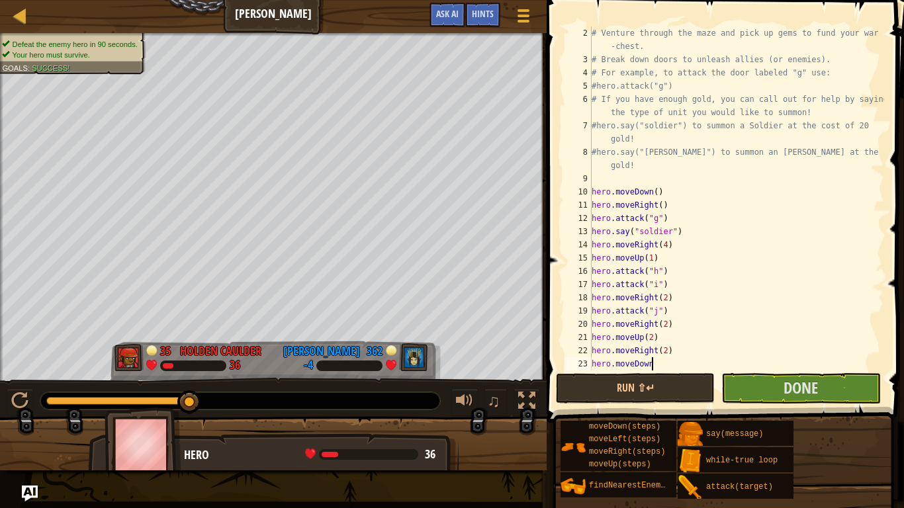
type textarea "hero.moveDown()"
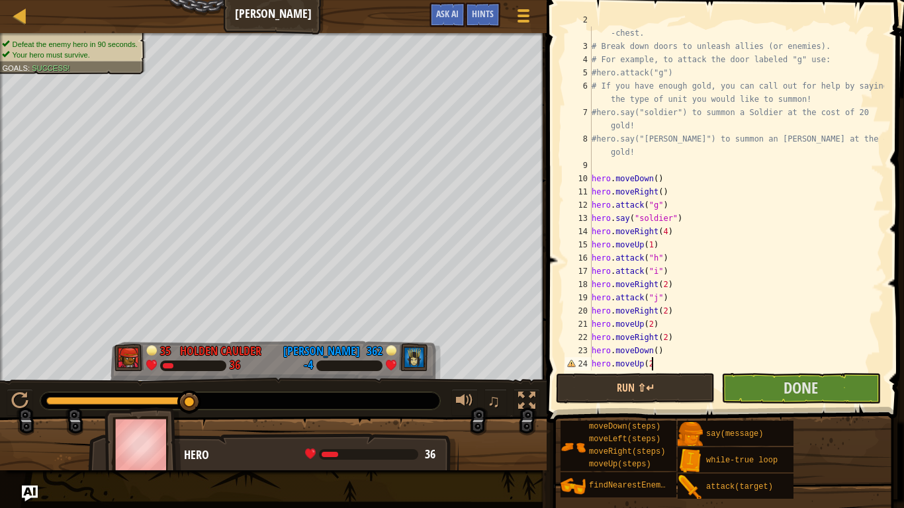
scroll to position [6, 9]
type textarea "hero.moveUp(2)"
click at [792, 384] on span "Done" at bounding box center [800, 387] width 34 height 21
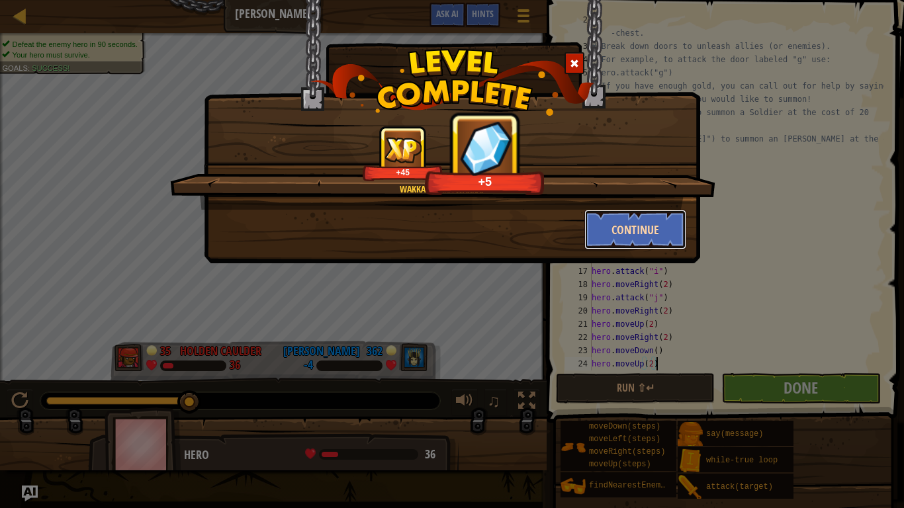
click at [634, 236] on button "Continue" at bounding box center [635, 230] width 103 height 40
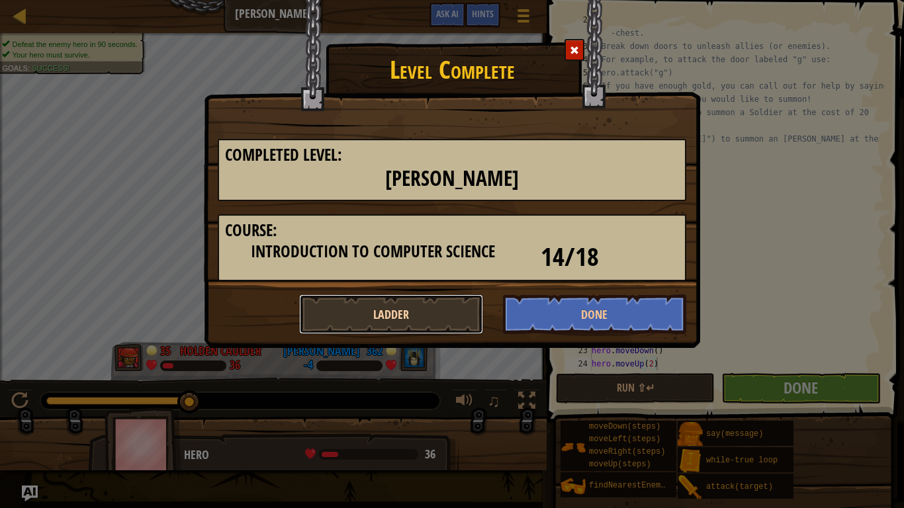
click at [432, 313] on button "Ladder" at bounding box center [391, 314] width 184 height 40
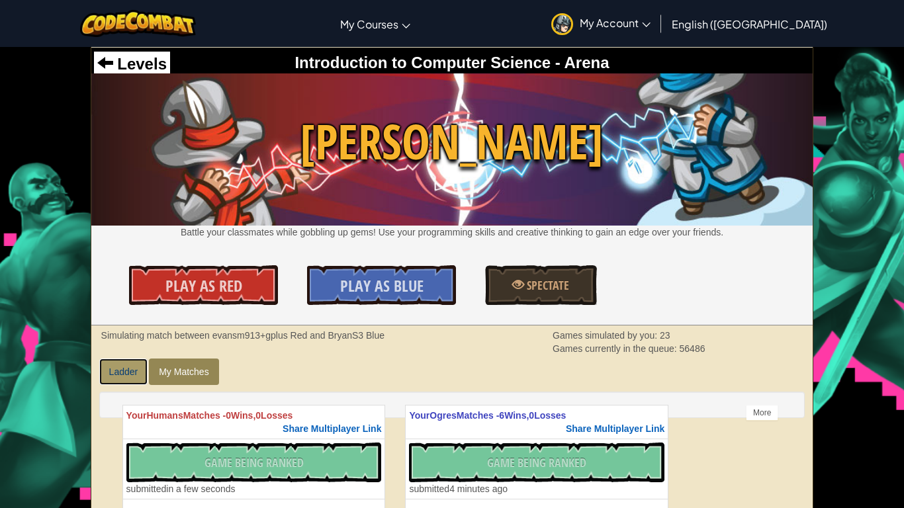
click at [135, 367] on link "Ladder" at bounding box center [123, 372] width 49 height 26
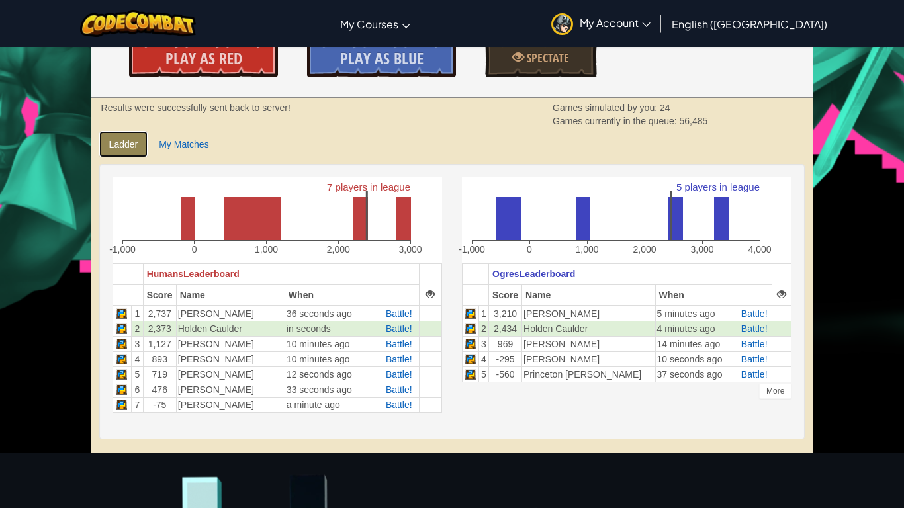
scroll to position [238, 0]
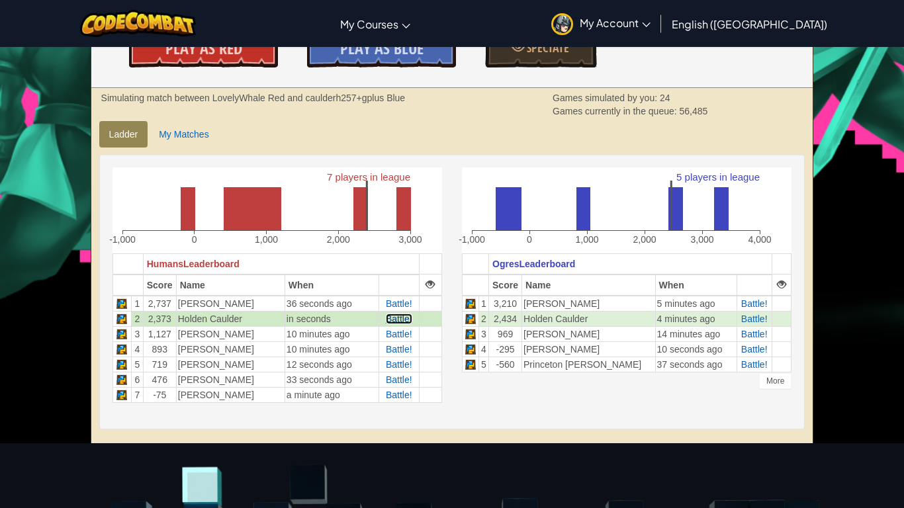
click at [402, 322] on span "Battle!" at bounding box center [399, 319] width 26 height 11
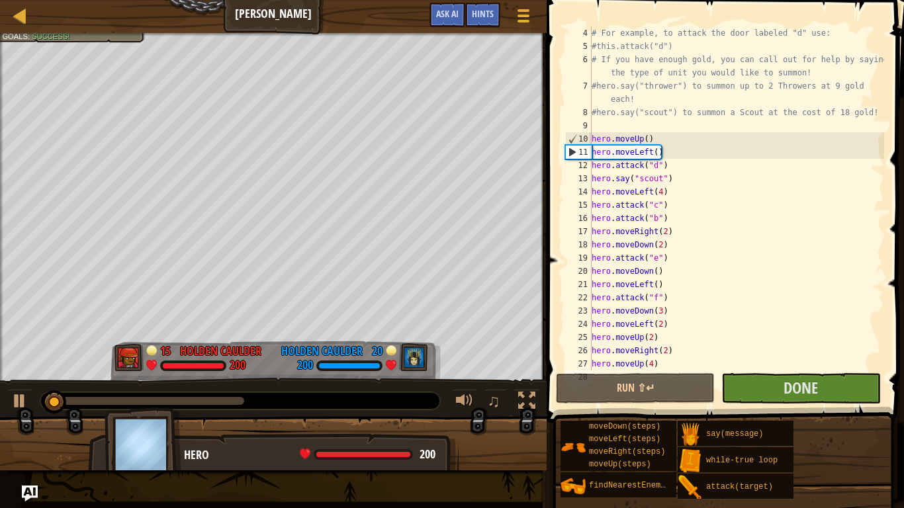
scroll to position [66, 0]
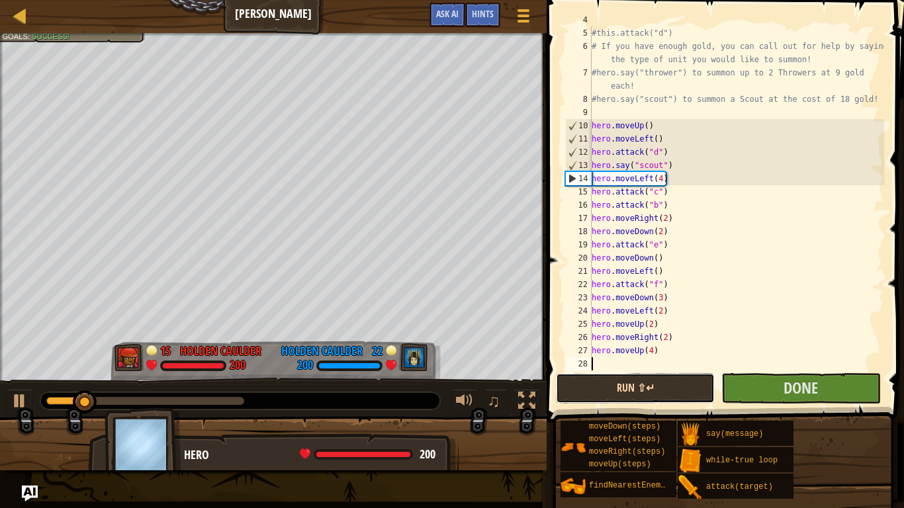
click at [669, 388] on button "Run ⇧↵" at bounding box center [635, 388] width 159 height 30
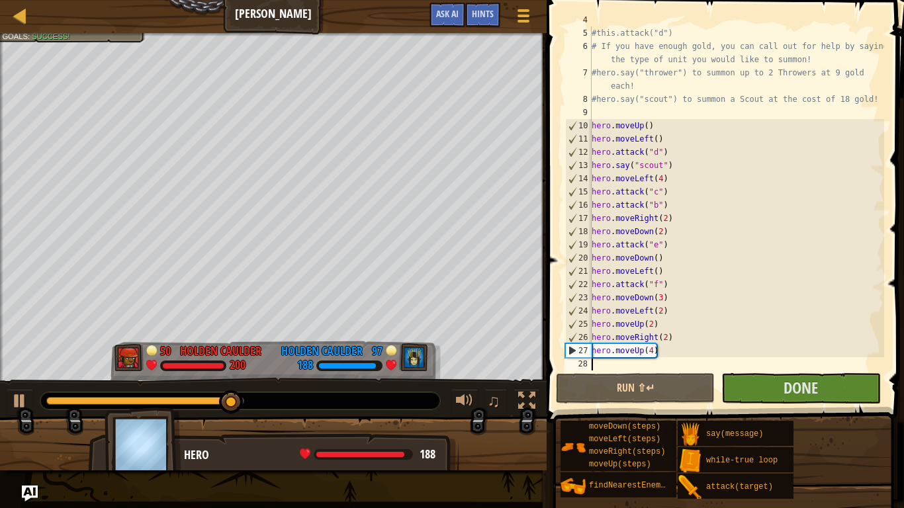
click at [666, 354] on div "# For example, to attack the door labeled "d" use: #this.attack("d") # If you h…" at bounding box center [736, 198] width 295 height 370
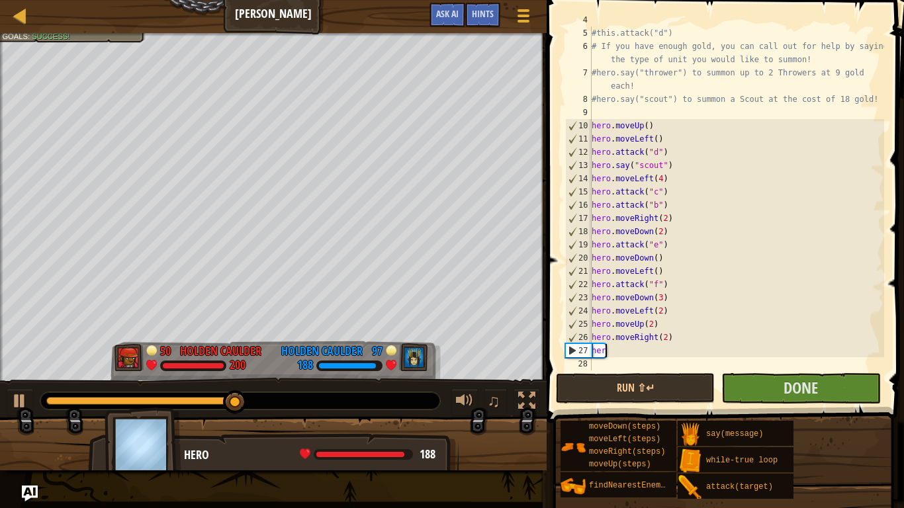
type textarea "h"
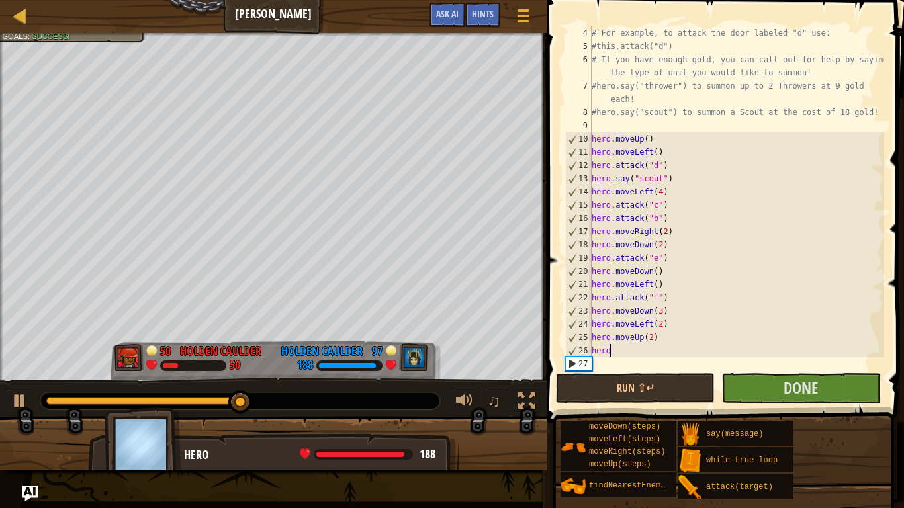
type textarea "h"
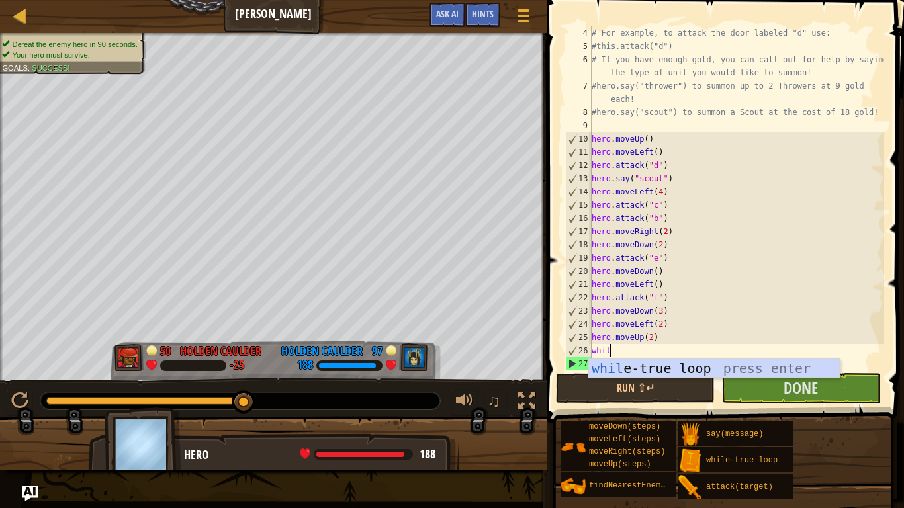
type textarea "while"
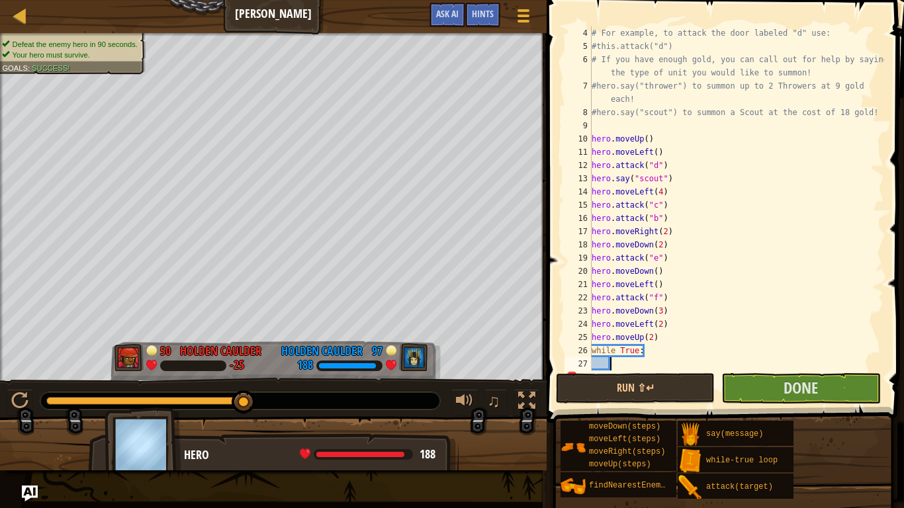
scroll to position [6, 0]
type textarea "w"
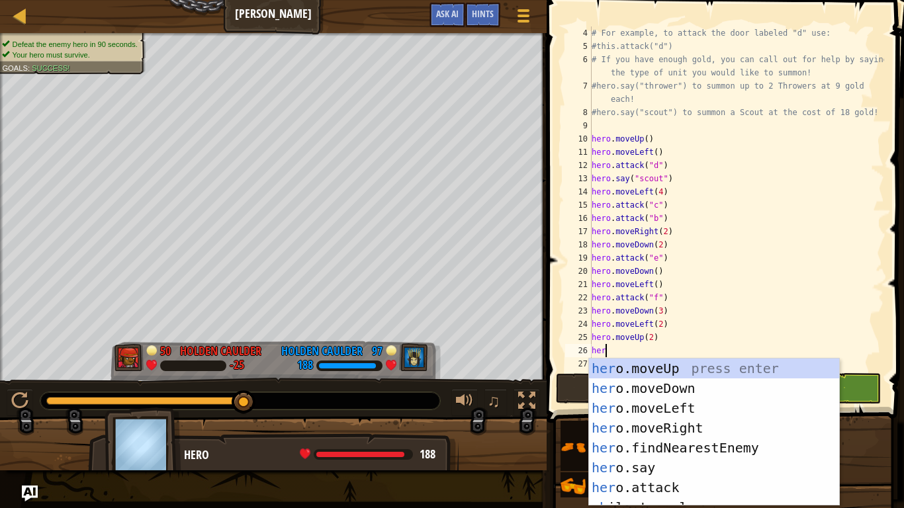
scroll to position [6, 1]
type textarea "h"
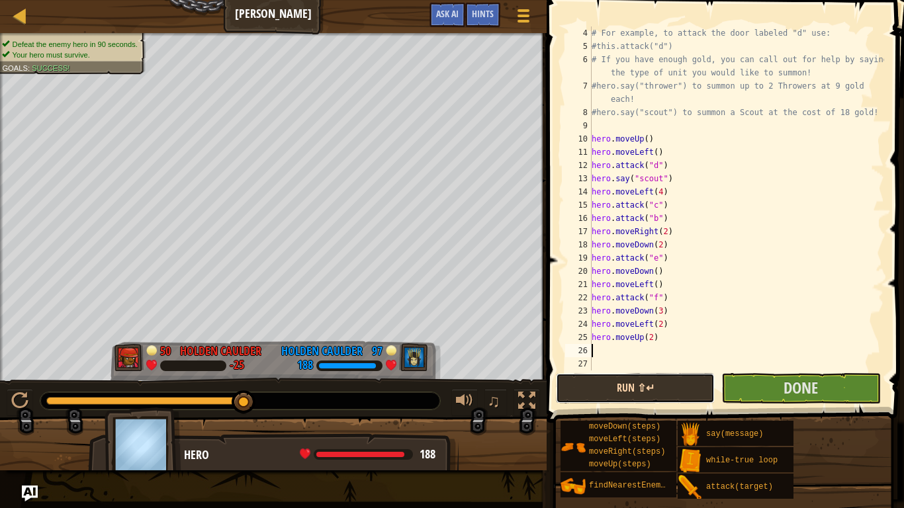
click at [649, 386] on button "Run ⇧↵" at bounding box center [635, 388] width 159 height 30
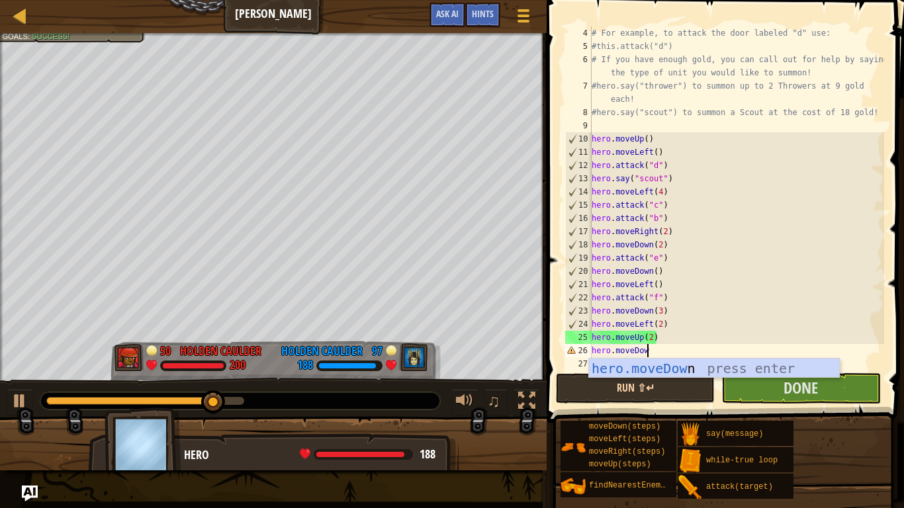
scroll to position [6, 8]
type textarea "hero.moveDown()"
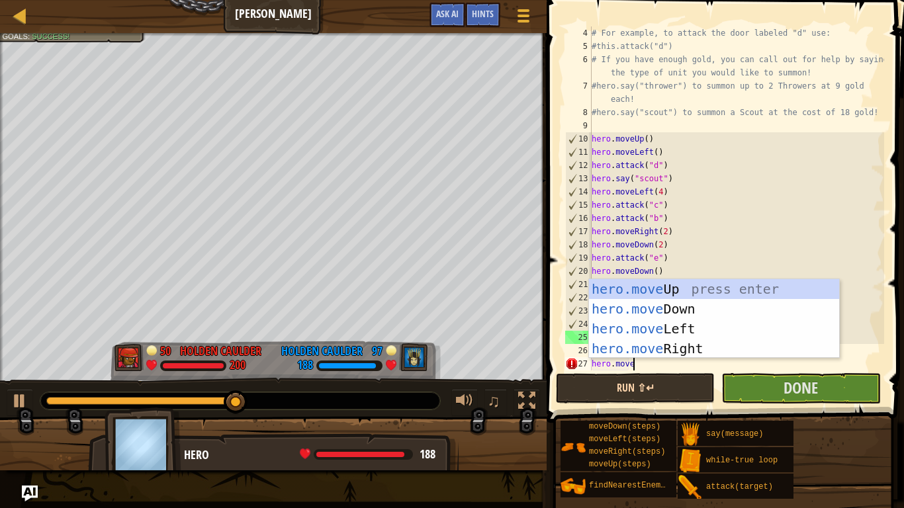
scroll to position [6, 5]
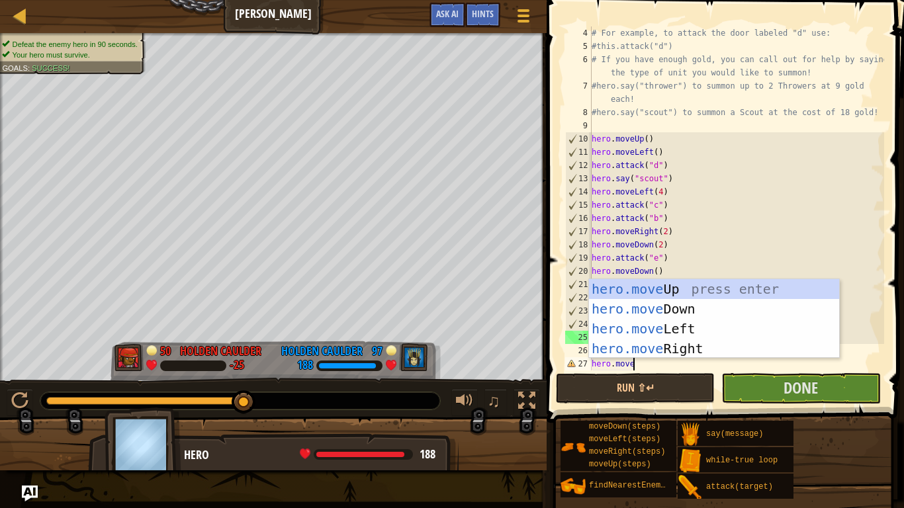
click at [812, 226] on div "# For example, to attack the door labeled "d" use: #this.attack("d") # If you h…" at bounding box center [736, 211] width 295 height 370
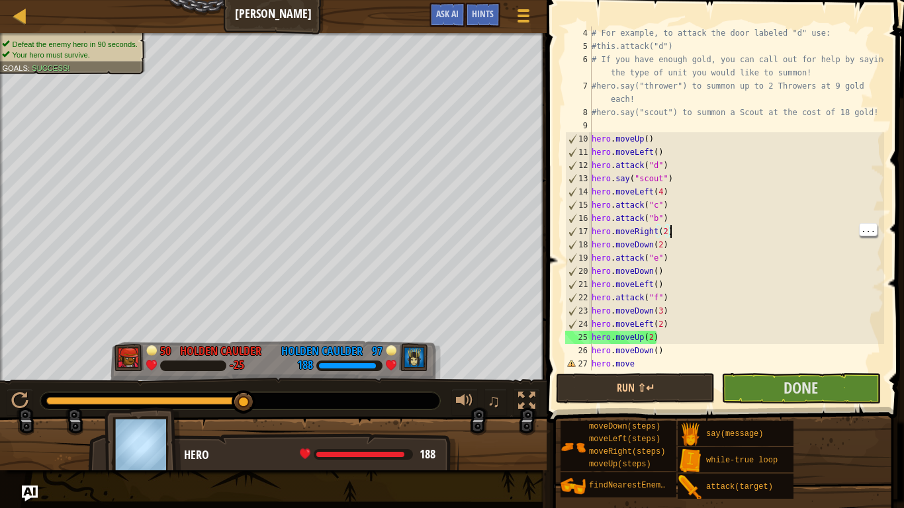
click at [652, 369] on div "# For example, to attack the door labeled "d" use: #this.attack("d") # If you h…" at bounding box center [736, 211] width 295 height 370
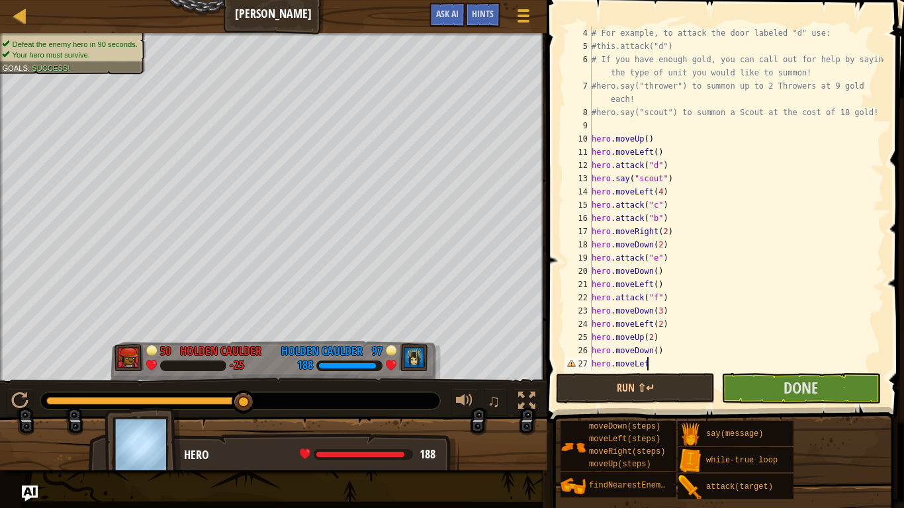
scroll to position [6, 8]
type textarea "hero.moveLeft(0"
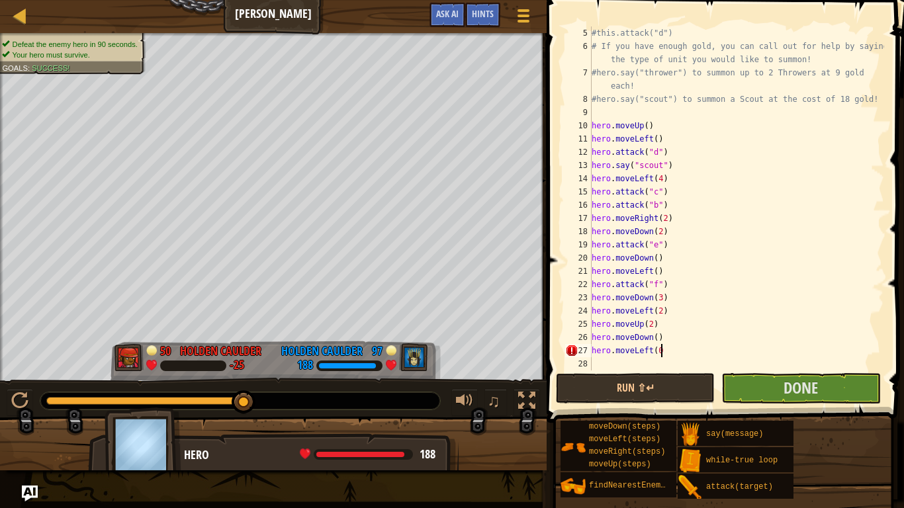
scroll to position [66, 0]
click at [660, 359] on div "#this.attack("d") # If you have enough gold, you can call out for help by sayin…" at bounding box center [736, 211] width 295 height 370
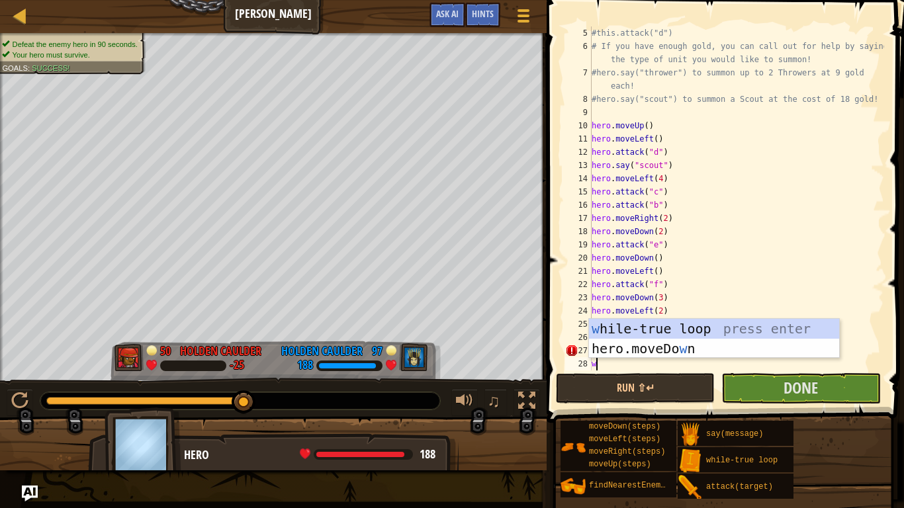
type textarea "wh"
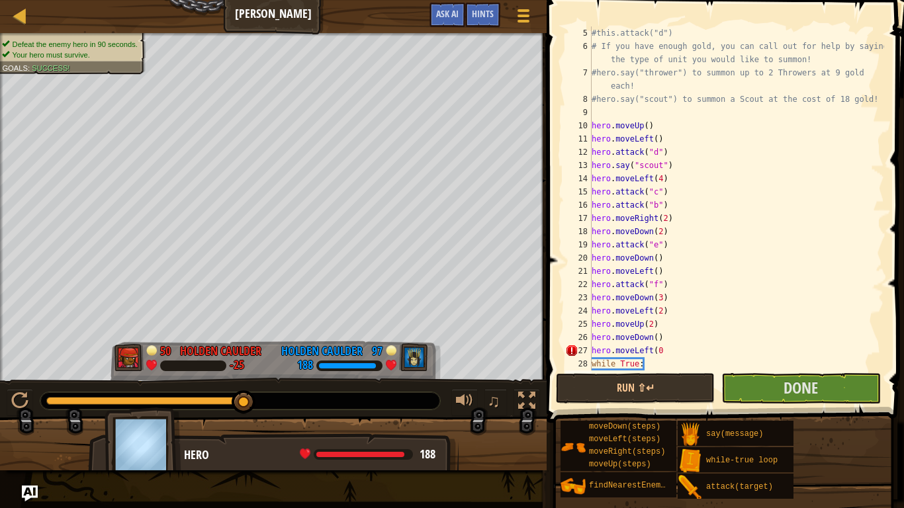
click at [691, 368] on div "#this.attack("d") # If you have enough gold, you can call out for help by sayin…" at bounding box center [736, 211] width 295 height 370
type textarea "while True:"
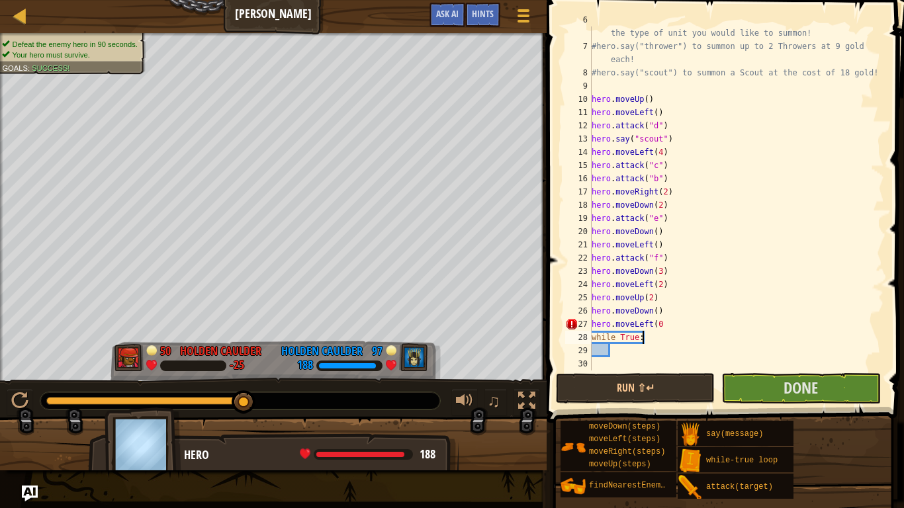
scroll to position [93, 0]
click at [668, 349] on div "# If you have enough gold, you can call out for help by saying the type of unit…" at bounding box center [736, 205] width 295 height 384
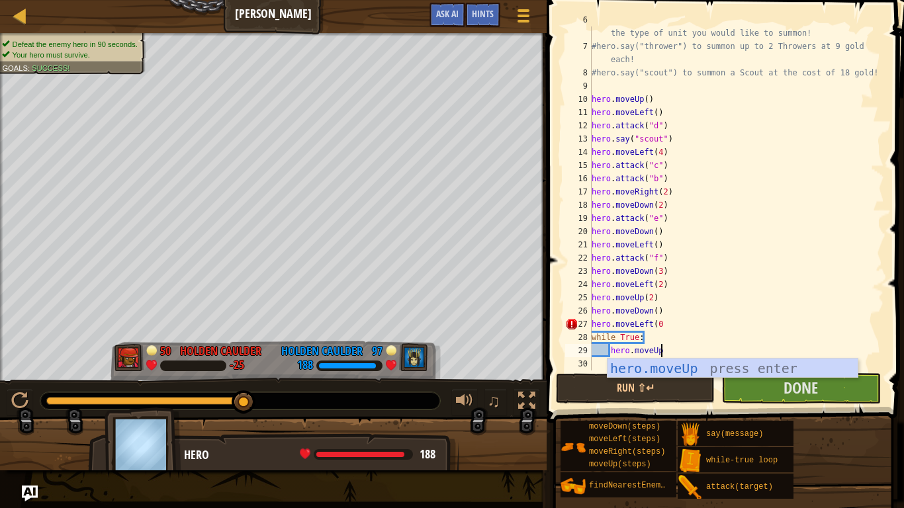
scroll to position [6, 9]
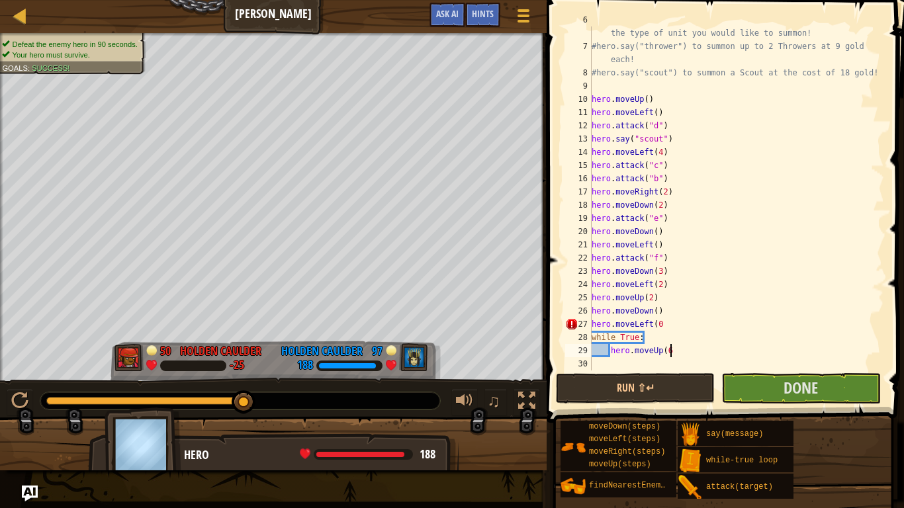
type textarea "hero.moveUp(6)"
click at [646, 365] on div "# If you have enough gold, you can call out for help by saying the type of unit…" at bounding box center [736, 205] width 295 height 384
type textarea "hero.moveRight(7)"
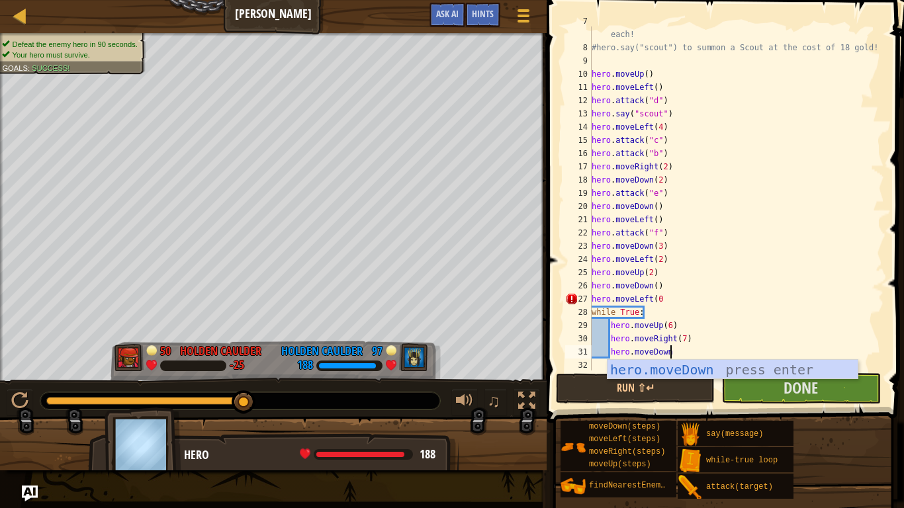
scroll to position [6, 11]
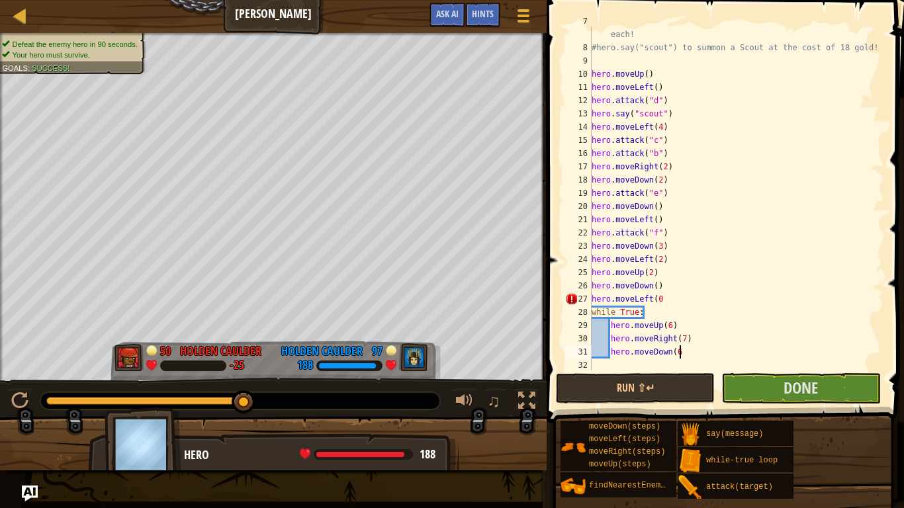
type textarea "hero.moveDown(6)"
type textarea "hero.moveLeft(7)"
click at [776, 396] on button "Done" at bounding box center [800, 388] width 159 height 30
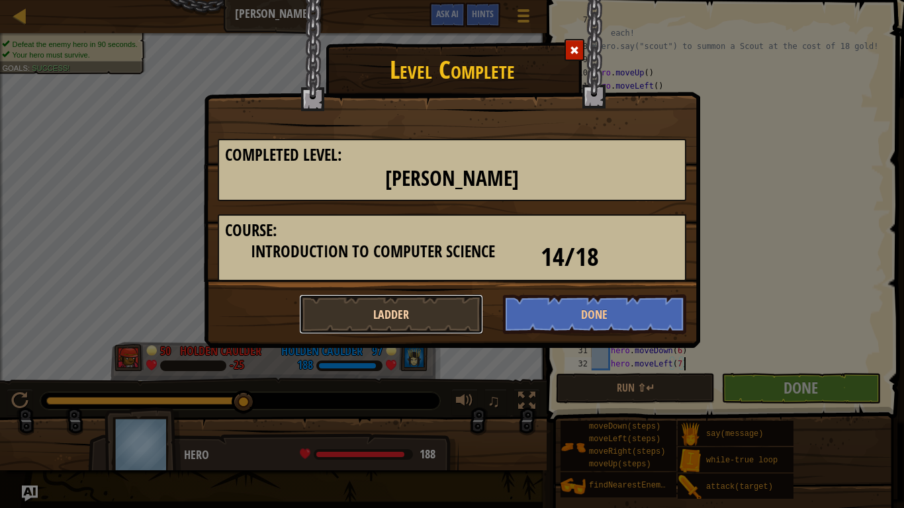
click at [429, 324] on button "Ladder" at bounding box center [391, 314] width 184 height 40
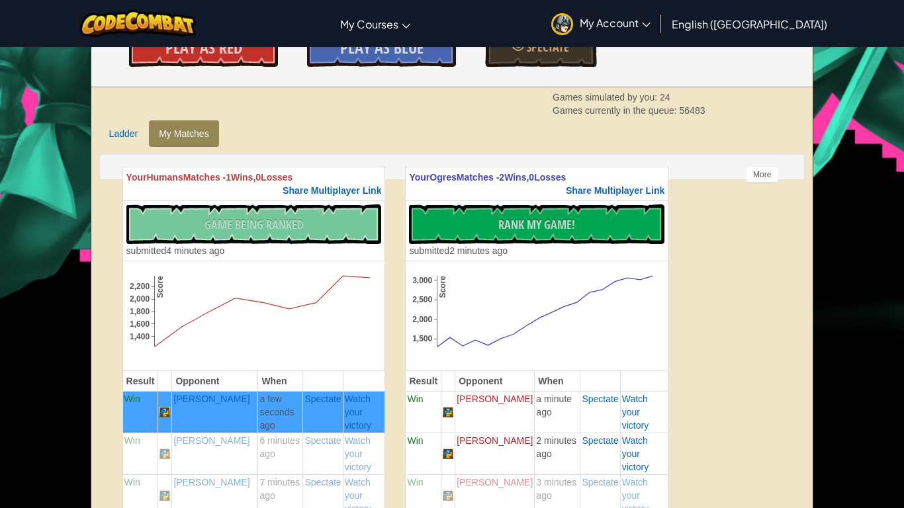
scroll to position [240, 0]
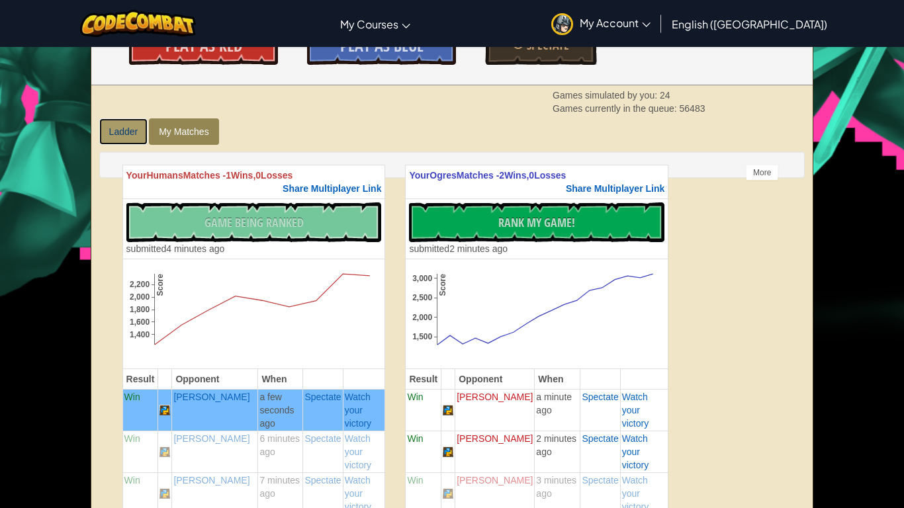
click at [124, 134] on link "Ladder" at bounding box center [123, 131] width 49 height 26
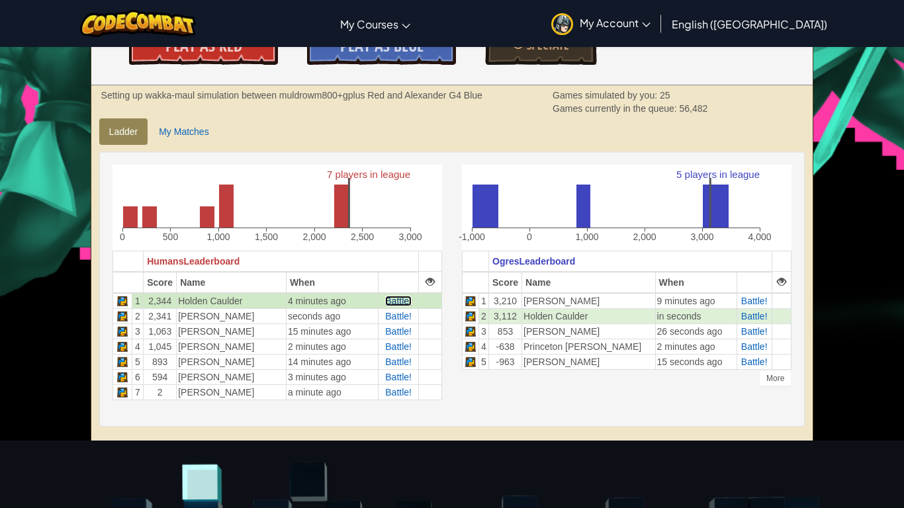
click at [410, 302] on span "Battle!" at bounding box center [398, 301] width 26 height 11
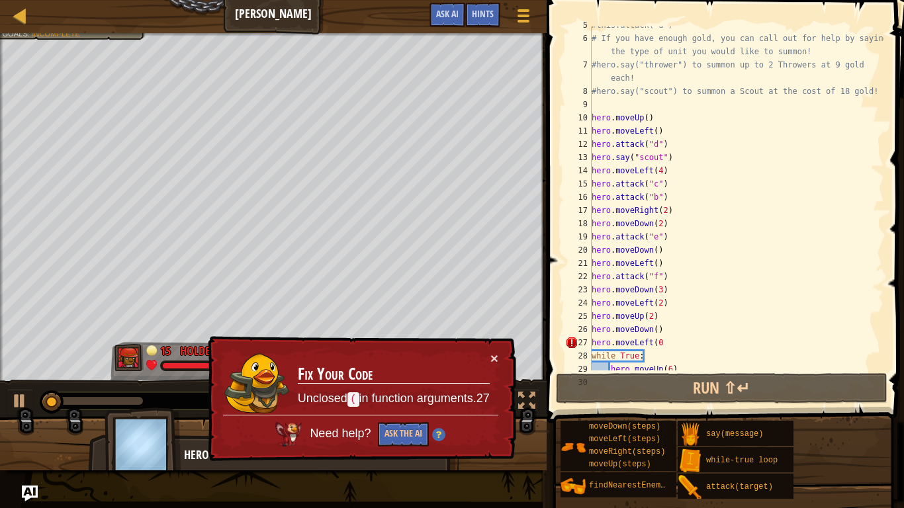
scroll to position [132, 0]
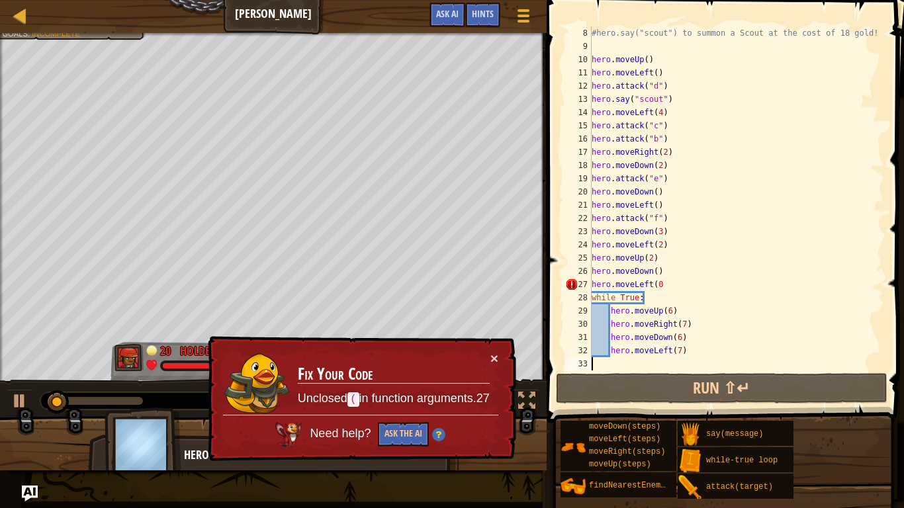
click at [674, 283] on div "#hero.say("scout") to summon a Scout at the cost of 18 gold! hero . moveUp ( ) …" at bounding box center [736, 211] width 295 height 370
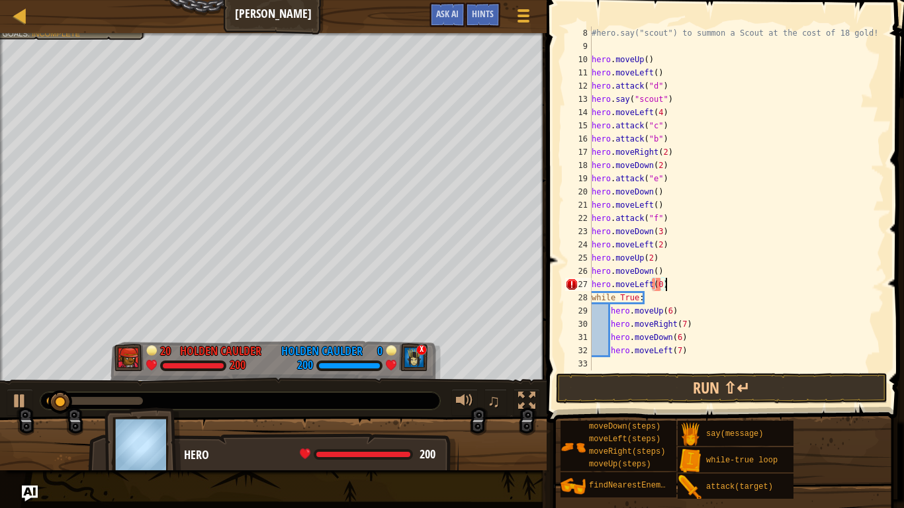
scroll to position [6, 10]
click at [735, 382] on button "Run ⇧↵" at bounding box center [721, 388] width 331 height 30
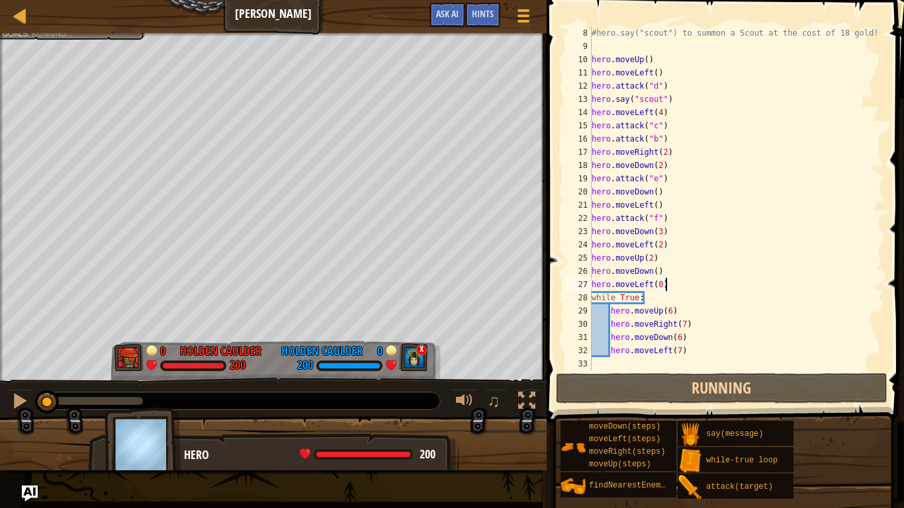
click at [656, 288] on div "#hero.say("scout") to summon a Scout at the cost of 18 gold! hero . moveUp ( ) …" at bounding box center [736, 211] width 295 height 370
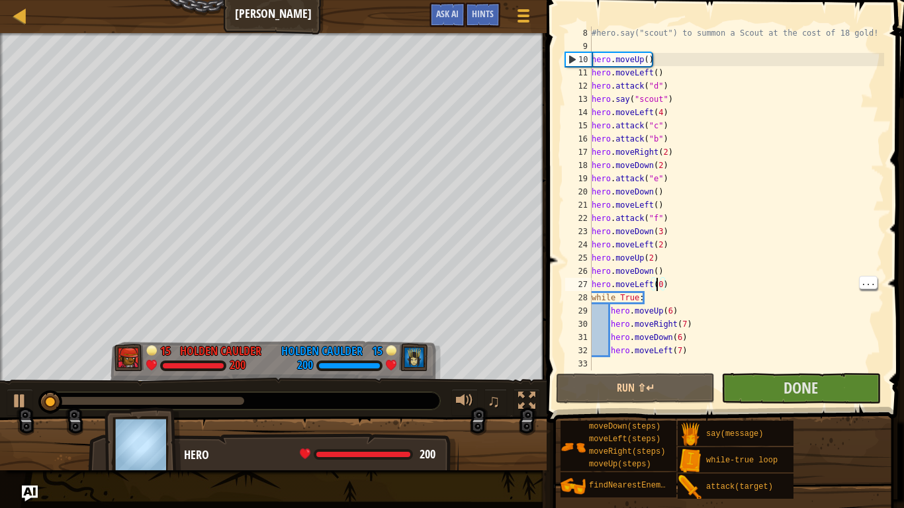
click at [662, 282] on div "#hero.say("scout") to summon a Scout at the cost of 18 gold! hero . moveUp ( ) …" at bounding box center [736, 211] width 295 height 370
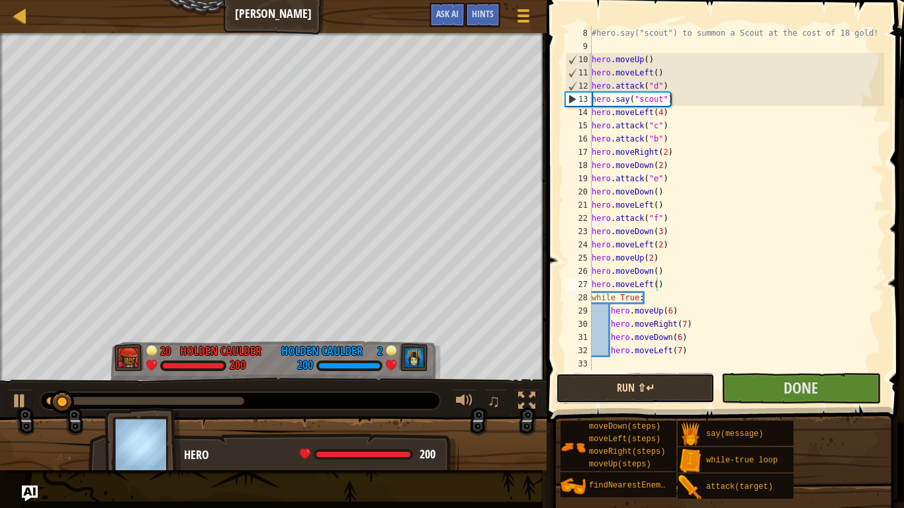
click at [657, 380] on button "Run ⇧↵" at bounding box center [635, 388] width 159 height 30
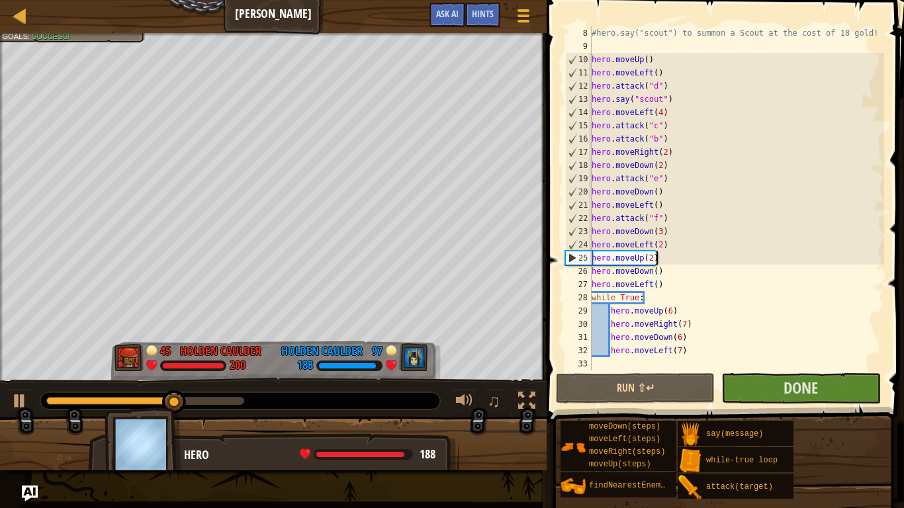
click at [671, 261] on div "#hero.say("scout") to summon a Scout at the cost of 18 gold! hero . moveUp ( ) …" at bounding box center [736, 211] width 295 height 370
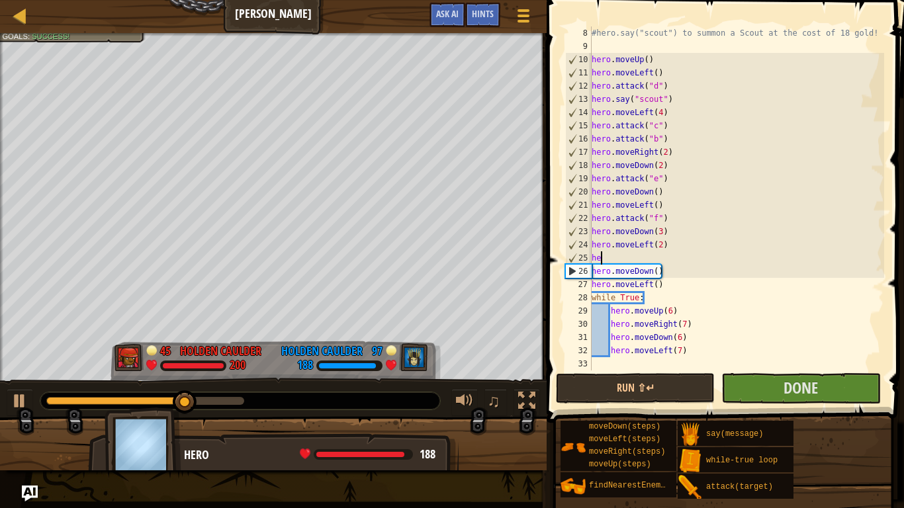
scroll to position [6, 1]
type textarea "h"
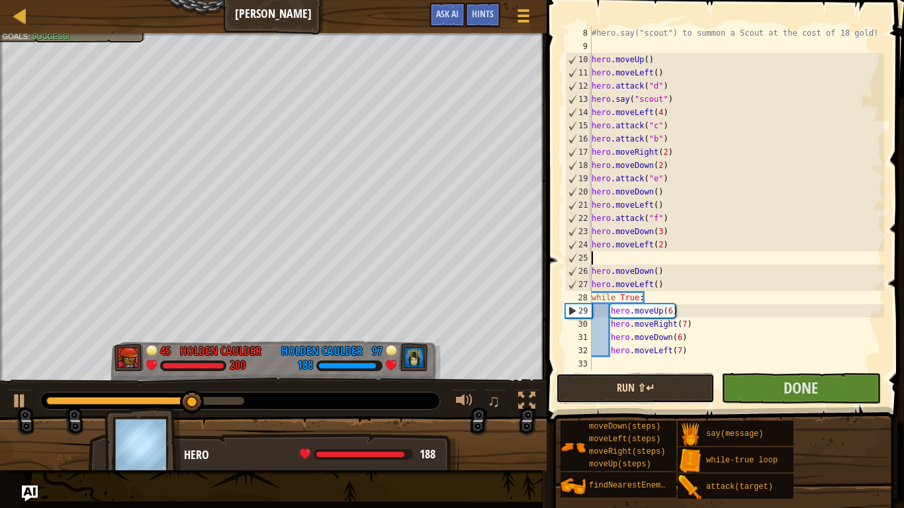
click at [678, 388] on button "Run ⇧↵" at bounding box center [635, 388] width 159 height 30
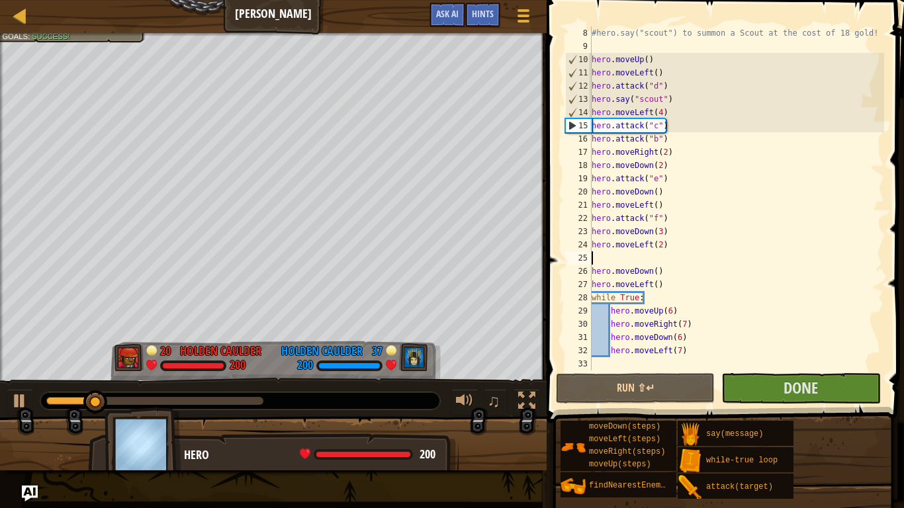
click at [656, 68] on div "#hero.say("scout") to summon a Scout at the cost of 18 gold! hero . moveUp ( ) …" at bounding box center [736, 211] width 295 height 370
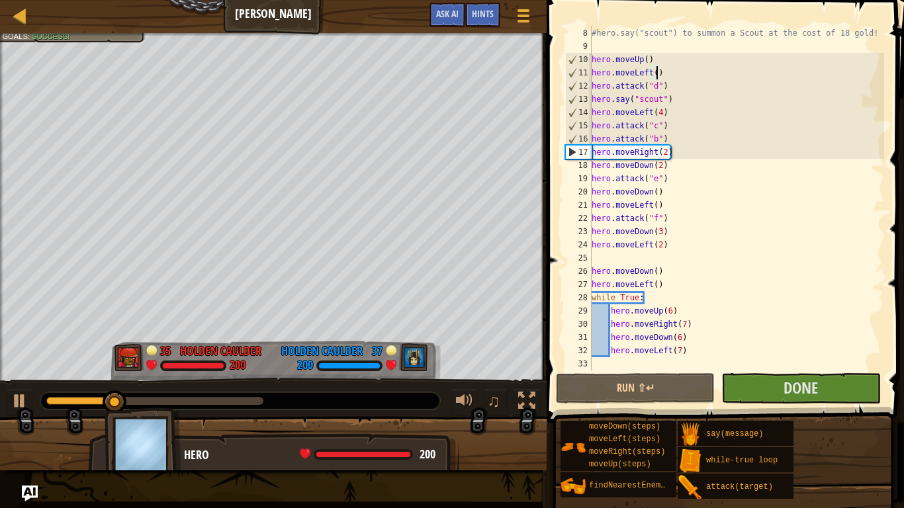
click at [658, 60] on div "#hero.say("scout") to summon a Scout at the cost of 18 gold! hero . moveUp ( ) …" at bounding box center [736, 211] width 295 height 370
type textarea "hero.moveUp()"
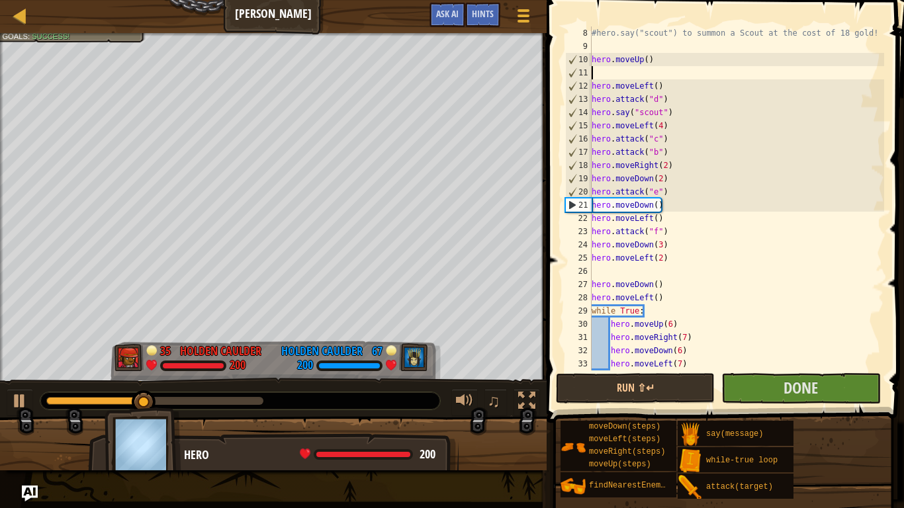
type textarea "hero.moveUp()"
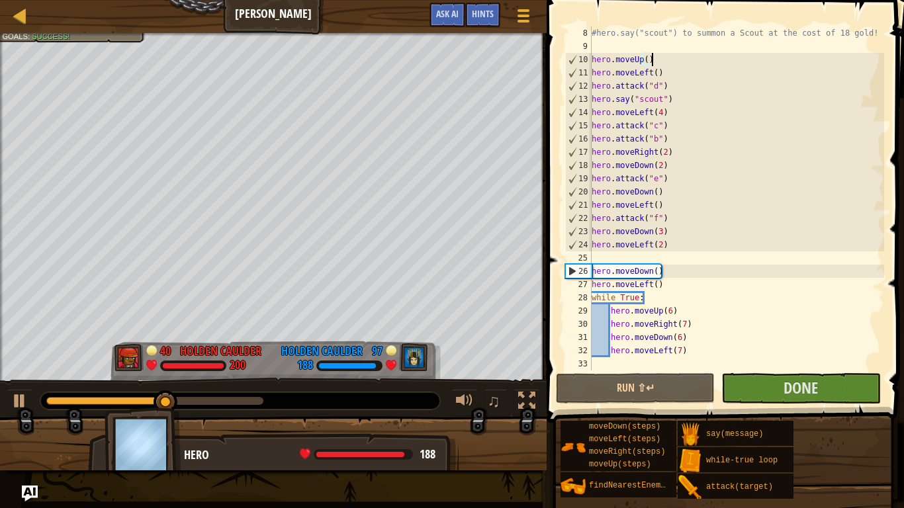
click at [646, 47] on div "#hero.say("scout") to summon a Scout at the cost of 18 gold! hero . moveUp ( ) …" at bounding box center [736, 211] width 295 height 370
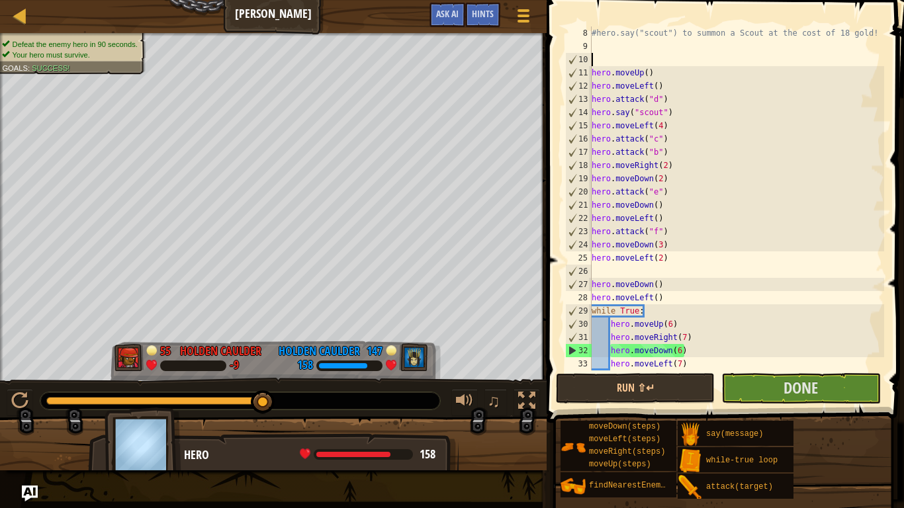
scroll to position [146, 0]
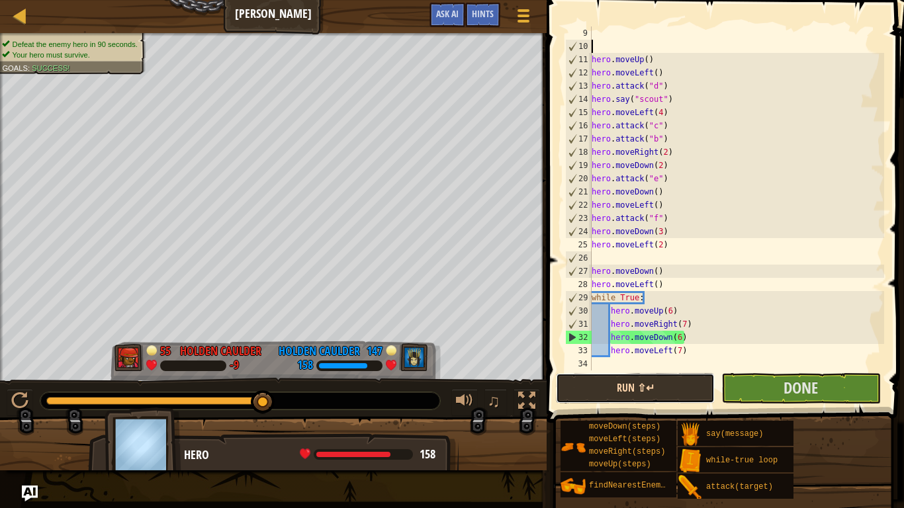
click at [666, 390] on button "Run ⇧↵" at bounding box center [635, 388] width 159 height 30
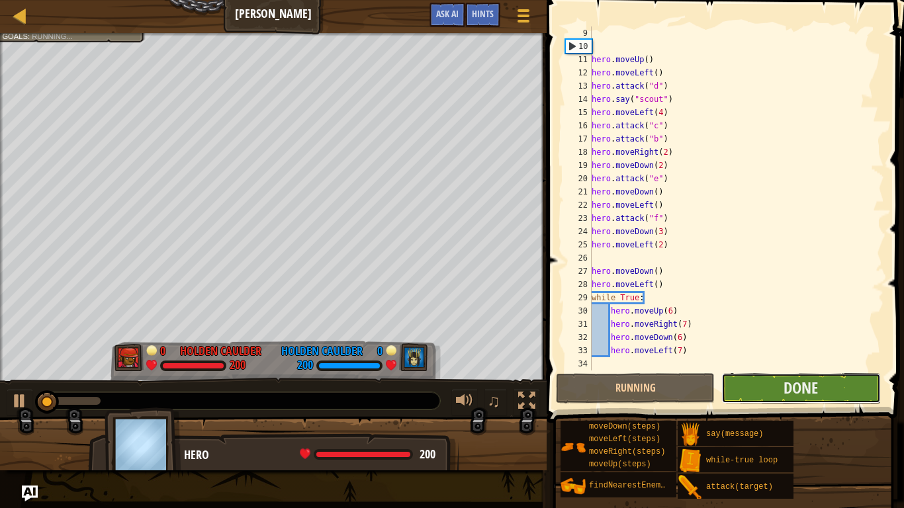
click at [760, 374] on button "Done" at bounding box center [800, 388] width 159 height 30
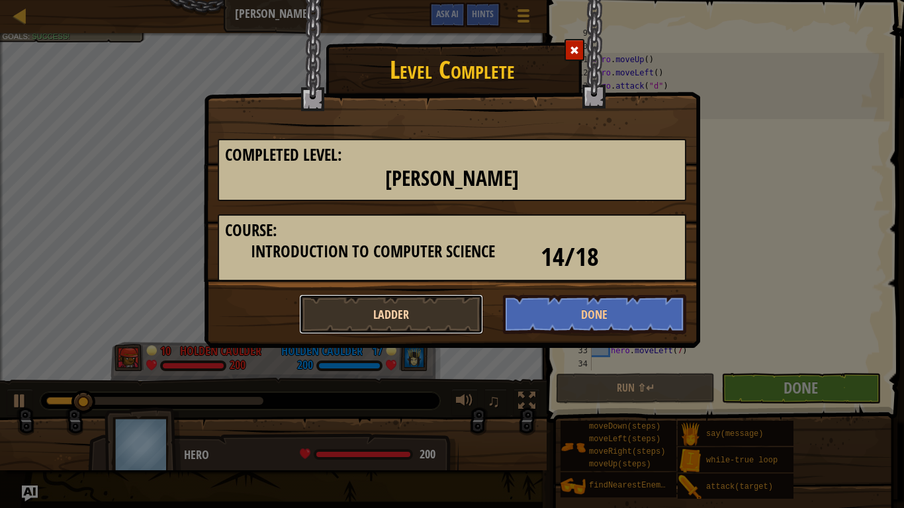
click at [433, 318] on button "Ladder" at bounding box center [391, 314] width 184 height 40
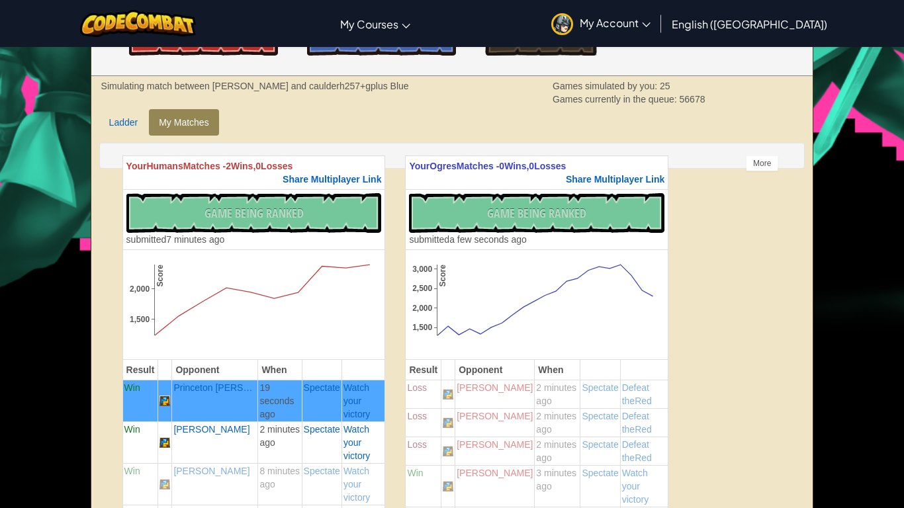
scroll to position [259, 0]
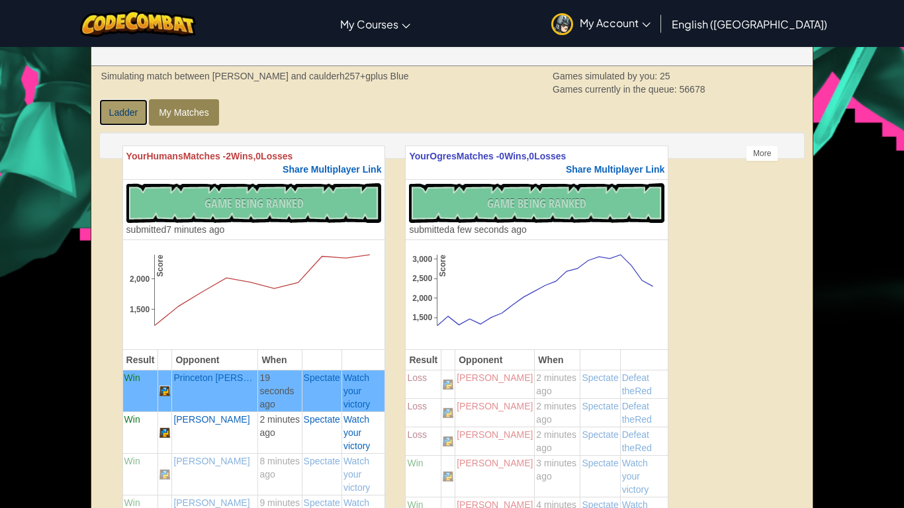
click at [118, 113] on link "Ladder" at bounding box center [123, 112] width 49 height 26
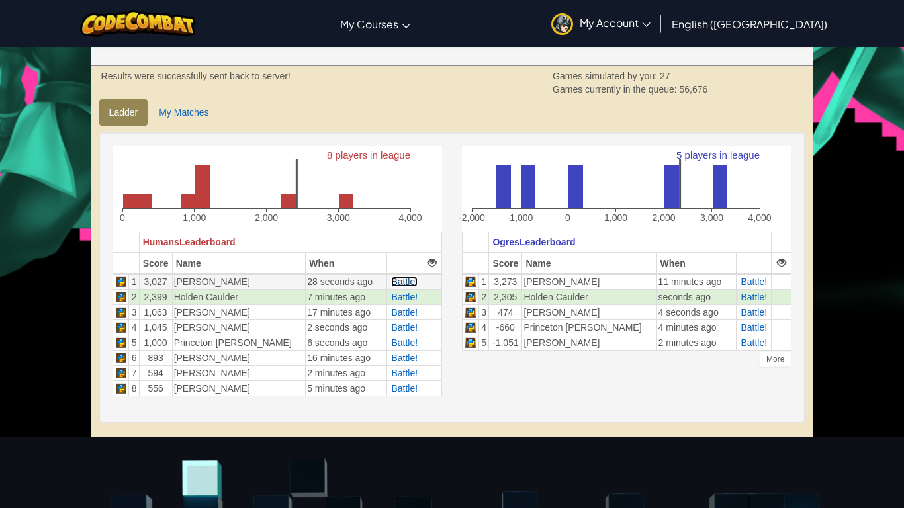
click at [396, 279] on span "Battle!" at bounding box center [404, 282] width 26 height 11
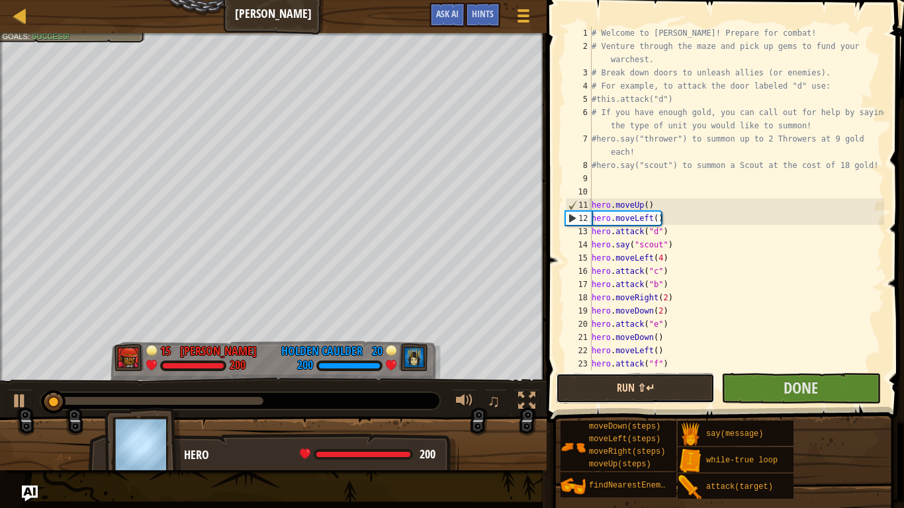
click at [636, 397] on button "Run ⇧↵" at bounding box center [635, 388] width 159 height 30
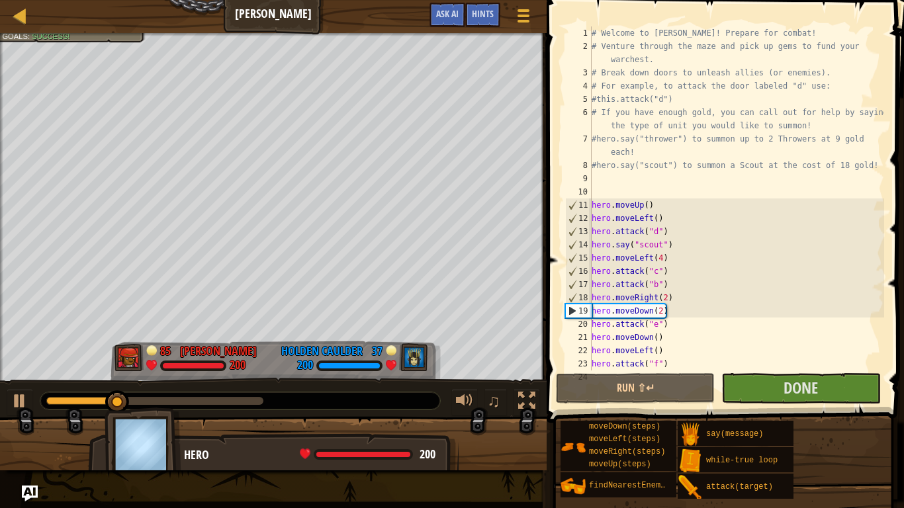
scroll to position [146, 0]
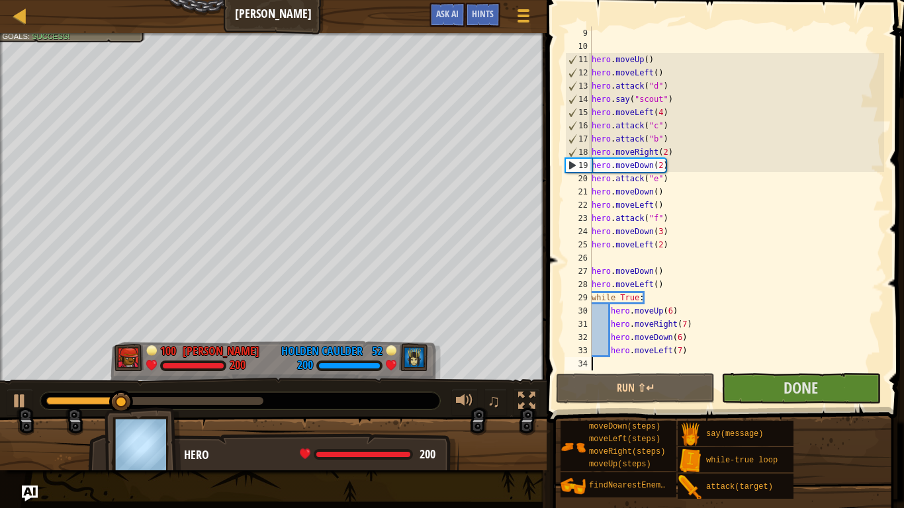
click at [632, 357] on div "hero . moveUp ( ) hero . moveLeft ( ) hero . attack ( "d" ) hero . say ( "scout…" at bounding box center [736, 211] width 295 height 370
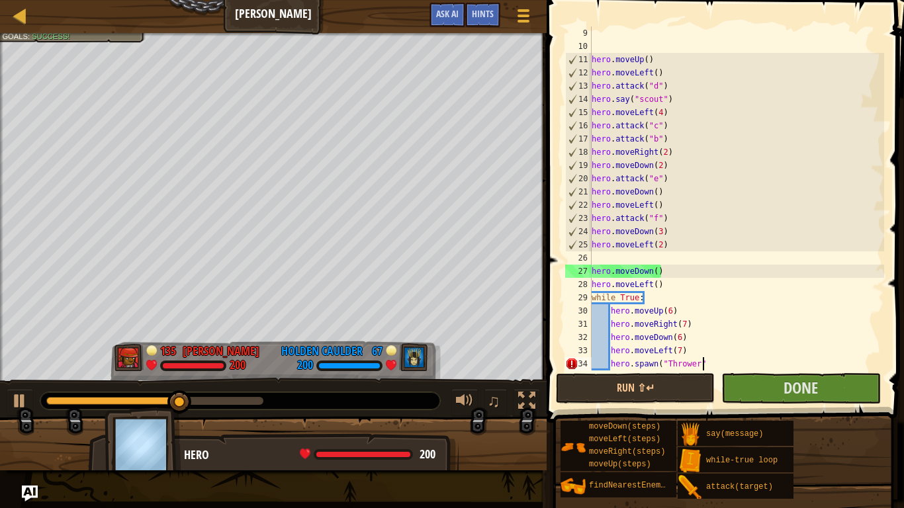
scroll to position [6, 16]
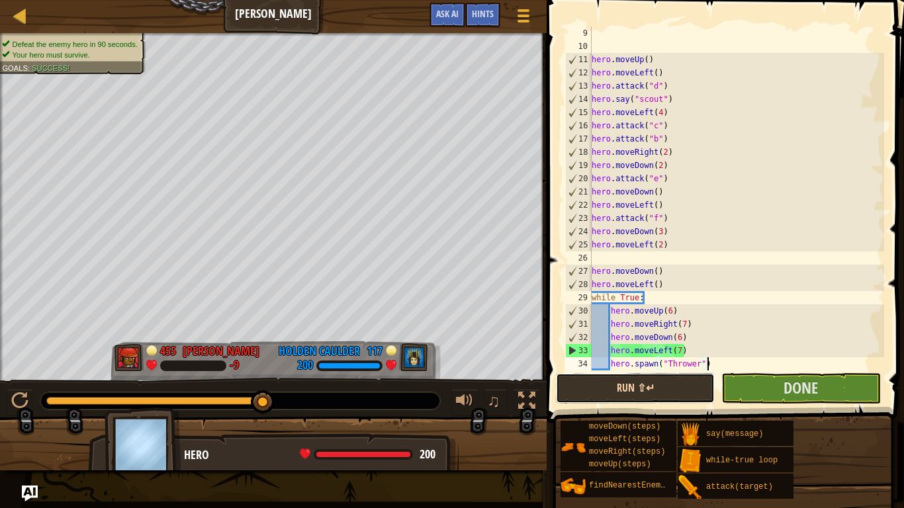
click at [658, 396] on button "Run ⇧↵" at bounding box center [635, 388] width 159 height 30
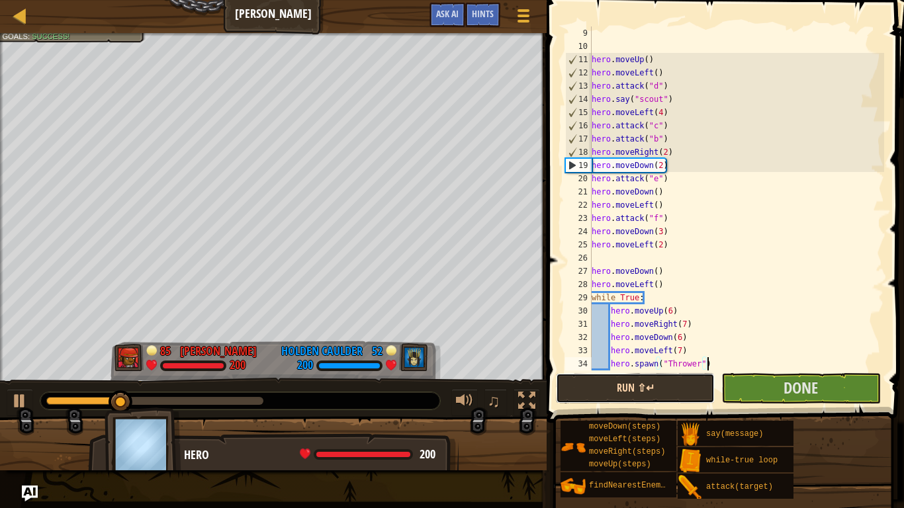
click at [608, 384] on button "Run ⇧↵" at bounding box center [635, 388] width 159 height 30
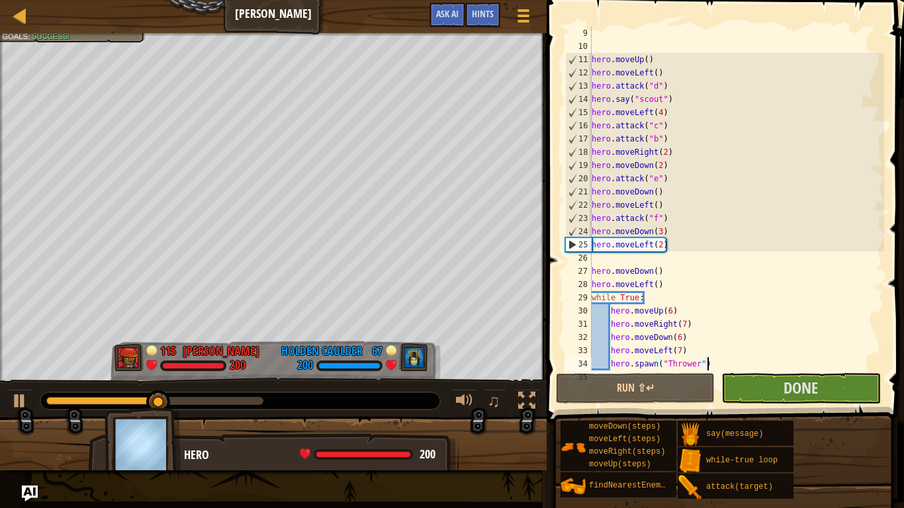
click at [662, 232] on div "hero . moveUp ( ) hero . moveLeft ( ) hero . attack ( "d" ) hero . say ( "scout…" at bounding box center [736, 211] width 295 height 370
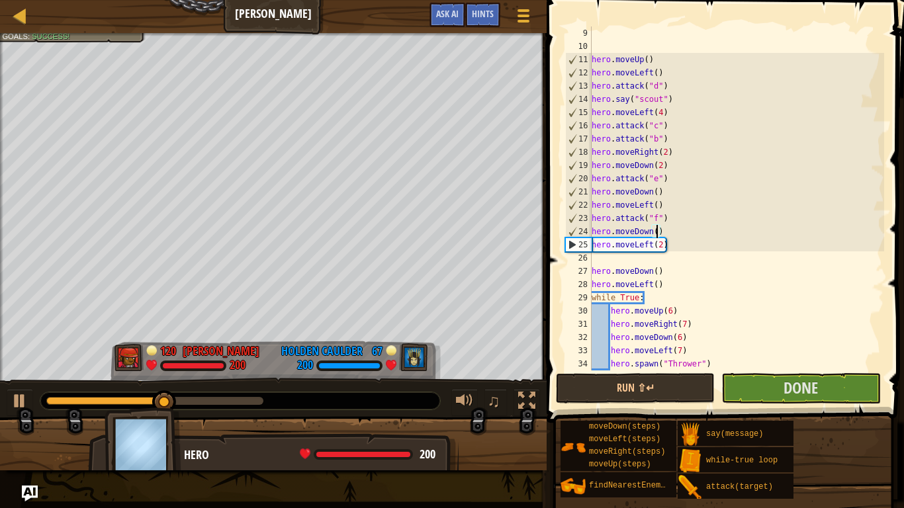
scroll to position [6, 10]
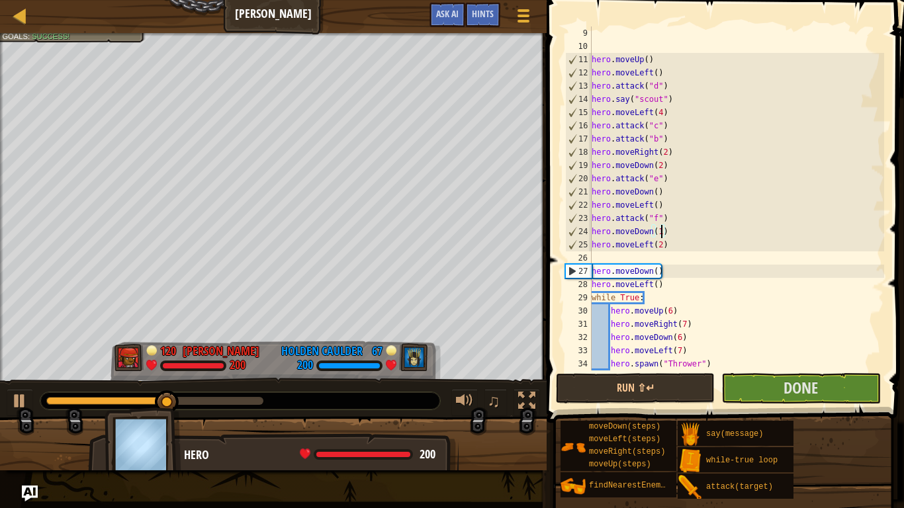
click at [669, 247] on div "hero . moveUp ( ) hero . moveLeft ( ) hero . attack ( "d" ) hero . say ( "scout…" at bounding box center [736, 211] width 295 height 370
click at [660, 249] on div "hero . moveUp ( ) hero . moveLeft ( ) hero . attack ( "d" ) hero . say ( "scout…" at bounding box center [736, 211] width 295 height 370
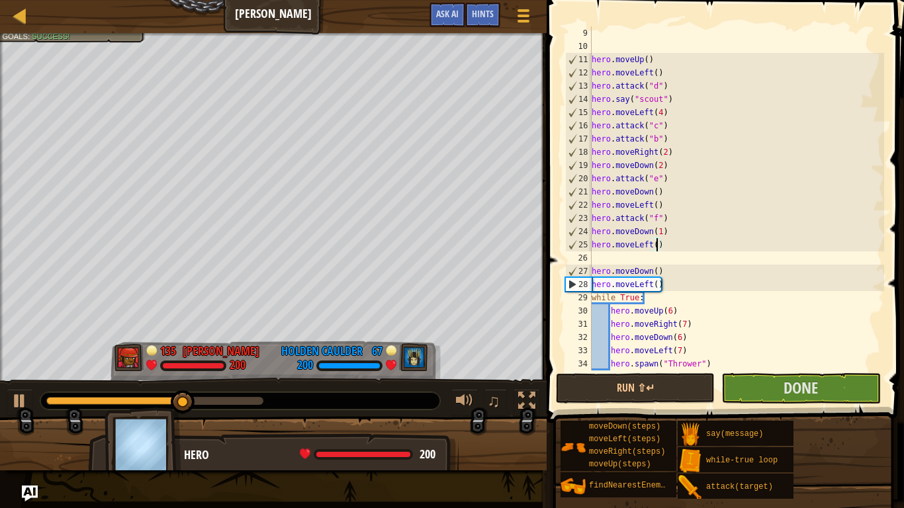
type textarea "hero.moveLeft(1)"
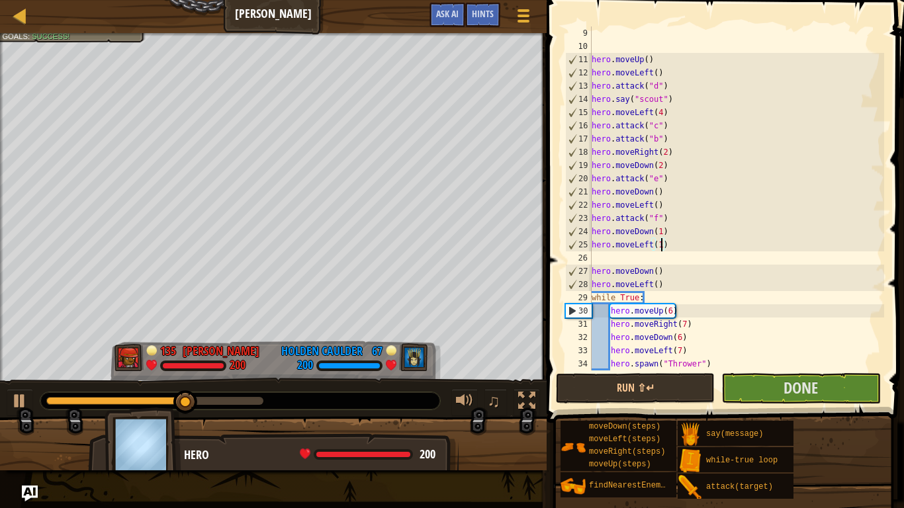
click at [636, 262] on div "hero . moveUp ( ) hero . moveLeft ( ) hero . attack ( "d" ) hero . say ( "scout…" at bounding box center [736, 211] width 295 height 370
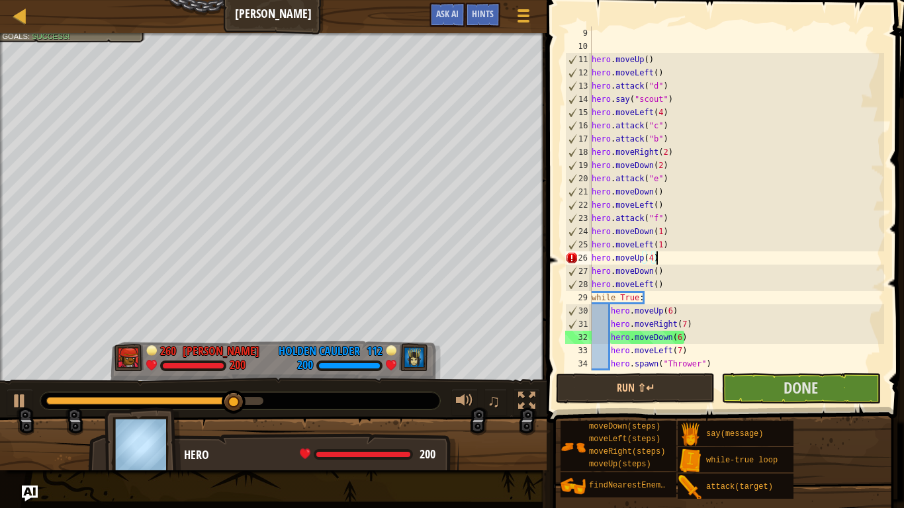
scroll to position [6, 9]
click at [674, 275] on div "hero . moveUp ( ) hero . moveLeft ( ) hero . attack ( "d" ) hero . say ( "scout…" at bounding box center [736, 211] width 295 height 370
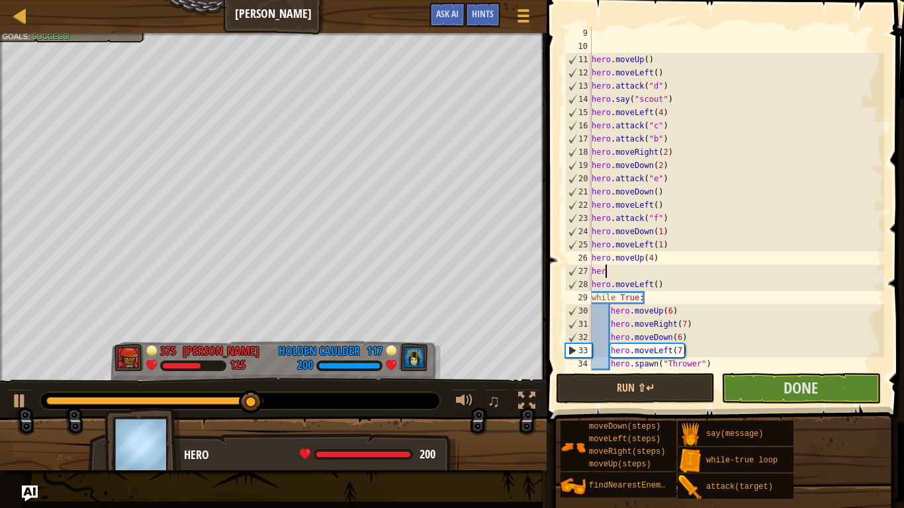
scroll to position [6, 1]
type textarea "h"
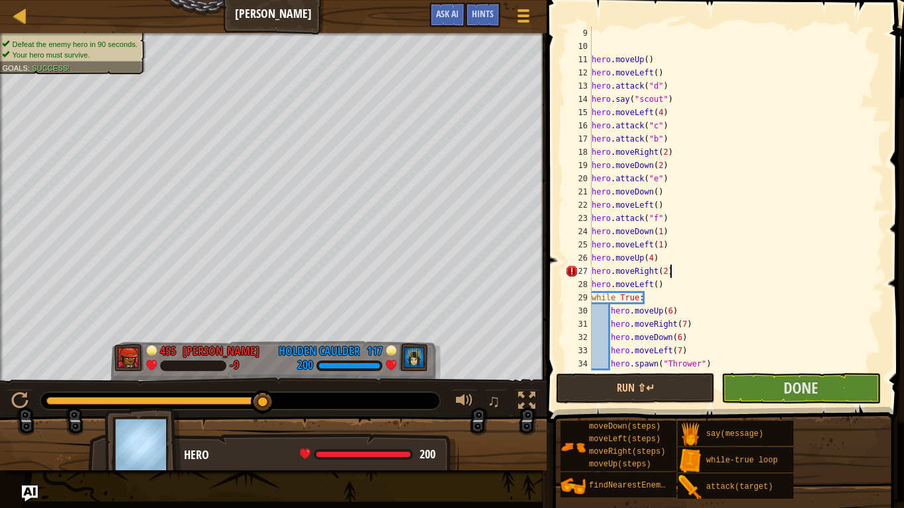
scroll to position [6, 11]
click at [674, 284] on div "hero . moveUp ( ) hero . moveLeft ( ) hero . attack ( "d" ) hero . say ( "scout…" at bounding box center [736, 211] width 295 height 370
type textarea "h"
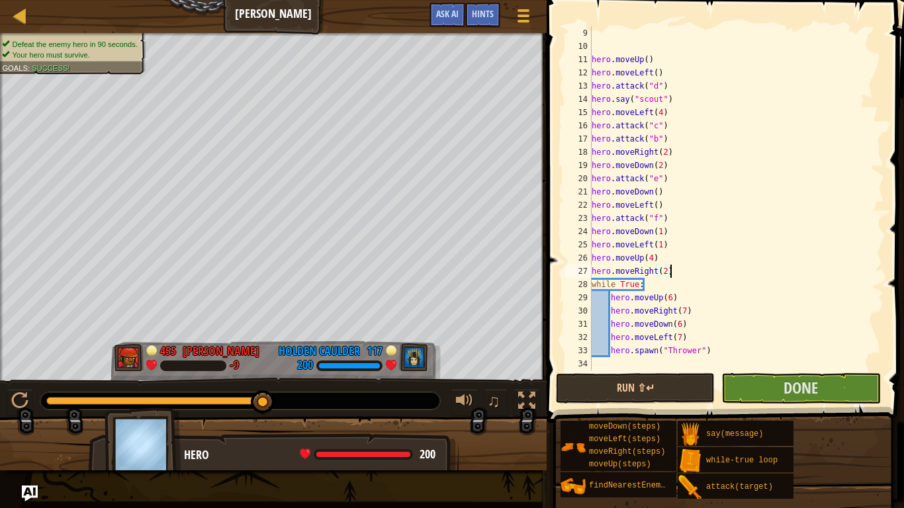
click at [695, 310] on div "hero . moveUp ( ) hero . moveLeft ( ) hero . attack ( "d" ) hero . say ( "scout…" at bounding box center [736, 211] width 295 height 370
click at [701, 296] on div "hero . moveUp ( ) hero . moveLeft ( ) hero . attack ( "d" ) hero . say ( "scout…" at bounding box center [736, 211] width 295 height 370
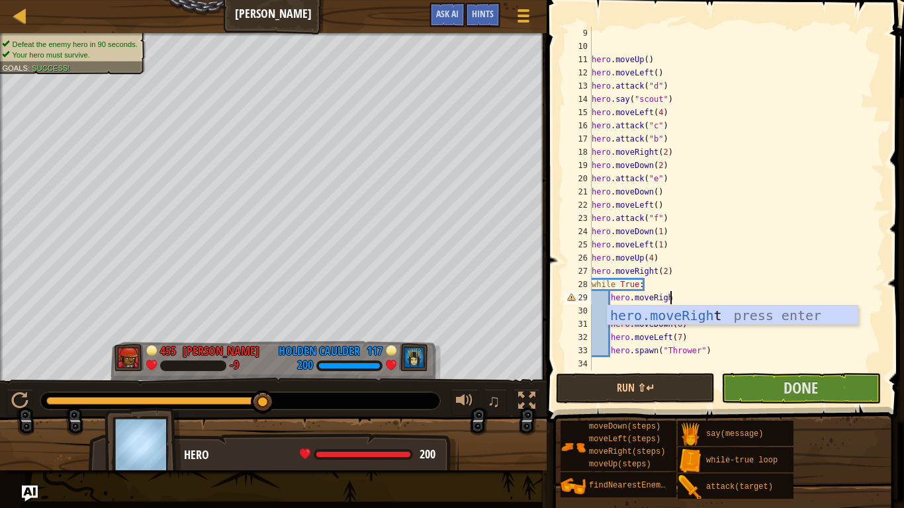
scroll to position [6, 11]
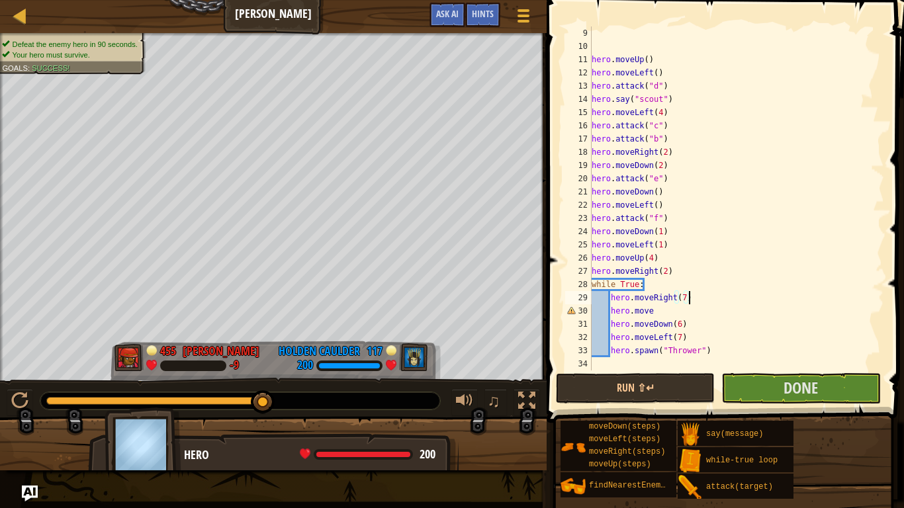
click at [659, 308] on div "hero . moveUp ( ) hero . moveLeft ( ) hero . attack ( "d" ) hero . say ( "scout…" at bounding box center [736, 211] width 295 height 370
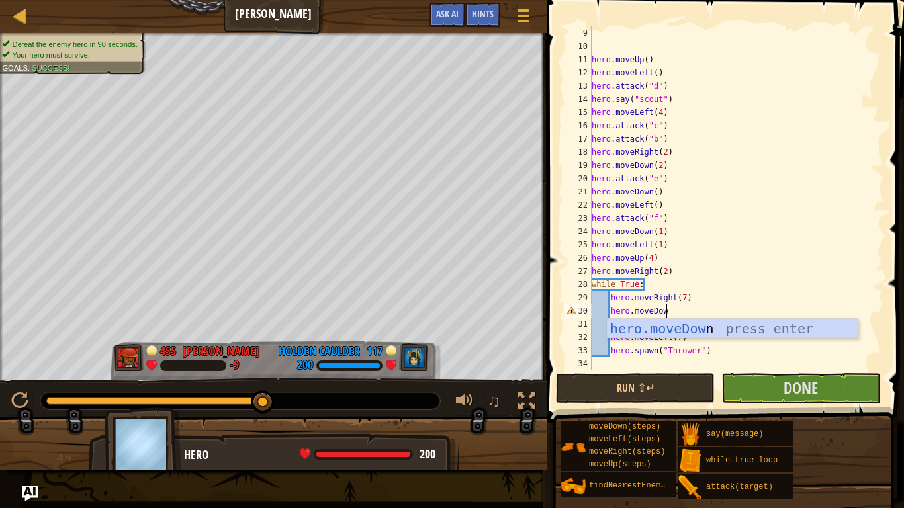
scroll to position [6, 11]
click at [803, 277] on div "hero . moveUp ( ) hero . moveLeft ( ) hero . attack ( "d" ) hero . say ( "scout…" at bounding box center [736, 211] width 295 height 370
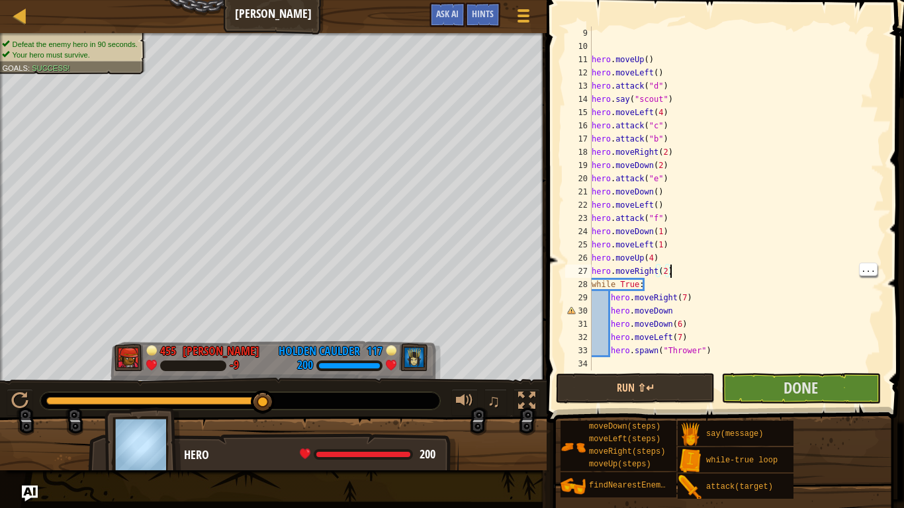
click at [706, 318] on div "hero . moveUp ( ) hero . moveLeft ( ) hero . attack ( "d" ) hero . say ( "scout…" at bounding box center [736, 211] width 295 height 370
click at [711, 316] on div "hero . moveUp ( ) hero . moveLeft ( ) hero . attack ( "d" ) hero . say ( "scout…" at bounding box center [736, 211] width 295 height 370
click at [691, 330] on div "hero . moveUp ( ) hero . moveLeft ( ) hero . attack ( "d" ) hero . say ( "scout…" at bounding box center [736, 211] width 295 height 370
click at [685, 339] on div "hero . moveUp ( ) hero . moveLeft ( ) hero . attack ( "d" ) hero . say ( "scout…" at bounding box center [736, 211] width 295 height 370
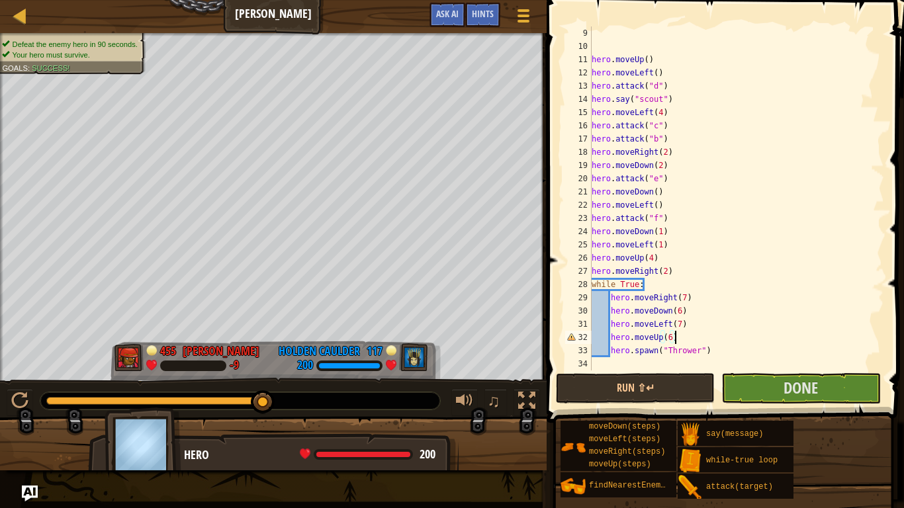
scroll to position [6, 11]
click at [810, 394] on span "Done" at bounding box center [800, 387] width 34 height 21
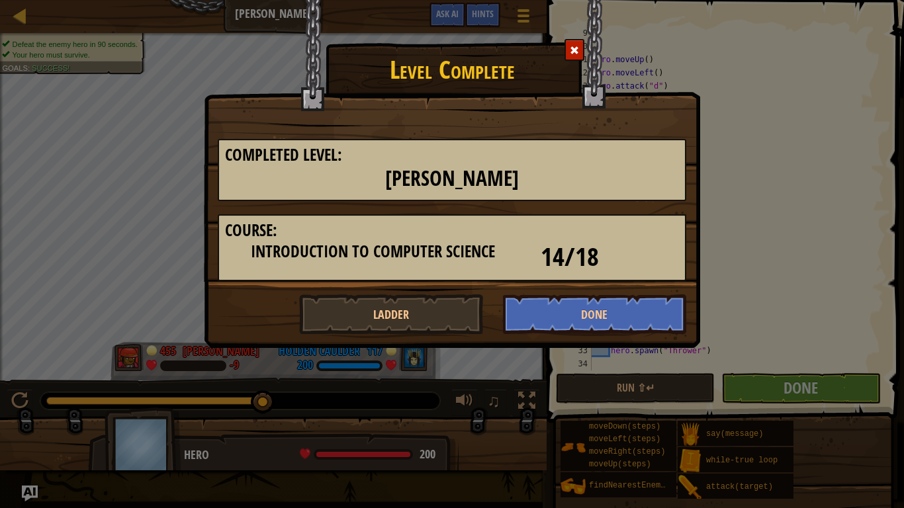
click at [805, 195] on div "Level Complete Completed Level: Wakka Maul Course: Introduction to Computer Sci…" at bounding box center [452, 254] width 904 height 508
click at [795, 199] on div "Level Complete Completed Level: Wakka Maul Course: Introduction to Computer Sci…" at bounding box center [452, 254] width 904 height 508
click at [581, 47] on div at bounding box center [574, 50] width 20 height 22
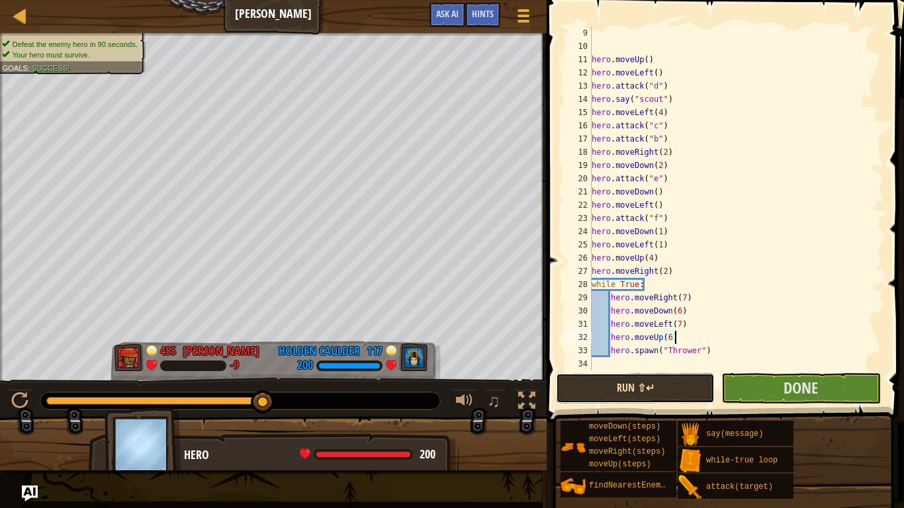
click at [674, 385] on button "Run ⇧↵" at bounding box center [635, 388] width 159 height 30
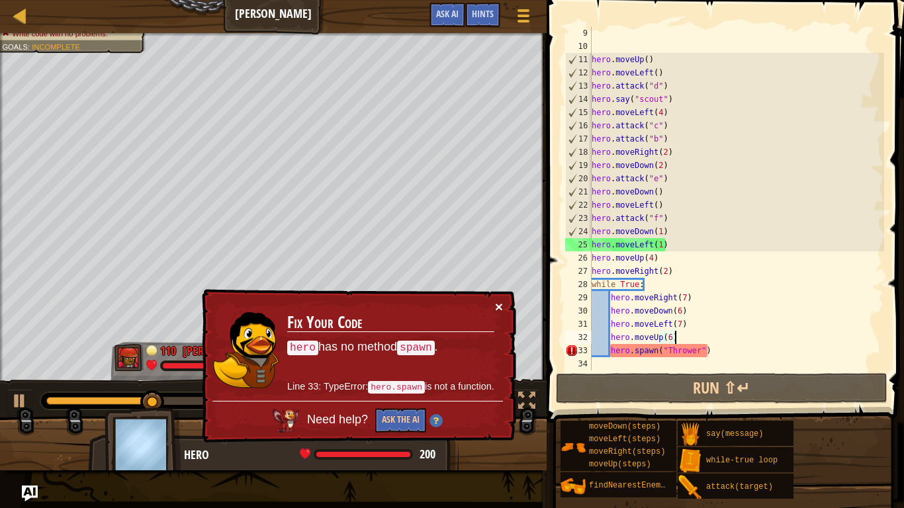
click at [502, 304] on button "×" at bounding box center [499, 307] width 8 height 14
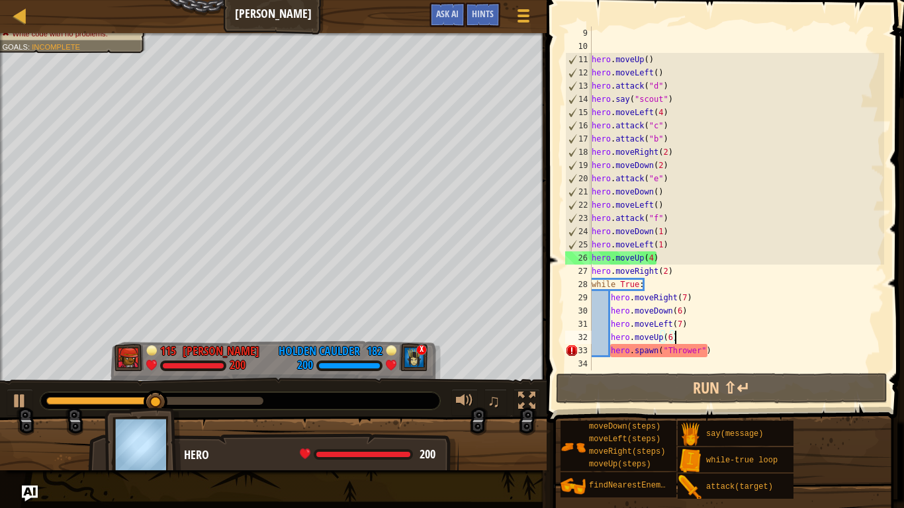
click at [733, 355] on div "hero . moveUp ( ) hero . moveLeft ( ) hero . attack ( "d" ) hero . say ( "scout…" at bounding box center [736, 211] width 295 height 370
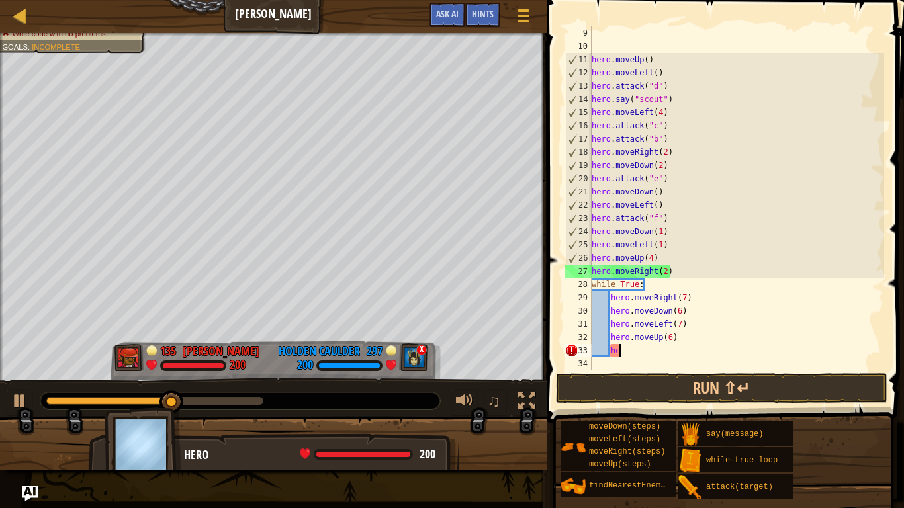
type textarea "h"
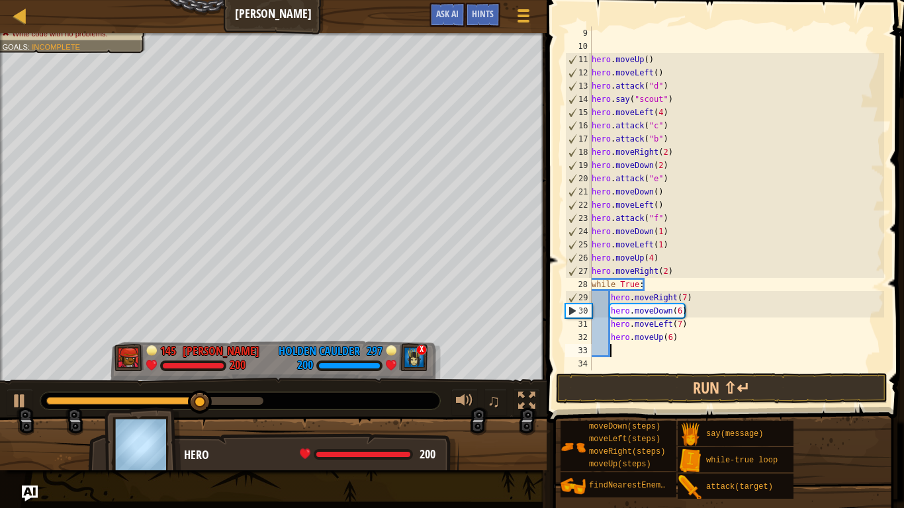
click at [685, 298] on div "hero . moveUp ( ) hero . moveLeft ( ) hero . attack ( "d" ) hero . say ( "scout…" at bounding box center [736, 211] width 295 height 370
type textarea "hero.moveRight(6)"
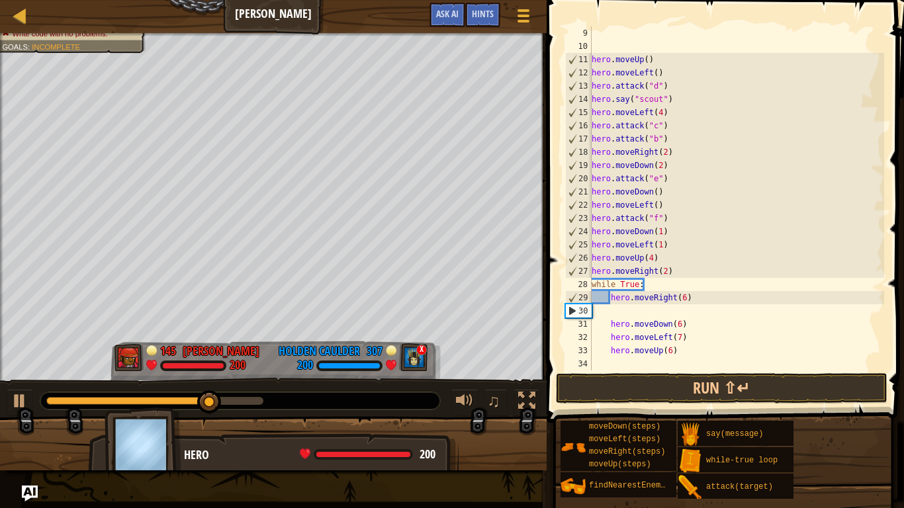
scroll to position [6, 0]
click at [685, 318] on div "hero . moveUp ( ) hero . moveLeft ( ) hero . attack ( "d" ) hero . say ( "scout…" at bounding box center [736, 211] width 295 height 370
type textarea "hero.moveDown(6)"
click at [710, 321] on div "hero . moveUp ( ) hero . moveLeft ( ) hero . attack ( "d" ) hero . say ( "scout…" at bounding box center [736, 211] width 295 height 370
click at [712, 311] on div "hero . moveUp ( ) hero . moveLeft ( ) hero . attack ( "d" ) hero . say ( "scout…" at bounding box center [736, 211] width 295 height 370
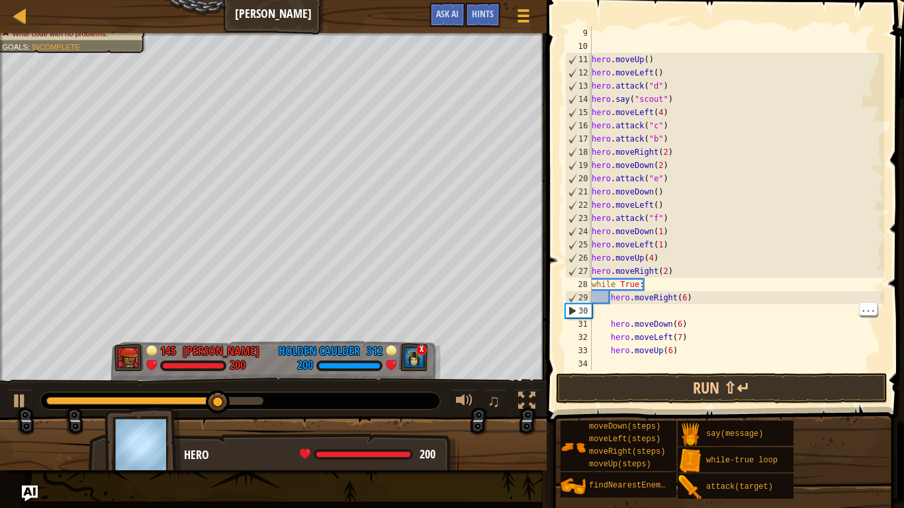
click at [713, 310] on div "hero . moveUp ( ) hero . moveLeft ( ) hero . attack ( "d" ) hero . say ( "scout…" at bounding box center [736, 211] width 295 height 370
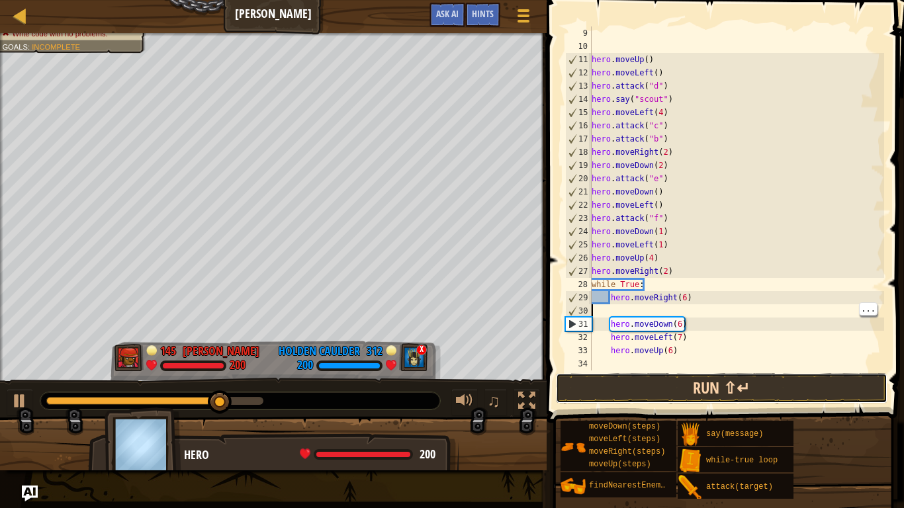
click at [763, 388] on button "Run ⇧↵" at bounding box center [721, 388] width 331 height 30
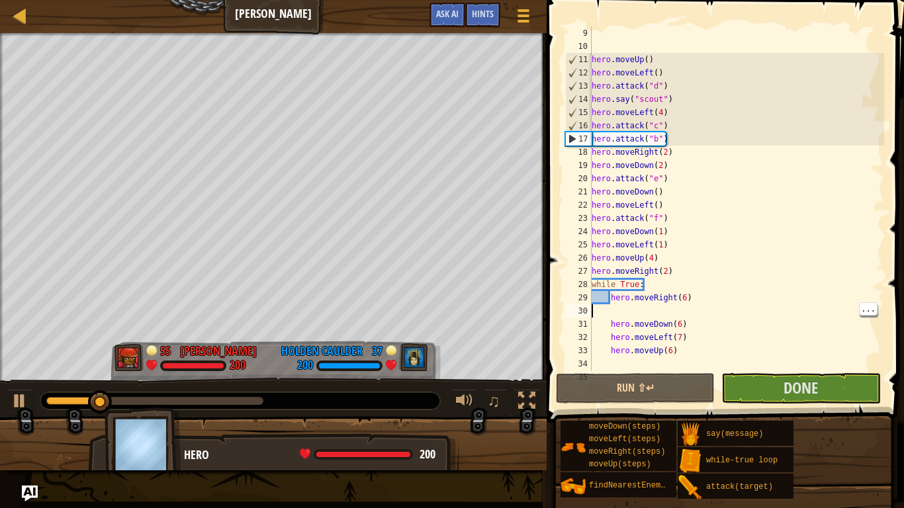
click at [685, 286] on div "hero . moveUp ( ) hero . moveLeft ( ) hero . attack ( "d" ) hero . say ( "scout…" at bounding box center [736, 211] width 295 height 370
type textarea "while True:"
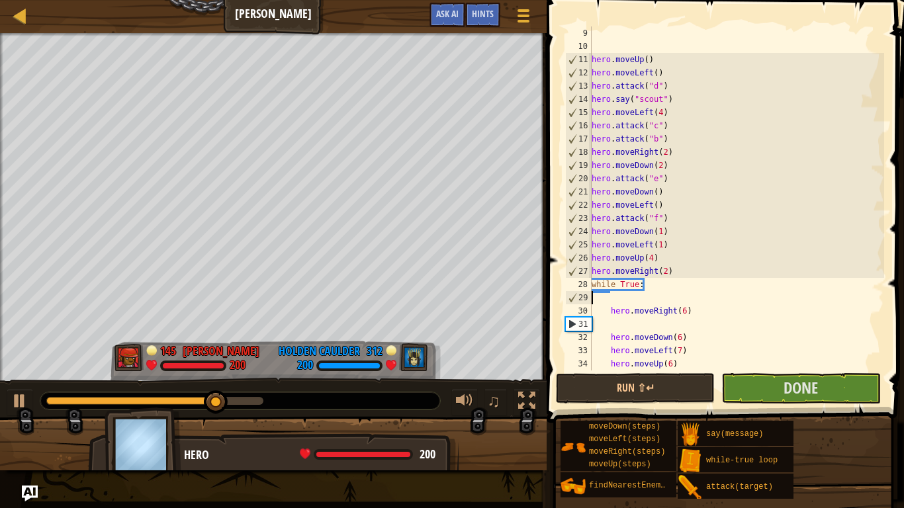
click at [598, 298] on div "hero . moveUp ( ) hero . moveLeft ( ) hero . attack ( "d" ) hero . say ( "scout…" at bounding box center [736, 211] width 295 height 370
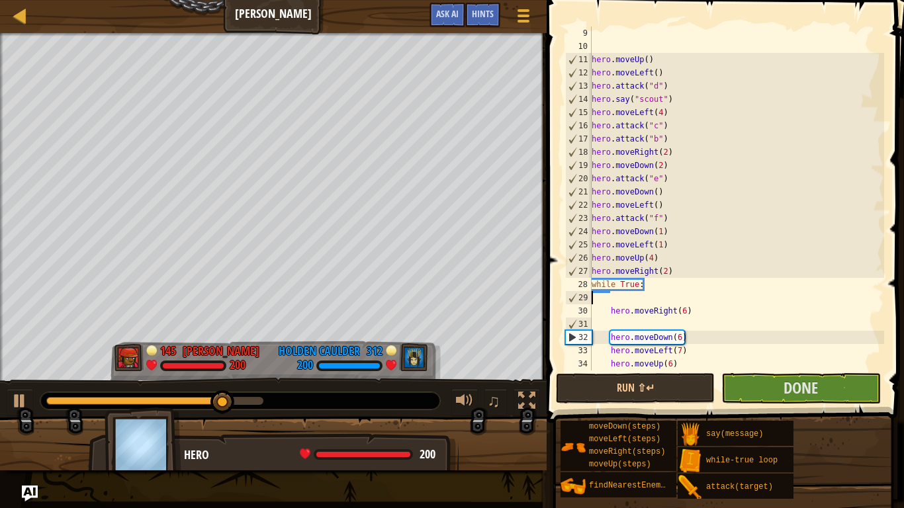
click at [687, 296] on div "hero . moveUp ( ) hero . moveLeft ( ) hero . attack ( "d" ) hero . say ( "scout…" at bounding box center [736, 211] width 295 height 370
type textarea "while True:"
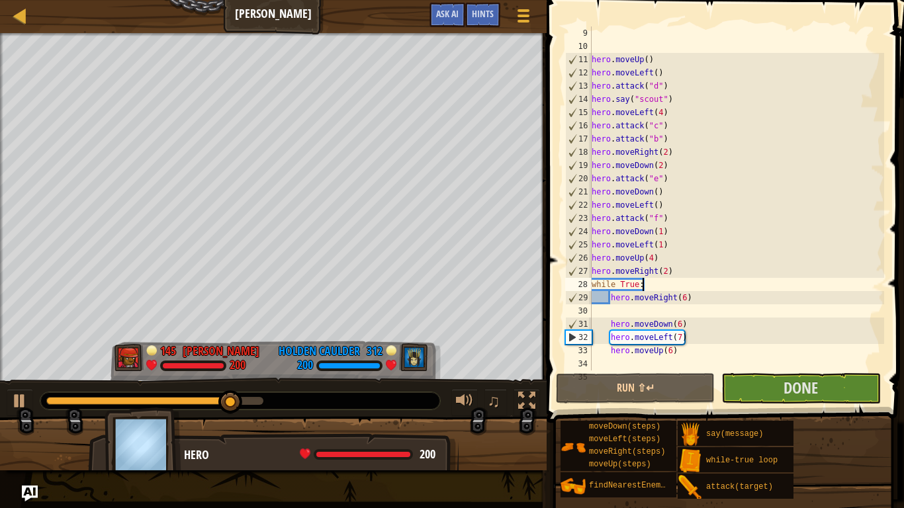
click at [694, 312] on div "hero . moveUp ( ) hero . moveLeft ( ) hero . attack ( "d" ) hero . say ( "scout…" at bounding box center [736, 211] width 295 height 370
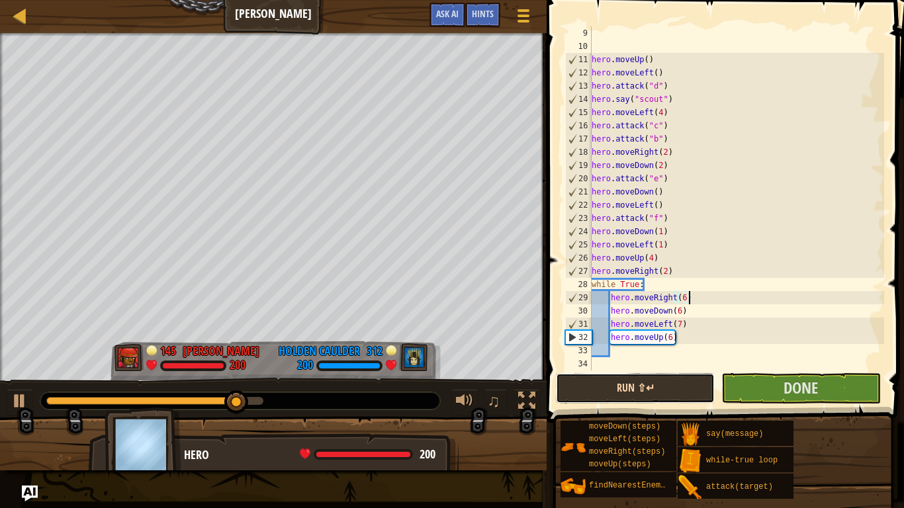
click at [699, 386] on button "Run ⇧↵" at bounding box center [635, 388] width 159 height 30
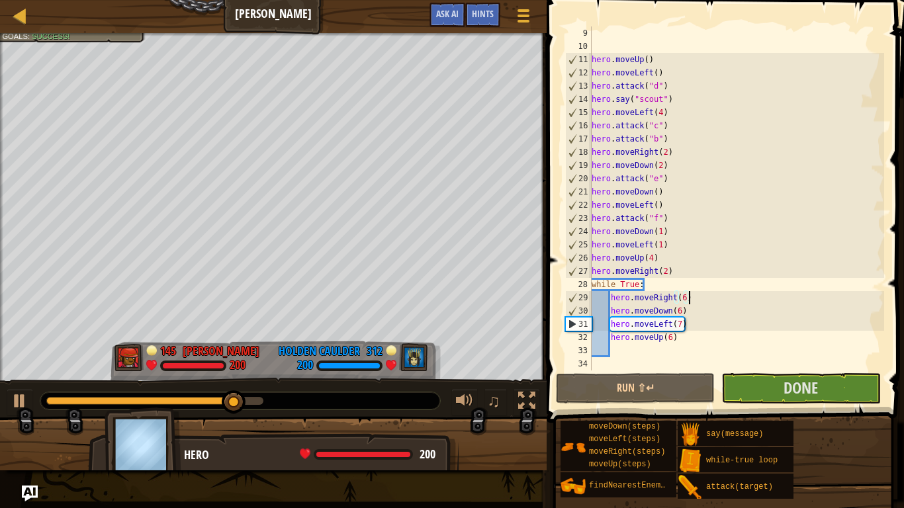
click at [684, 298] on div "hero . moveUp ( ) hero . moveLeft ( ) hero . attack ( "d" ) hero . say ( "scout…" at bounding box center [736, 211] width 295 height 370
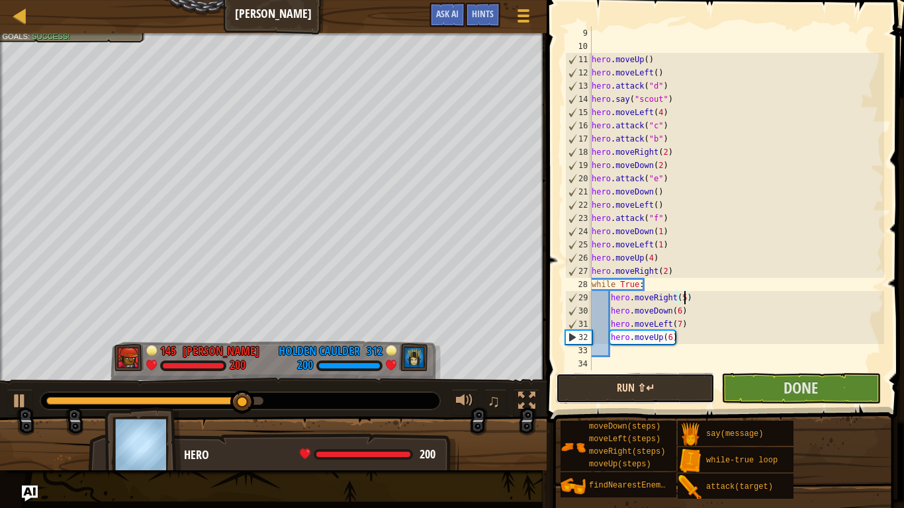
click at [677, 382] on button "Run ⇧↵" at bounding box center [635, 388] width 159 height 30
click at [680, 396] on button "Run ⇧↵" at bounding box center [635, 388] width 159 height 30
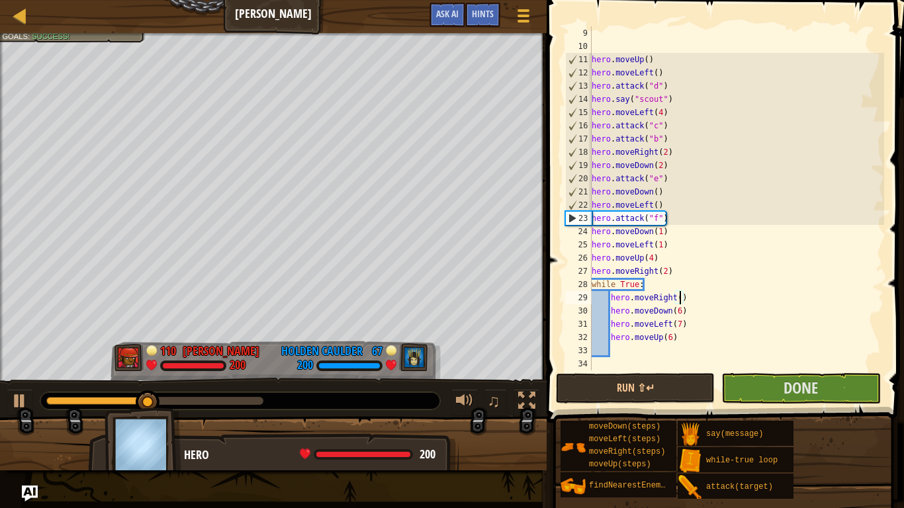
type textarea "hero.moveRight(3)"
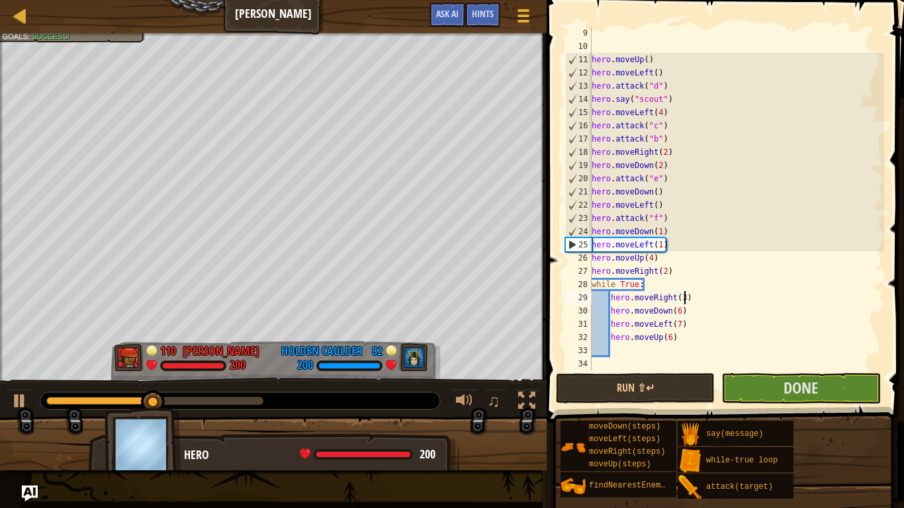
click at [659, 364] on div "hero . moveUp ( ) hero . moveLeft ( ) hero . attack ( "d" ) hero . say ( "scout…" at bounding box center [736, 211] width 295 height 370
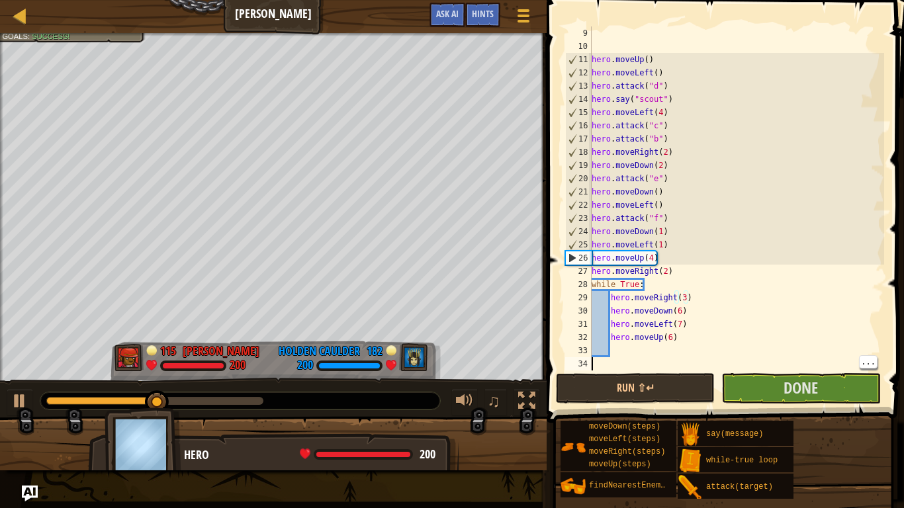
scroll to position [6, 0]
click at [691, 382] on button "Run ⇧↵" at bounding box center [635, 388] width 159 height 30
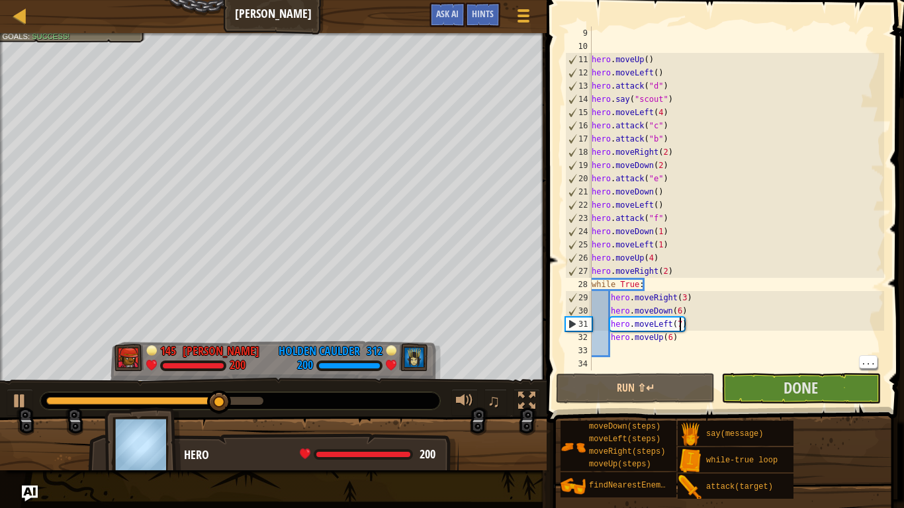
click at [679, 321] on div "hero . moveUp ( ) hero . moveLeft ( ) hero . attack ( "d" ) hero . say ( "scout…" at bounding box center [736, 211] width 295 height 370
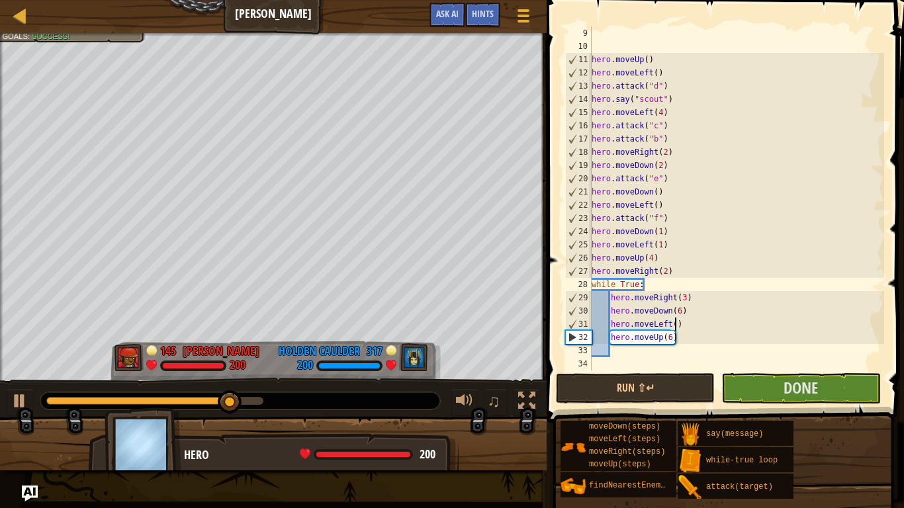
type textarea "hero.moveLeft(3)"
click at [654, 352] on div "hero . moveUp ( ) hero . moveLeft ( ) hero . attack ( "d" ) hero . say ( "scout…" at bounding box center [736, 211] width 295 height 370
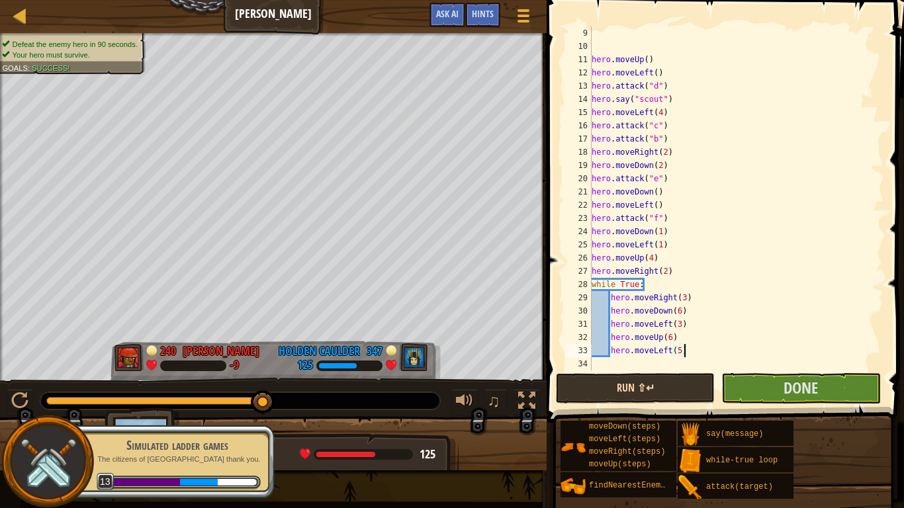
type textarea "hero.moveLeft(5)"
click at [671, 380] on button "Run ⇧↵" at bounding box center [635, 388] width 159 height 30
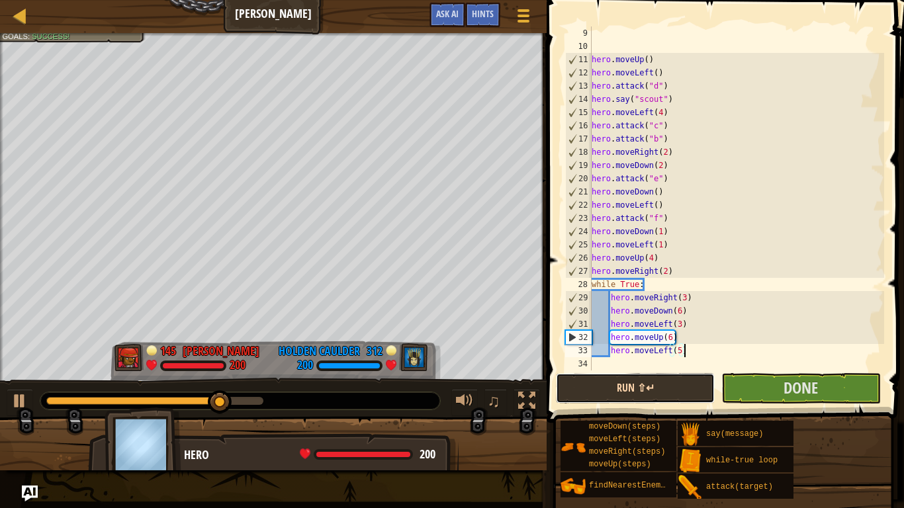
click at [632, 389] on button "Run ⇧↵" at bounding box center [635, 388] width 159 height 30
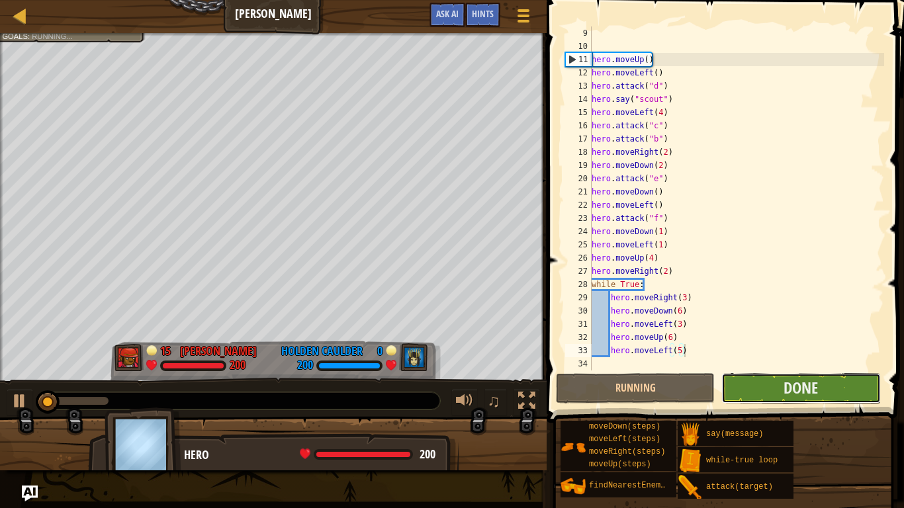
click at [746, 389] on button "Done" at bounding box center [800, 388] width 159 height 30
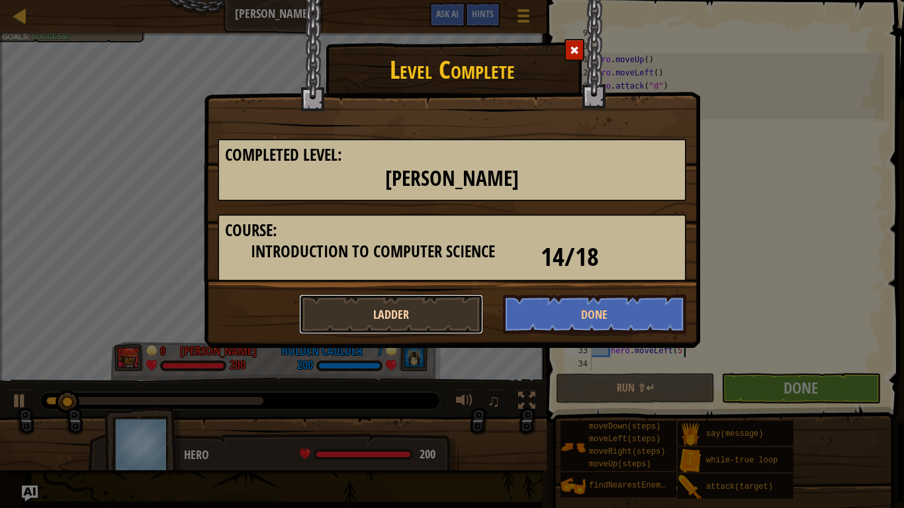
click at [415, 317] on button "Ladder" at bounding box center [391, 314] width 184 height 40
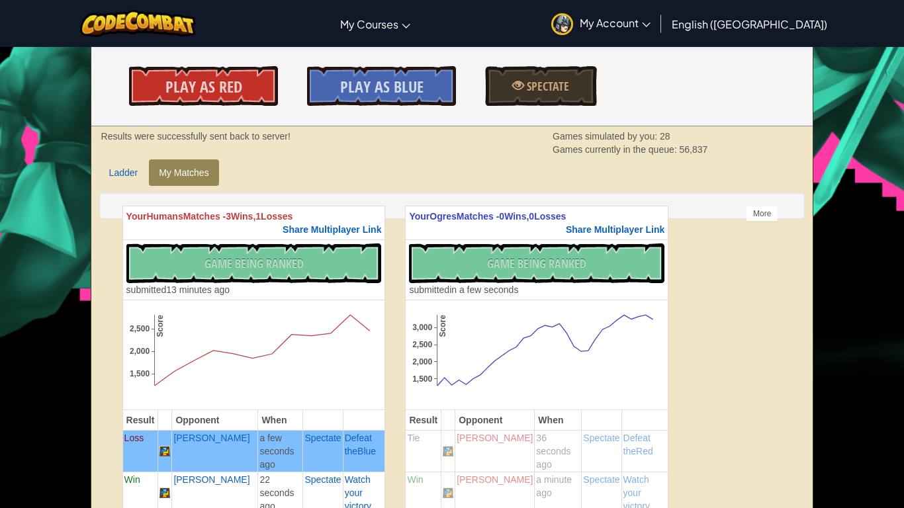
scroll to position [203, 0]
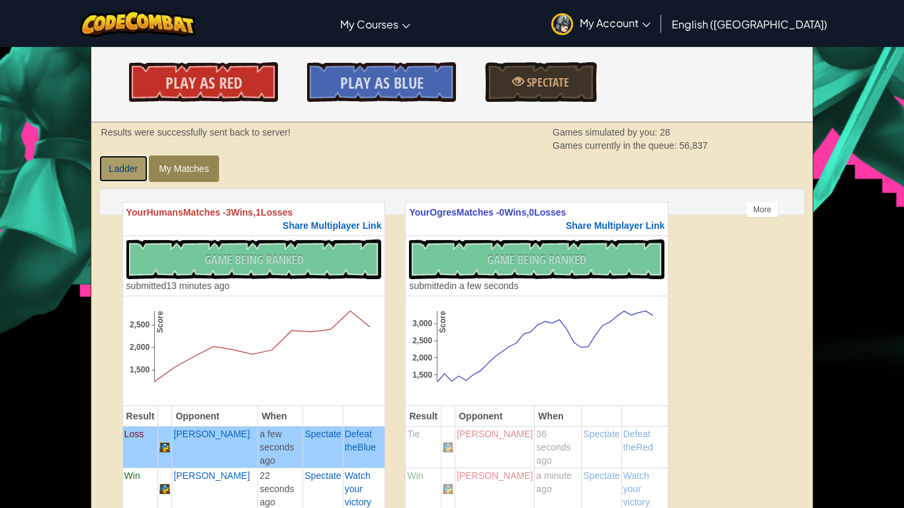
click at [126, 171] on link "Ladder" at bounding box center [123, 168] width 49 height 26
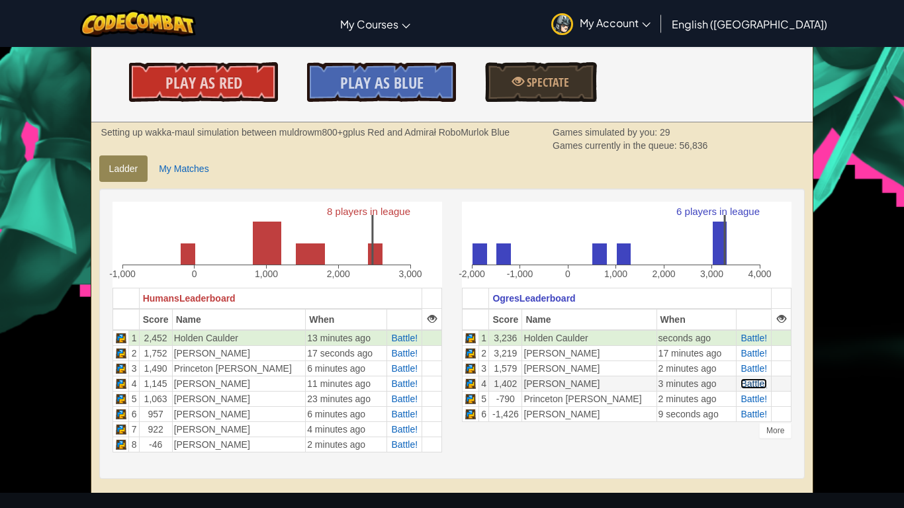
click at [741, 382] on span "Battle!" at bounding box center [753, 383] width 26 height 11
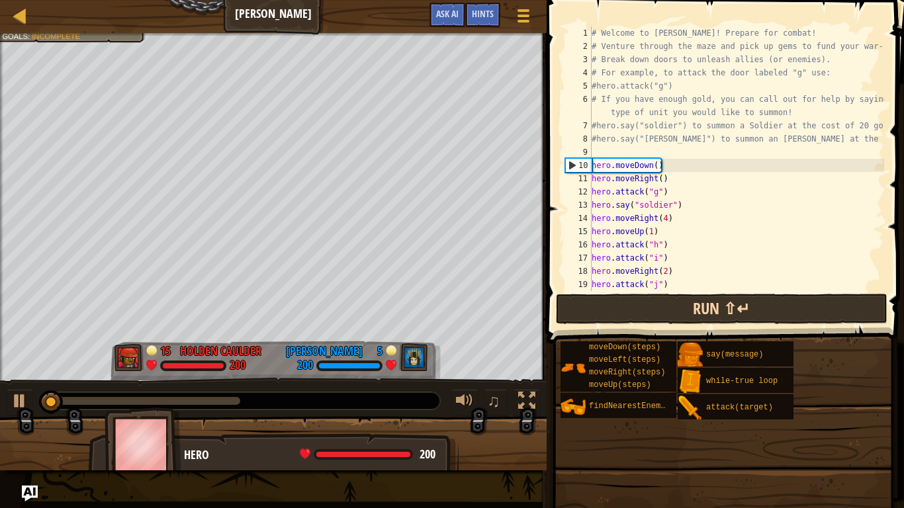
click at [674, 312] on div "# Welcome to Wakka Maul! Prepare for combat! # Venture through the maze and pic…" at bounding box center [754, 171] width 331 height 291
type textarea "hero.moveRight(2)"
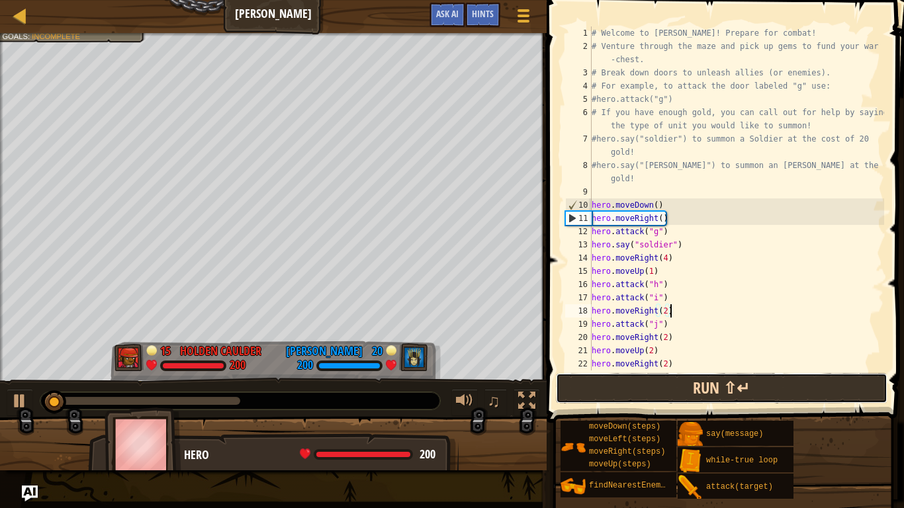
click at [687, 391] on button "Run ⇧↵" at bounding box center [721, 388] width 331 height 30
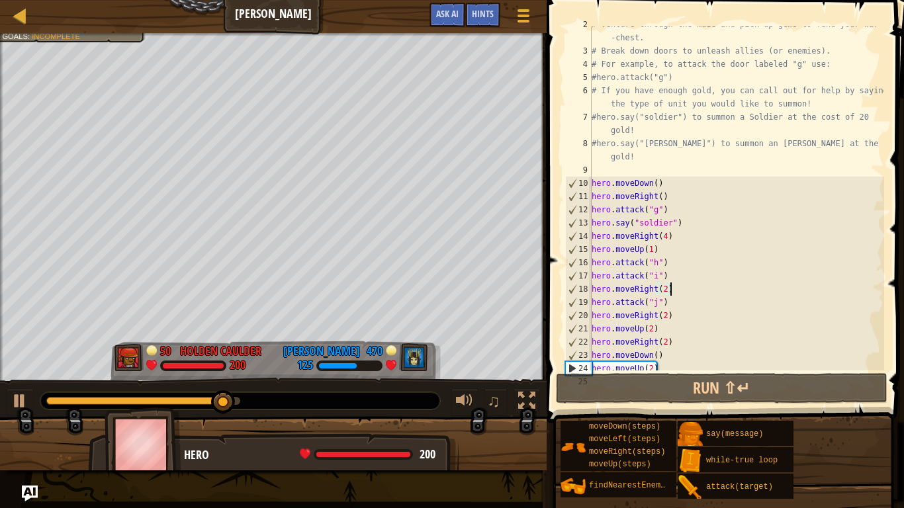
scroll to position [40, 0]
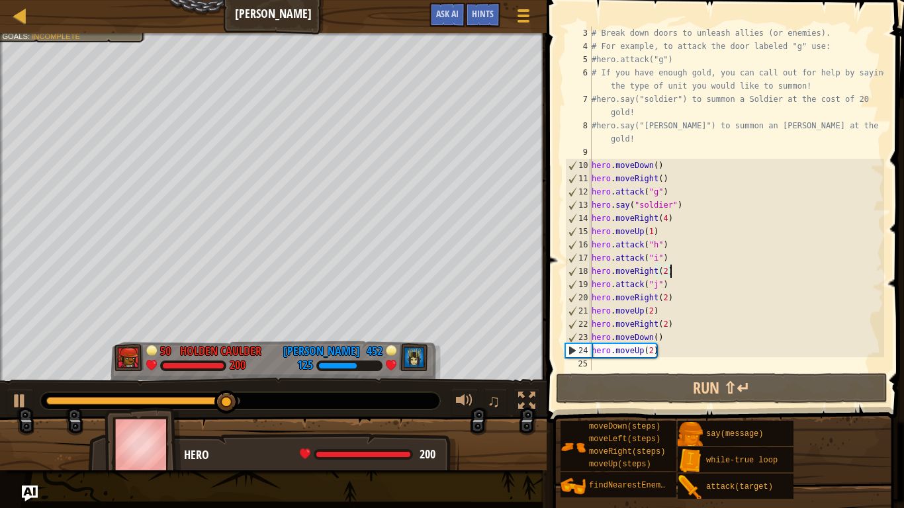
click at [628, 363] on div "# Break down doors to unleash allies (or enemies). # For example, to attack the…" at bounding box center [736, 211] width 295 height 370
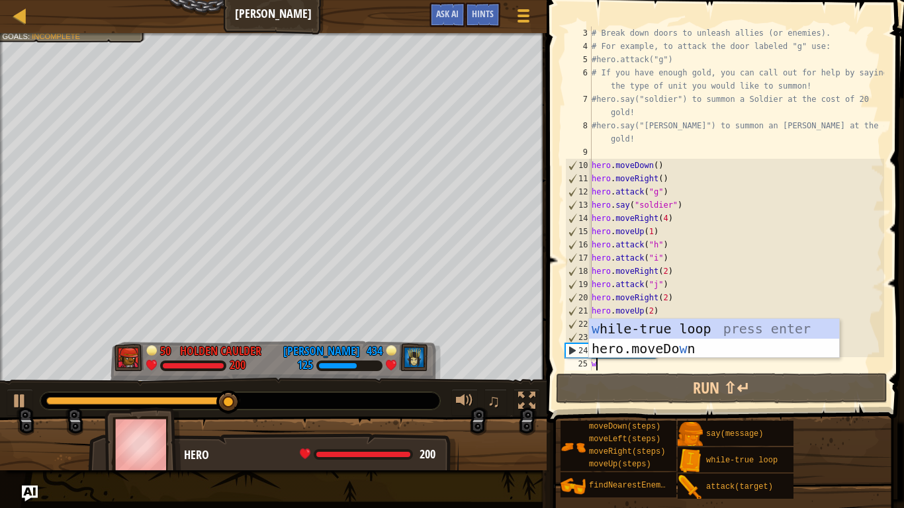
scroll to position [6, 0]
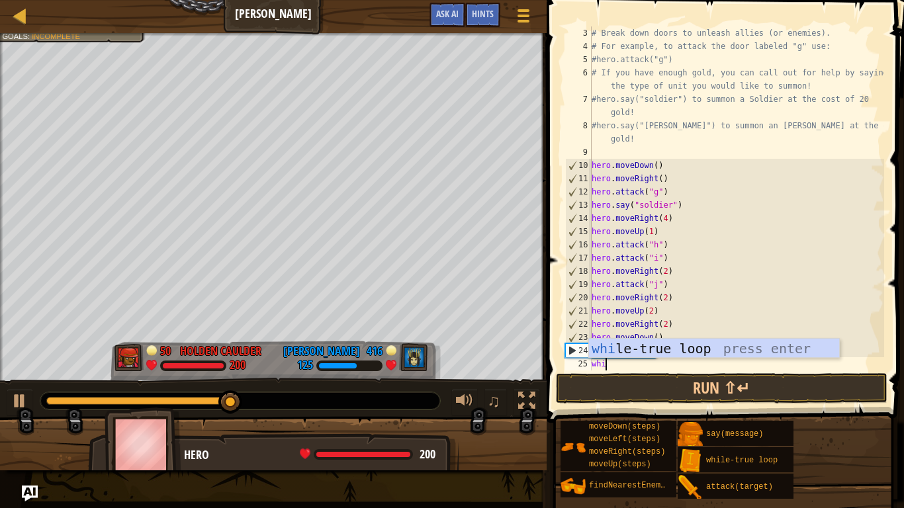
type textarea "while"
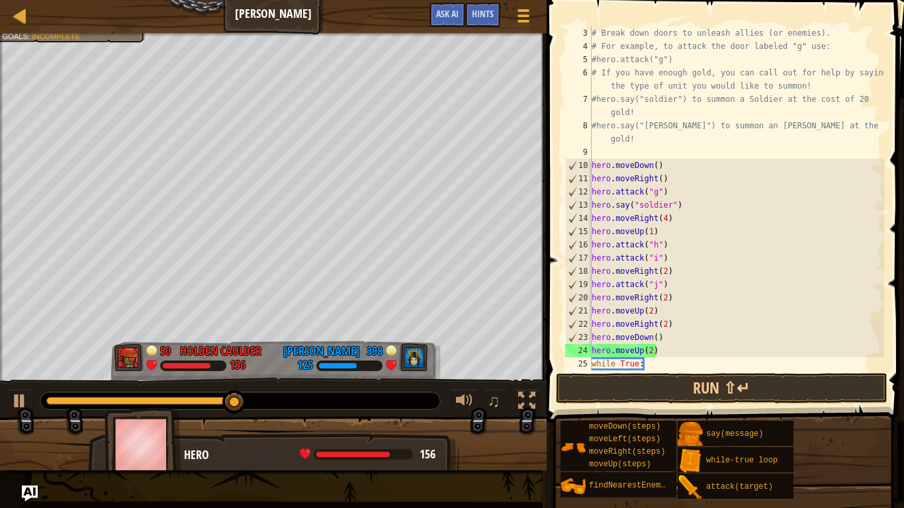
scroll to position [6, 2]
click at [655, 365] on div "# Break down doors to unleash allies (or enemies). # For example, to attack the…" at bounding box center [736, 211] width 295 height 370
type textarea "while True:"
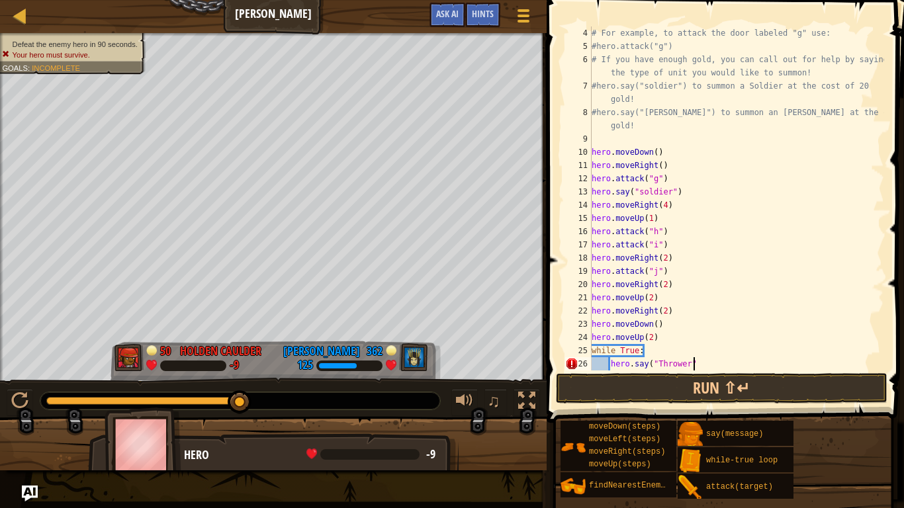
scroll to position [6, 15]
click at [789, 392] on button "Run ⇧↵" at bounding box center [721, 388] width 331 height 30
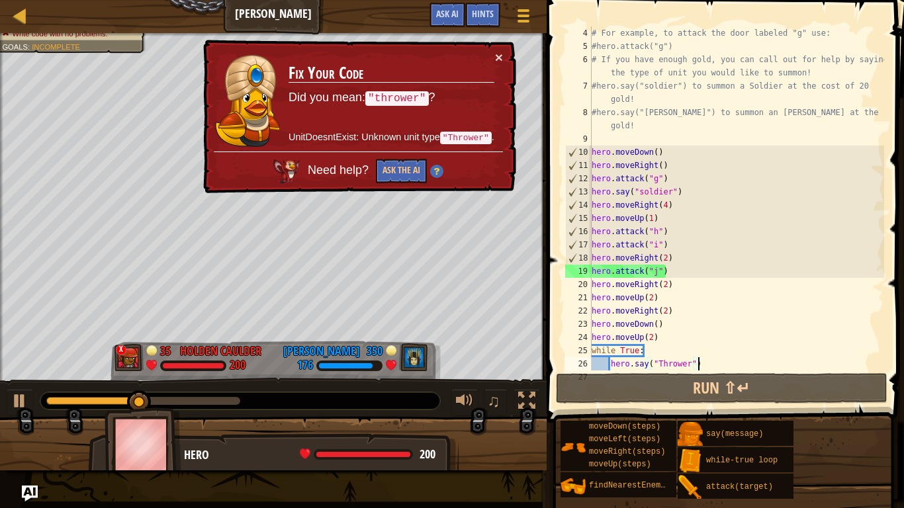
click at [660, 361] on div "# For example, to attack the door labeled "g" use: #hero.attack("g") # If you h…" at bounding box center [736, 211] width 295 height 370
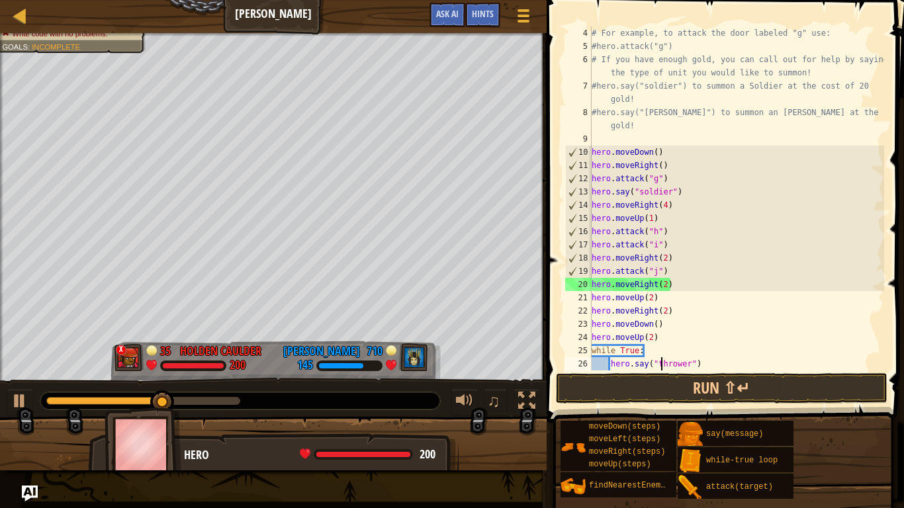
scroll to position [6, 10]
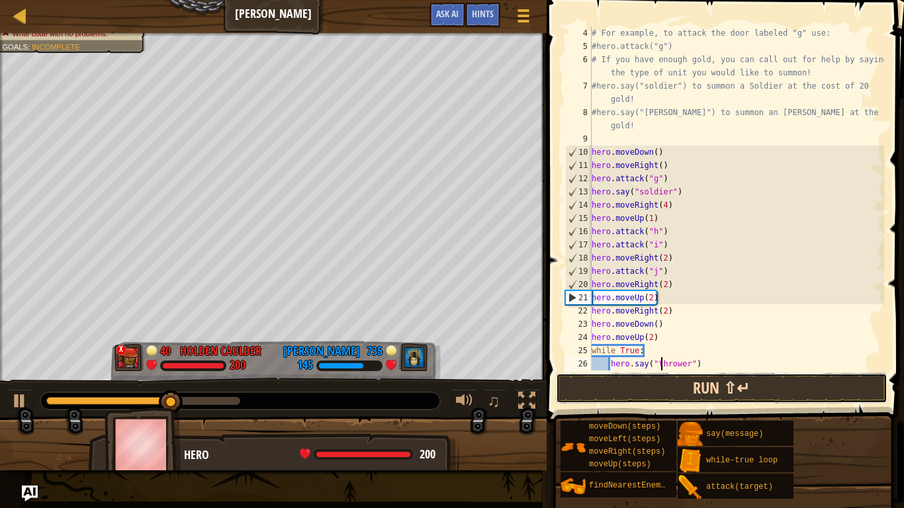
click at [707, 400] on button "Run ⇧↵" at bounding box center [721, 388] width 331 height 30
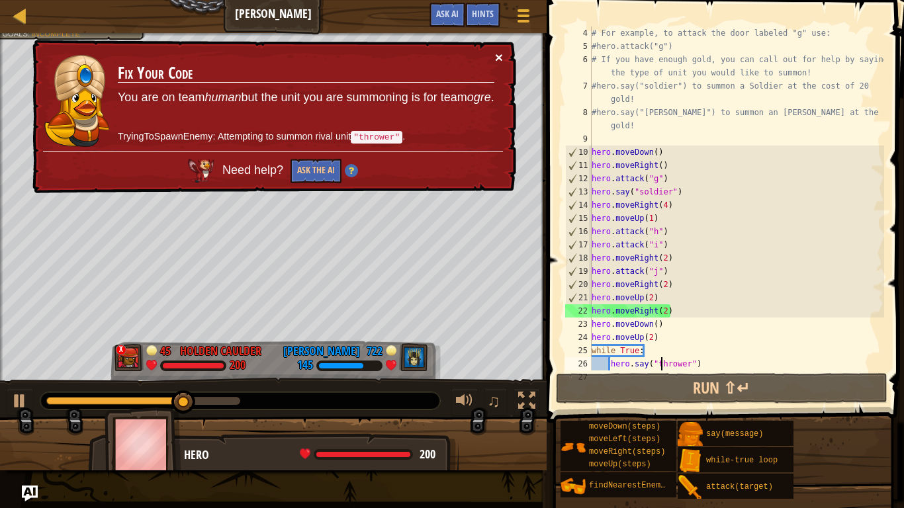
click at [500, 52] on button "×" at bounding box center [499, 57] width 8 height 14
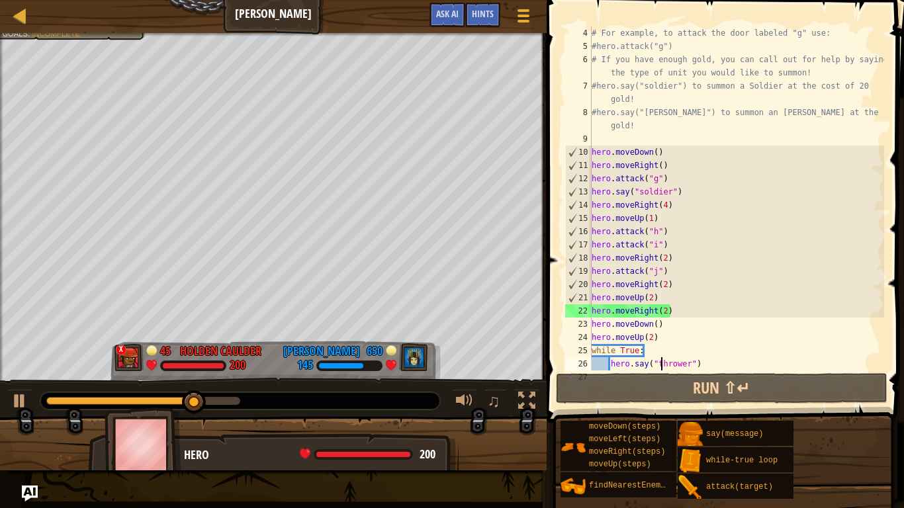
click at [715, 362] on div "# For example, to attack the door labeled "g" use: #hero.attack("g") # If you h…" at bounding box center [736, 211] width 295 height 370
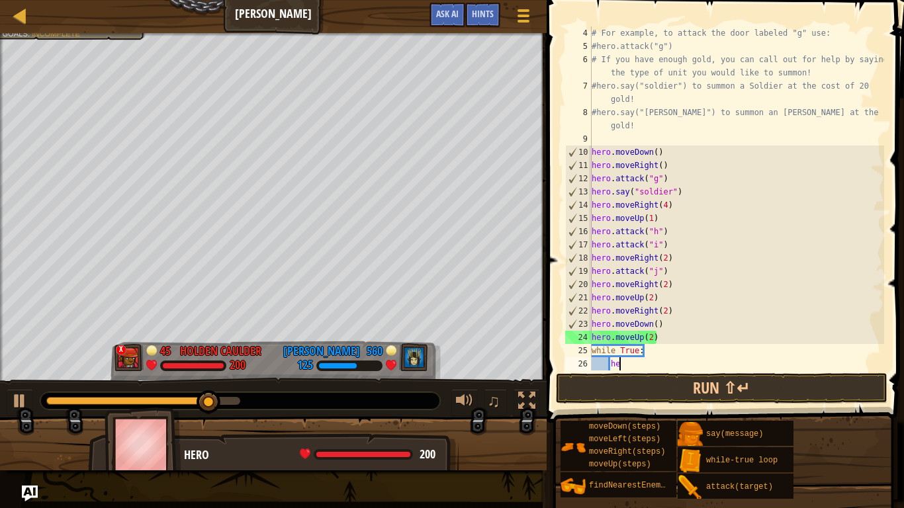
type textarea "h"
type textarea "w"
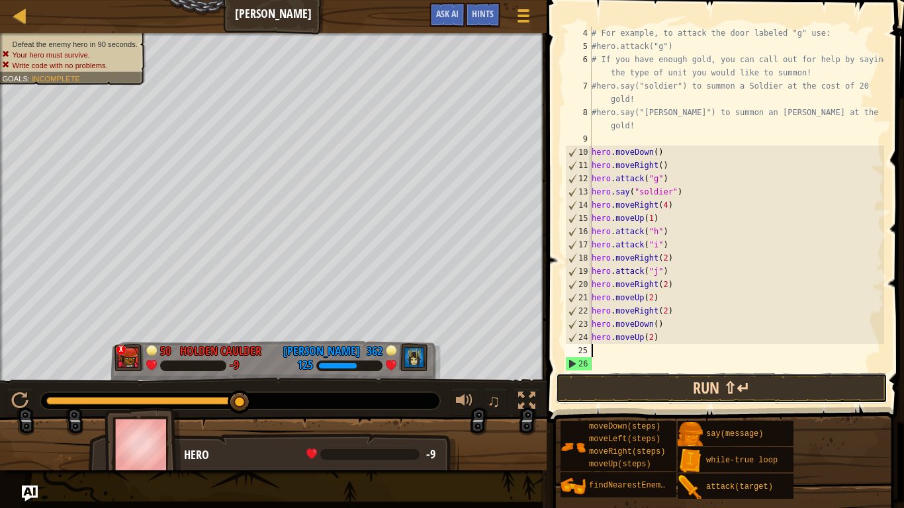
click at [765, 392] on button "Run ⇧↵" at bounding box center [721, 388] width 331 height 30
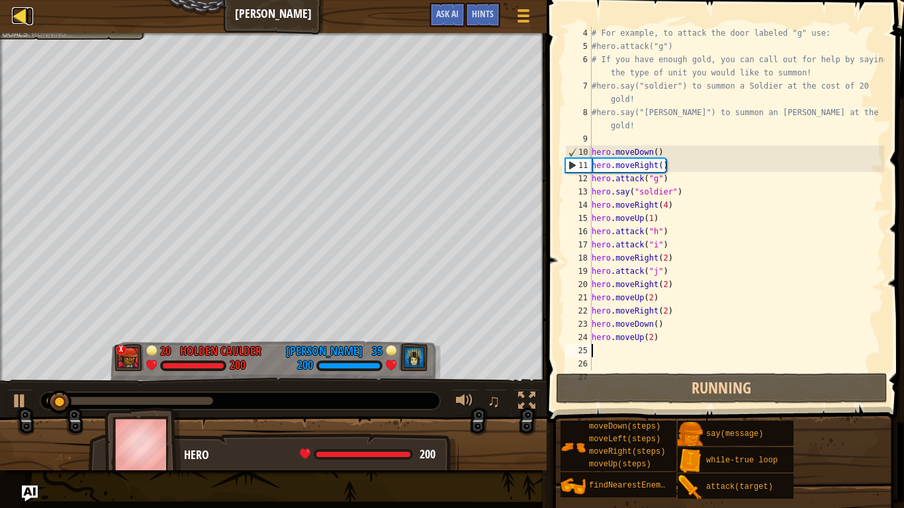
click at [15, 15] on div at bounding box center [20, 15] width 17 height 17
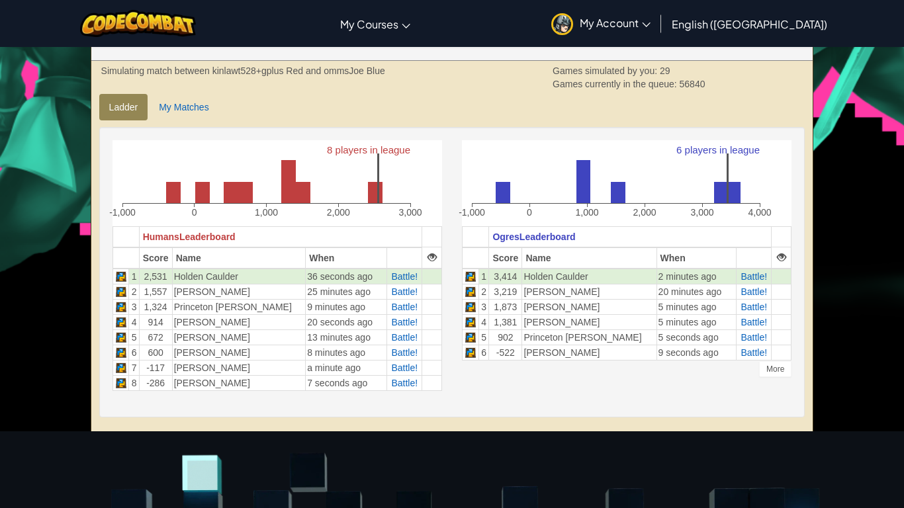
scroll to position [261, 0]
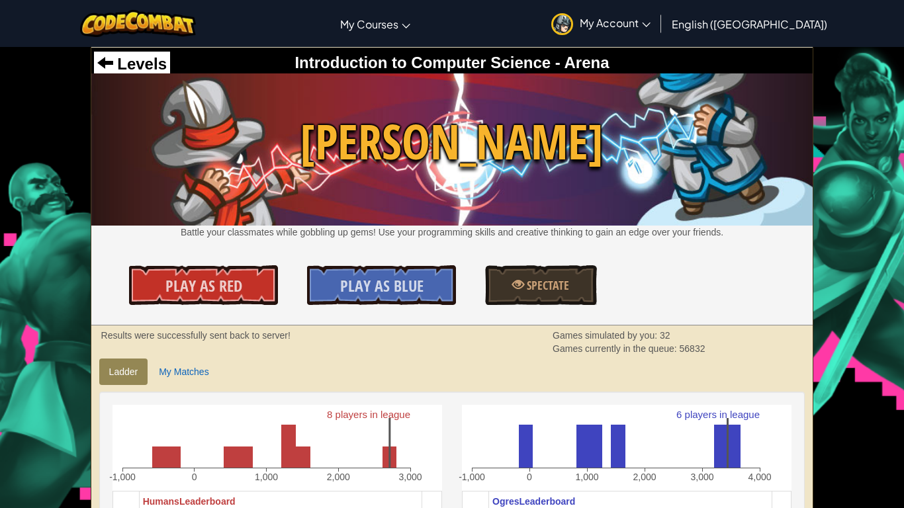
scroll to position [261, 0]
